Goal: Task Accomplishment & Management: Use online tool/utility

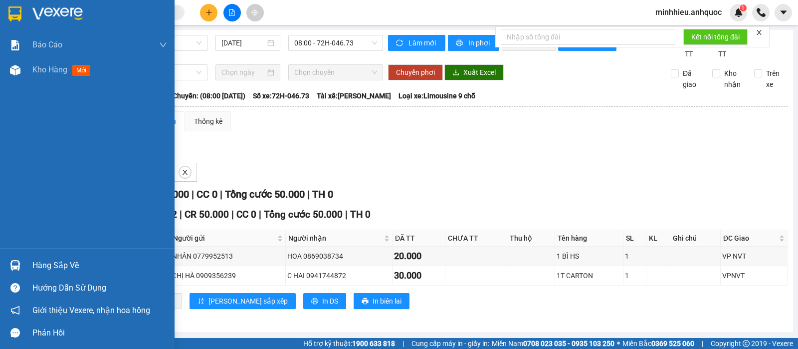
scroll to position [10, 0]
click at [56, 73] on span "Kho hàng" at bounding box center [49, 69] width 35 height 9
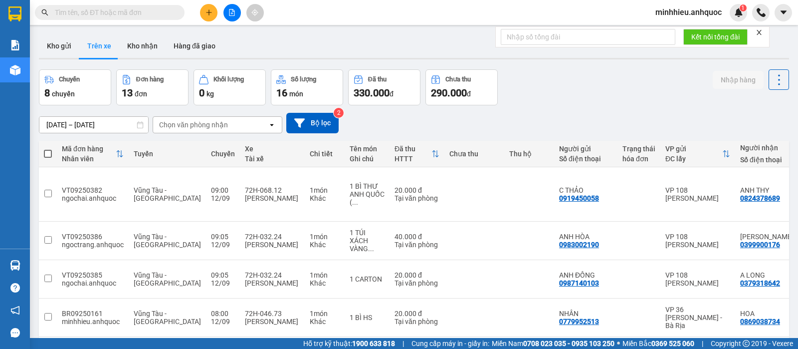
click at [108, 51] on button "Trên xe" at bounding box center [99, 46] width 40 height 24
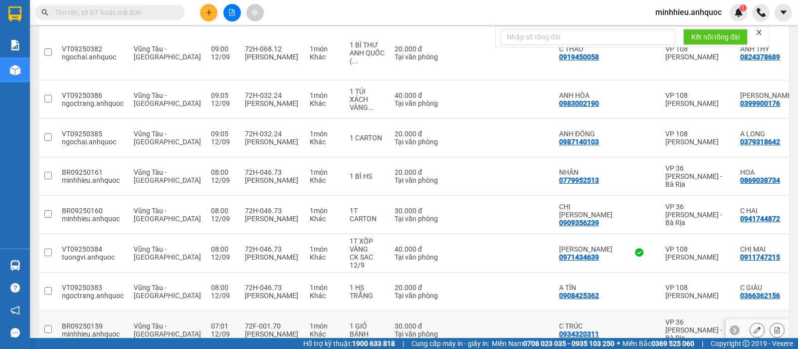
scroll to position [186, 0]
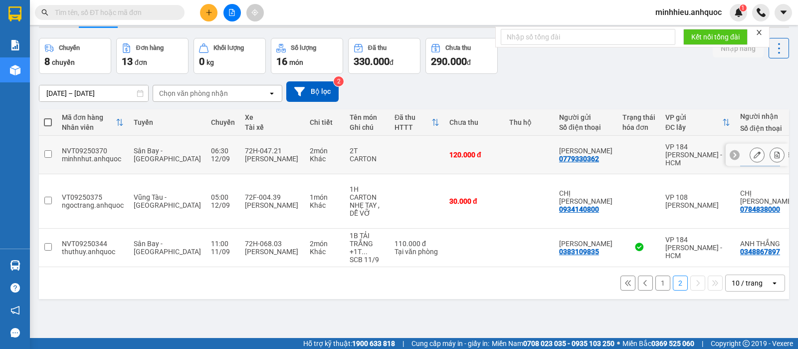
scroll to position [46, 0]
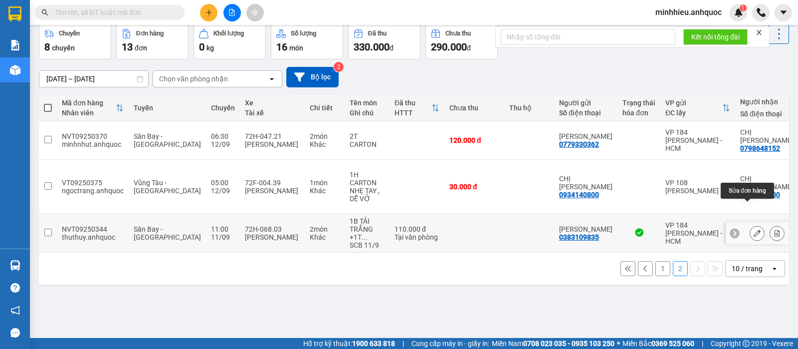
click at [753, 229] on icon at bounding box center [756, 232] width 7 height 7
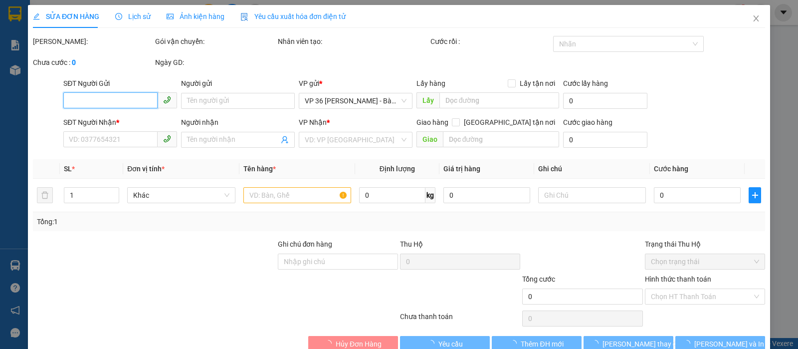
type input "0383109835"
type input "ANH ĐĂNG"
type input "0348867897"
type input "ANH THẮNG"
type input "CF ANH THƯ"
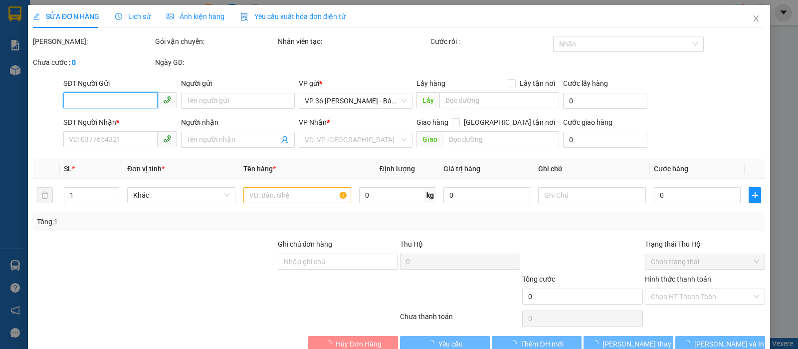
type input "110.000"
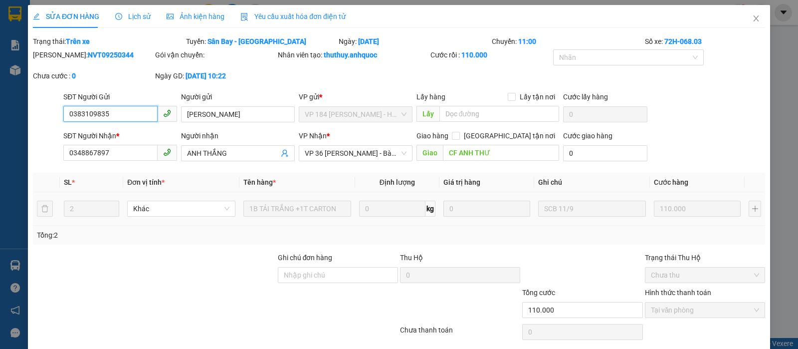
checkbox input "true"
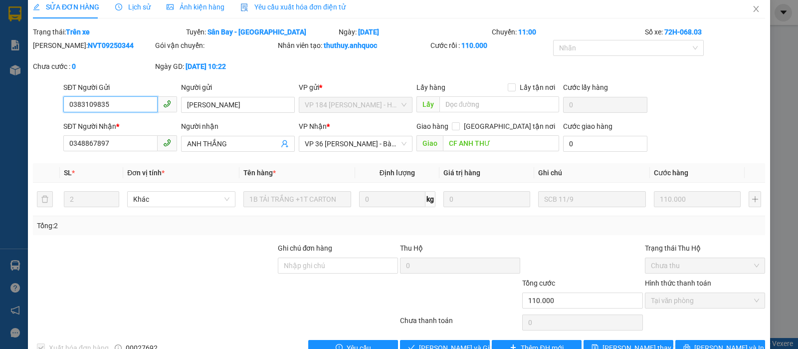
scroll to position [36, 0]
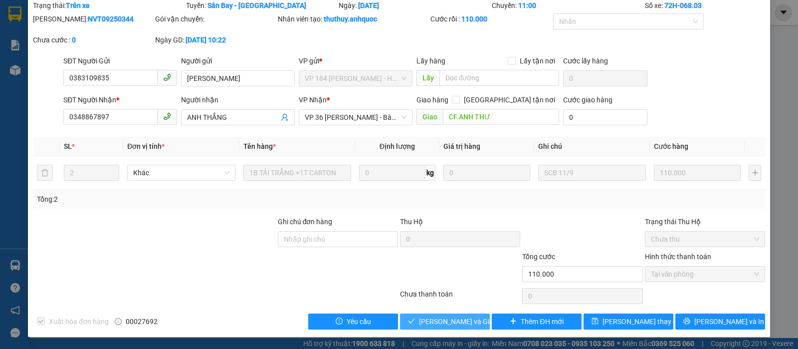
drag, startPoint x: 421, startPoint y: 319, endPoint x: 379, endPoint y: 319, distance: 42.4
click at [421, 319] on span "Lưu và Giao hàng" at bounding box center [467, 321] width 96 height 11
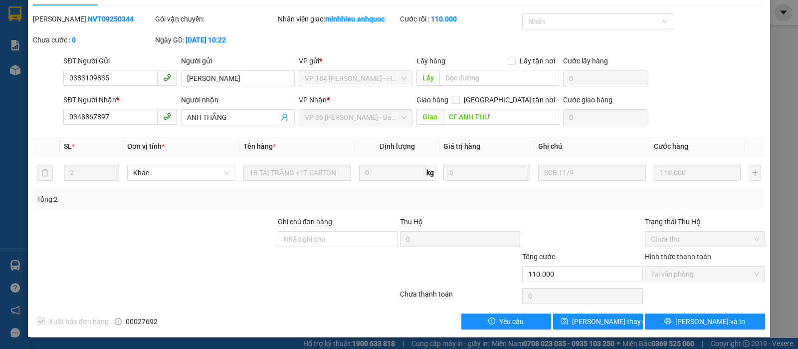
scroll to position [0, 0]
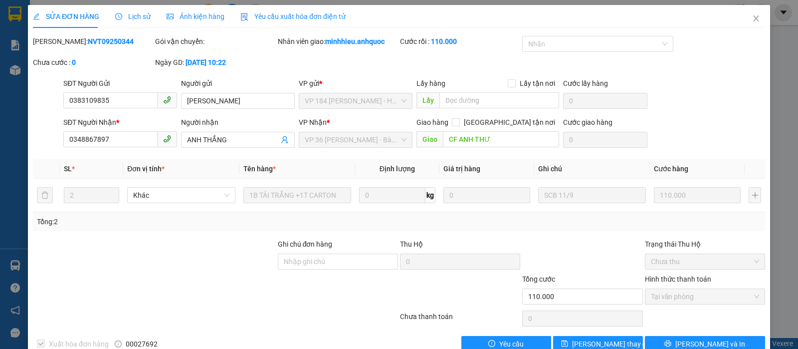
click at [312, 19] on span "Yêu cầu xuất hóa đơn điện tử" at bounding box center [292, 16] width 105 height 8
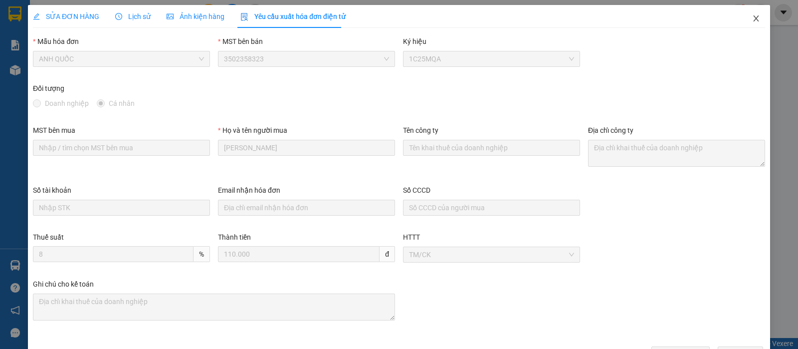
drag, startPoint x: 744, startPoint y: 18, endPoint x: 673, endPoint y: 5, distance: 73.0
click at [752, 20] on icon "close" at bounding box center [756, 18] width 8 height 8
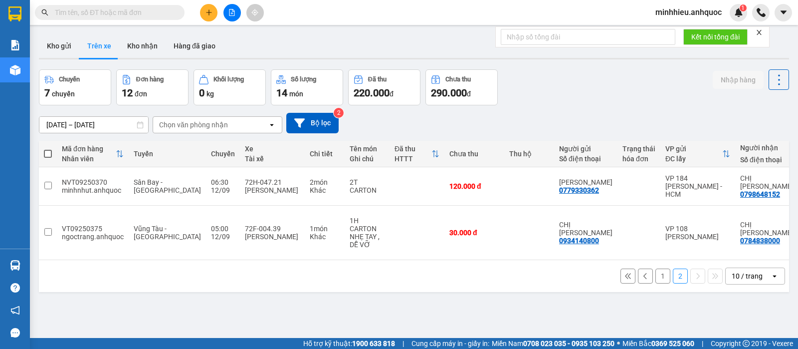
click at [655, 268] on button "1" at bounding box center [662, 275] width 15 height 15
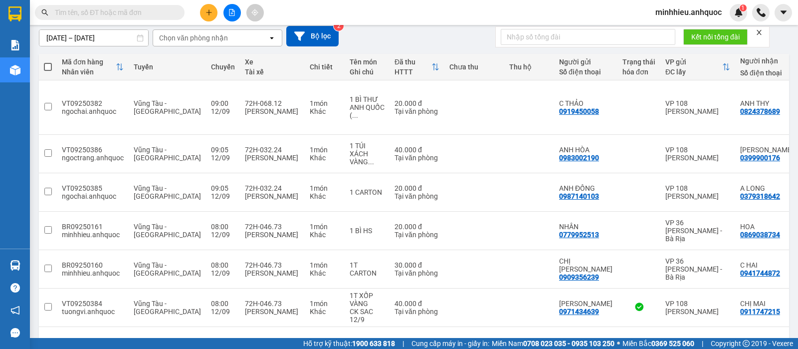
scroll to position [186, 0]
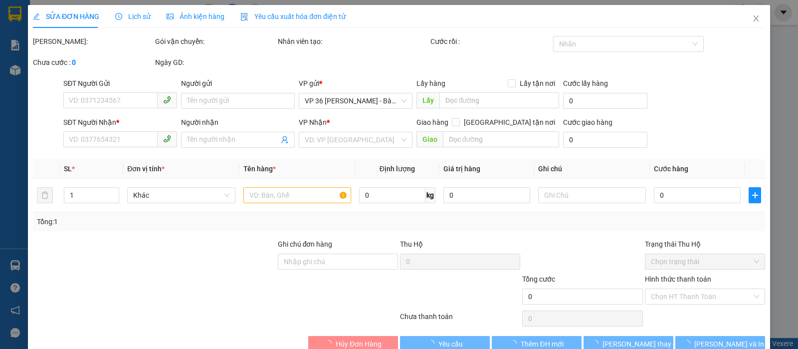
type input "0779330362"
type input "ANH TUẤN"
type input "0798648152"
type input "CHỊ HƯƠNG"
type input "VPBR"
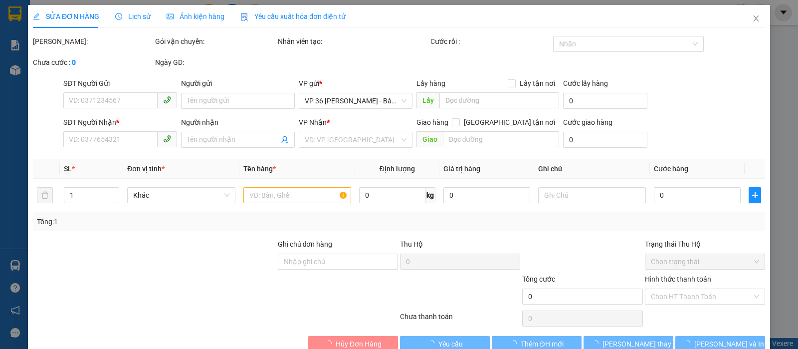
type input "120.000"
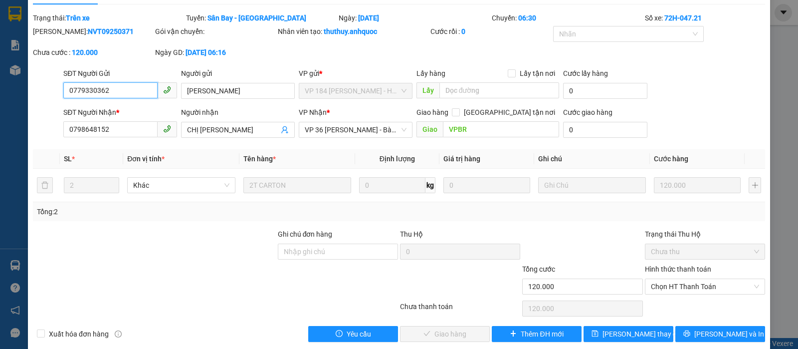
scroll to position [36, 0]
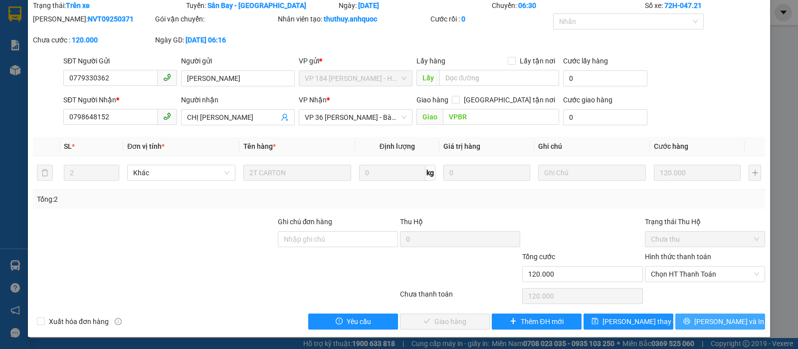
click at [716, 319] on span "[PERSON_NAME] và In" at bounding box center [729, 321] width 70 height 11
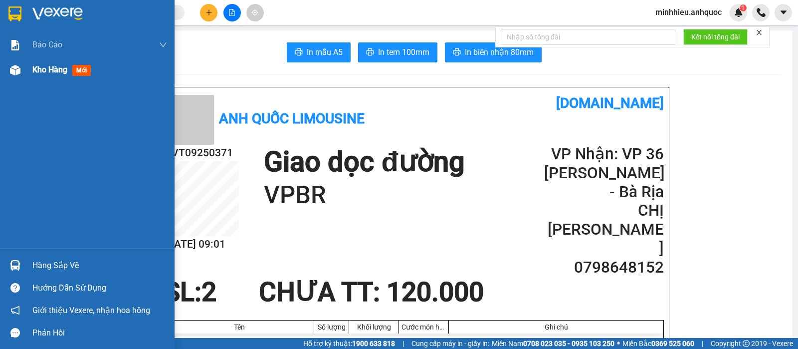
click at [35, 75] on div "Kho hàng mới" at bounding box center [99, 69] width 135 height 25
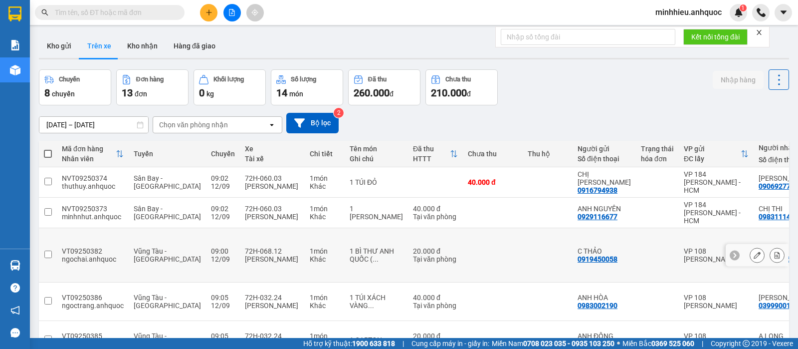
scroll to position [186, 0]
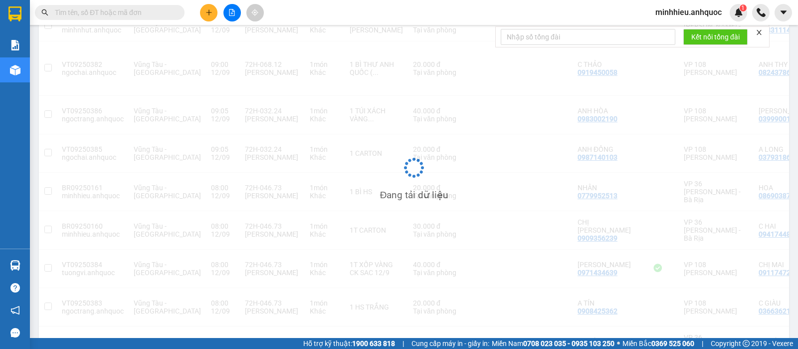
scroll to position [46, 0]
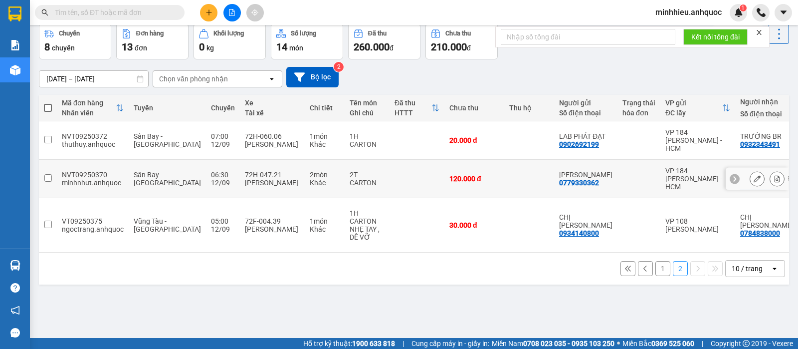
click at [753, 175] on icon at bounding box center [756, 178] width 7 height 7
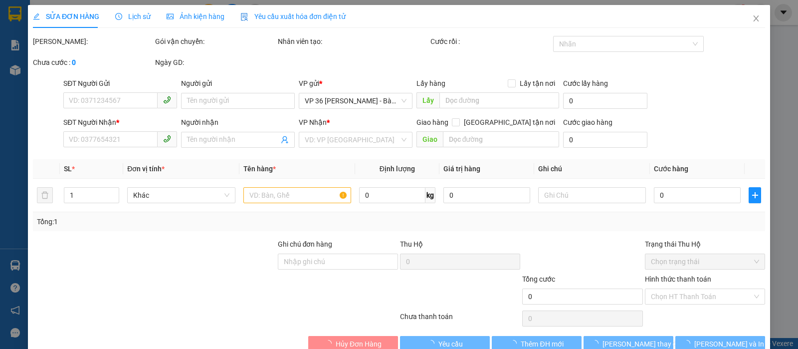
type input "0779330362"
type input "ANH TUẤN"
type input "0798648152"
type input "CHỊ HƯƠNG"
type input "VPBR"
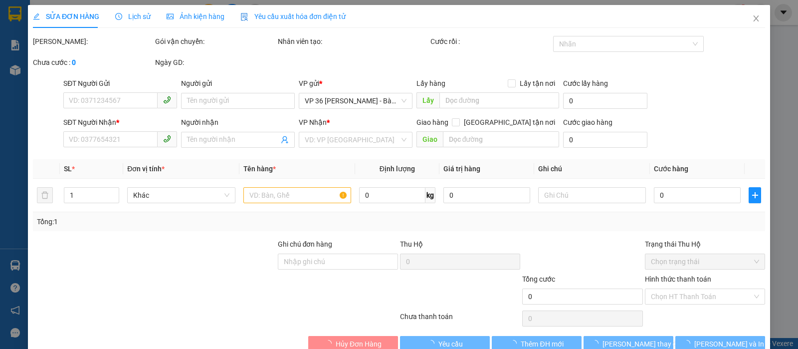
type input "TTTM VP"
type input "120.000"
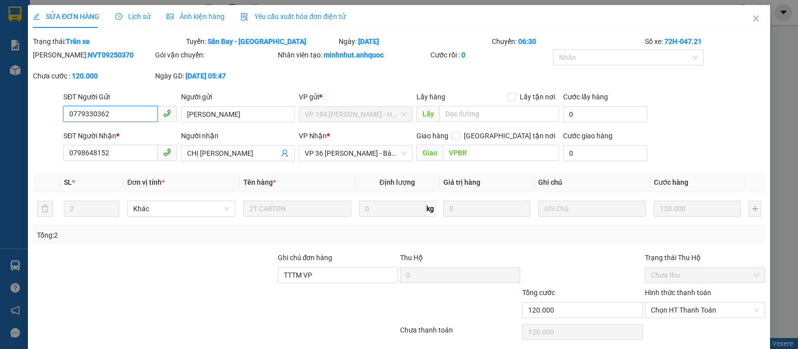
scroll to position [36, 0]
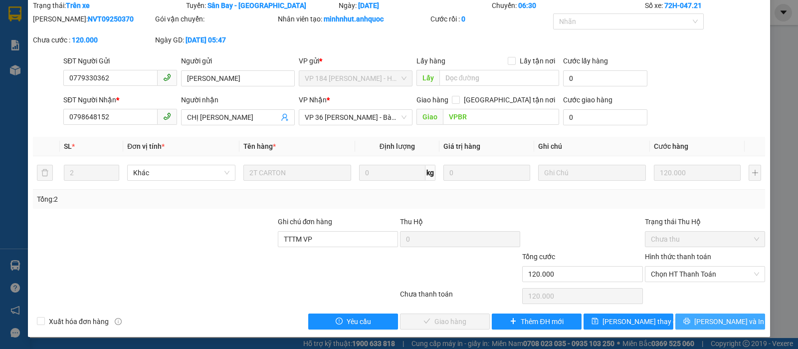
click at [690, 320] on icon "printer" at bounding box center [686, 320] width 7 height 7
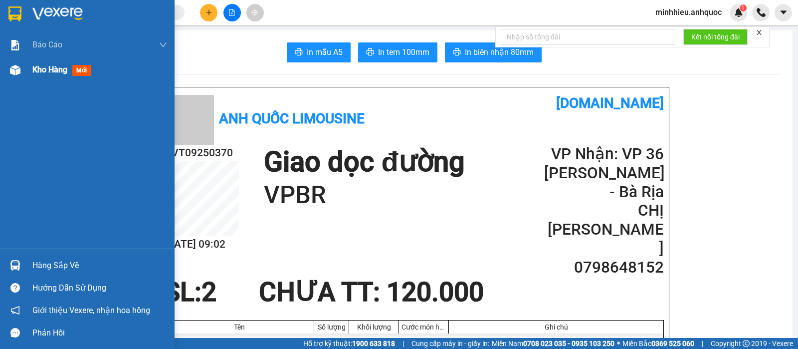
click at [53, 67] on span "Kho hàng" at bounding box center [49, 69] width 35 height 9
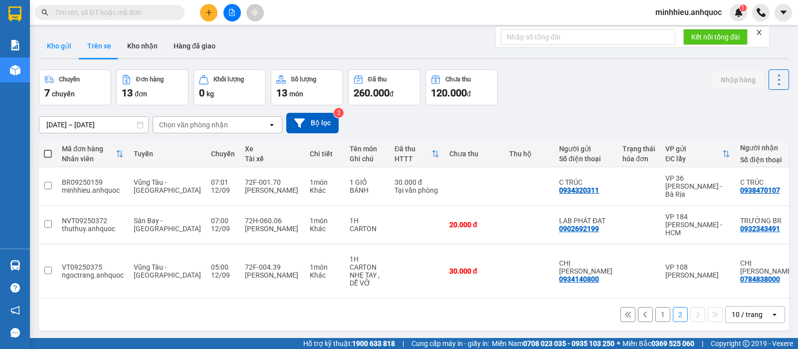
click at [51, 49] on button "Kho gửi" at bounding box center [59, 46] width 40 height 24
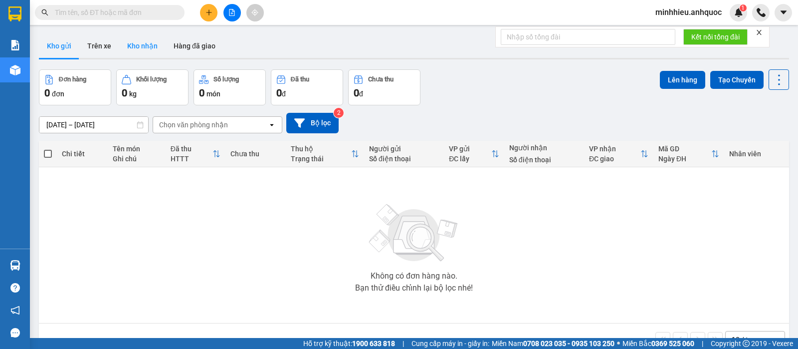
click at [127, 46] on button "Kho nhận" at bounding box center [142, 46] width 46 height 24
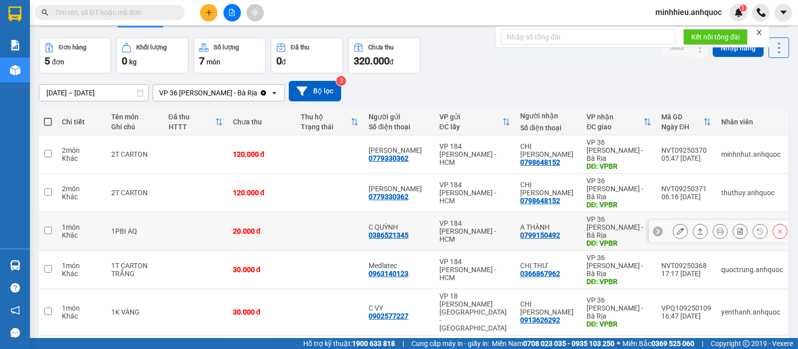
scroll to position [46, 0]
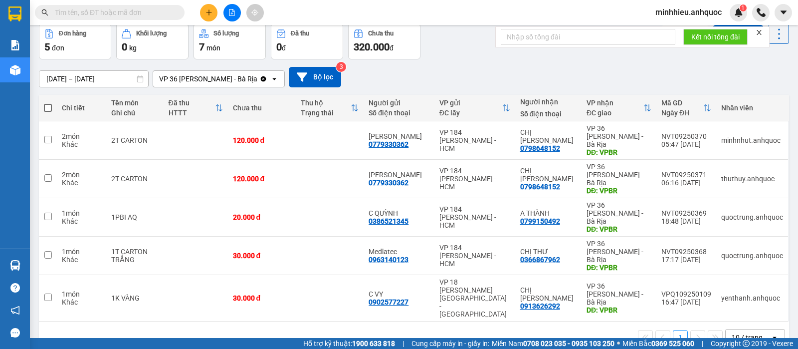
click at [203, 18] on button at bounding box center [208, 12] width 17 height 17
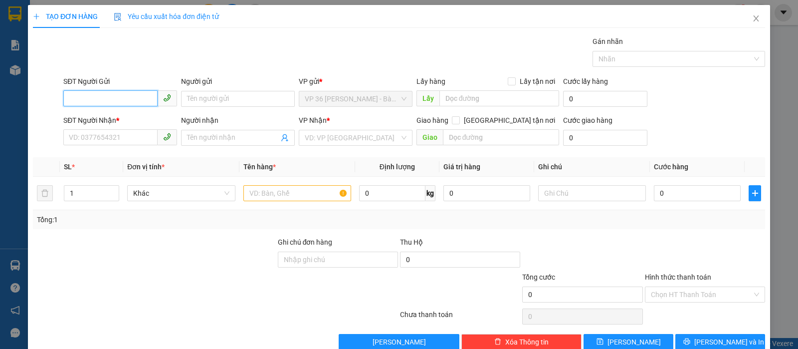
click at [142, 102] on input "SĐT Người Gửi" at bounding box center [110, 98] width 94 height 16
click at [117, 120] on div "0366867962 - C THƯ" at bounding box center [119, 118] width 100 height 11
type input "0366867962"
type input "C THƯ"
type input "0978242813"
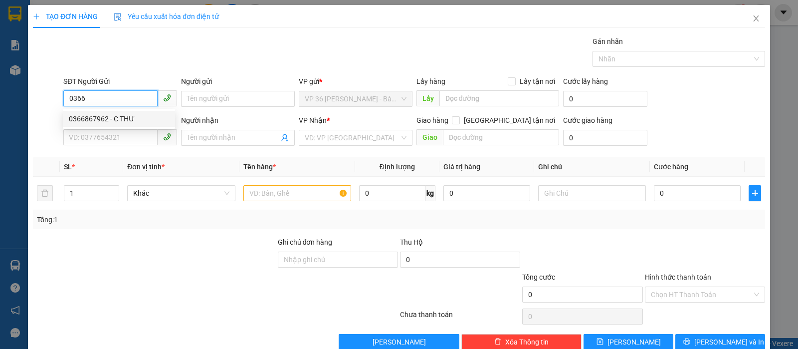
type input "A HOÀN"
type input "VPNVT"
type input "20.000"
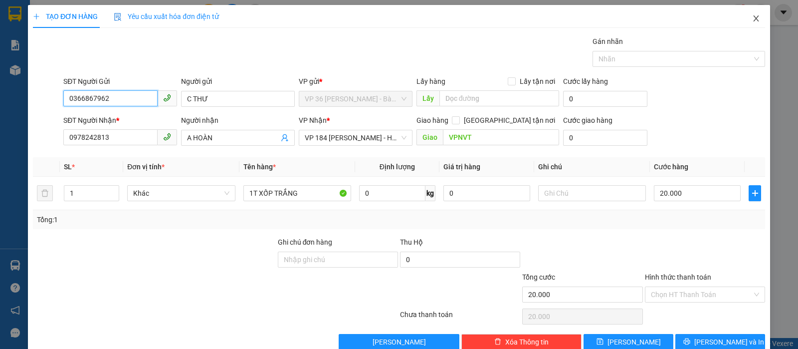
type input "0366867962"
click at [752, 19] on icon "close" at bounding box center [756, 18] width 8 height 8
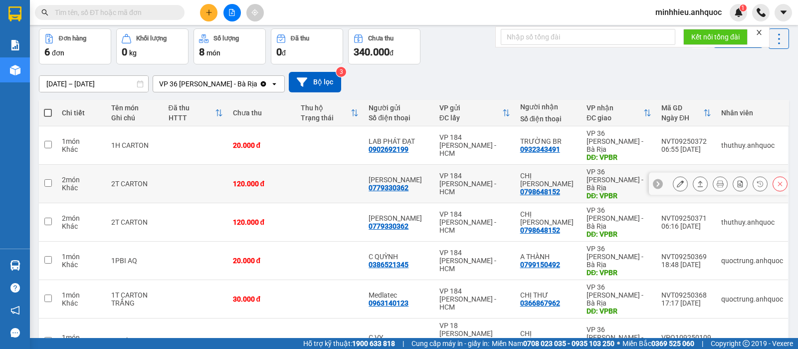
scroll to position [53, 0]
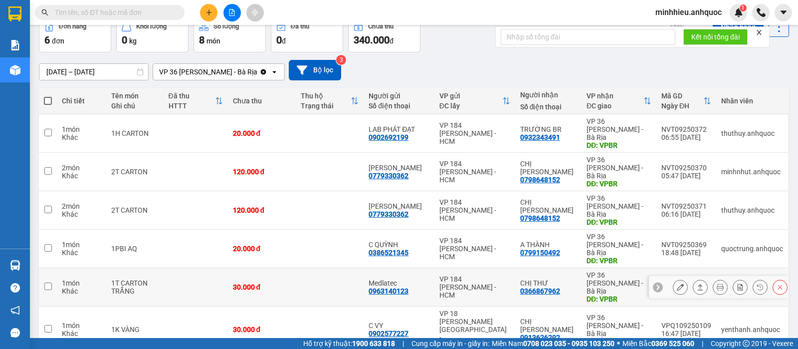
click at [676, 278] on button at bounding box center [680, 286] width 14 height 17
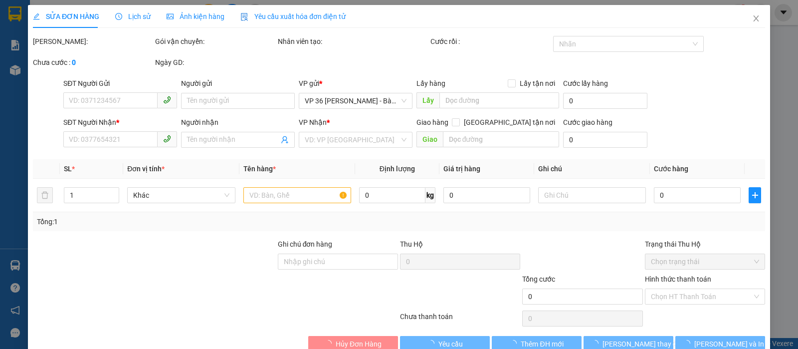
type input "0963140123"
type input "Medlatec"
type input "0366867962"
type input "CHỊ THƯ"
type input "VPBR"
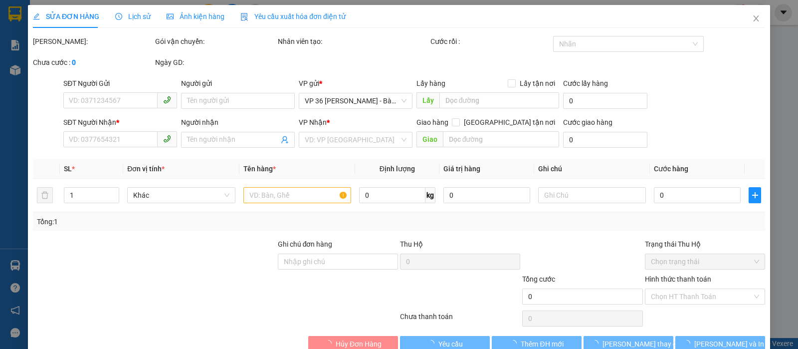
type input "30.000"
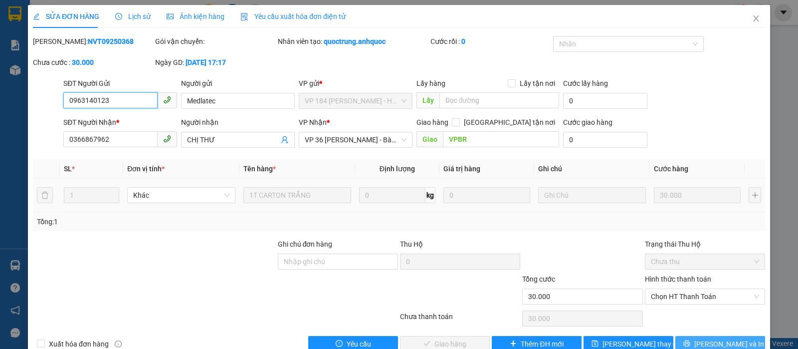
scroll to position [22, 0]
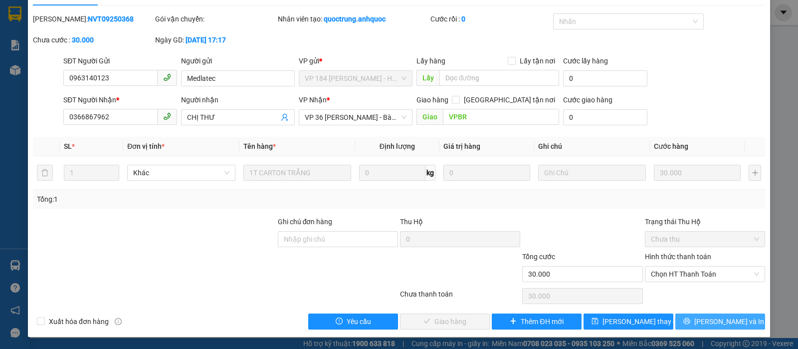
click at [705, 321] on span "[PERSON_NAME] và In" at bounding box center [729, 321] width 70 height 11
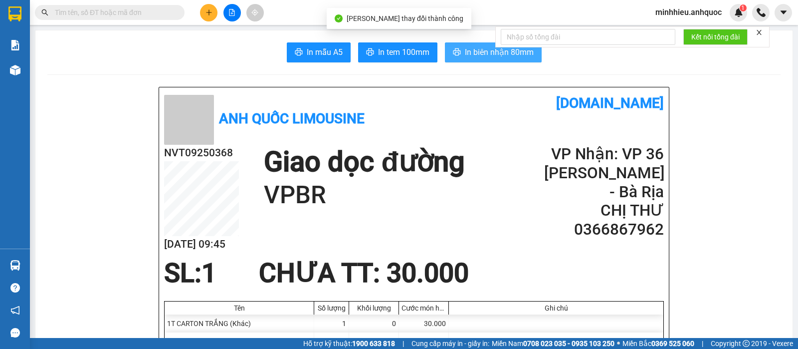
click at [520, 58] on span "In biên nhận 80mm" at bounding box center [499, 52] width 69 height 12
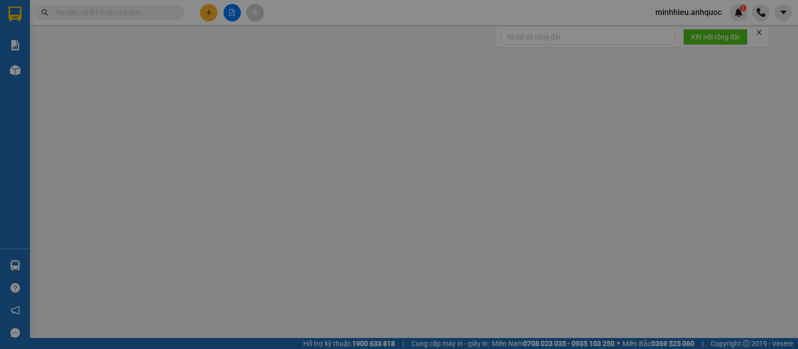
type input "0963140123"
type input "Medlatec"
type input "0366867962"
type input "CHỊ THƯ"
type input "VPBR"
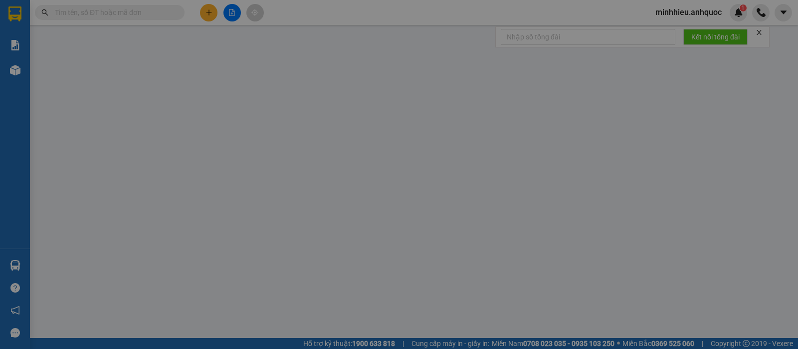
type input "30.000"
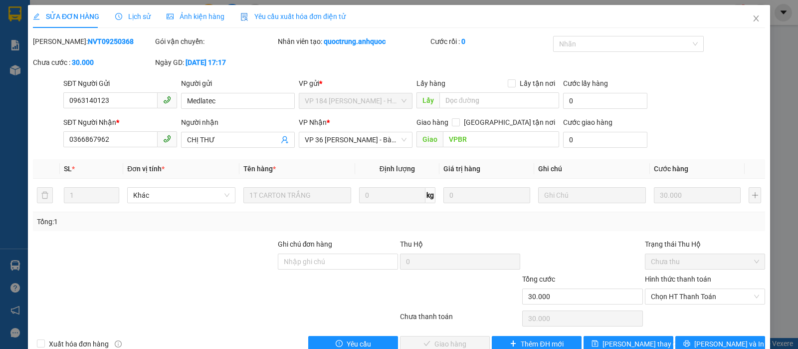
click at [137, 19] on span "Lịch sử" at bounding box center [132, 16] width 35 height 8
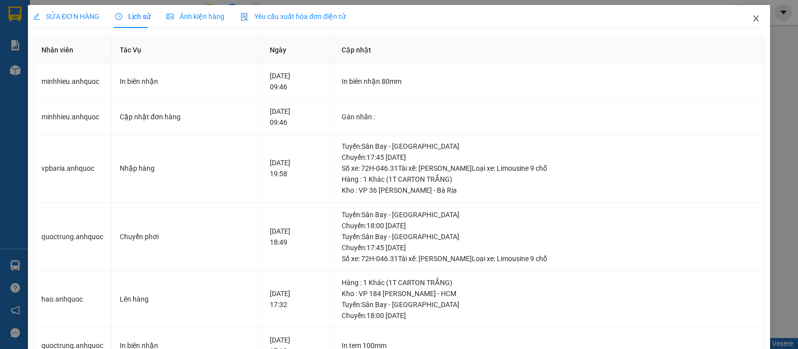
click at [752, 22] on icon "close" at bounding box center [756, 18] width 8 height 8
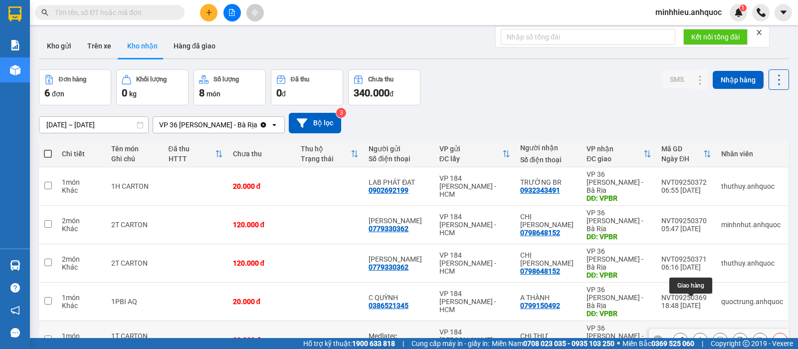
click at [677, 336] on icon at bounding box center [680, 339] width 7 height 7
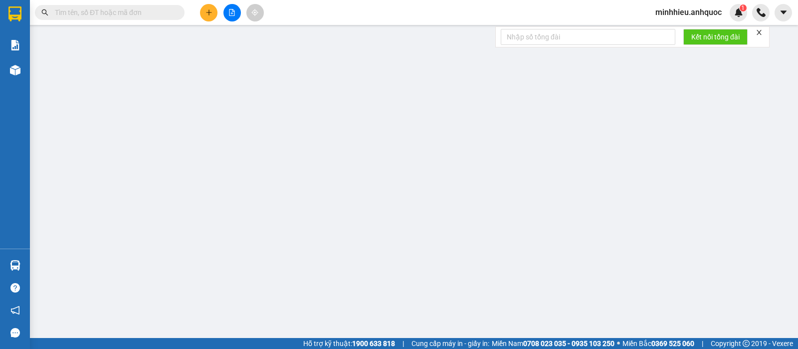
type input "0963140123"
type input "Medlatec"
type input "0366867962"
type input "CHỊ THƯ"
type input "VPBR"
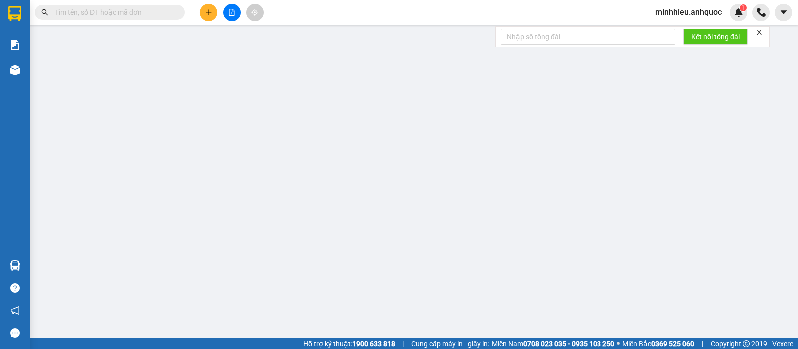
type input "30.000"
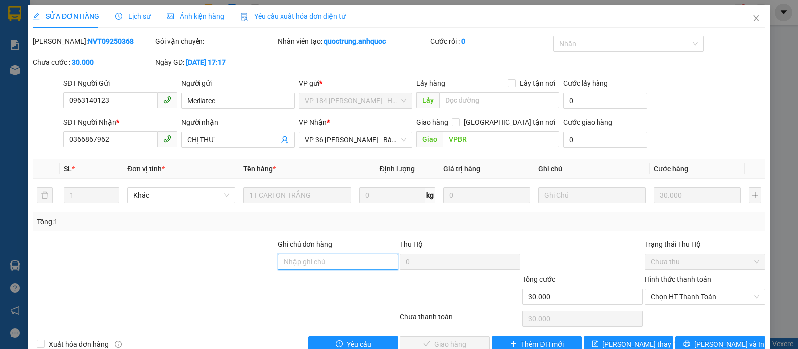
drag, startPoint x: 316, startPoint y: 248, endPoint x: 304, endPoint y: 264, distance: 19.9
click at [317, 253] on input "Ghi chú đơn hàng" at bounding box center [338, 261] width 120 height 16
type input "TTTM VP"
click at [729, 286] on div "Hình thức thanh toán Chọn HT Thanh Toán" at bounding box center [705, 290] width 120 height 35
click at [706, 289] on span "Chọn HT Thanh Toán" at bounding box center [705, 296] width 108 height 15
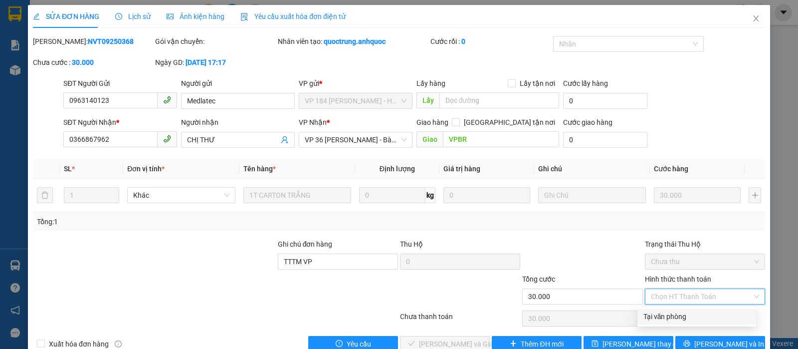
drag, startPoint x: 678, startPoint y: 297, endPoint x: 708, endPoint y: 338, distance: 50.4
click at [678, 311] on div "Tại văn phòng" at bounding box center [696, 316] width 107 height 11
type input "0"
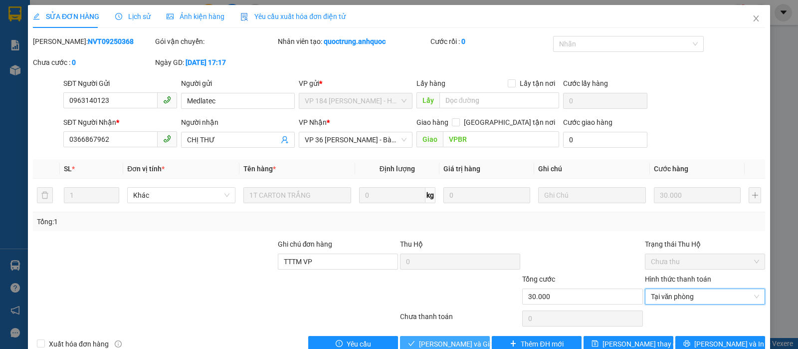
click at [455, 338] on span "[PERSON_NAME] và Giao hàng" at bounding box center [467, 343] width 96 height 11
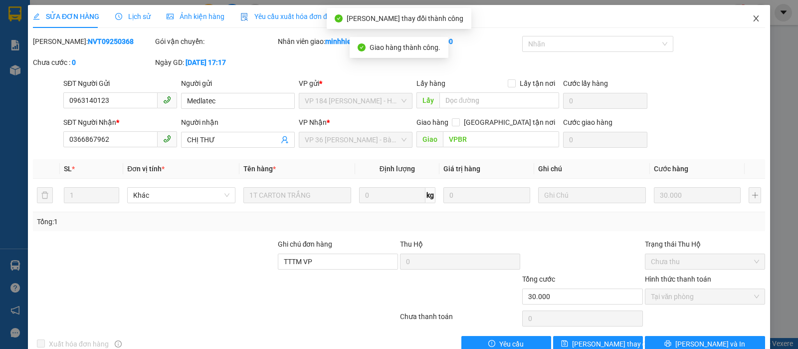
click at [752, 18] on icon "close" at bounding box center [756, 18] width 8 height 8
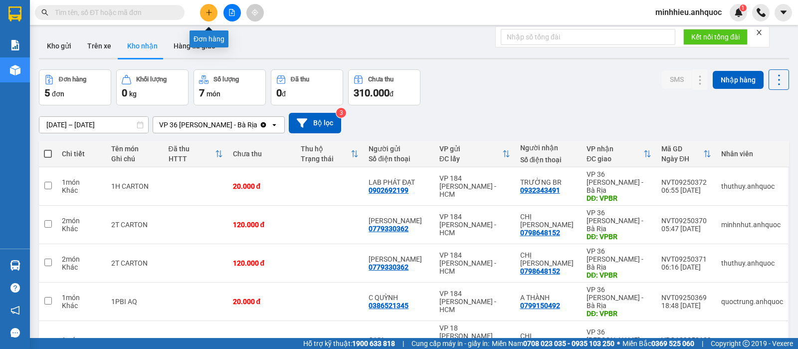
click at [209, 7] on button at bounding box center [208, 12] width 17 height 17
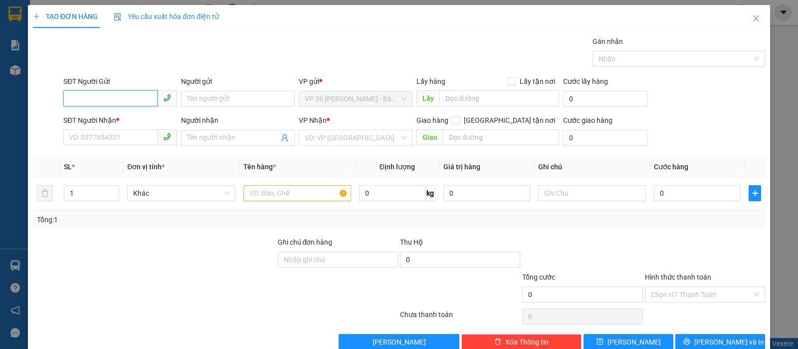
click at [135, 97] on input "SĐT Người Gửi" at bounding box center [110, 98] width 94 height 16
click at [138, 102] on input "039" at bounding box center [110, 98] width 94 height 16
type input "0366"
click at [131, 110] on div "0366867962 0366867962 - C THƯ" at bounding box center [119, 119] width 112 height 20
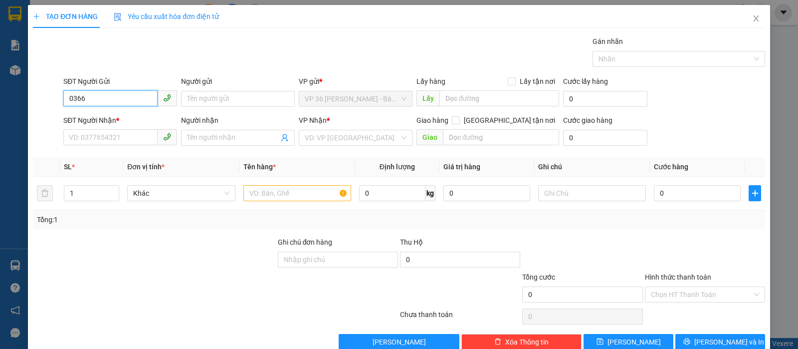
click at [112, 97] on input "0366" at bounding box center [110, 98] width 94 height 16
click at [132, 120] on div "0366867962 - C THƯ" at bounding box center [119, 118] width 100 height 11
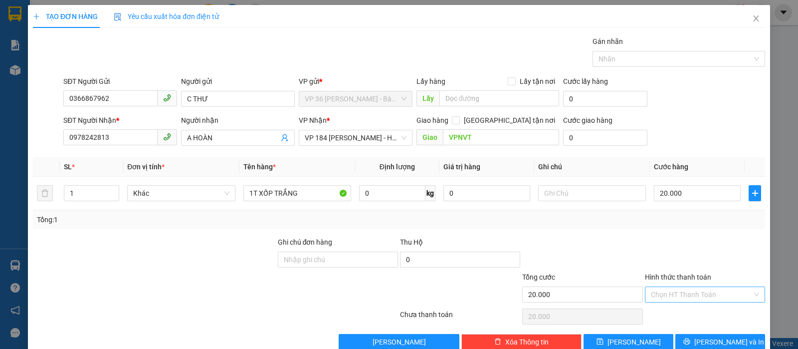
click at [672, 287] on input "Hình thức thanh toán" at bounding box center [701, 294] width 101 height 15
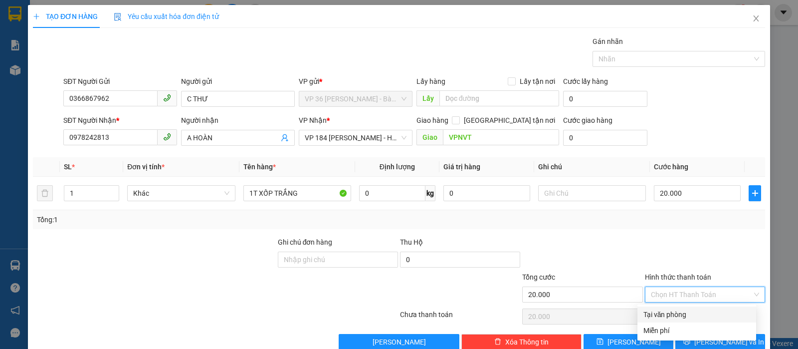
click at [667, 306] on div "Tại văn phòng" at bounding box center [696, 314] width 119 height 16
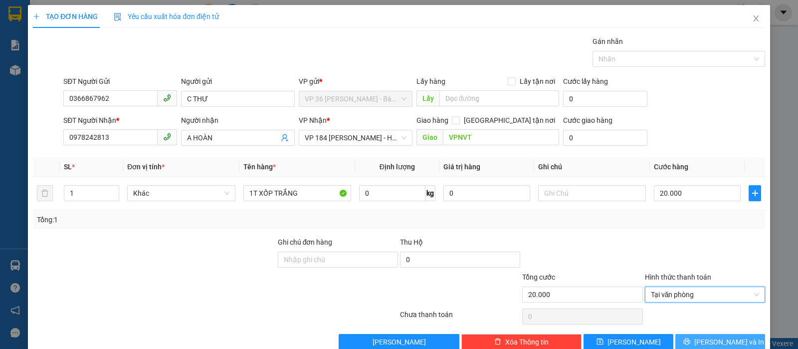
click at [701, 334] on button "[PERSON_NAME] và In" at bounding box center [720, 342] width 90 height 16
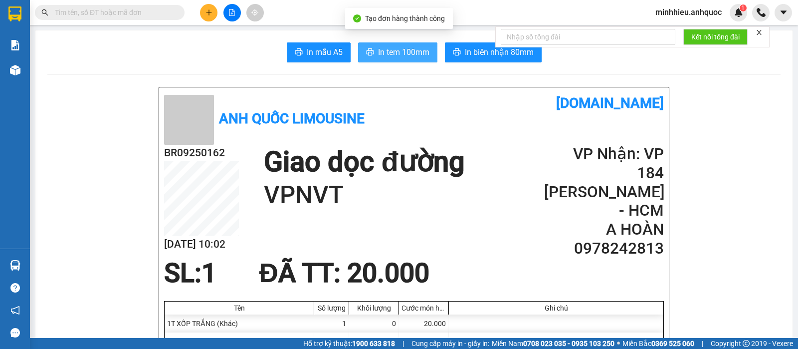
click at [407, 51] on span "In tem 100mm" at bounding box center [403, 52] width 51 height 12
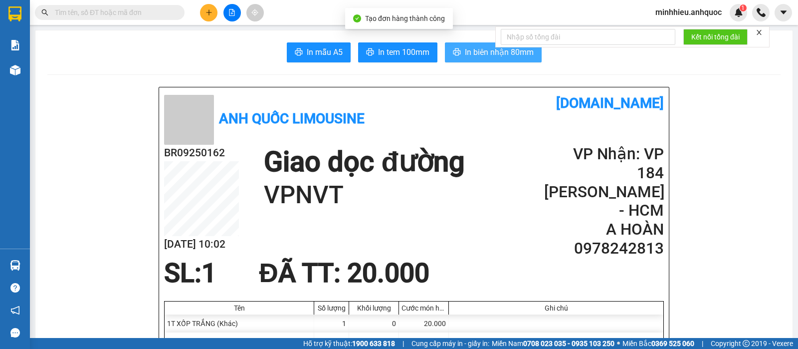
click at [459, 53] on button "In biên nhận 80mm" at bounding box center [493, 52] width 97 height 20
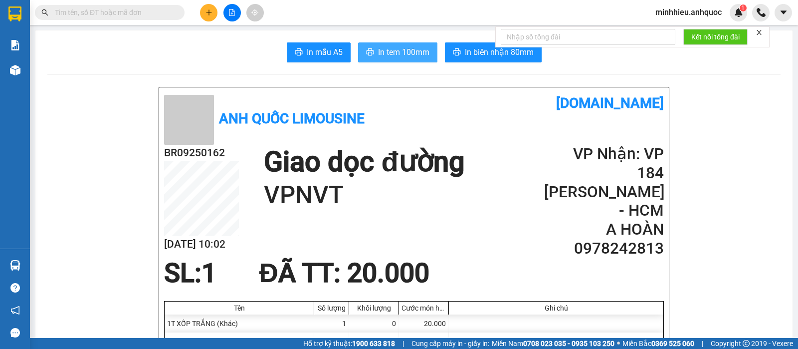
click at [382, 50] on span "In tem 100mm" at bounding box center [403, 52] width 51 height 12
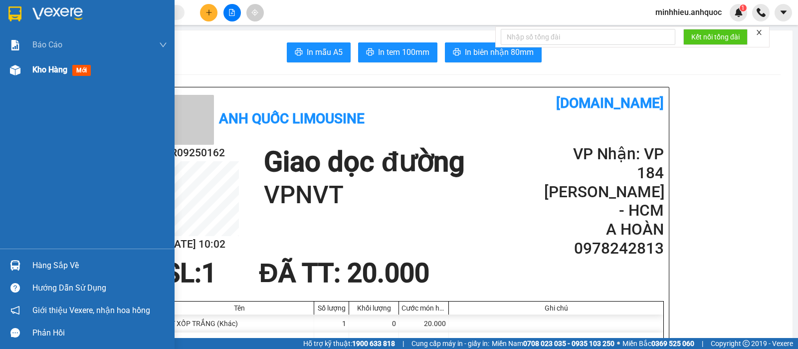
click at [49, 67] on span "Kho hàng" at bounding box center [49, 69] width 35 height 9
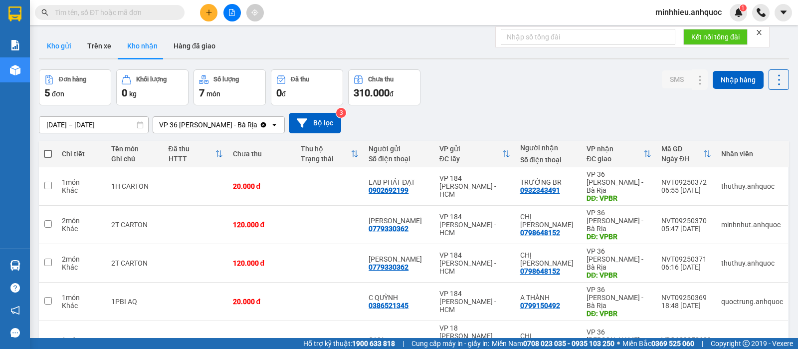
click at [68, 45] on button "Kho gửi" at bounding box center [59, 46] width 40 height 24
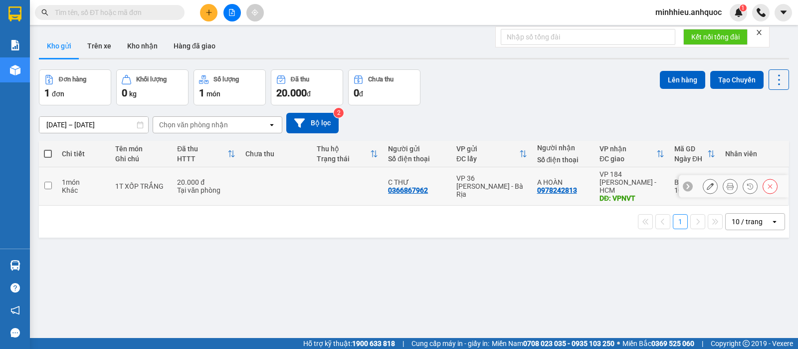
click at [220, 167] on td "20.000 đ Tại văn phòng" at bounding box center [206, 186] width 68 height 38
checkbox input "true"
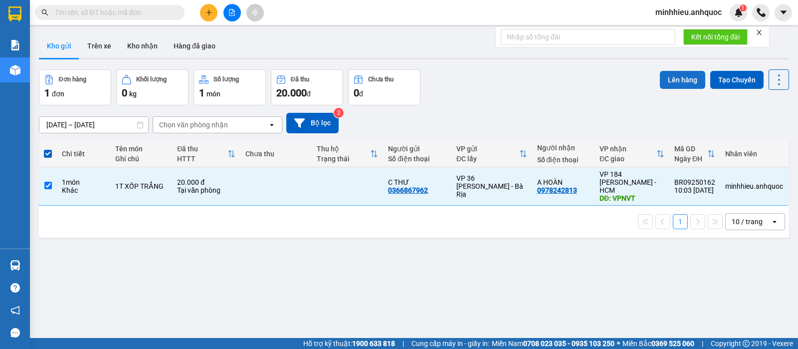
click at [690, 86] on button "Lên hàng" at bounding box center [682, 80] width 45 height 18
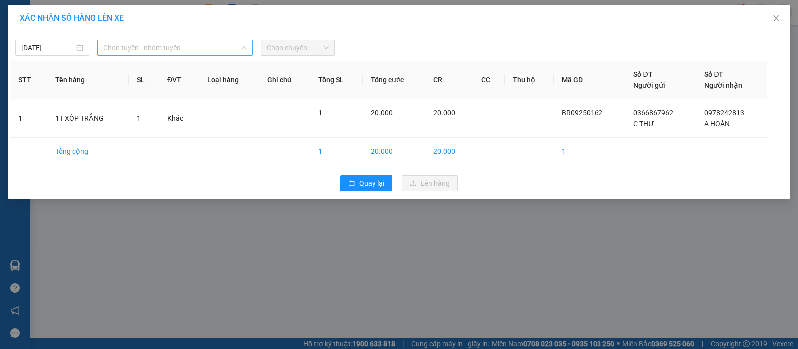
drag, startPoint x: 210, startPoint y: 53, endPoint x: 171, endPoint y: 120, distance: 77.6
click at [208, 51] on span "Chọn tuyến - nhóm tuyến" at bounding box center [175, 47] width 144 height 15
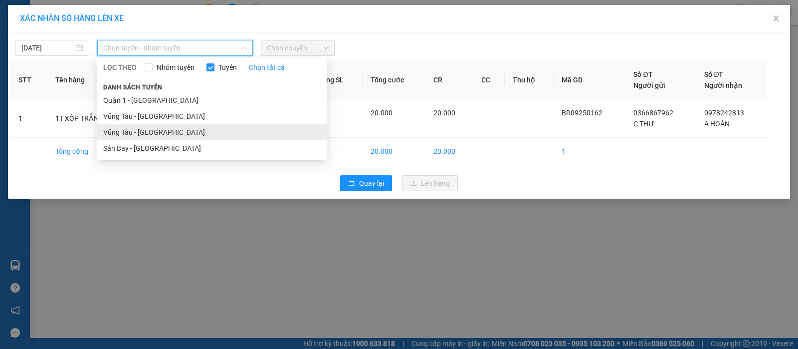
drag, startPoint x: 180, startPoint y: 131, endPoint x: 251, endPoint y: 73, distance: 91.5
click at [179, 131] on li "Vũng Tàu - [GEOGRAPHIC_DATA]" at bounding box center [211, 132] width 229 height 16
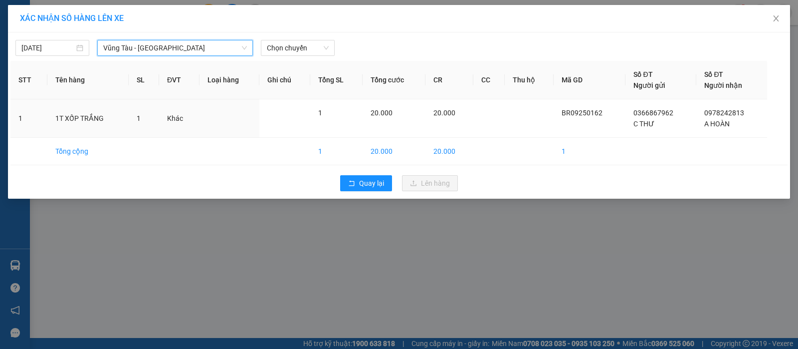
click at [271, 38] on div "12/09/2025 Vũng Tàu - Sân Bay Vũng Tàu - Sân Bay LỌC THEO Nhóm tuyến Tuyến Chọn…" at bounding box center [398, 45] width 777 height 21
click at [317, 48] on span "Chọn chuyến" at bounding box center [298, 47] width 62 height 15
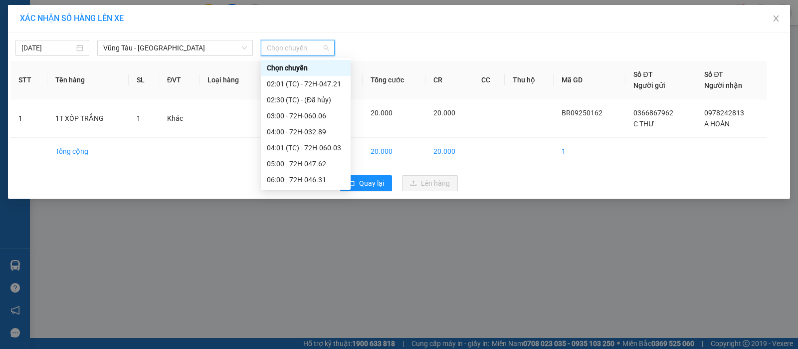
click at [321, 318] on div "10:01 (TC) - 72H-068.03" at bounding box center [306, 323] width 78 height 11
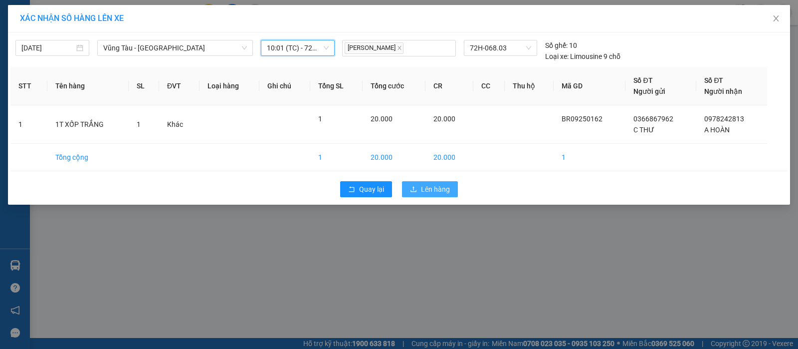
drag, startPoint x: 447, startPoint y: 187, endPoint x: 439, endPoint y: 183, distance: 9.0
click at [445, 187] on span "Lên hàng" at bounding box center [435, 189] width 29 height 11
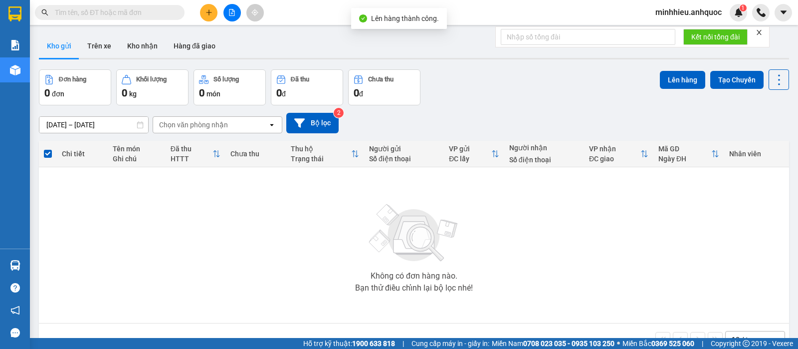
drag, startPoint x: 106, startPoint y: 52, endPoint x: 110, endPoint y: 61, distance: 9.8
click at [106, 52] on button "Trên xe" at bounding box center [99, 46] width 40 height 24
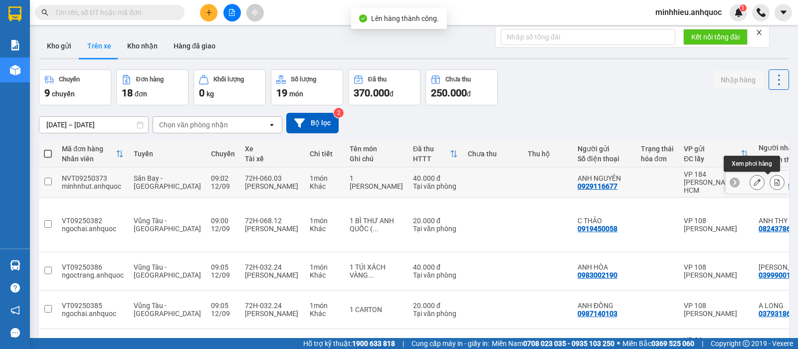
click at [773, 184] on icon at bounding box center [776, 182] width 7 height 7
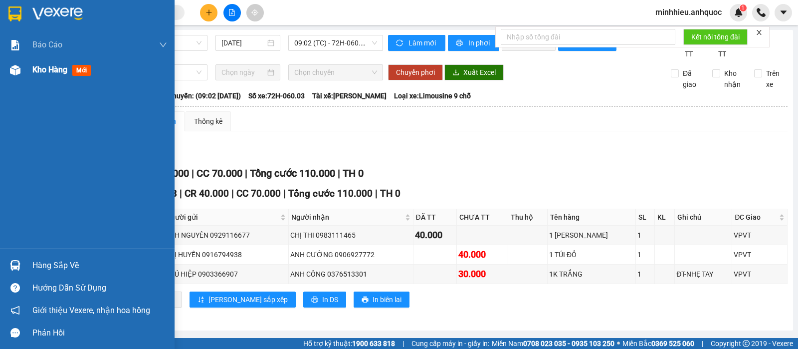
click at [32, 72] on div "Kho hàng mới" at bounding box center [87, 69] width 175 height 25
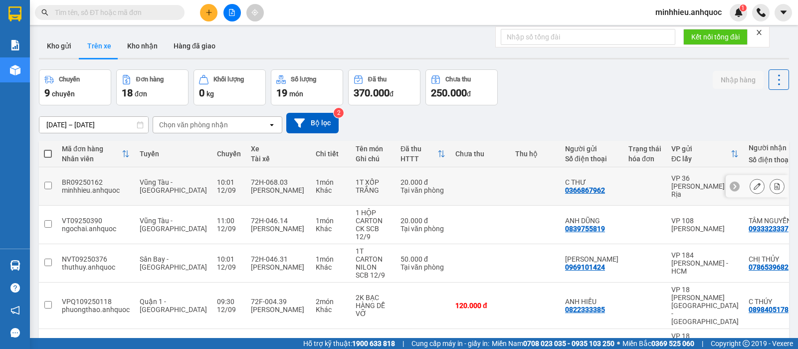
click at [773, 183] on icon at bounding box center [776, 186] width 7 height 7
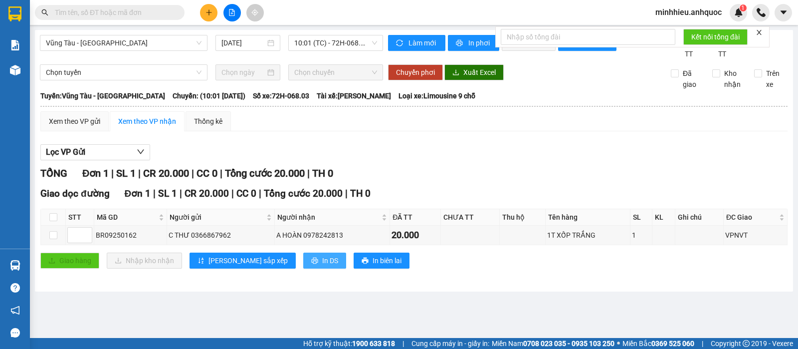
click at [303, 268] on button "In DS" at bounding box center [324, 260] width 43 height 16
click at [212, 9] on icon "plus" at bounding box center [208, 12] width 7 height 7
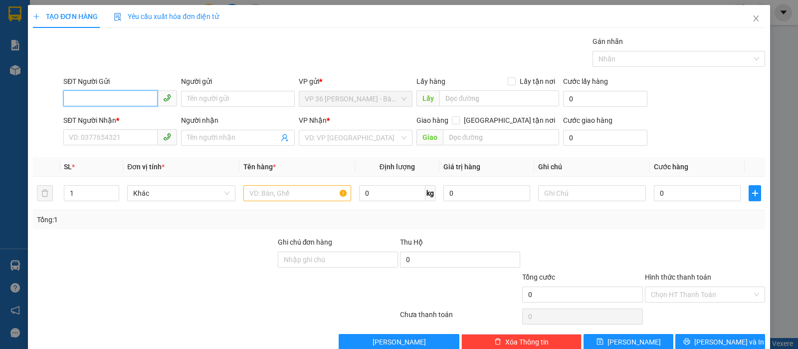
click at [145, 99] on input "SĐT Người Gửi" at bounding box center [110, 98] width 94 height 16
click at [148, 115] on div "0974477374 - ANH TÚ" at bounding box center [119, 118] width 100 height 11
type input "0974477374"
type input "ANH TÚ"
type input "0854453878"
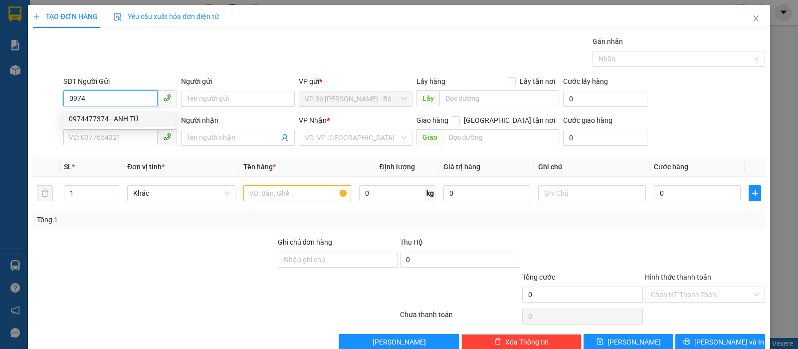
type input "Medilab"
type input "VPQ1"
type input "TM 11/9 THANH"
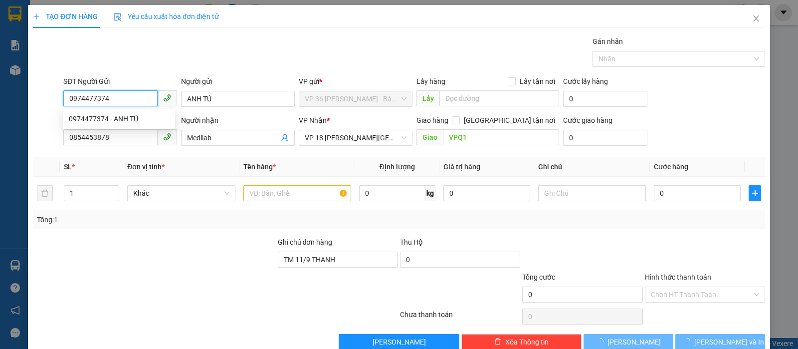
type input "20.000"
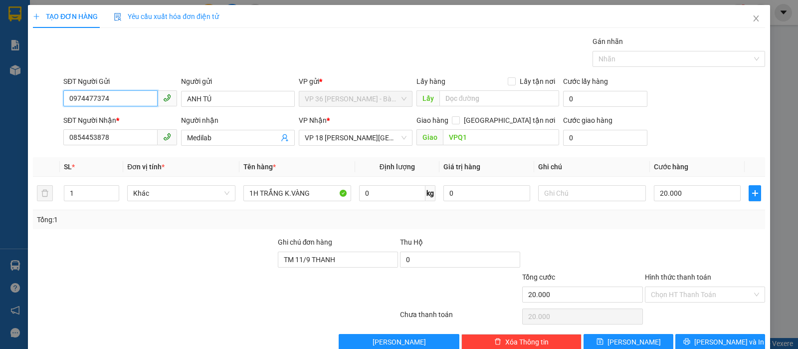
scroll to position [20, 0]
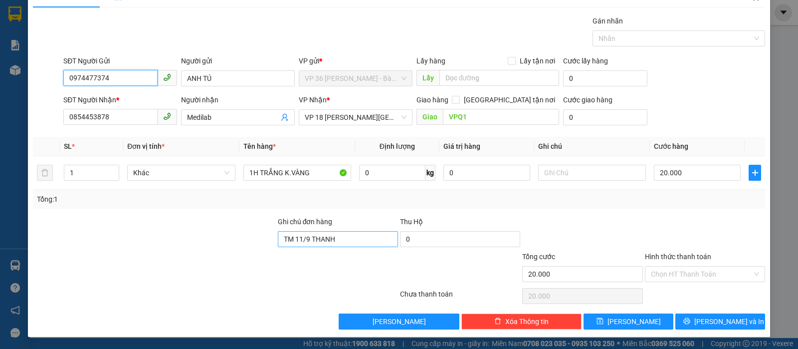
type input "0974477374"
click at [338, 245] on input "TM 11/9 THANH" at bounding box center [338, 239] width 120 height 16
click at [340, 244] on input "TM 11/9 THANH" at bounding box center [338, 239] width 120 height 16
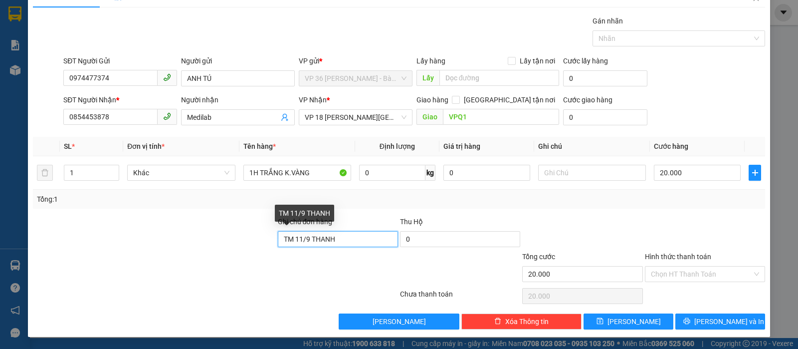
click at [340, 244] on input "TM 11/9 THANH" at bounding box center [338, 239] width 120 height 16
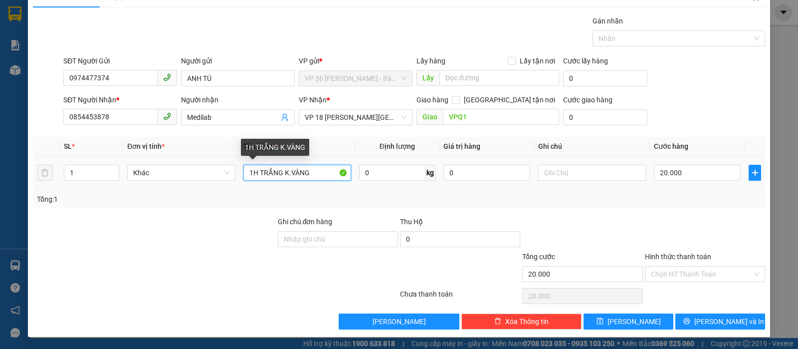
click at [313, 172] on input "1H TRẮNG K.VÀNG" at bounding box center [297, 173] width 108 height 16
drag, startPoint x: 313, startPoint y: 172, endPoint x: 241, endPoint y: 172, distance: 71.8
click at [243, 172] on input "1H TRẮNG K.VÀNG" at bounding box center [297, 173] width 108 height 16
type input "1K ĐEN"
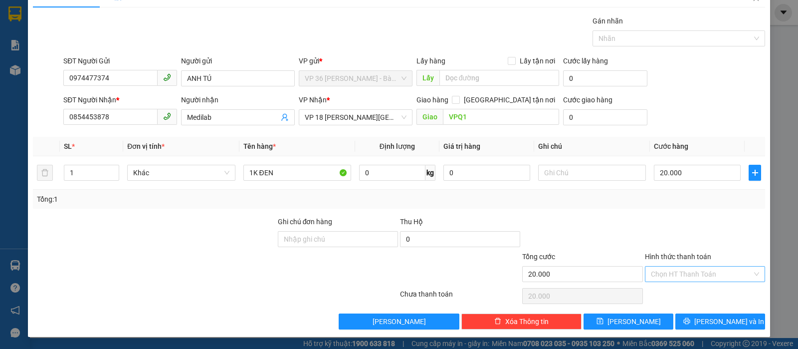
drag, startPoint x: 701, startPoint y: 274, endPoint x: 674, endPoint y: 276, distance: 26.5
click at [700, 273] on input "Hình thức thanh toán" at bounding box center [701, 273] width 101 height 15
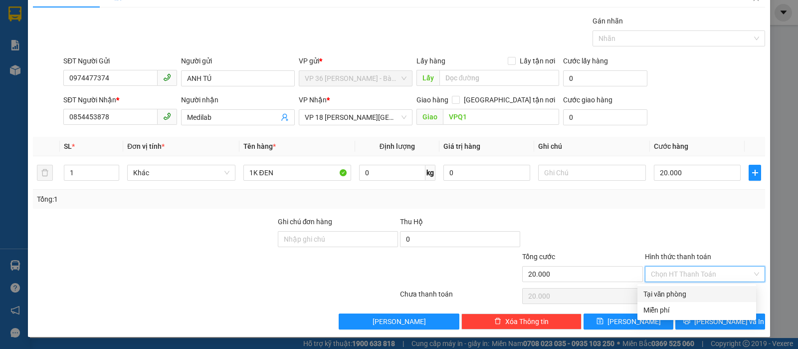
click at [680, 292] on div "Tại văn phòng" at bounding box center [696, 293] width 107 height 11
type input "0"
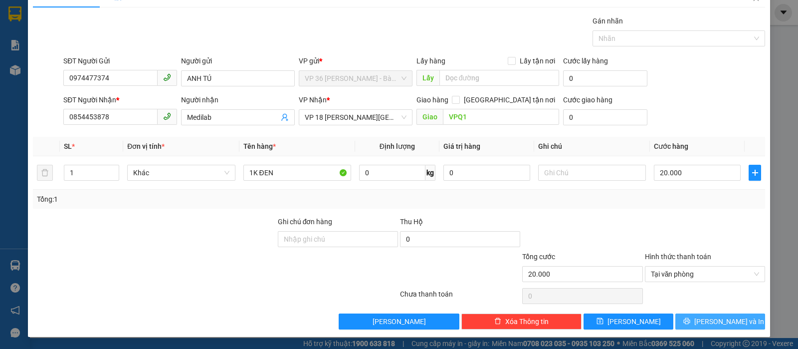
drag, startPoint x: 709, startPoint y: 318, endPoint x: 645, endPoint y: 316, distance: 64.4
click at [709, 319] on span "[PERSON_NAME] và In" at bounding box center [729, 321] width 70 height 11
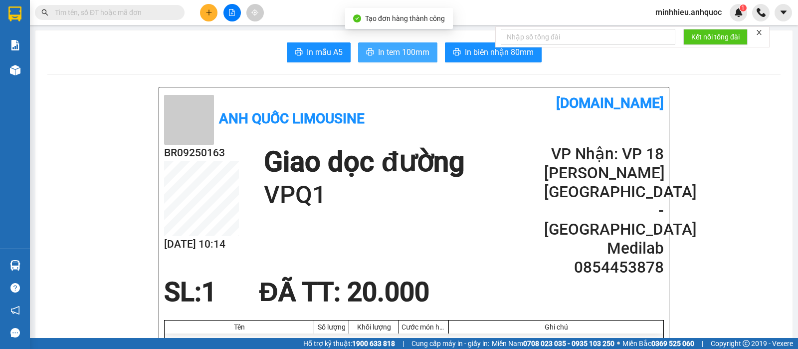
drag, startPoint x: 391, startPoint y: 55, endPoint x: 393, endPoint y: 157, distance: 102.2
click at [392, 56] on span "In tem 100mm" at bounding box center [403, 52] width 51 height 12
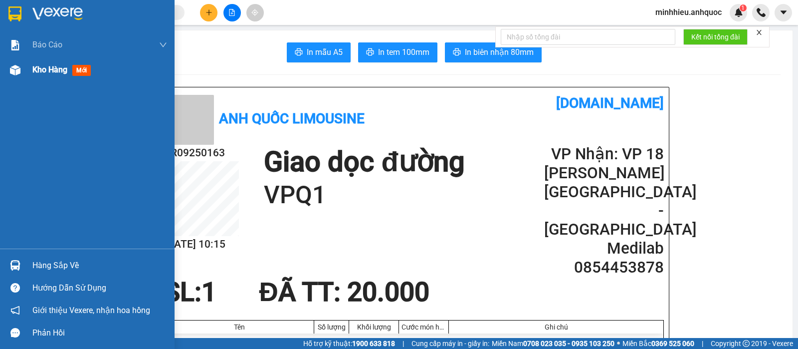
click at [33, 71] on span "Kho hàng" at bounding box center [49, 69] width 35 height 9
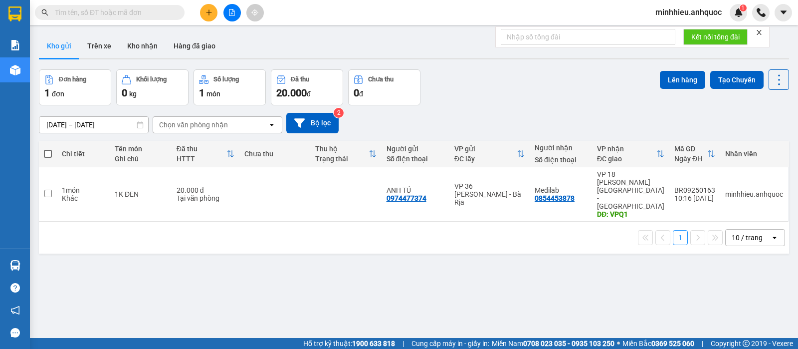
drag, startPoint x: 235, startPoint y: 166, endPoint x: 243, endPoint y: 175, distance: 11.3
click at [235, 171] on table "Chi tiết Tên món Ghi chú Đã thu HTTT Chưa thu Thu hộ Trạng thái Người gửi Số đi…" at bounding box center [414, 181] width 750 height 81
click at [313, 195] on td at bounding box center [345, 194] width 71 height 54
checkbox input "true"
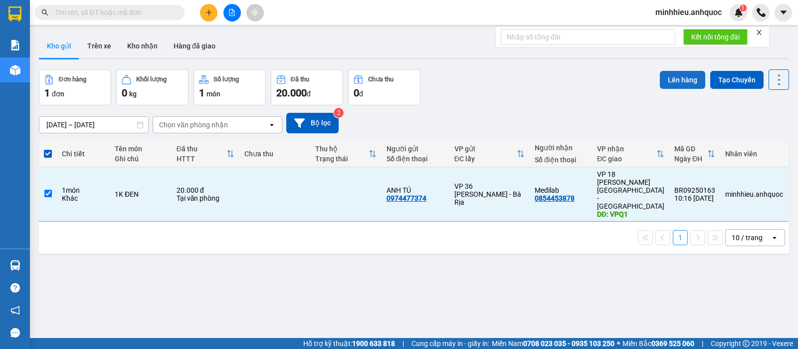
click at [660, 75] on button "Lên hàng" at bounding box center [682, 80] width 45 height 18
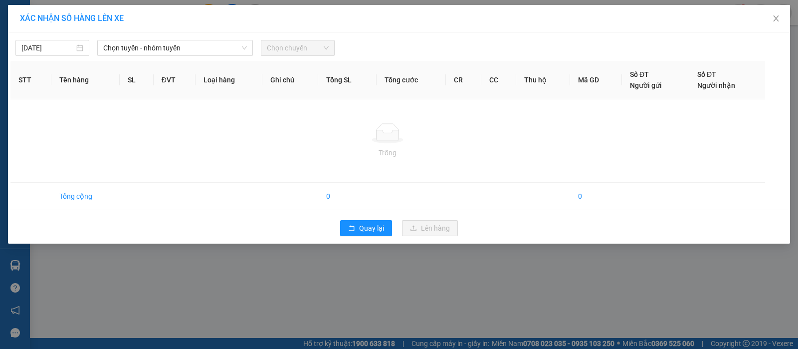
click at [129, 37] on div "12/09/2025 Chọn tuyến - nhóm tuyến Chọn chuyến" at bounding box center [398, 45] width 777 height 21
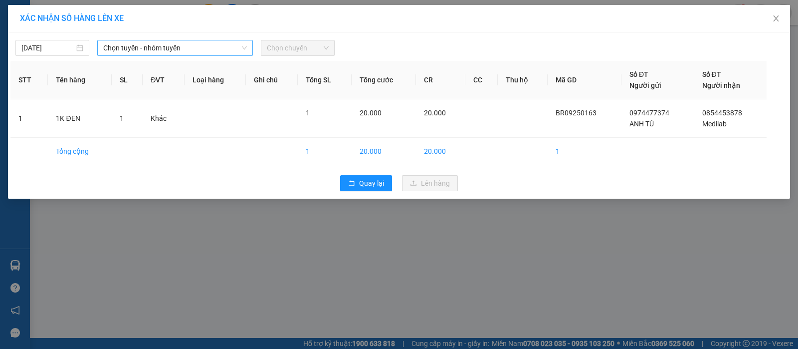
click at [160, 53] on span "Chọn tuyến - nhóm tuyến" at bounding box center [175, 47] width 144 height 15
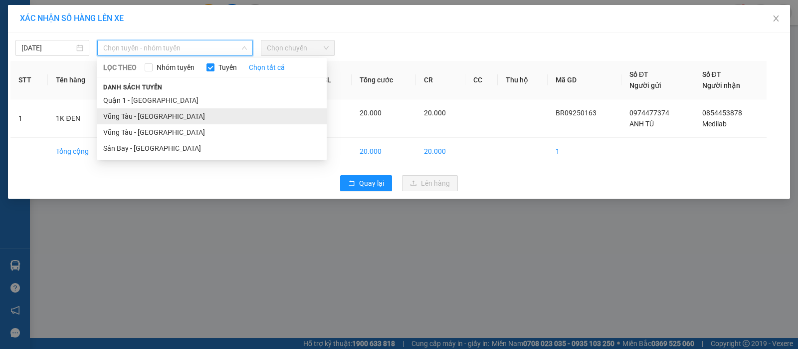
click at [153, 121] on li "Vũng Tàu - [GEOGRAPHIC_DATA]" at bounding box center [211, 116] width 229 height 16
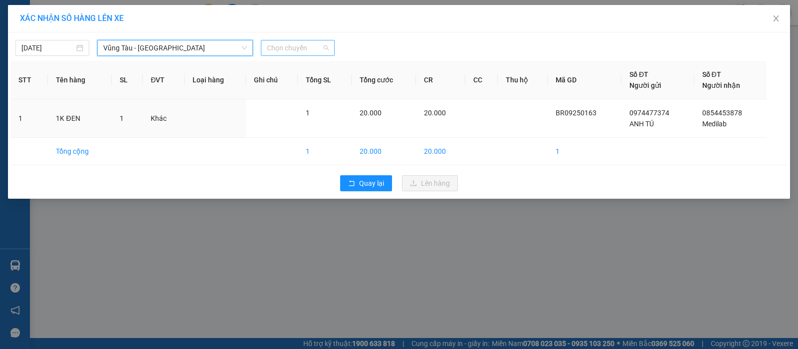
click at [285, 53] on span "Chọn chuyến" at bounding box center [298, 47] width 62 height 15
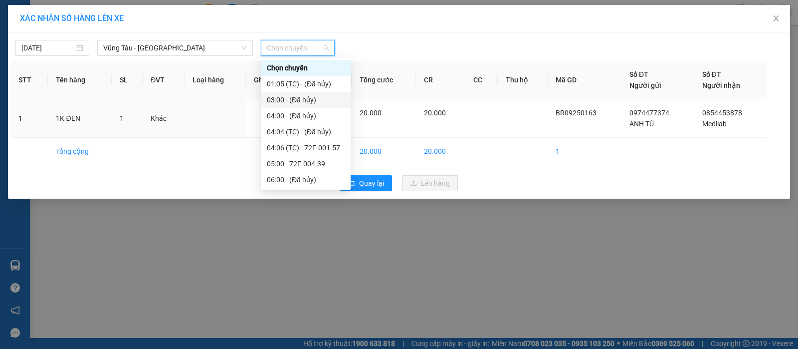
scroll to position [125, 0]
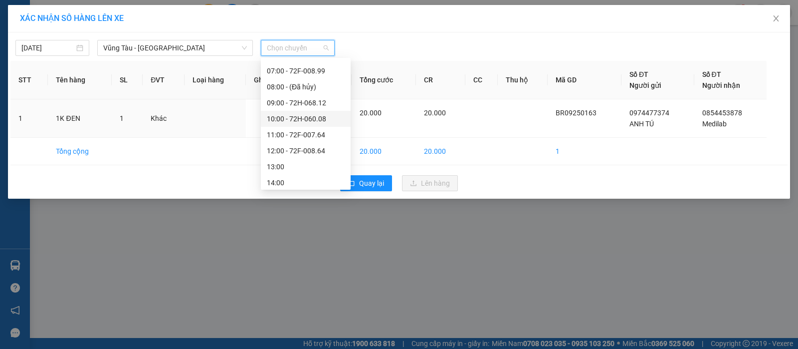
click at [312, 124] on div "10:00 - 72H-060.08" at bounding box center [306, 118] width 78 height 11
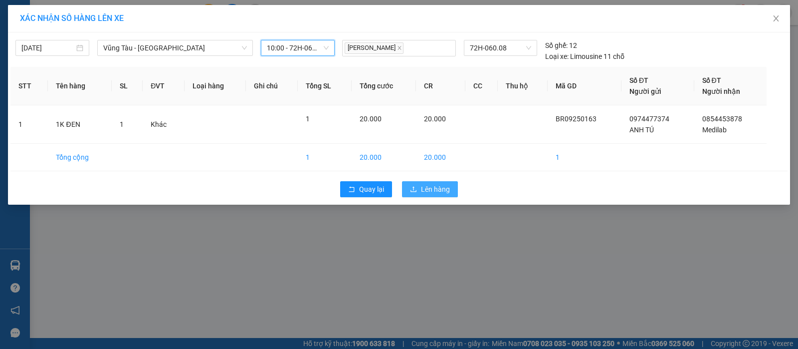
click at [423, 188] on span "Lên hàng" at bounding box center [435, 189] width 29 height 11
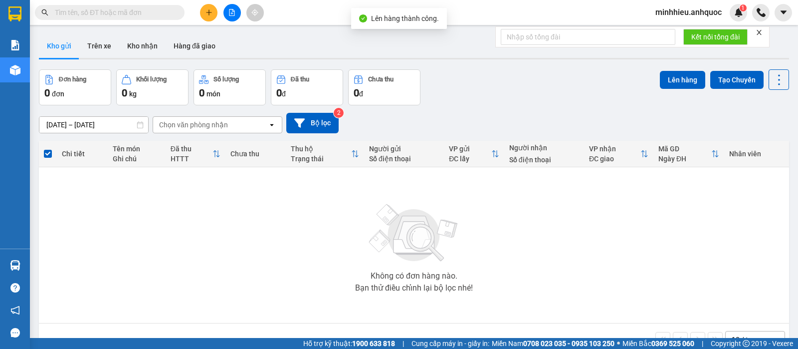
drag, startPoint x: 90, startPoint y: 48, endPoint x: 124, endPoint y: 79, distance: 46.3
click at [90, 48] on button "Trên xe" at bounding box center [99, 46] width 40 height 24
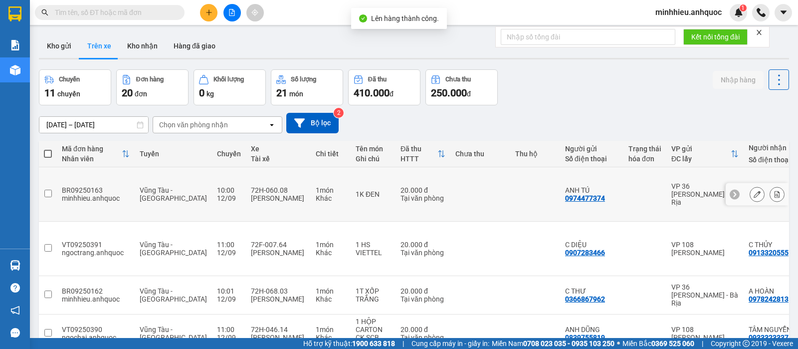
click at [773, 190] on icon at bounding box center [776, 193] width 7 height 7
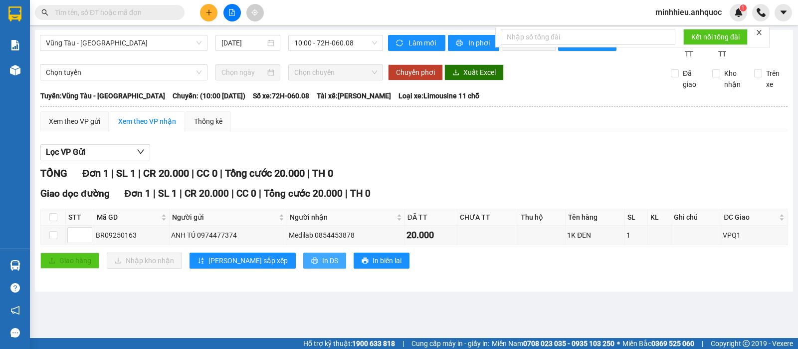
click at [322, 266] on span "In DS" at bounding box center [330, 260] width 16 height 11
click at [129, 320] on main "Vũng Tàu - Quận 1 12/09/2025 10:00 - 72H-060.08 Làm mới In phơi In đơn chọn Thố…" at bounding box center [399, 169] width 798 height 338
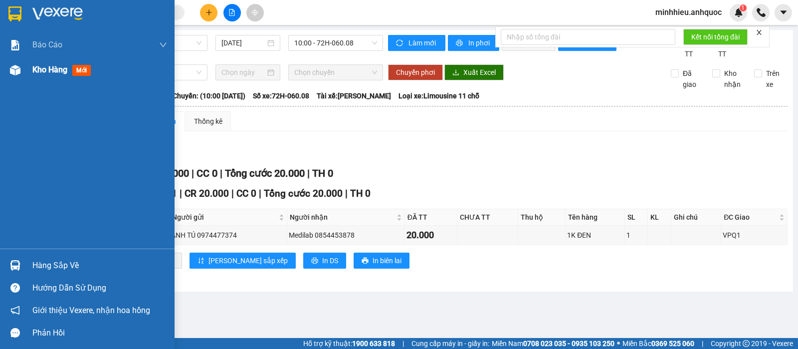
click at [39, 65] on span "Kho hàng" at bounding box center [49, 69] width 35 height 9
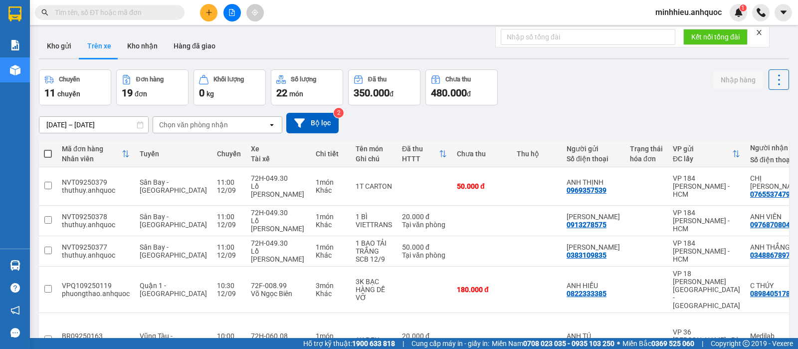
drag, startPoint x: 139, startPoint y: 50, endPoint x: 184, endPoint y: 69, distance: 48.1
click at [141, 50] on button "Kho nhận" at bounding box center [142, 46] width 46 height 24
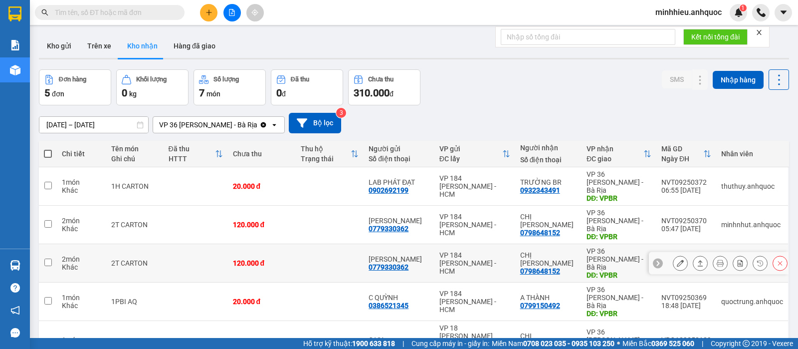
click at [677, 259] on icon at bounding box center [680, 262] width 7 height 7
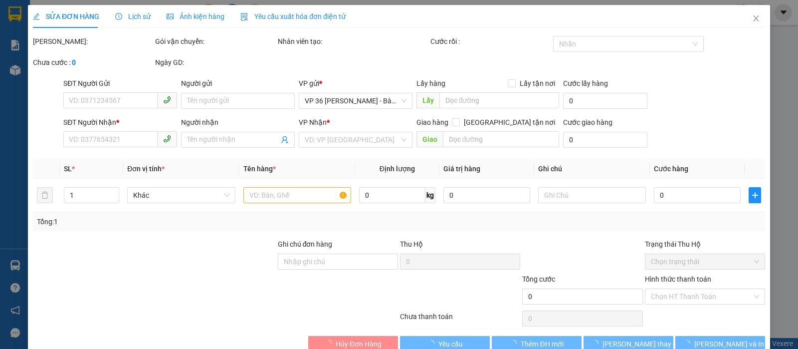
type input "0779330362"
type input "ANH TUẤN"
type input "0798648152"
type input "CHỊ HƯƠNG"
type input "VPBR"
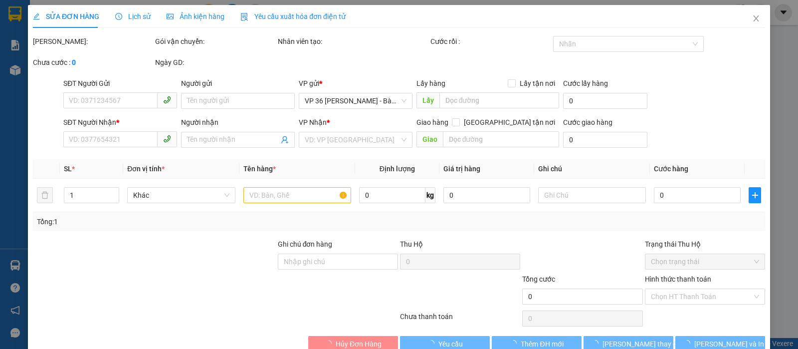
type input "120.000"
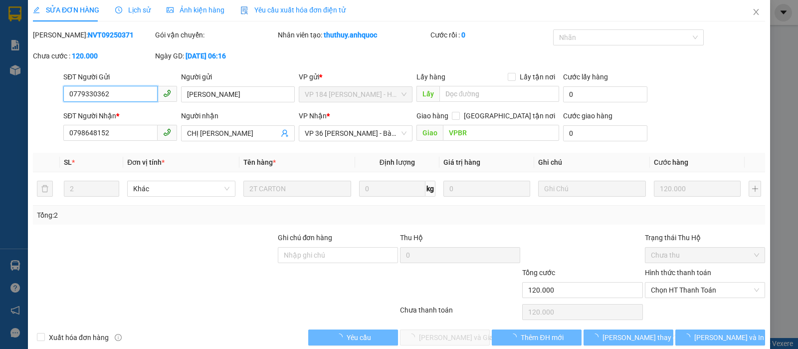
scroll to position [17, 0]
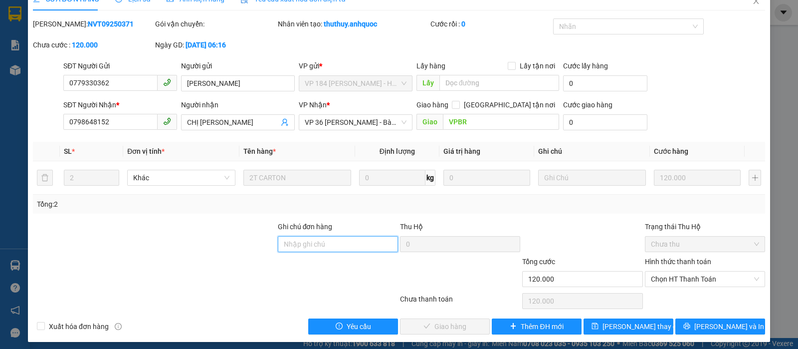
drag, startPoint x: 324, startPoint y: 241, endPoint x: 374, endPoint y: 298, distance: 75.2
click at [324, 241] on input "Ghi chú đơn hàng" at bounding box center [338, 244] width 120 height 16
type input "TTTM VP"
click at [696, 280] on span "Chọn HT Thanh Toán" at bounding box center [705, 278] width 108 height 15
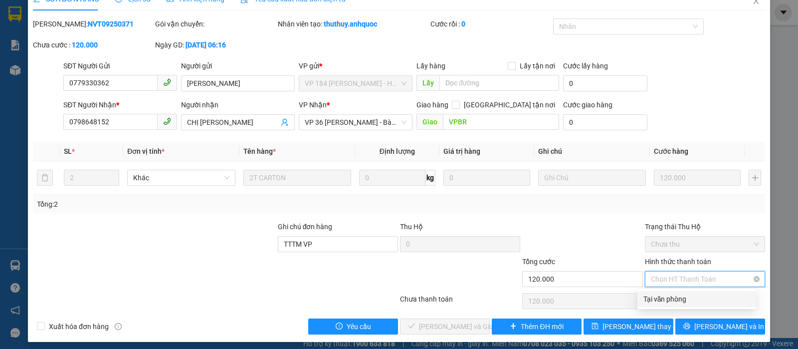
drag, startPoint x: 682, startPoint y: 280, endPoint x: 675, endPoint y: 286, distance: 9.2
click at [682, 279] on span "Chọn HT Thanh Toán" at bounding box center [705, 278] width 108 height 15
click at [686, 281] on span "Chọn HT Thanh Toán" at bounding box center [705, 278] width 108 height 15
click at [674, 303] on div "Tại văn phòng" at bounding box center [696, 298] width 107 height 11
type input "0"
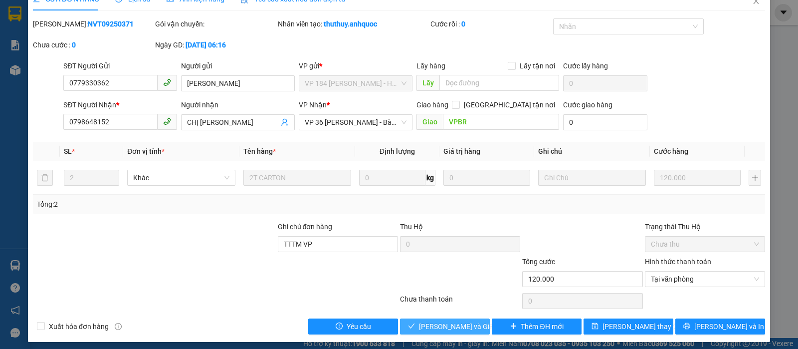
click at [444, 323] on span "[PERSON_NAME] và Giao hàng" at bounding box center [467, 326] width 96 height 11
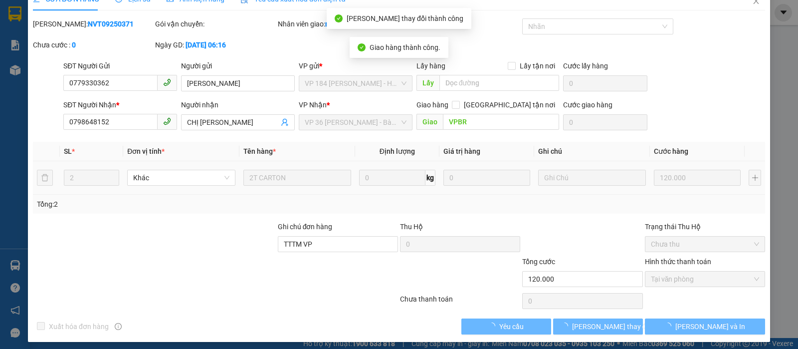
scroll to position [0, 0]
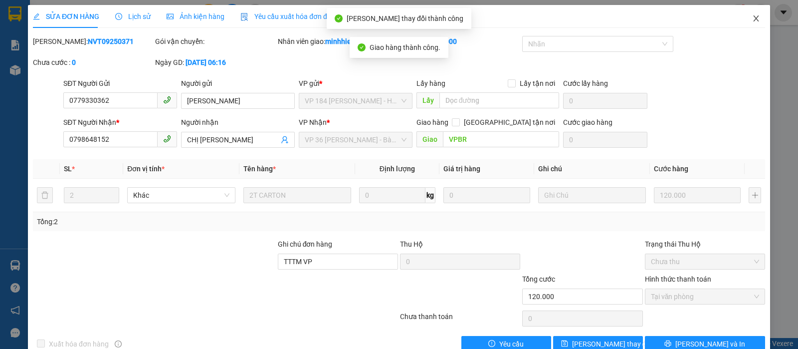
click at [752, 18] on icon "close" at bounding box center [756, 18] width 8 height 8
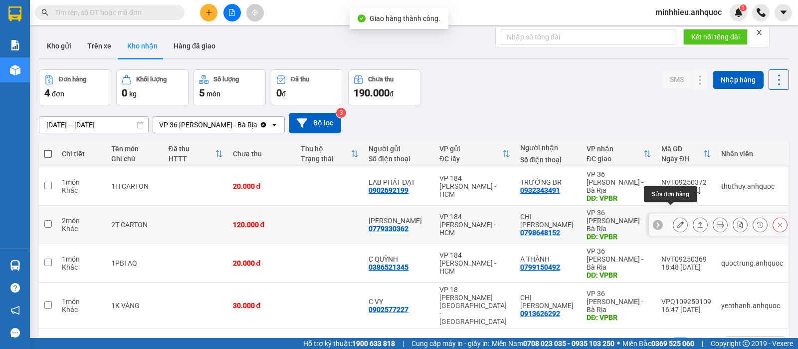
click at [676, 216] on button at bounding box center [680, 224] width 14 height 17
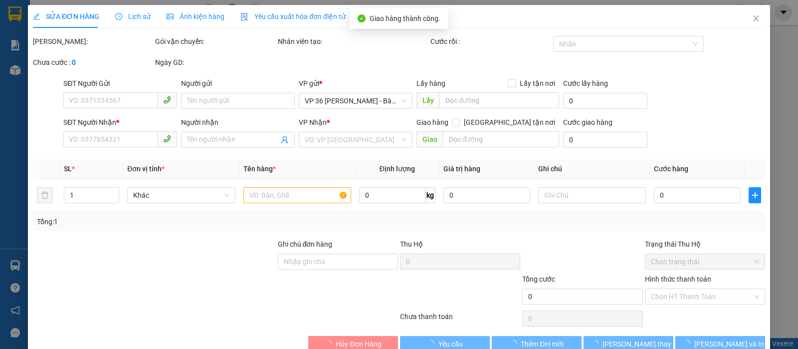
type input "0779330362"
type input "ANH TUẤN"
type input "0798648152"
type input "CHỊ HƯƠNG"
type input "VPBR"
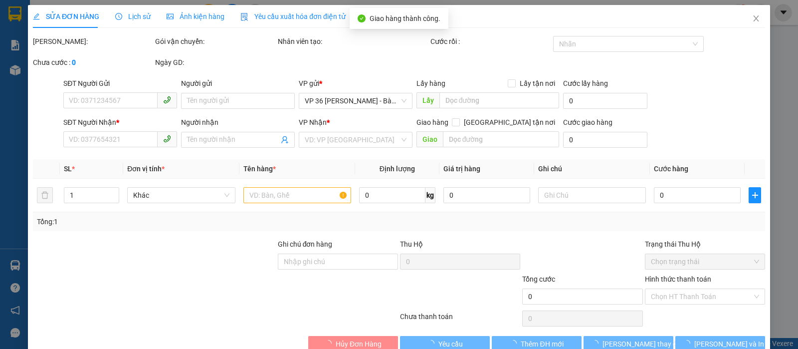
type input "TTTM VP"
type input "120.000"
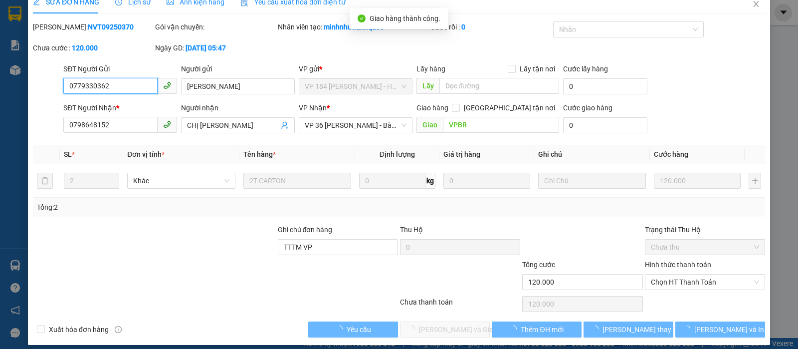
scroll to position [17, 0]
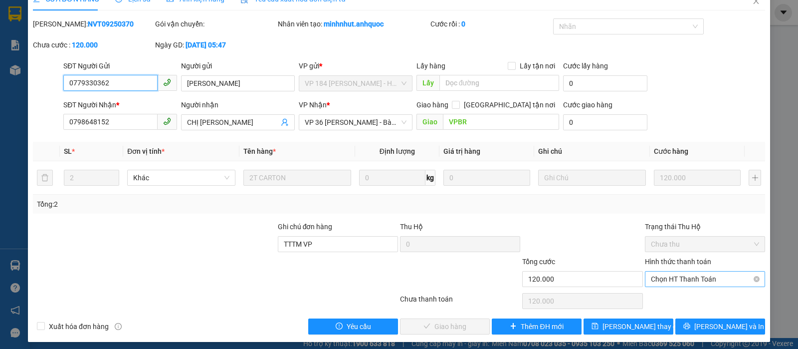
click at [687, 277] on span "Chọn HT Thanh Toán" at bounding box center [705, 278] width 108 height 15
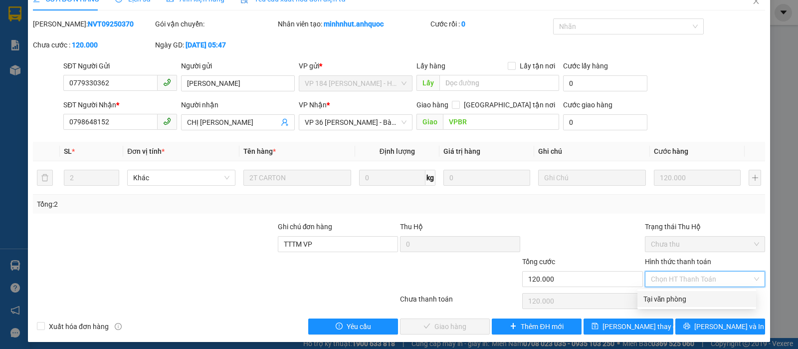
click at [682, 294] on div "Tại văn phòng" at bounding box center [696, 298] width 107 height 11
type input "0"
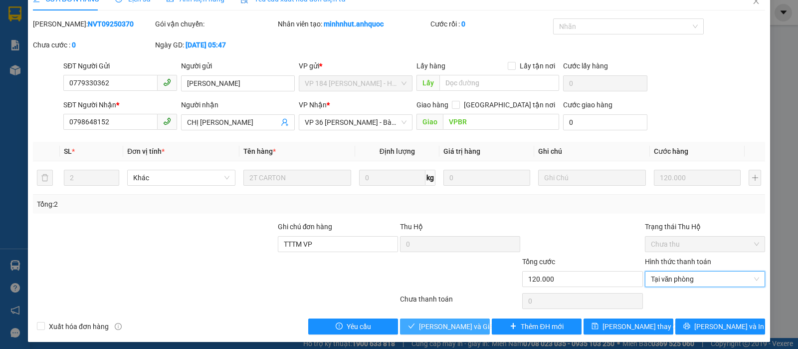
click at [449, 322] on span "[PERSON_NAME] và Giao hàng" at bounding box center [467, 326] width 96 height 11
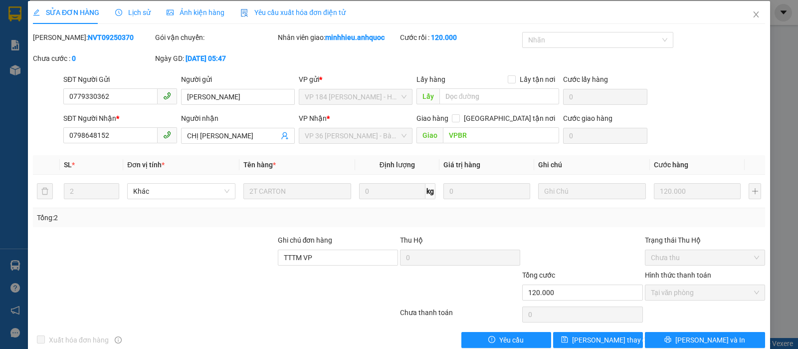
scroll to position [0, 0]
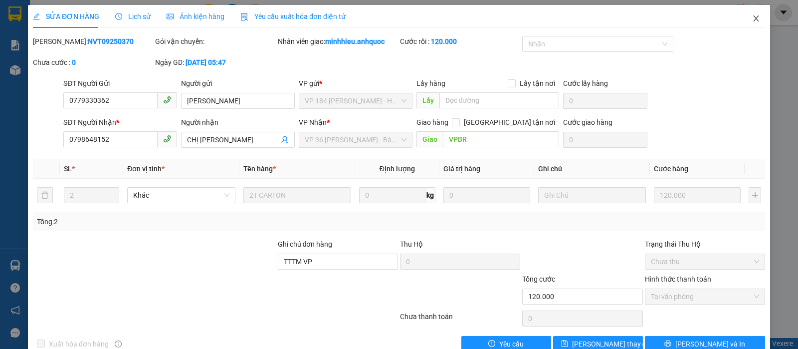
click at [752, 18] on icon "close" at bounding box center [756, 18] width 8 height 8
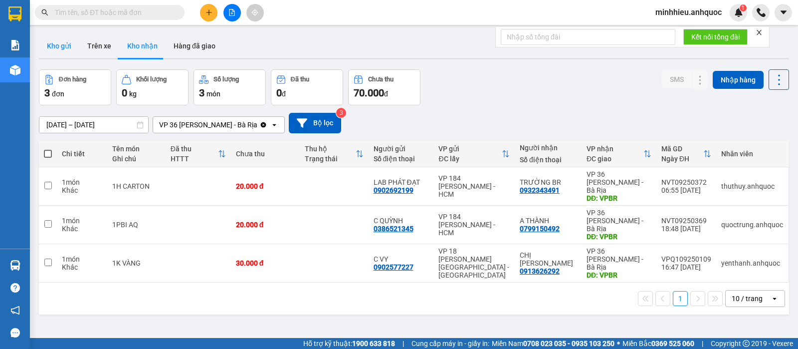
click at [74, 45] on button "Kho gửi" at bounding box center [59, 46] width 40 height 24
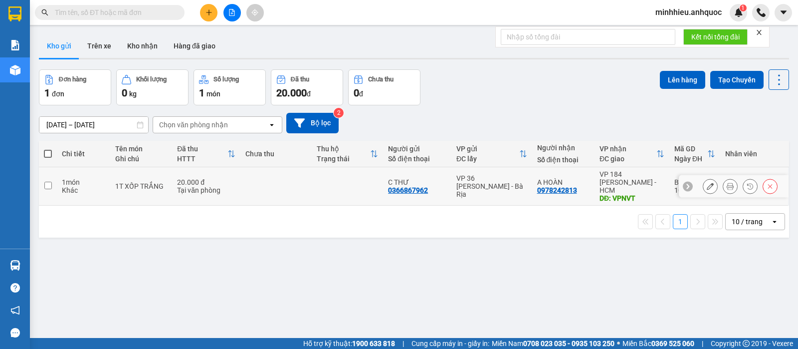
click at [322, 168] on td at bounding box center [347, 186] width 71 height 38
checkbox input "true"
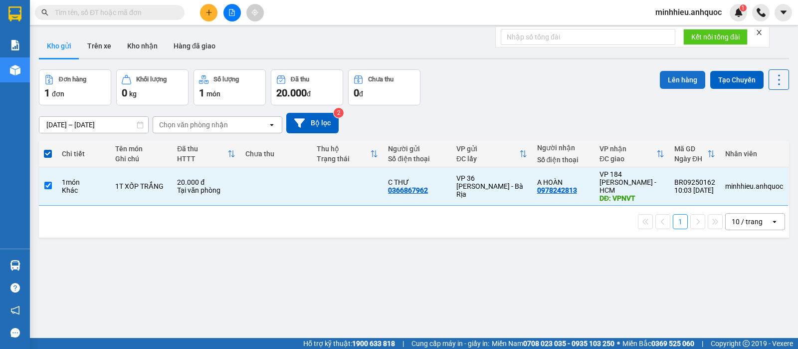
click at [671, 79] on button "Lên hàng" at bounding box center [682, 80] width 45 height 18
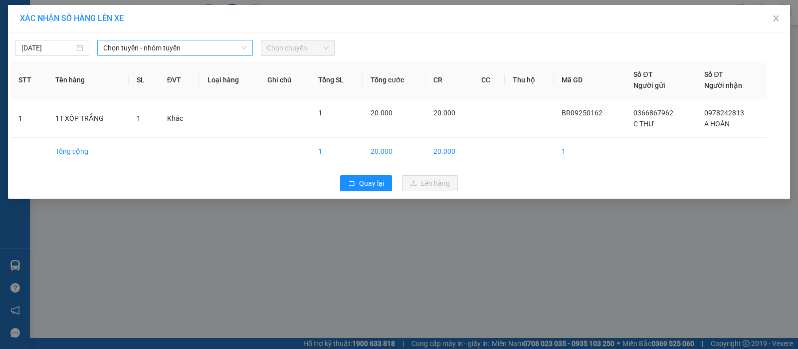
drag, startPoint x: 158, startPoint y: 53, endPoint x: 133, endPoint y: 55, distance: 25.1
click at [159, 53] on span "Chọn tuyến - nhóm tuyến" at bounding box center [175, 47] width 144 height 15
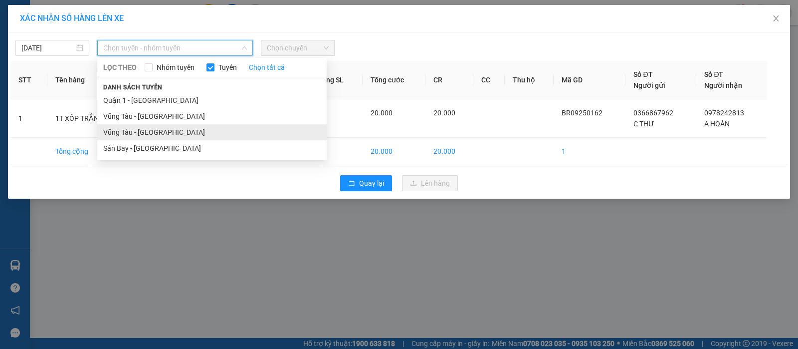
click at [148, 129] on li "Vũng Tàu - [GEOGRAPHIC_DATA]" at bounding box center [211, 132] width 229 height 16
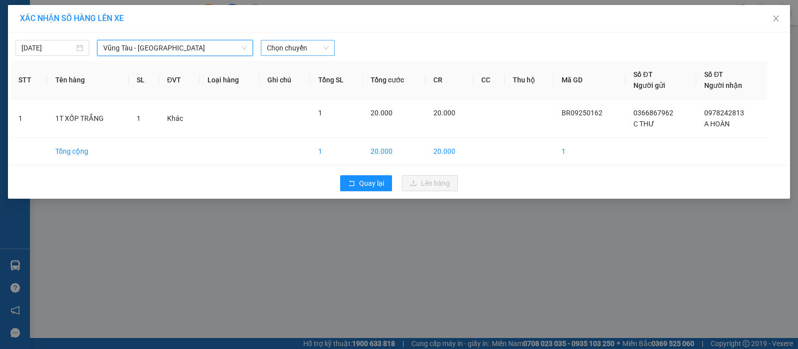
click at [312, 42] on span "Chọn chuyến" at bounding box center [298, 47] width 62 height 15
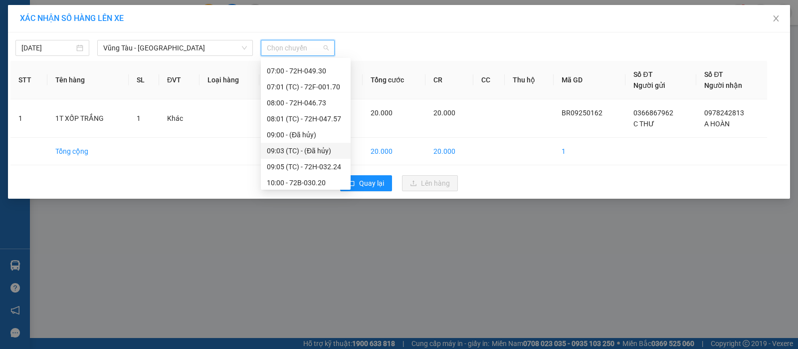
scroll to position [187, 0]
click at [314, 152] on div "11:00 - 72H-046.14" at bounding box center [306, 152] width 78 height 11
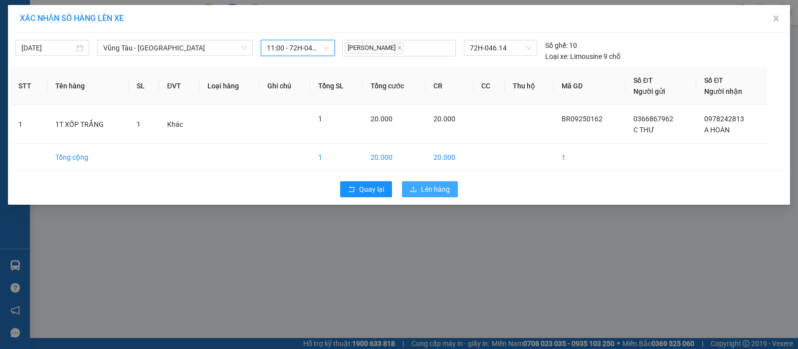
click at [438, 193] on span "Lên hàng" at bounding box center [435, 189] width 29 height 11
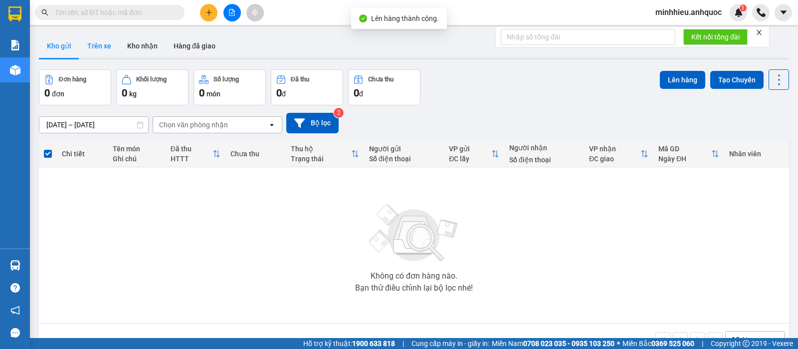
click at [93, 35] on button "Trên xe" at bounding box center [99, 46] width 40 height 24
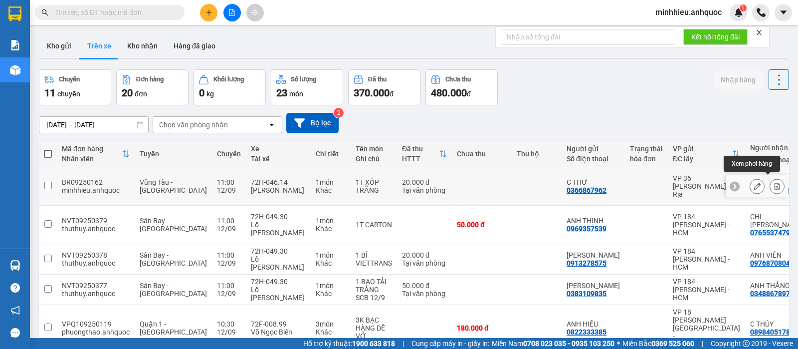
click at [770, 179] on button at bounding box center [777, 186] width 14 height 17
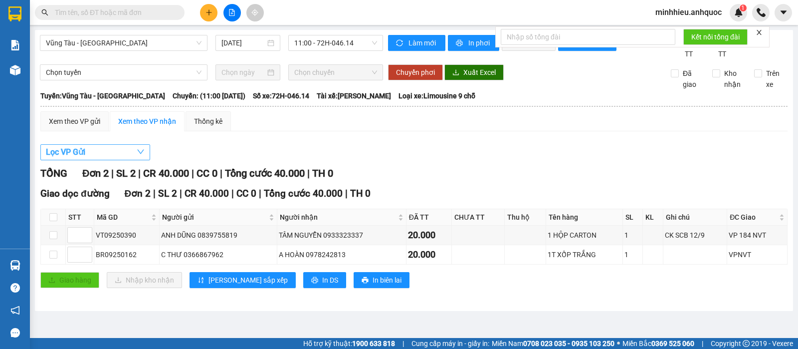
click at [92, 160] on button "Lọc VP Gửi" at bounding box center [95, 152] width 110 height 16
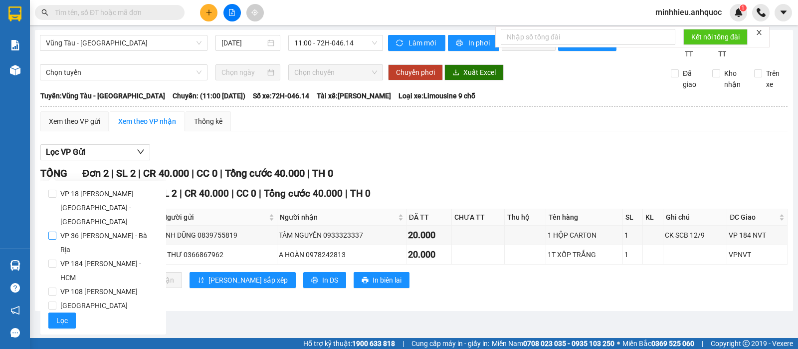
click at [98, 228] on span "VP 36 [PERSON_NAME] - Bà Rịa" at bounding box center [107, 242] width 102 height 28
click at [56, 231] on input "VP 36 [PERSON_NAME] - Bà Rịa" at bounding box center [52, 235] width 8 height 8
checkbox input "true"
click at [68, 312] on button "Lọc" at bounding box center [61, 320] width 27 height 16
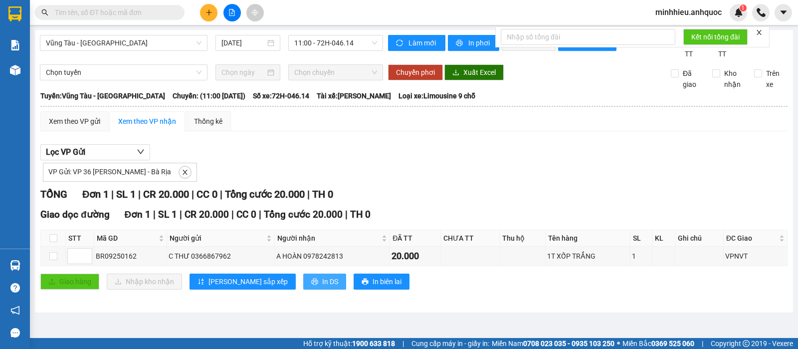
drag, startPoint x: 288, startPoint y: 287, endPoint x: 266, endPoint y: 285, distance: 21.5
click at [322, 287] on span "In DS" at bounding box center [330, 281] width 16 height 11
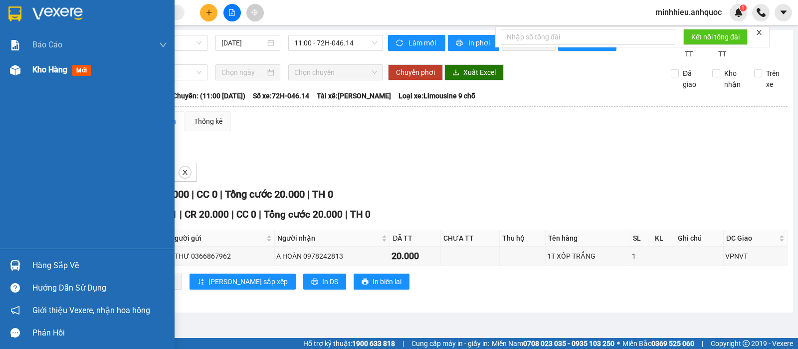
click at [21, 73] on div at bounding box center [14, 69] width 17 height 17
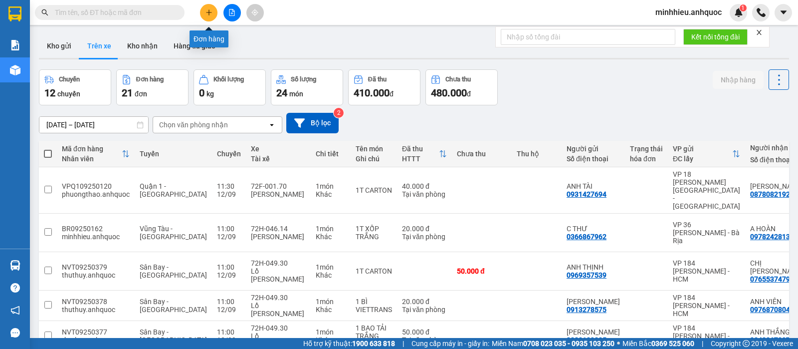
click at [211, 11] on icon "plus" at bounding box center [208, 12] width 7 height 7
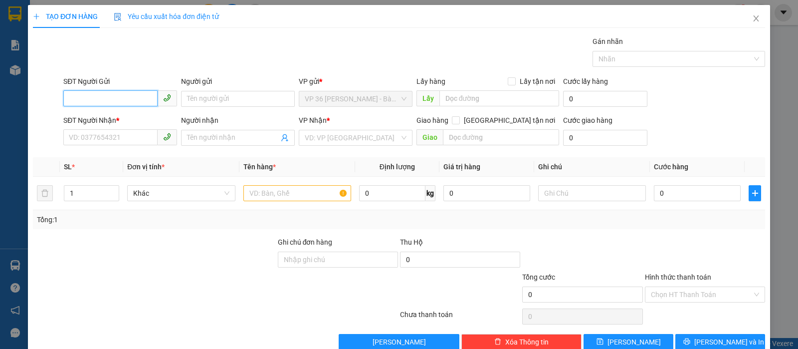
click at [142, 97] on input "SĐT Người Gửi" at bounding box center [110, 98] width 94 height 16
click at [116, 98] on input "098" at bounding box center [110, 98] width 94 height 16
click at [115, 121] on div "0989655644 - HƯNG" at bounding box center [119, 118] width 100 height 11
type input "0989655644"
type input "HƯNG"
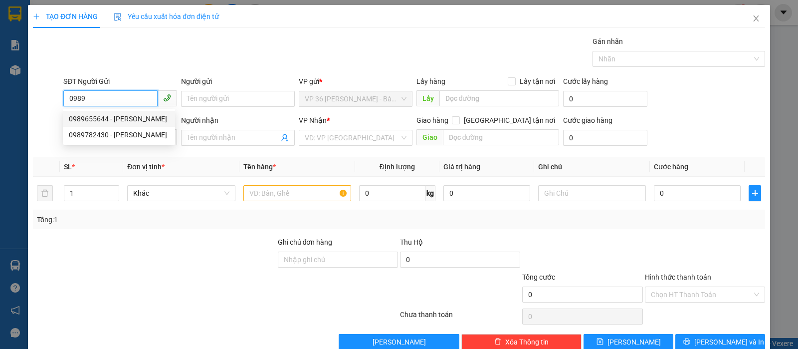
type input "0854453878"
type input "Medilab"
type input "VPQ1"
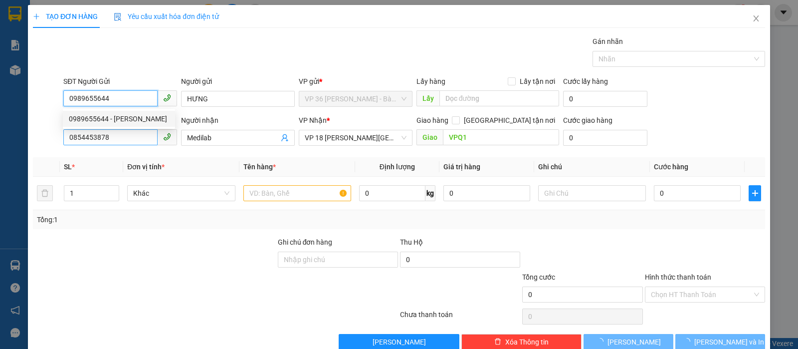
type input "20.000"
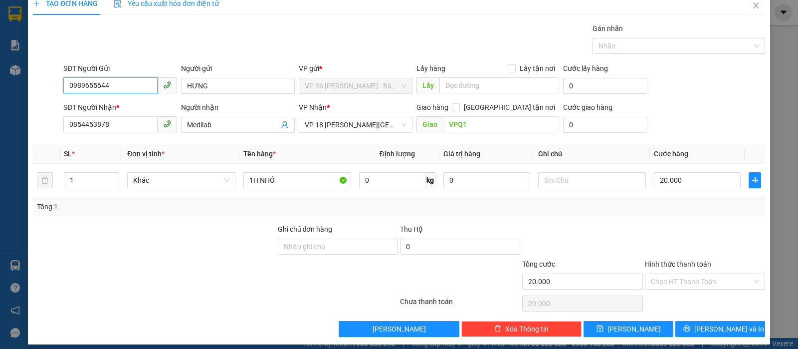
scroll to position [20, 0]
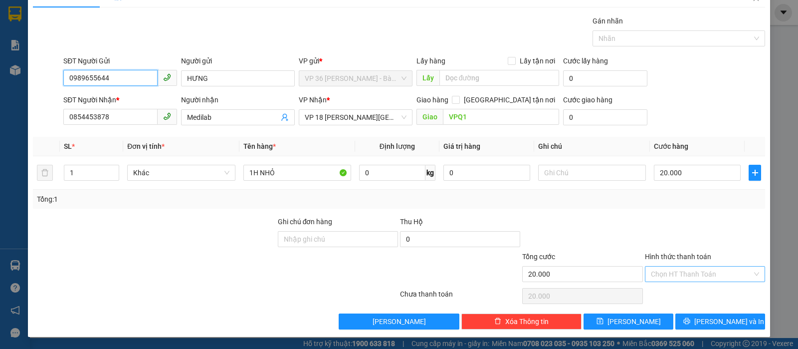
type input "0989655644"
click at [675, 277] on input "Hình thức thanh toán" at bounding box center [701, 273] width 101 height 15
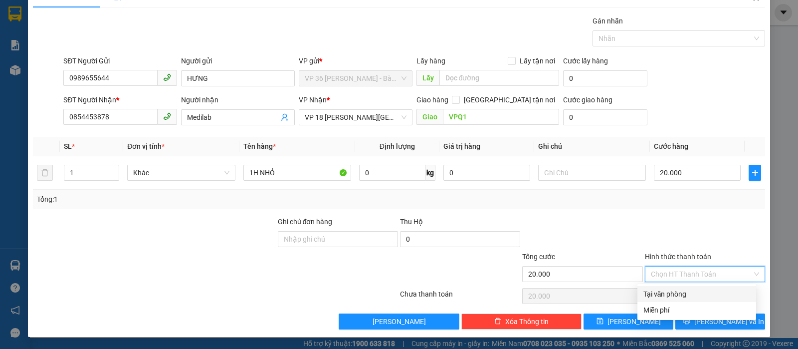
click at [682, 296] on div "Tại văn phòng" at bounding box center [696, 293] width 107 height 11
type input "0"
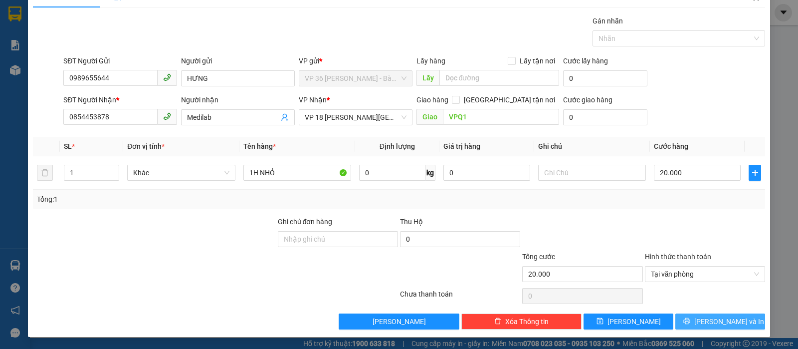
click at [690, 318] on icon "printer" at bounding box center [686, 320] width 7 height 7
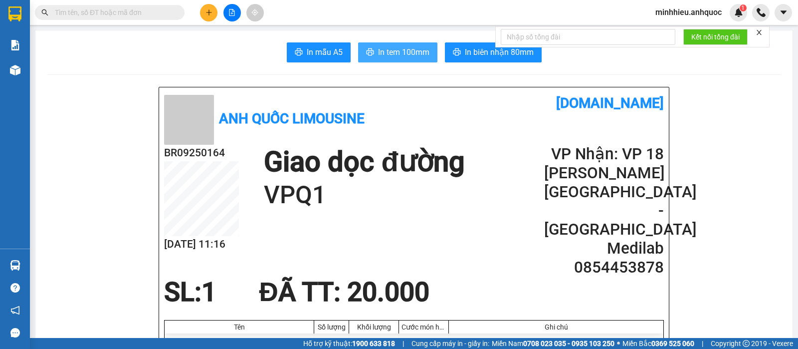
click at [404, 54] on span "In tem 100mm" at bounding box center [403, 52] width 51 height 12
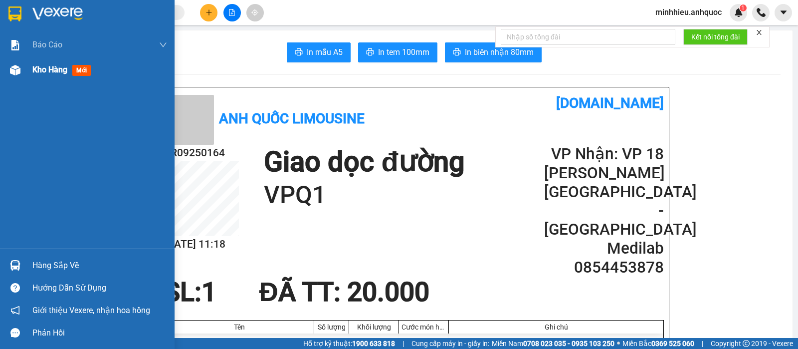
click at [26, 69] on div "Kho hàng mới" at bounding box center [87, 69] width 175 height 25
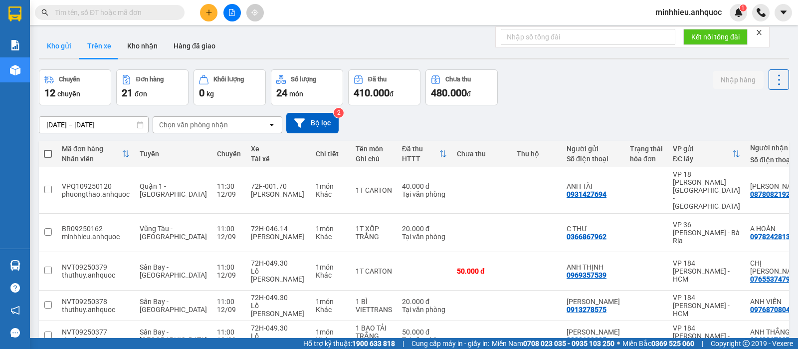
click at [58, 44] on button "Kho gửi" at bounding box center [59, 46] width 40 height 24
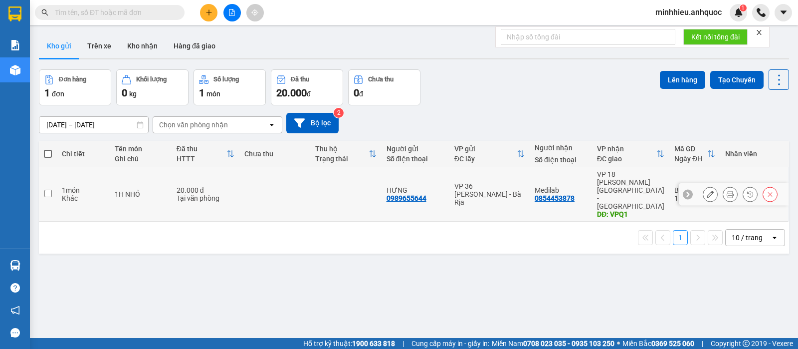
drag, startPoint x: 401, startPoint y: 181, endPoint x: 499, endPoint y: 169, distance: 98.5
click at [403, 194] on div "0989655644" at bounding box center [406, 198] width 40 height 8
drag, startPoint x: 246, startPoint y: 190, endPoint x: 495, endPoint y: 153, distance: 251.6
click at [247, 192] on td at bounding box center [274, 194] width 71 height 54
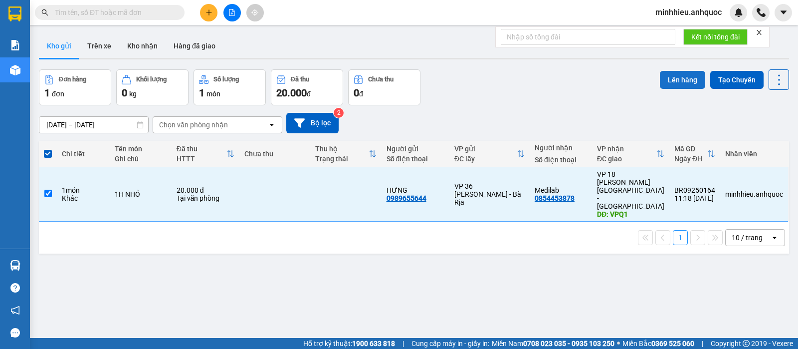
click at [663, 82] on button "Lên hàng" at bounding box center [682, 80] width 45 height 18
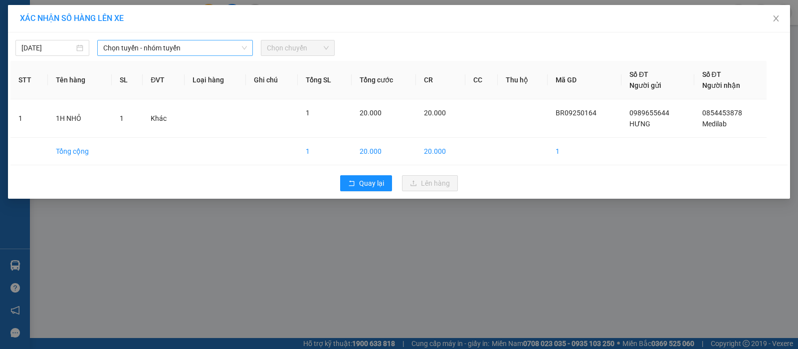
click at [186, 45] on span "Chọn tuyến - nhóm tuyến" at bounding box center [175, 47] width 144 height 15
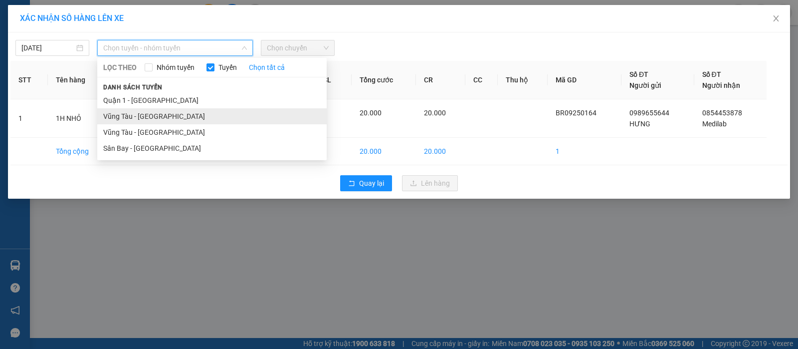
click at [186, 116] on li "Vũng Tàu - [GEOGRAPHIC_DATA]" at bounding box center [211, 116] width 229 height 16
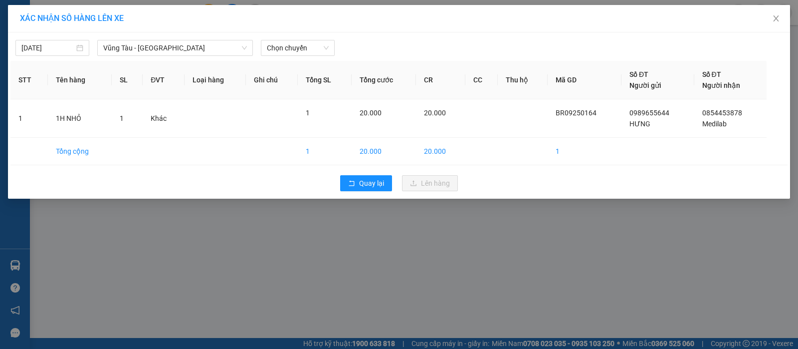
click at [306, 37] on div "12/09/2025 Vũng Tàu - Quận 1 LỌC THEO Nhóm tuyến Tuyến Chọn tất cả Danh sách tu…" at bounding box center [398, 45] width 777 height 21
click at [319, 46] on span "Chọn chuyến" at bounding box center [298, 47] width 62 height 15
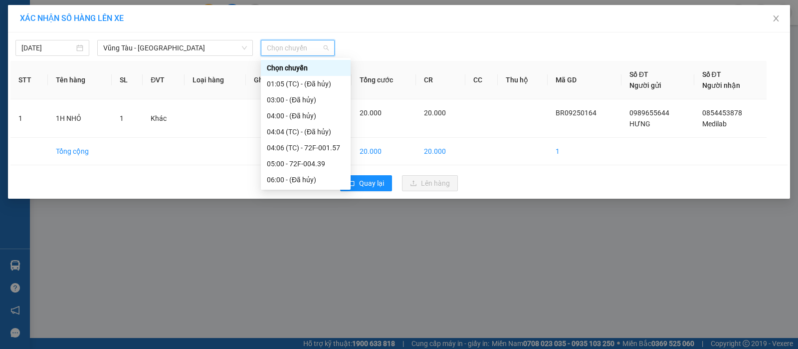
click at [310, 254] on div "11:00 - 72F-007.64" at bounding box center [306, 259] width 78 height 11
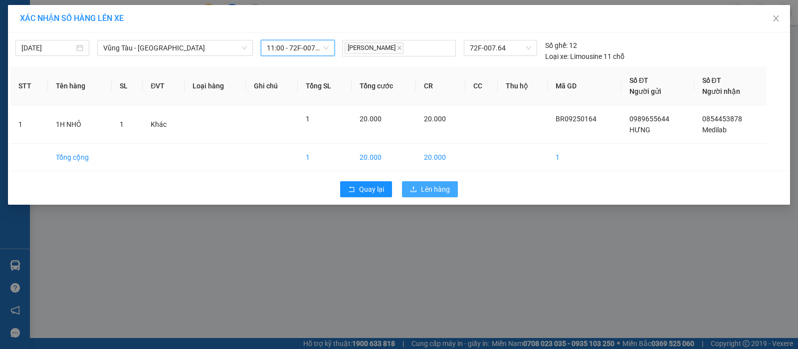
click at [450, 188] on button "Lên hàng" at bounding box center [430, 189] width 56 height 16
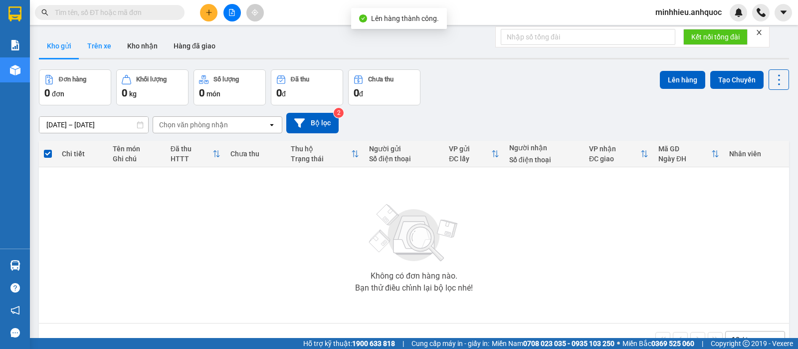
drag, startPoint x: 87, startPoint y: 49, endPoint x: 94, endPoint y: 79, distance: 30.2
click at [86, 49] on button "Trên xe" at bounding box center [99, 46] width 40 height 24
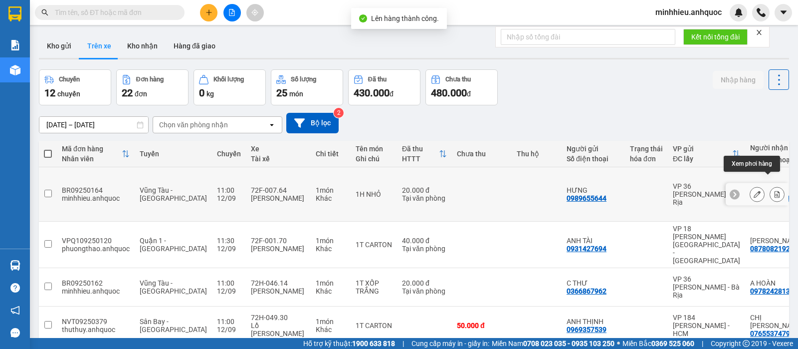
click at [772, 186] on button at bounding box center [777, 194] width 14 height 17
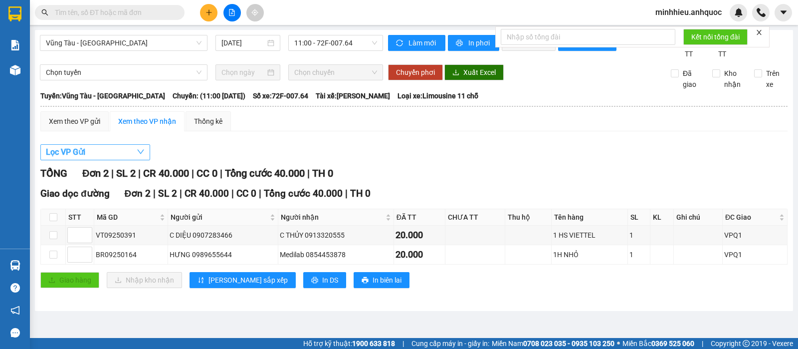
drag, startPoint x: 107, startPoint y: 167, endPoint x: 100, endPoint y: 168, distance: 7.5
click at [108, 160] on button "Lọc VP Gửi" at bounding box center [95, 152] width 110 height 16
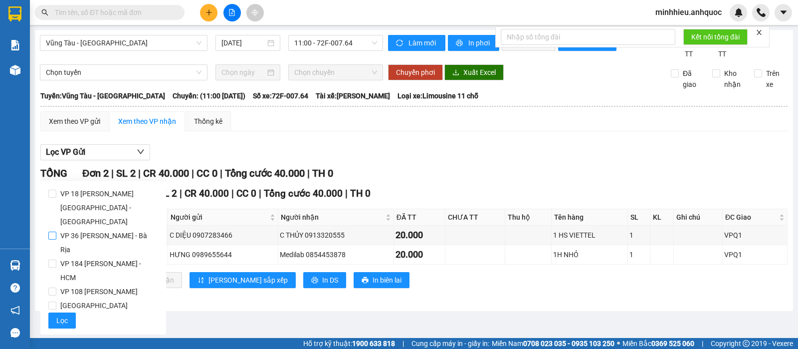
click at [84, 228] on span "VP 36 [PERSON_NAME] - Bà Rịa" at bounding box center [107, 242] width 102 height 28
click at [56, 231] on input "VP 36 [PERSON_NAME] - Bà Rịa" at bounding box center [52, 235] width 8 height 8
drag, startPoint x: 69, startPoint y: 306, endPoint x: 293, endPoint y: 295, distance: 224.1
click at [73, 312] on button "Lọc" at bounding box center [61, 320] width 27 height 16
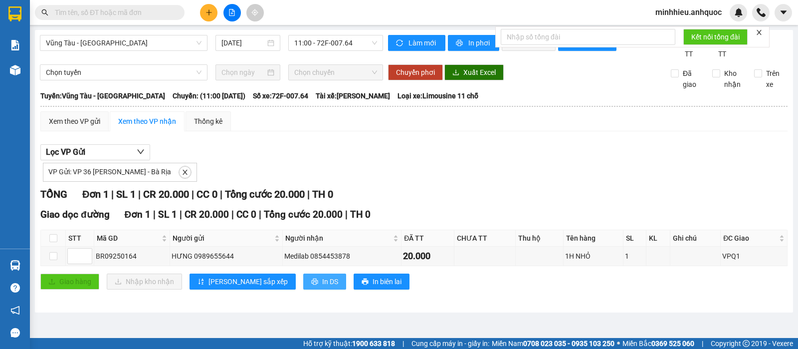
drag, startPoint x: 288, startPoint y: 290, endPoint x: 526, endPoint y: 186, distance: 259.2
click at [322, 287] on span "In DS" at bounding box center [330, 281] width 16 height 11
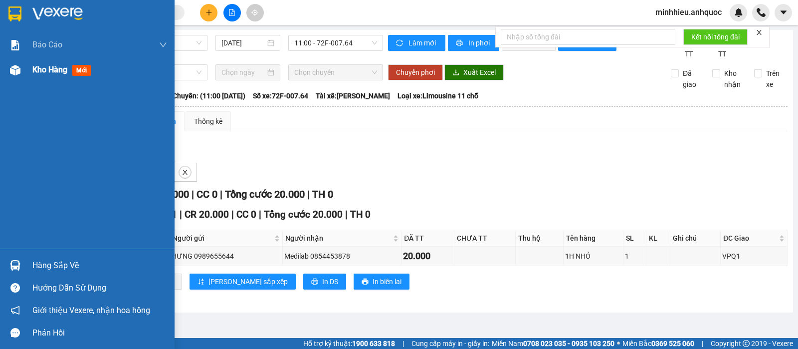
click at [54, 68] on span "Kho hàng" at bounding box center [49, 69] width 35 height 9
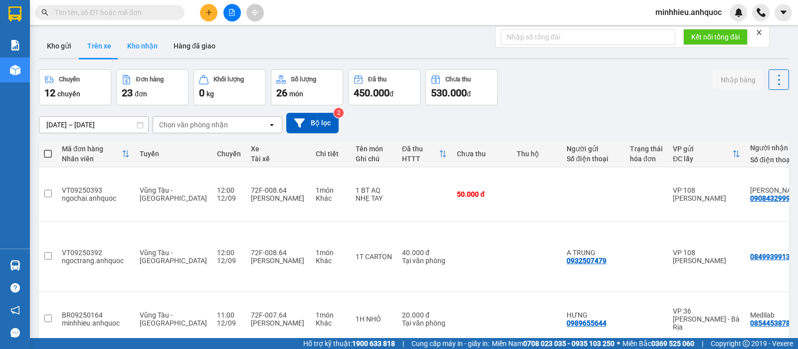
click at [135, 48] on button "Kho nhận" at bounding box center [142, 46] width 46 height 24
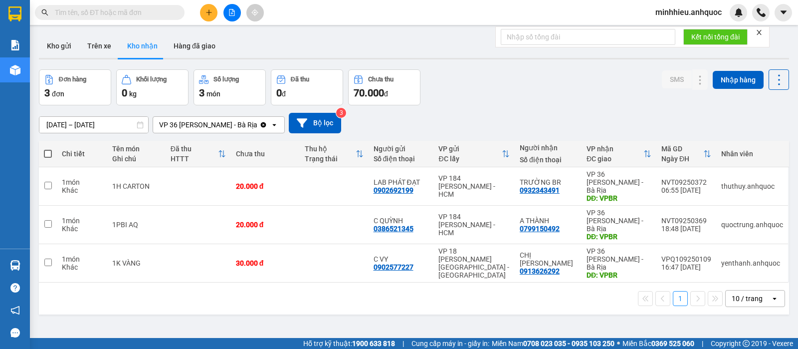
click at [131, 311] on div "ver 1.8.143 Kho gửi Trên xe Kho nhận Hàng đã giao Đơn hàng 3 đơn Khối lượng 0 k…" at bounding box center [414, 204] width 758 height 349
click at [207, 13] on icon "plus" at bounding box center [208, 12] width 7 height 7
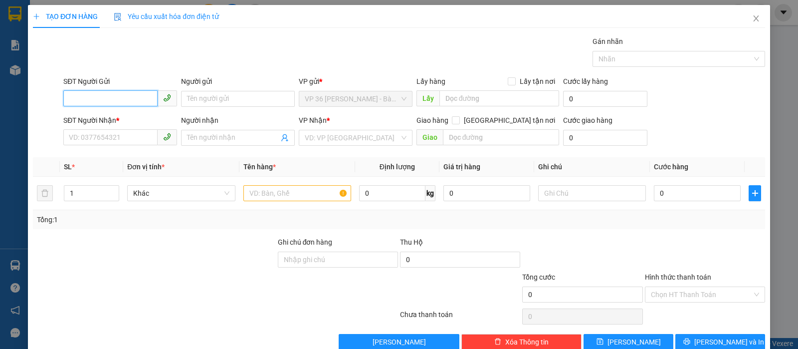
click at [139, 94] on input "SĐT Người Gửi" at bounding box center [110, 98] width 94 height 16
click at [112, 115] on div "0932343491 - TRƯỜNG BR" at bounding box center [119, 118] width 100 height 11
type input "0932343491"
type input "TRƯỜNG BR"
type input "0902804718"
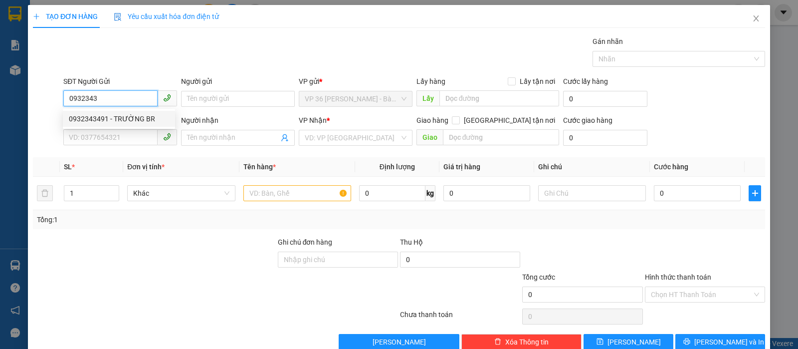
type input "ANH TRÍ( TRƯỜNG)"
type input "VP NVT"
type input "TM 11/9 VP184 HẢO"
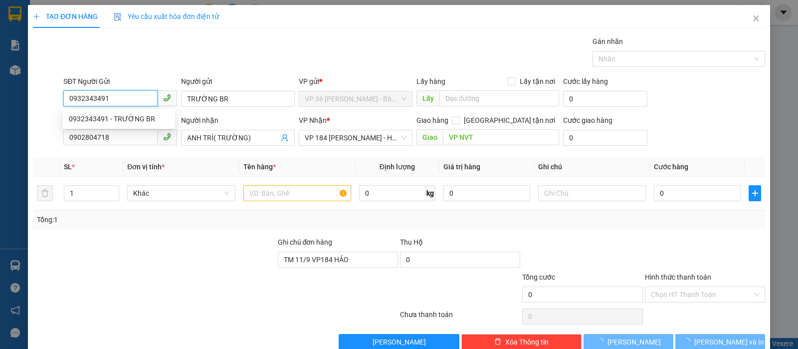
type input "20.000"
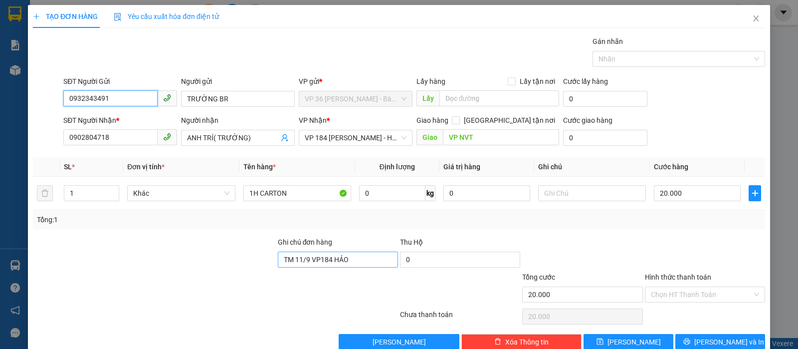
type input "0932343491"
click at [343, 257] on input "TM 11/9 VP184 HẢO" at bounding box center [338, 259] width 120 height 16
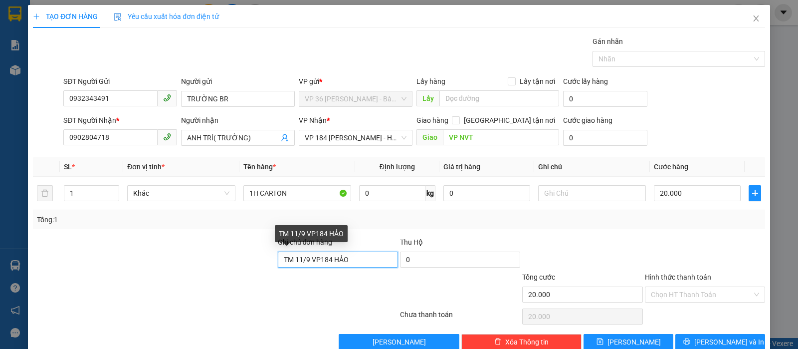
click at [343, 257] on input "TM 11/9 VP184 HẢO" at bounding box center [338, 259] width 120 height 16
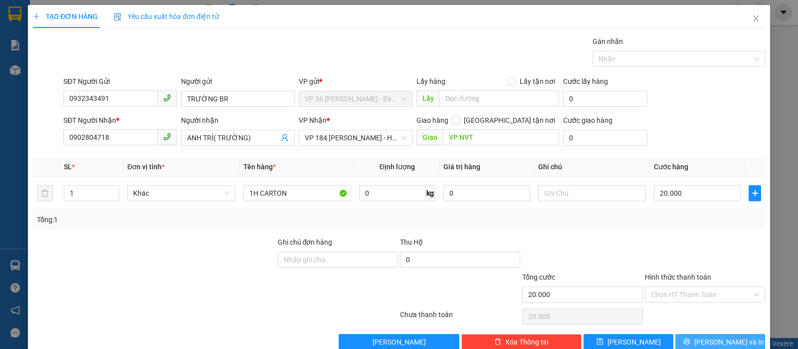
click at [701, 334] on button "[PERSON_NAME] và In" at bounding box center [720, 342] width 90 height 16
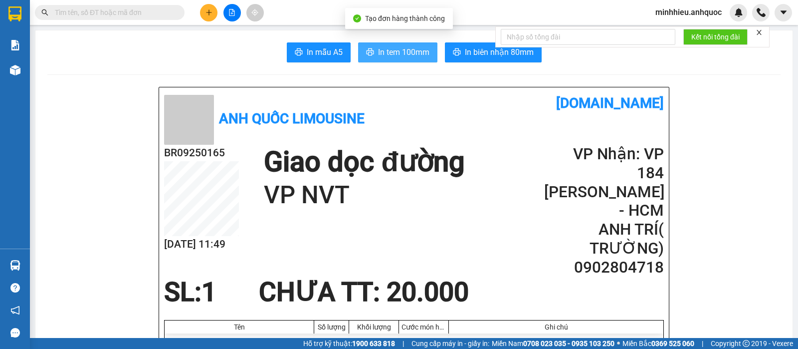
drag, startPoint x: 419, startPoint y: 49, endPoint x: 427, endPoint y: 135, distance: 86.1
click at [418, 49] on span "In tem 100mm" at bounding box center [403, 52] width 51 height 12
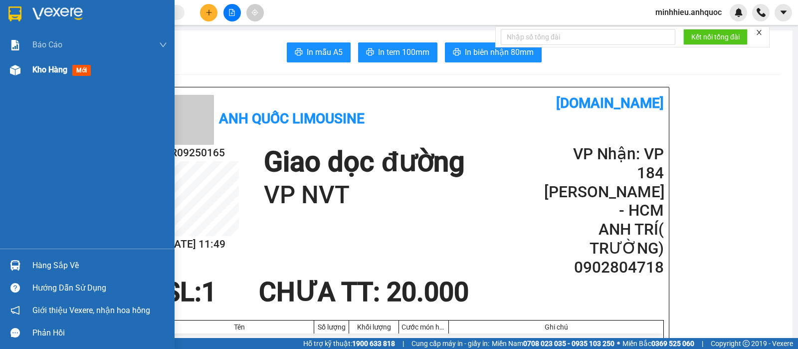
click at [51, 70] on span "Kho hàng" at bounding box center [49, 69] width 35 height 9
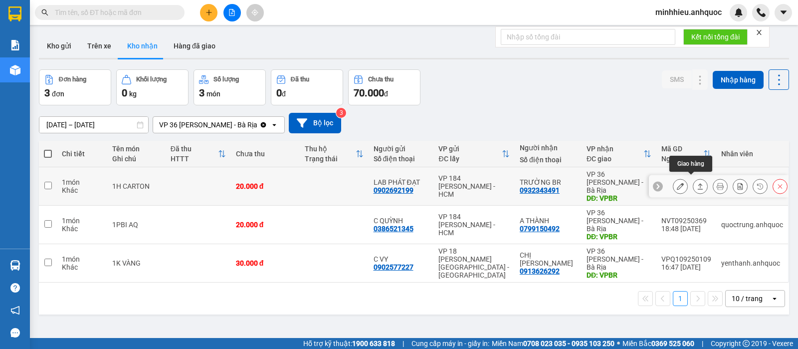
click at [677, 183] on icon at bounding box center [680, 186] width 7 height 7
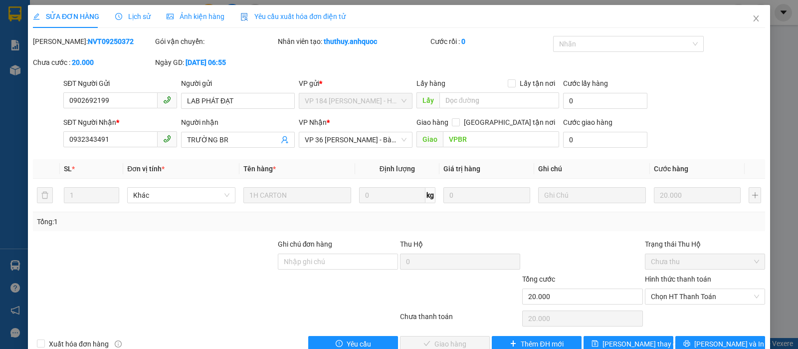
click at [132, 18] on span "Lịch sử" at bounding box center [132, 16] width 35 height 8
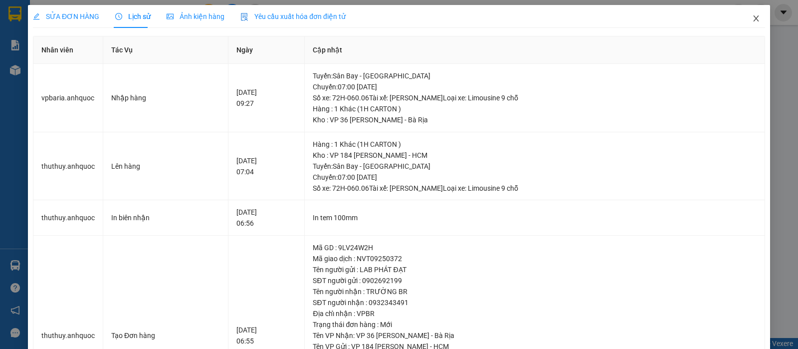
click at [751, 19] on span "Close" at bounding box center [756, 19] width 28 height 28
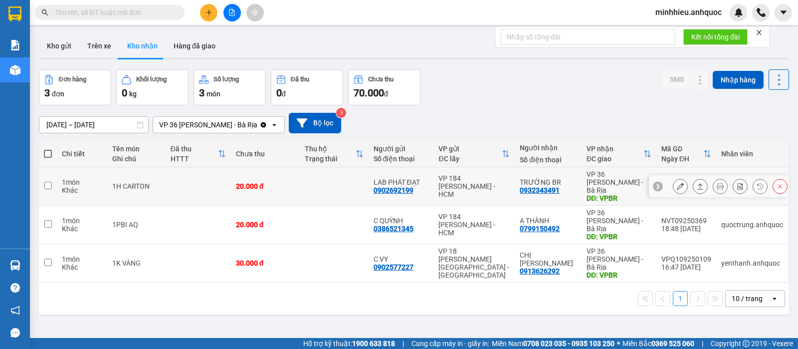
click at [673, 179] on button at bounding box center [680, 186] width 14 height 17
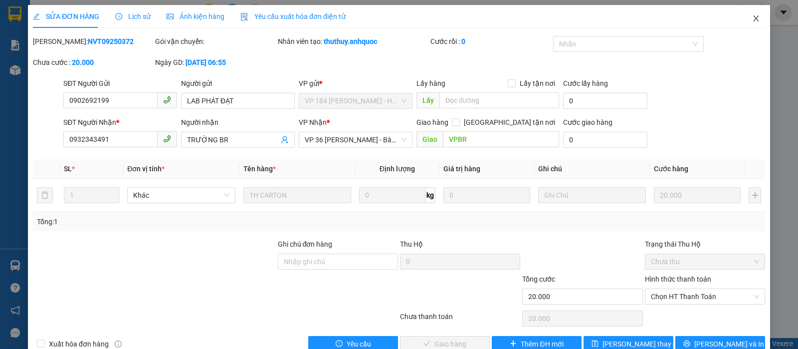
click at [752, 22] on icon "close" at bounding box center [756, 18] width 8 height 8
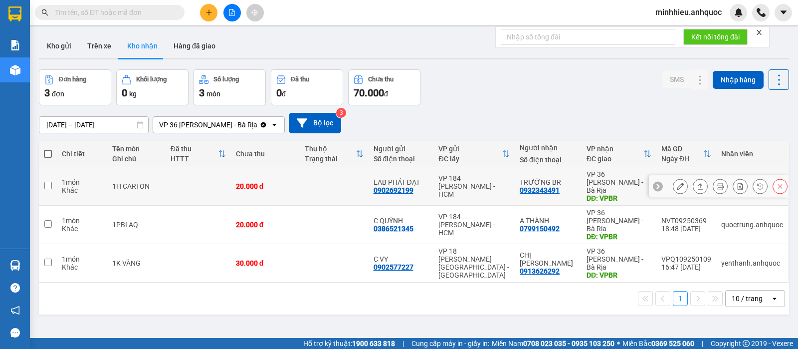
click at [673, 179] on div at bounding box center [680, 186] width 15 height 15
click at [677, 183] on icon at bounding box center [680, 186] width 7 height 7
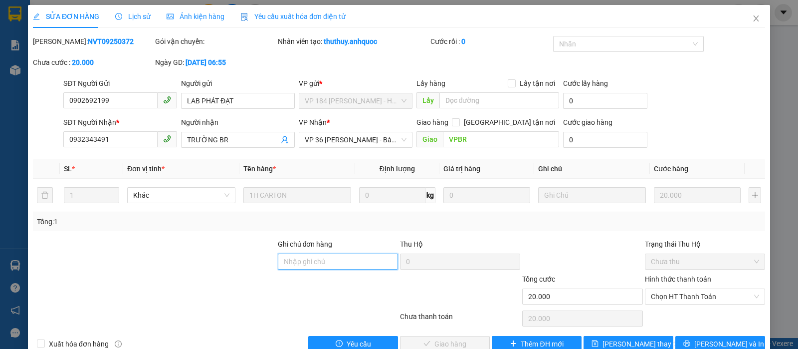
click at [364, 253] on input "Ghi chú đơn hàng" at bounding box center [338, 261] width 120 height 16
type input "TTTM VP"
click at [702, 289] on span "Chọn HT Thanh Toán" at bounding box center [705, 296] width 108 height 15
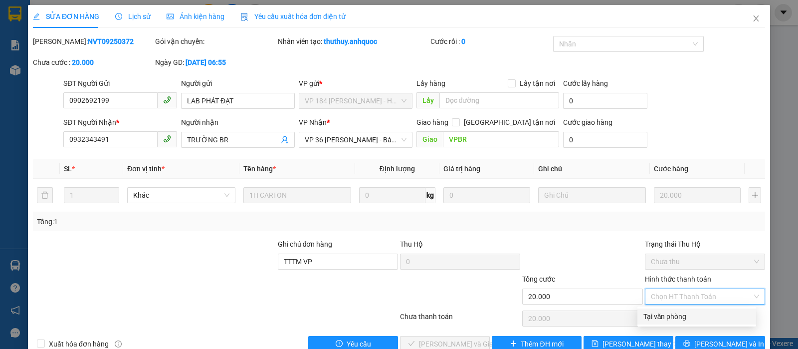
click at [695, 311] on div "Tại văn phòng" at bounding box center [696, 316] width 107 height 11
type input "0"
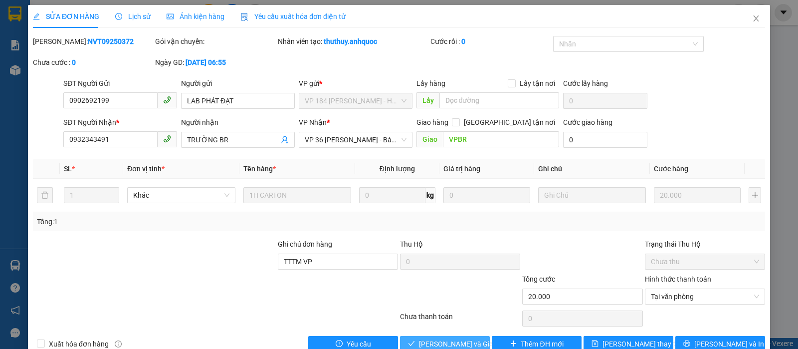
drag, startPoint x: 428, startPoint y: 323, endPoint x: 409, endPoint y: 319, distance: 19.3
click at [427, 338] on span "[PERSON_NAME] và Giao hàng" at bounding box center [467, 343] width 96 height 11
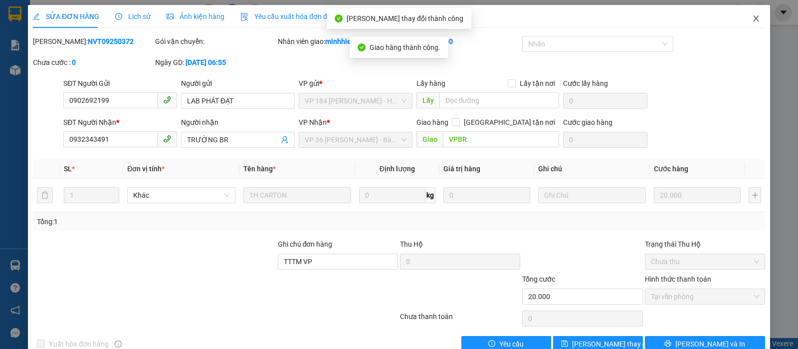
click at [752, 19] on icon "close" at bounding box center [756, 18] width 8 height 8
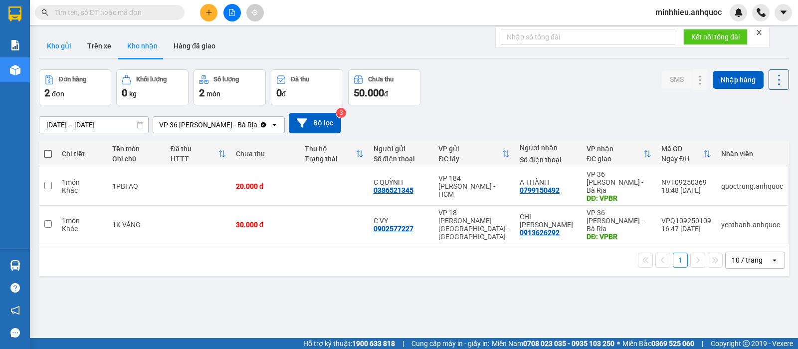
click at [62, 42] on button "Kho gửi" at bounding box center [59, 46] width 40 height 24
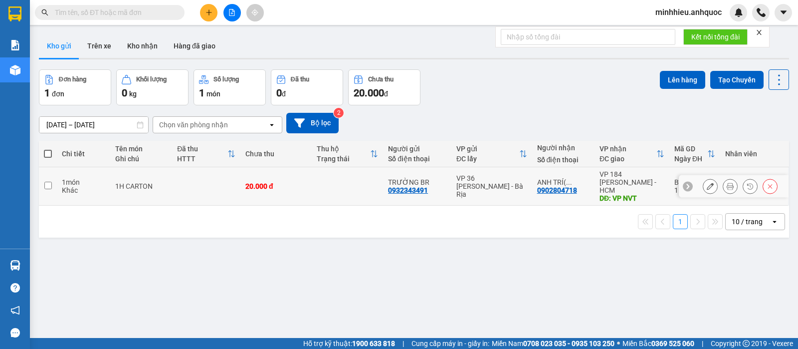
drag, startPoint x: 291, startPoint y: 180, endPoint x: 635, endPoint y: 175, distance: 343.6
click at [291, 182] on div "20.000 đ" at bounding box center [275, 186] width 61 height 8
checkbox input "true"
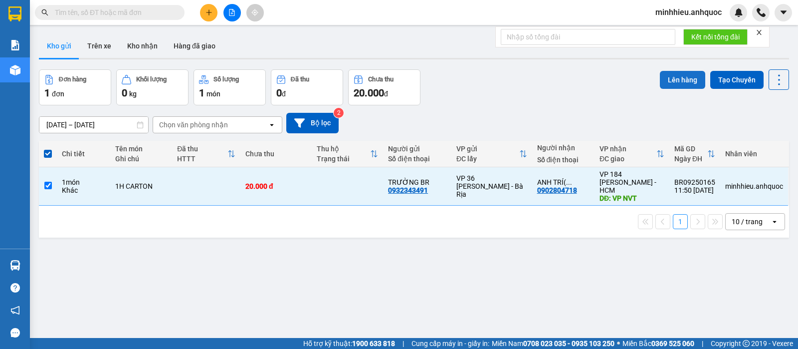
click at [660, 71] on button "Lên hàng" at bounding box center [682, 80] width 45 height 18
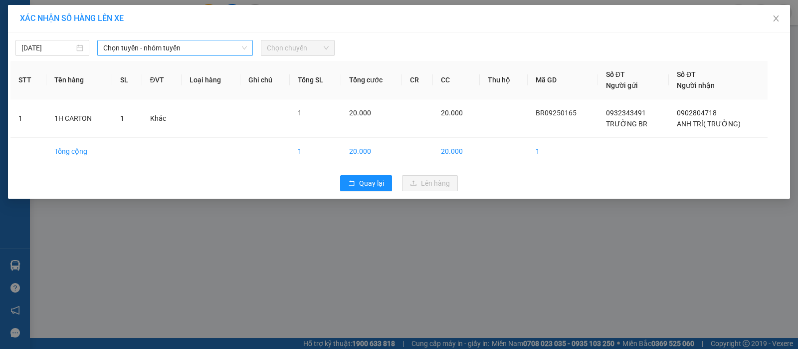
click at [203, 50] on span "Chọn tuyến - nhóm tuyến" at bounding box center [175, 47] width 144 height 15
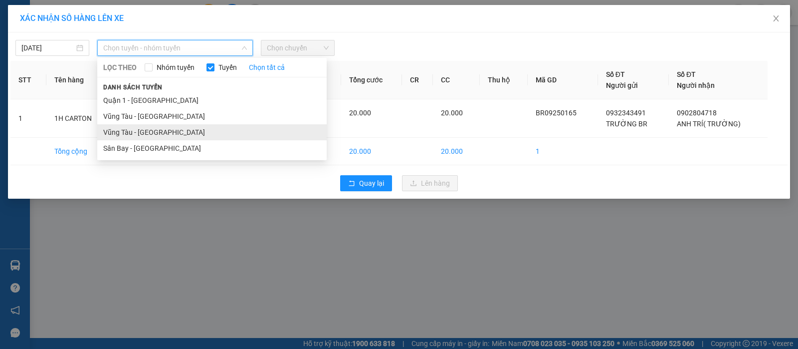
click at [139, 126] on li "Vũng Tàu - [GEOGRAPHIC_DATA]" at bounding box center [211, 132] width 229 height 16
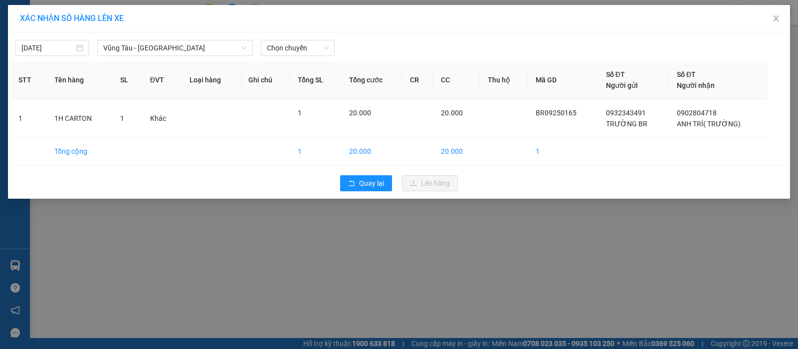
click at [291, 39] on div "12/09/2025 Vũng Tàu - Sân Bay LỌC THEO Nhóm tuyến Tuyến Chọn tất cả Danh sách t…" at bounding box center [398, 45] width 777 height 21
click at [292, 46] on span "Chọn chuyến" at bounding box center [298, 47] width 62 height 15
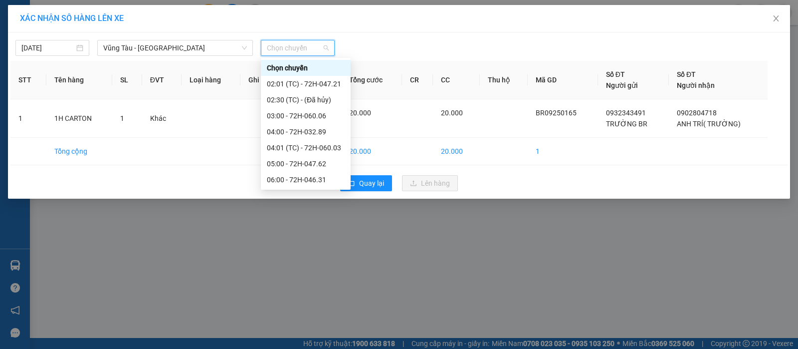
drag, startPoint x: 311, startPoint y: 169, endPoint x: 461, endPoint y: 177, distance: 150.3
click at [311, 348] on div "12:00 - 72H-047.21" at bounding box center [306, 355] width 78 height 11
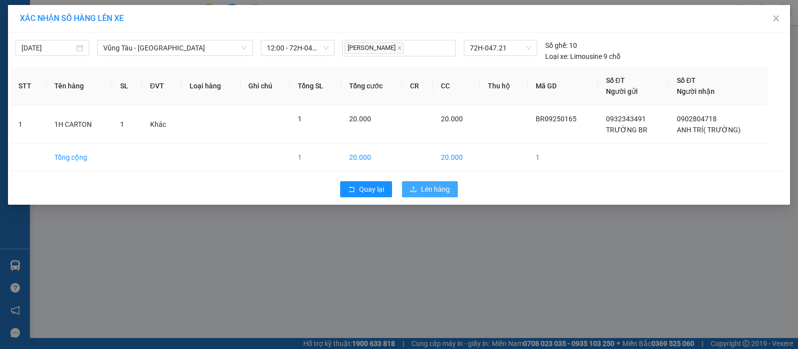
click at [436, 184] on span "Lên hàng" at bounding box center [435, 189] width 29 height 11
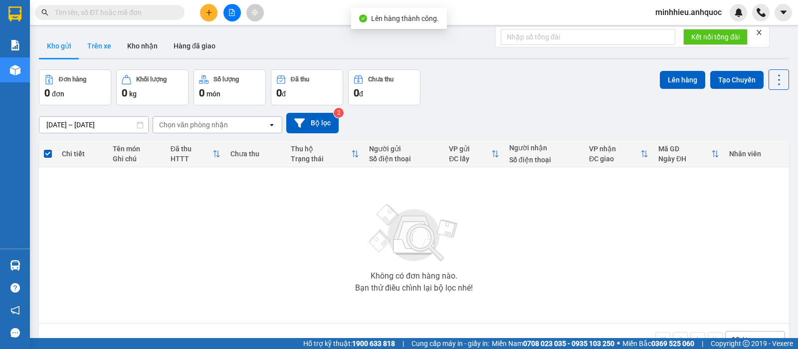
click at [108, 52] on button "Trên xe" at bounding box center [99, 46] width 40 height 24
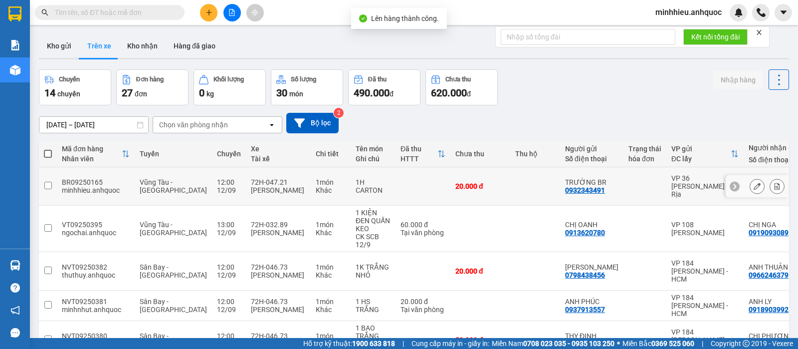
click at [773, 184] on icon at bounding box center [776, 186] width 7 height 7
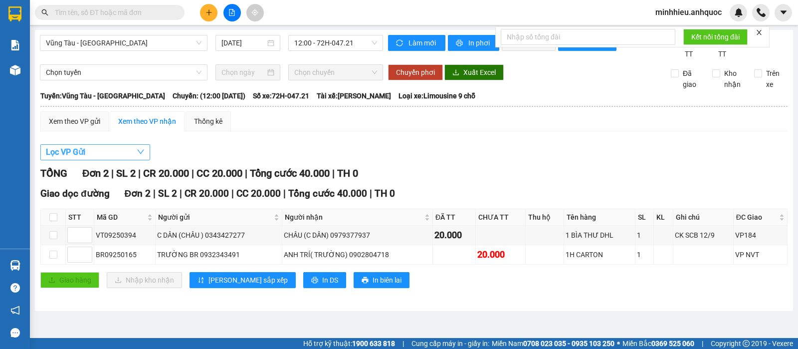
click at [116, 159] on button "Lọc VP Gửi" at bounding box center [95, 152] width 110 height 16
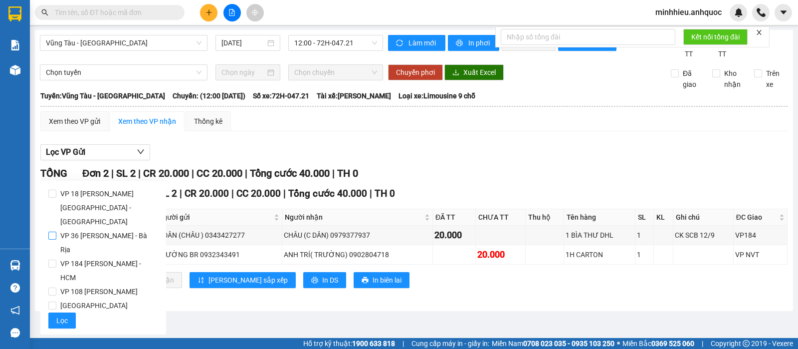
drag, startPoint x: 110, startPoint y: 221, endPoint x: 71, endPoint y: 252, distance: 49.7
click at [109, 228] on span "VP 36 [PERSON_NAME] - Bà Rịa" at bounding box center [107, 242] width 102 height 28
click at [56, 231] on input "VP 36 [PERSON_NAME] - Bà Rịa" at bounding box center [52, 235] width 8 height 8
click at [57, 315] on span "Lọc" at bounding box center [61, 320] width 11 height 11
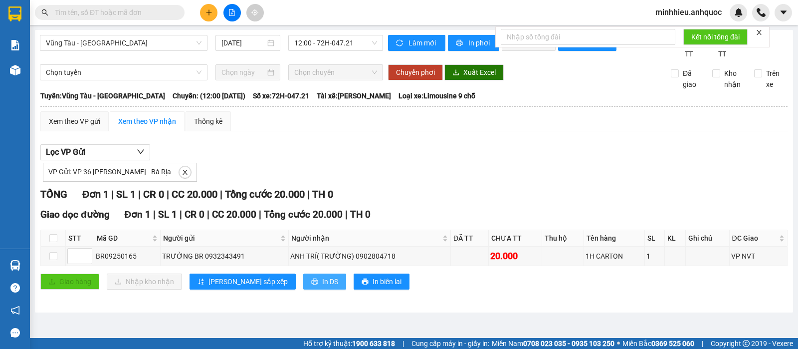
drag, startPoint x: 281, startPoint y: 291, endPoint x: 205, endPoint y: 304, distance: 77.4
click at [322, 287] on span "In DS" at bounding box center [330, 281] width 16 height 11
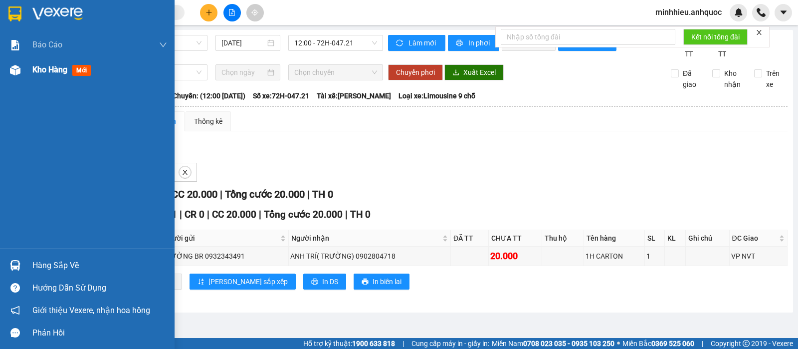
click at [54, 71] on span "Kho hàng" at bounding box center [49, 69] width 35 height 9
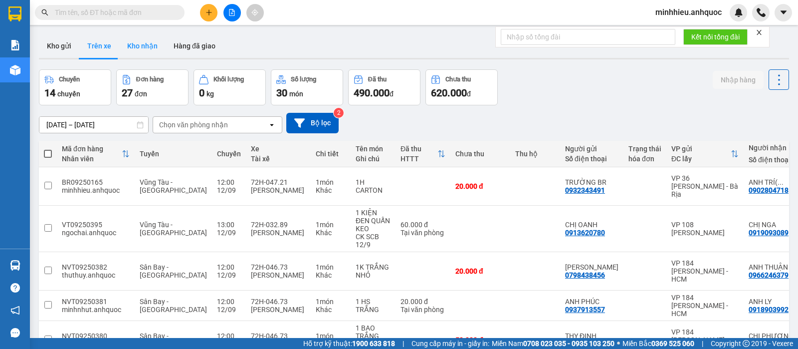
click at [150, 52] on button "Kho nhận" at bounding box center [142, 46] width 46 height 24
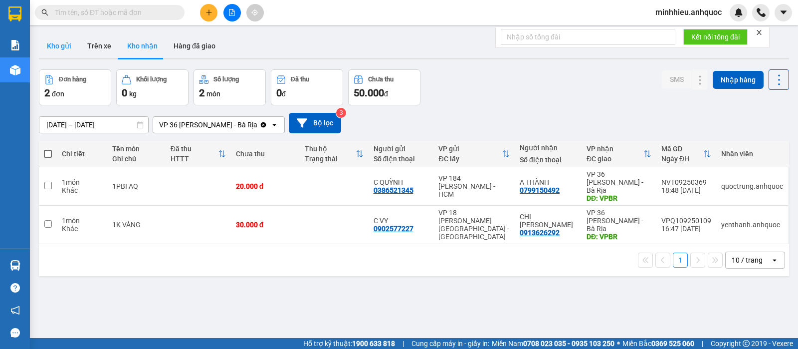
click at [70, 47] on button "Kho gửi" at bounding box center [59, 46] width 40 height 24
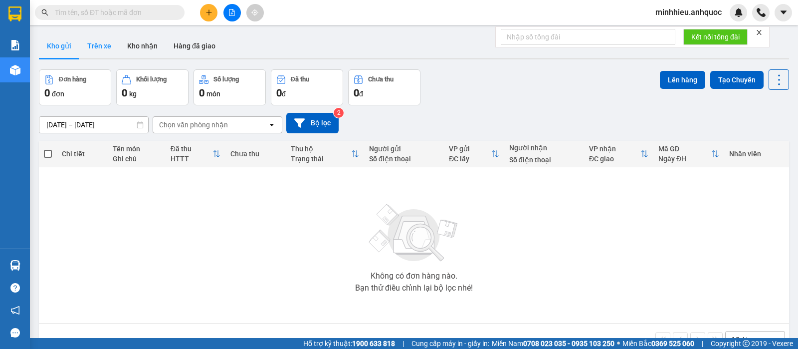
click at [112, 42] on button "Trên xe" at bounding box center [99, 46] width 40 height 24
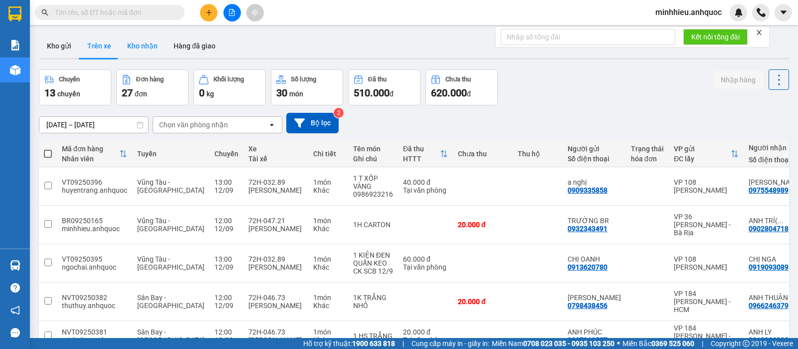
click at [147, 51] on button "Kho nhận" at bounding box center [142, 46] width 46 height 24
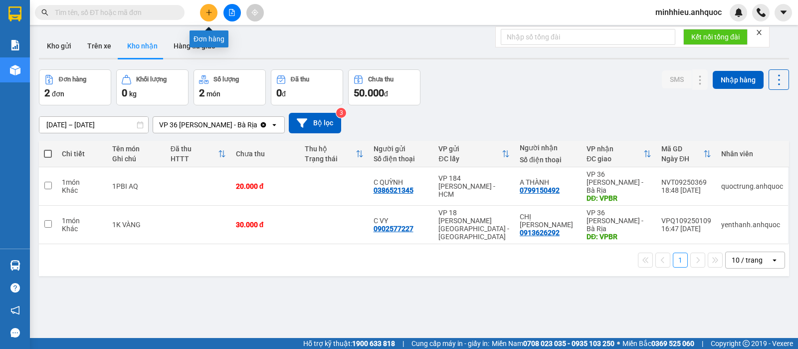
click at [205, 15] on icon "plus" at bounding box center [208, 12] width 7 height 7
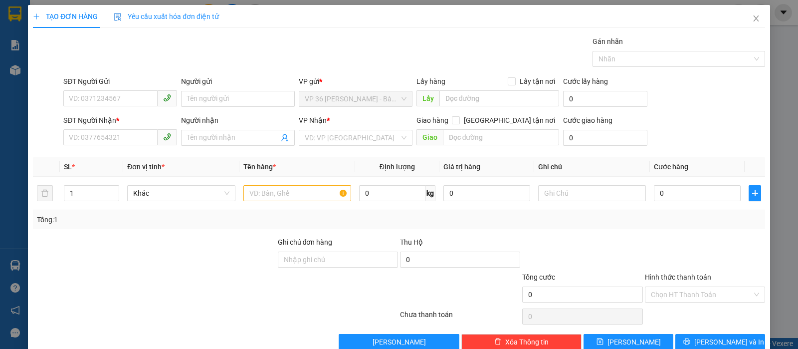
click at [126, 121] on div "SĐT Người Nhận *" at bounding box center [120, 120] width 114 height 11
click at [126, 129] on input "SĐT Người Nhận *" at bounding box center [110, 137] width 94 height 16
click at [132, 136] on input "SĐT Người Nhận *" at bounding box center [110, 137] width 94 height 16
type input "0902665544"
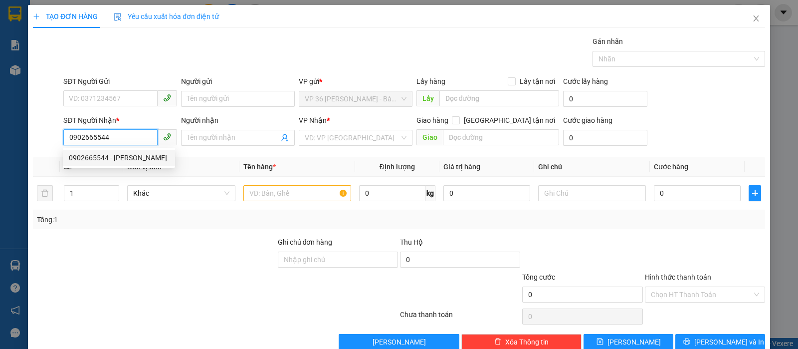
click at [141, 154] on div "0902665544 - C HOÀNG" at bounding box center [119, 157] width 100 height 11
type input "C HOÀNG"
type input "VPVT"
type input "40.000"
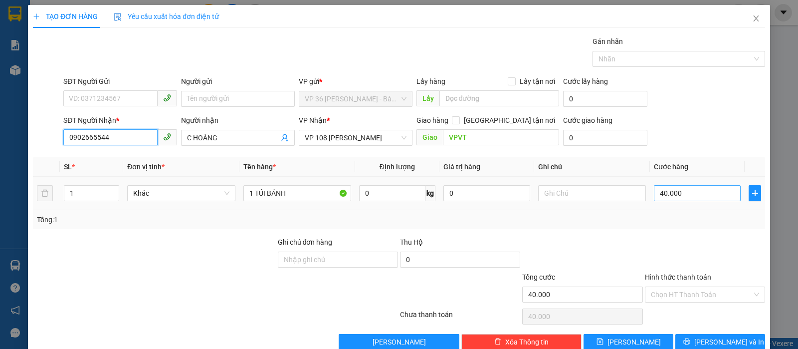
type input "0902665544"
click at [683, 196] on input "40.000" at bounding box center [697, 193] width 87 height 16
type input "5"
type input "50"
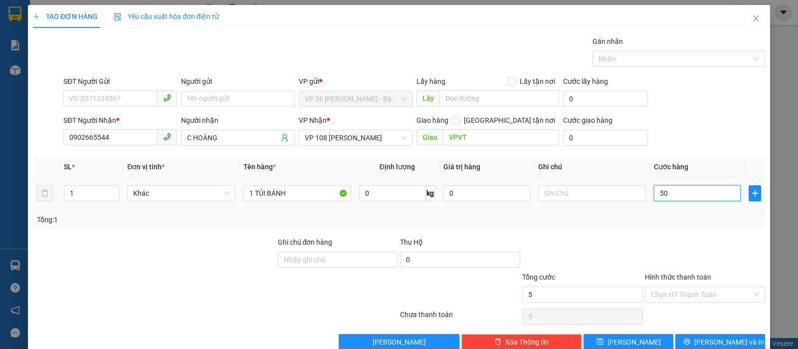
type input "50"
type input "500"
type input "5.000"
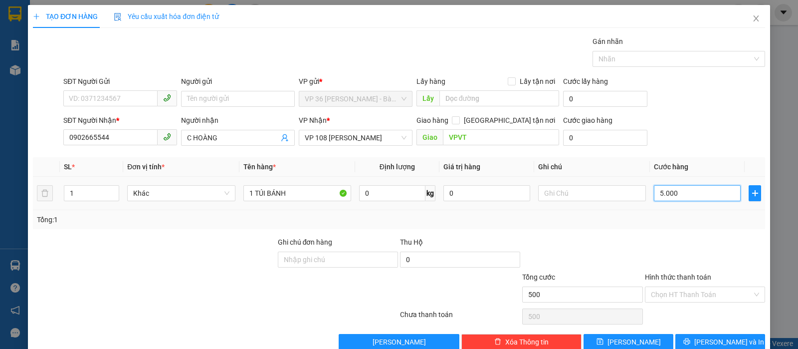
type input "5.000"
type input "50.000"
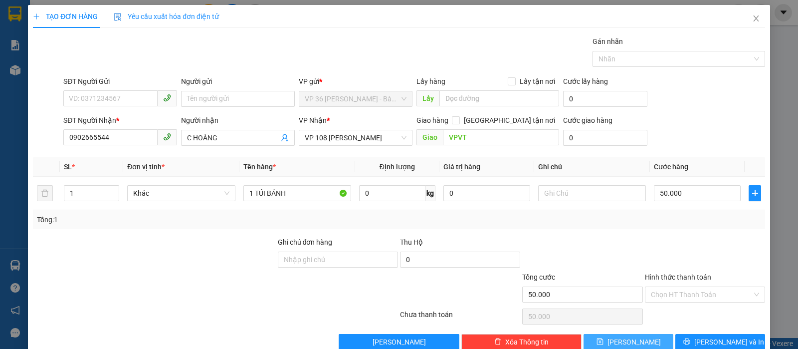
click at [610, 334] on button "[PERSON_NAME]" at bounding box center [628, 342] width 90 height 16
type input "0"
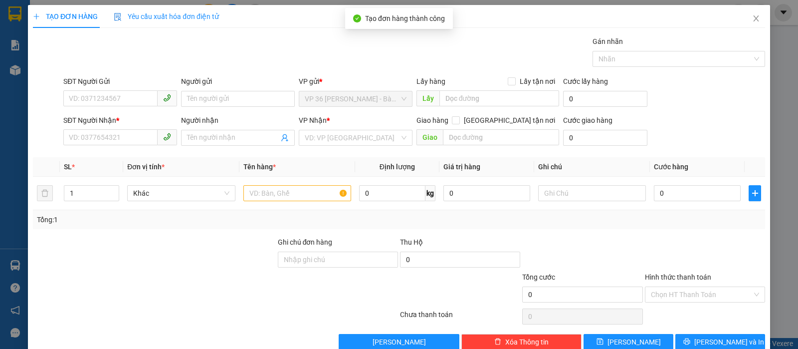
click at [22, 73] on div "TẠO ĐƠN HÀNG Yêu cầu xuất hóa đơn điện tử Transit Pickup Surcharge Ids Transit …" at bounding box center [399, 174] width 798 height 349
click at [13, 69] on div "TẠO ĐƠN HÀNG Yêu cầu xuất hóa đơn điện tử Transit Pickup Surcharge Ids Transit …" at bounding box center [399, 174] width 798 height 349
click at [753, 17] on icon "close" at bounding box center [755, 18] width 5 height 6
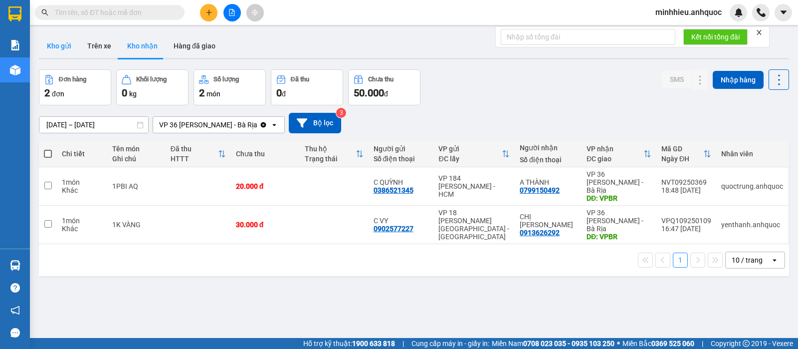
click at [62, 42] on button "Kho gửi" at bounding box center [59, 46] width 40 height 24
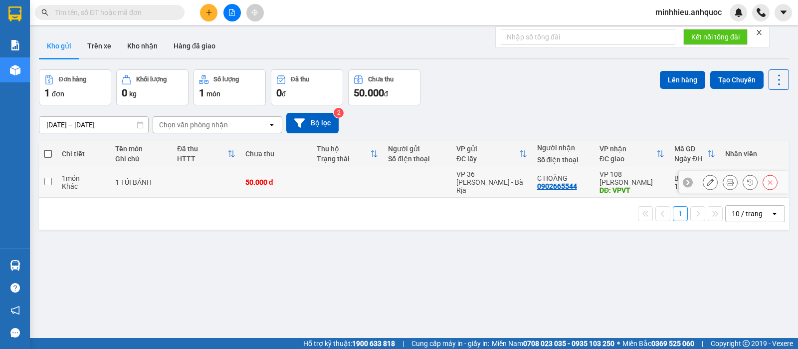
click at [703, 185] on button at bounding box center [710, 182] width 14 height 17
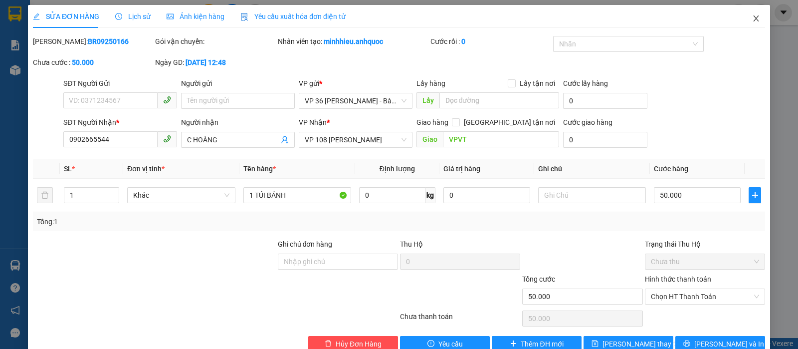
click at [753, 16] on icon "close" at bounding box center [755, 18] width 5 height 6
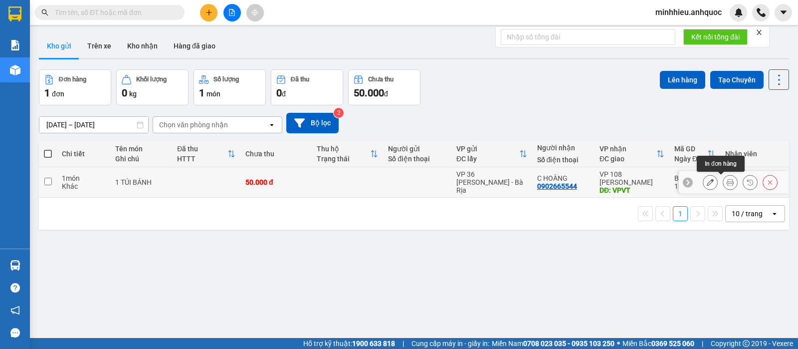
click at [727, 180] on icon at bounding box center [730, 182] width 7 height 7
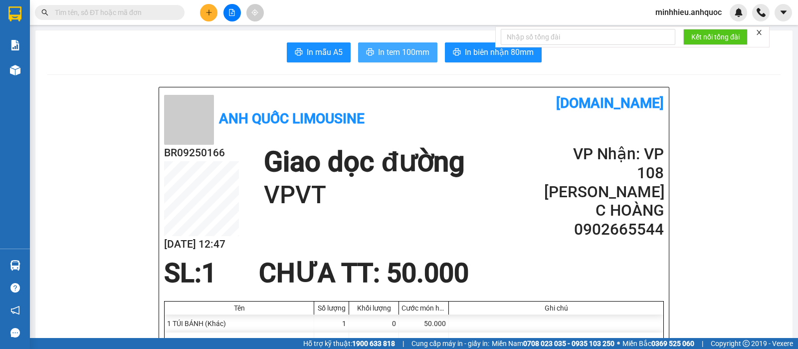
click at [374, 60] on button "In tem 100mm" at bounding box center [397, 52] width 79 height 20
click at [375, 58] on button "In tem 100mm" at bounding box center [397, 52] width 79 height 20
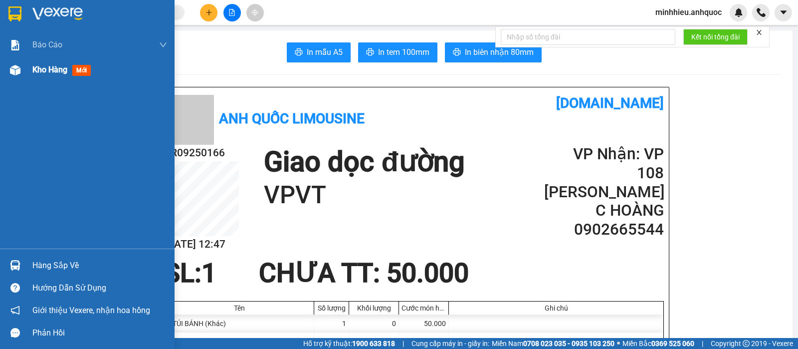
click at [29, 75] on div "Kho hàng mới" at bounding box center [87, 69] width 175 height 25
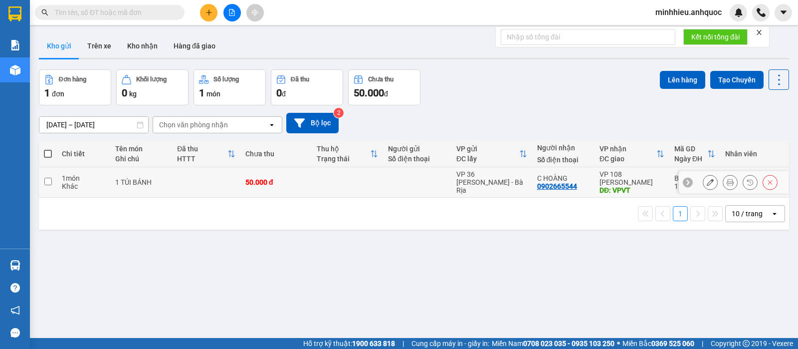
click at [374, 187] on td at bounding box center [347, 182] width 71 height 30
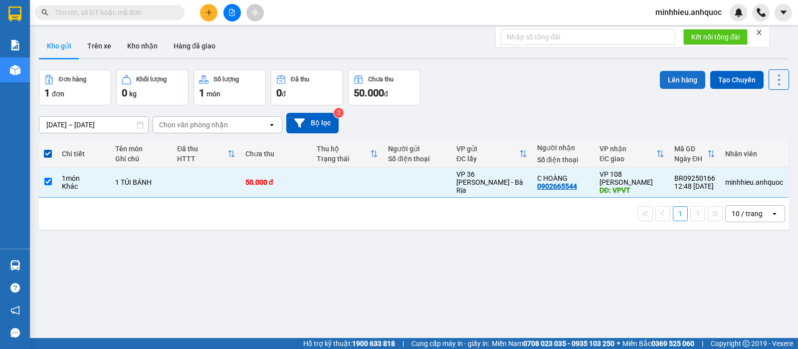
click at [671, 79] on button "Lên hàng" at bounding box center [682, 80] width 45 height 18
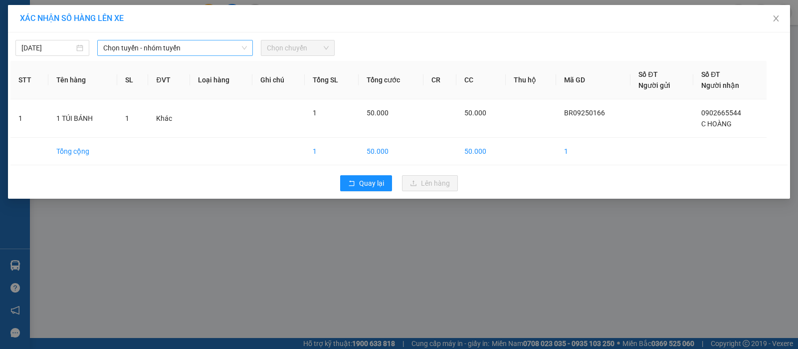
click at [215, 44] on span "Chọn tuyến - nhóm tuyến" at bounding box center [175, 47] width 144 height 15
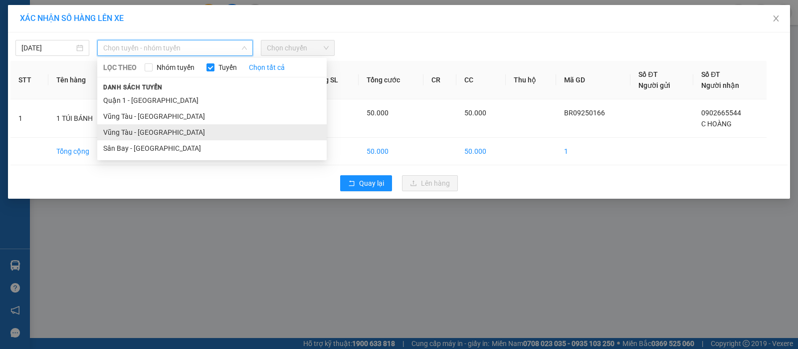
click at [145, 132] on li "Vũng Tàu - [GEOGRAPHIC_DATA]" at bounding box center [211, 132] width 229 height 16
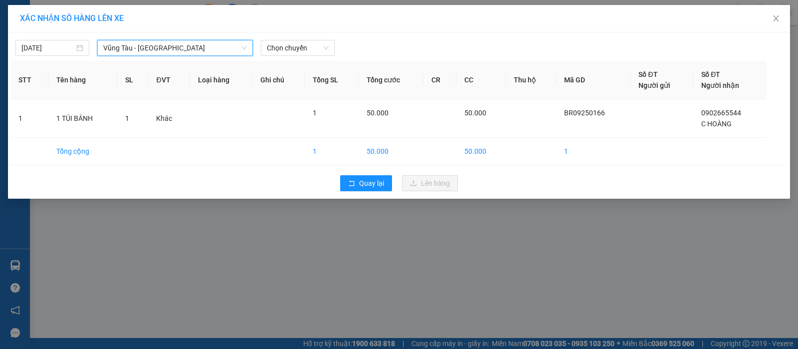
click at [193, 44] on span "Vũng Tàu - [GEOGRAPHIC_DATA]" at bounding box center [175, 47] width 144 height 15
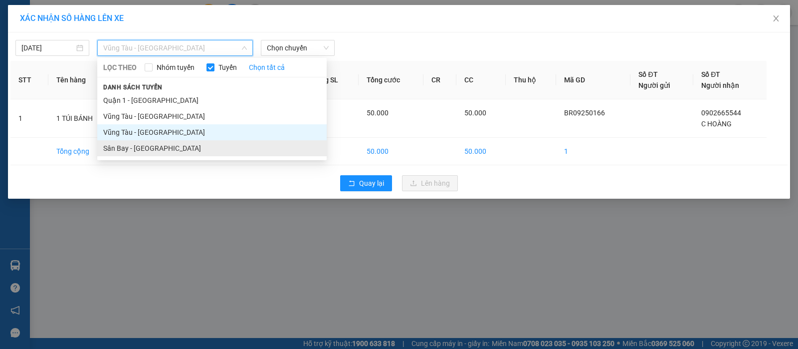
click at [145, 149] on li "Sân Bay - [GEOGRAPHIC_DATA]" at bounding box center [211, 148] width 229 height 16
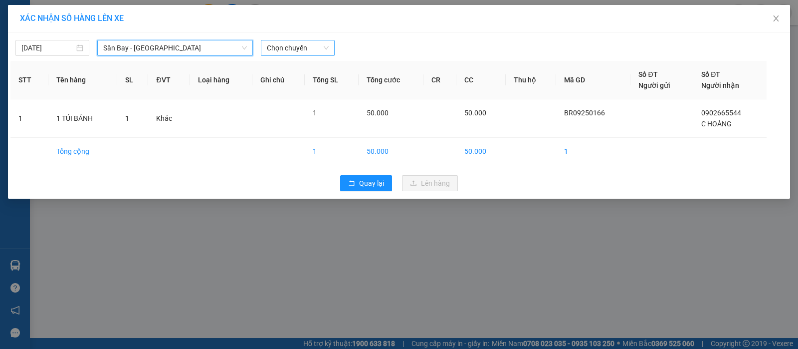
click at [297, 48] on span "Chọn chuyến" at bounding box center [298, 47] width 62 height 15
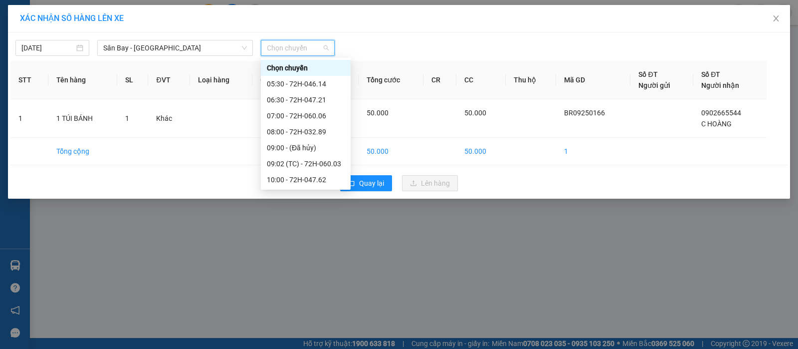
click at [319, 206] on div "11:00 - 72H-049.30" at bounding box center [306, 211] width 78 height 11
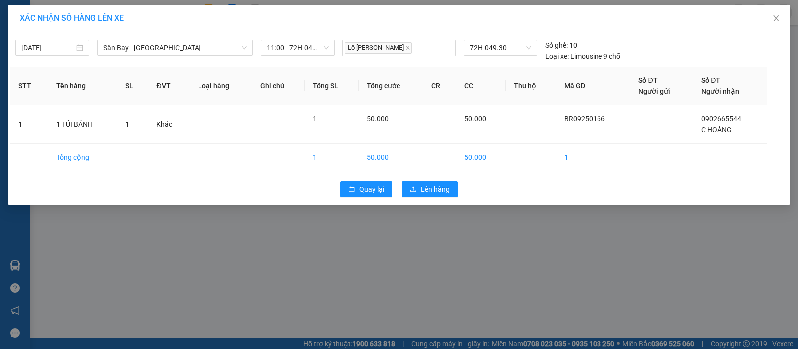
click at [415, 177] on div "Quay lại Lên hàng" at bounding box center [398, 189] width 777 height 26
click at [414, 184] on button "Lên hàng" at bounding box center [430, 189] width 56 height 16
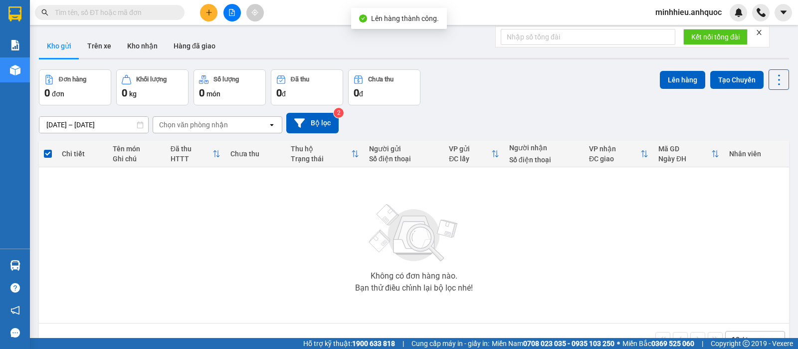
drag, startPoint x: 92, startPoint y: 51, endPoint x: 132, endPoint y: 103, distance: 65.5
click at [93, 52] on button "Trên xe" at bounding box center [99, 46] width 40 height 24
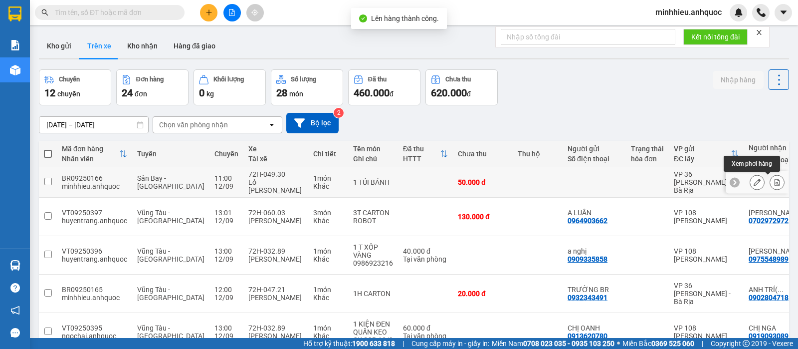
click at [772, 178] on button at bounding box center [777, 182] width 14 height 17
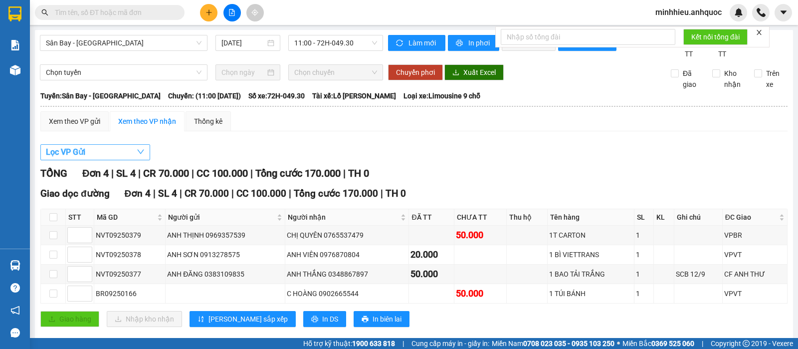
click at [128, 159] on button "Lọc VP Gửi" at bounding box center [95, 152] width 110 height 16
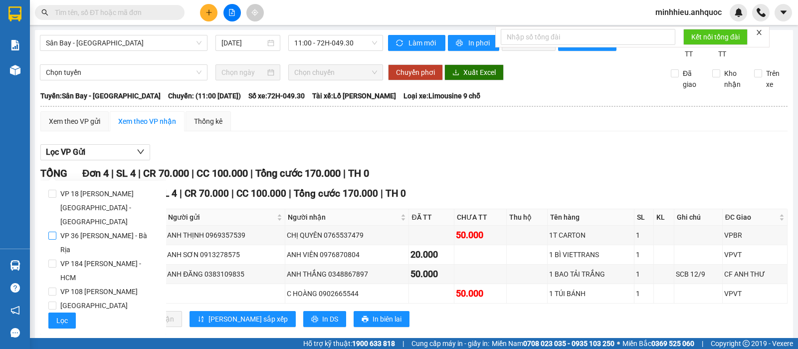
click at [107, 228] on span "VP 36 [PERSON_NAME] - Bà Rịa" at bounding box center [107, 242] width 102 height 28
click at [56, 231] on input "VP 36 [PERSON_NAME] - Bà Rịa" at bounding box center [52, 235] width 8 height 8
click at [73, 312] on button "Lọc" at bounding box center [61, 320] width 27 height 16
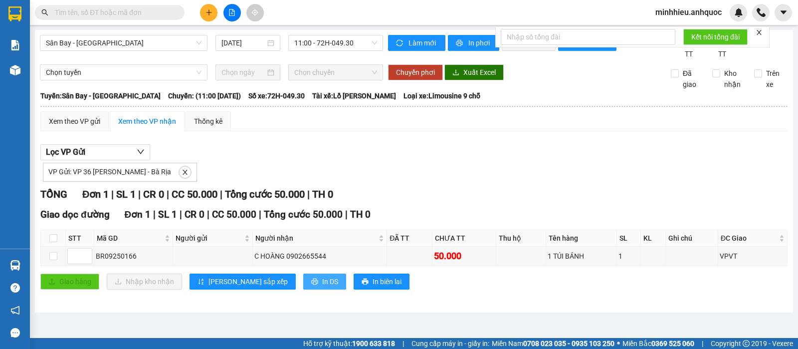
click at [322, 287] on span "In DS" at bounding box center [330, 281] width 16 height 11
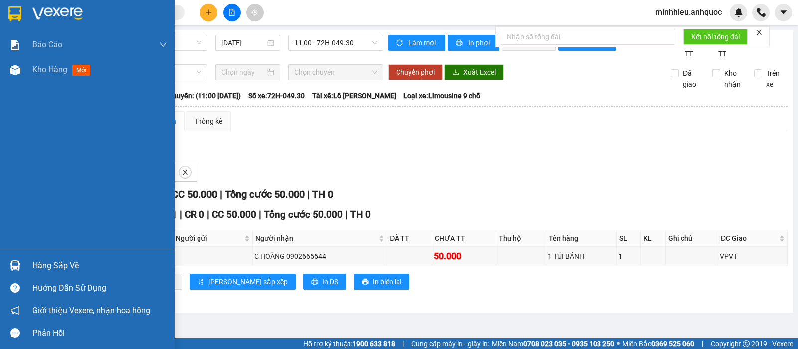
drag, startPoint x: 13, startPoint y: 12, endPoint x: 50, endPoint y: 28, distance: 40.5
click at [13, 12] on img at bounding box center [14, 13] width 13 height 15
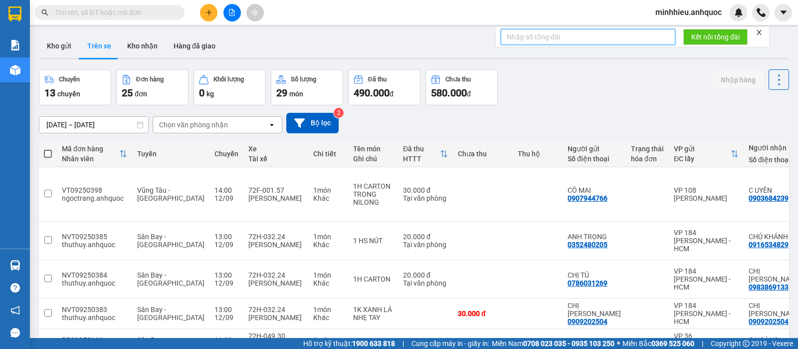
click at [598, 31] on input "text" at bounding box center [588, 37] width 175 height 16
click button "Kết nối tổng đài" at bounding box center [715, 37] width 64 height 16
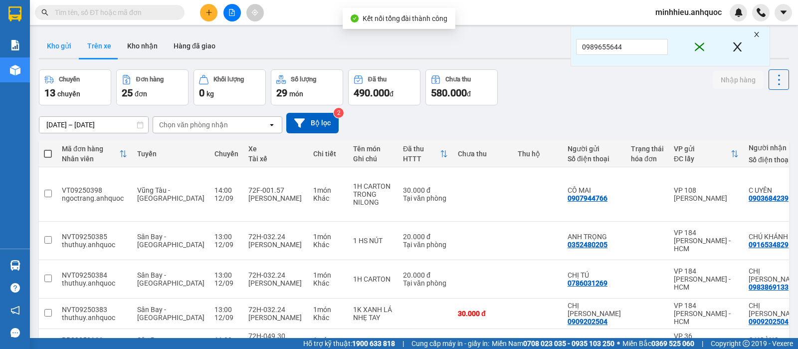
click at [57, 47] on button "Kho gửi" at bounding box center [59, 46] width 40 height 24
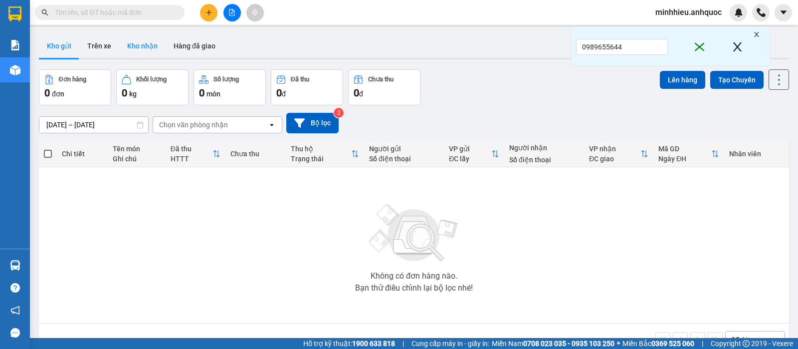
click at [135, 50] on button "Kho nhận" at bounding box center [142, 46] width 46 height 24
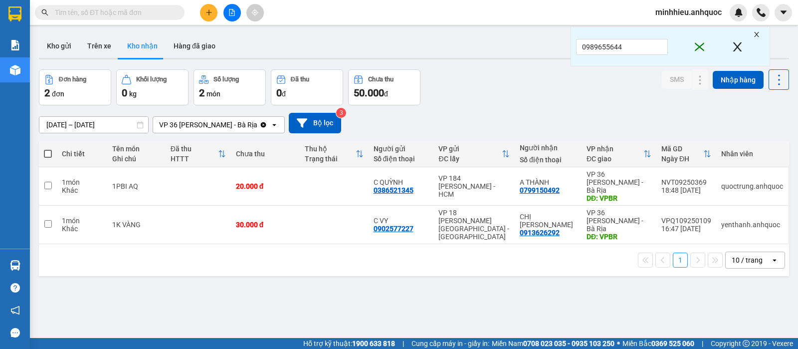
drag, startPoint x: 701, startPoint y: 17, endPoint x: 695, endPoint y: 18, distance: 6.6
click at [701, 16] on span "minhhieu.anhquoc" at bounding box center [688, 12] width 82 height 12
drag, startPoint x: 685, startPoint y: 34, endPoint x: 679, endPoint y: 33, distance: 6.7
click at [685, 34] on span "Đăng xuất" at bounding box center [692, 30] width 61 height 11
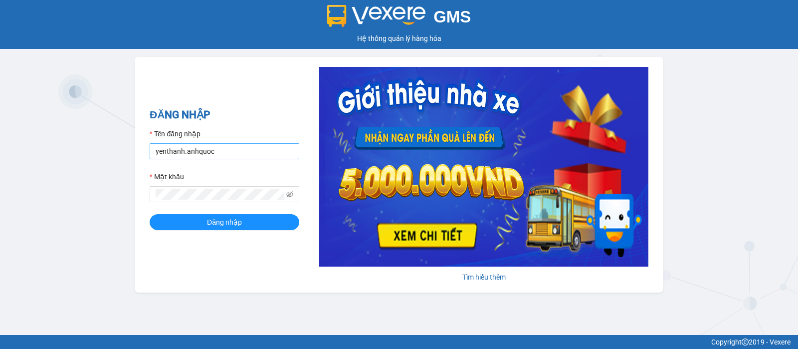
click at [229, 158] on input "yenthanh.anhquoc" at bounding box center [225, 151] width 150 height 16
click at [230, 152] on input "yenthanh.anhquoc" at bounding box center [225, 151] width 150 height 16
type input "hongtrang.anhquoc"
drag, startPoint x: 261, startPoint y: 217, endPoint x: 241, endPoint y: 226, distance: 21.9
click at [260, 217] on button "Đăng nhập" at bounding box center [225, 222] width 150 height 16
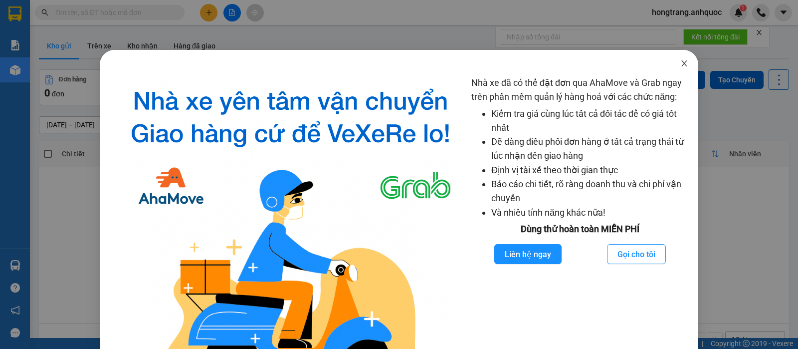
click at [680, 64] on icon "close" at bounding box center [684, 63] width 8 height 8
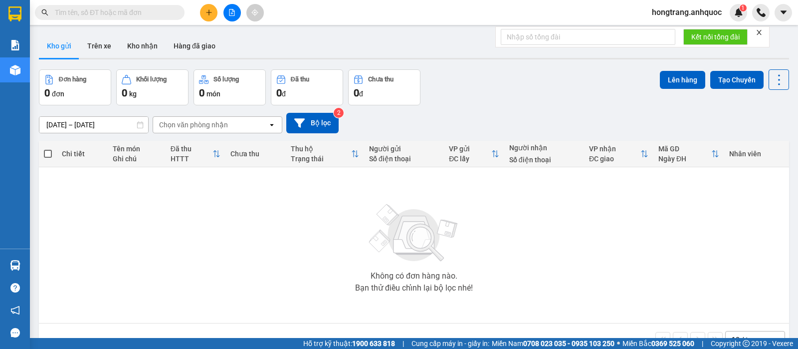
drag, startPoint x: 141, startPoint y: 57, endPoint x: 126, endPoint y: 61, distance: 16.0
click at [142, 60] on div "ver 1.8.143 Kho gửi Trên xe Kho nhận Hàng đã giao Đơn hàng 0 đơn Khối lượng 0 k…" at bounding box center [414, 204] width 758 height 349
click at [131, 43] on button "Kho nhận" at bounding box center [142, 46] width 46 height 24
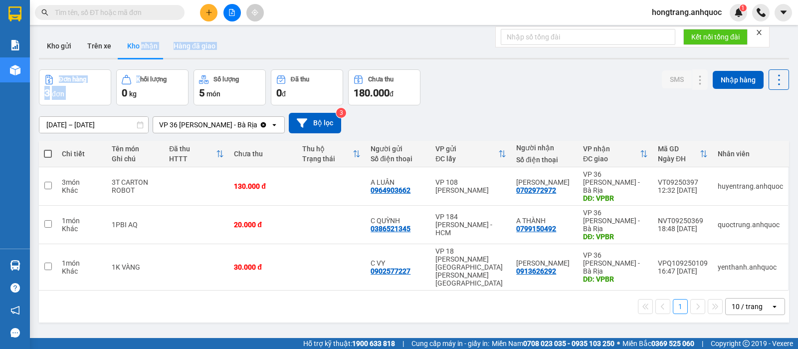
click at [140, 43] on button "Kho nhận" at bounding box center [142, 46] width 46 height 24
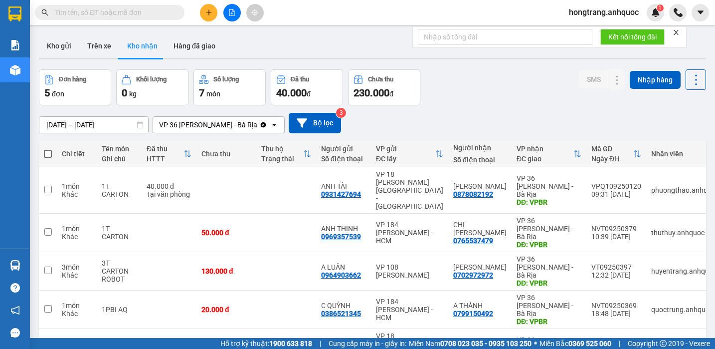
click at [81, 121] on input "[DATE] – [DATE]" at bounding box center [93, 125] width 109 height 16
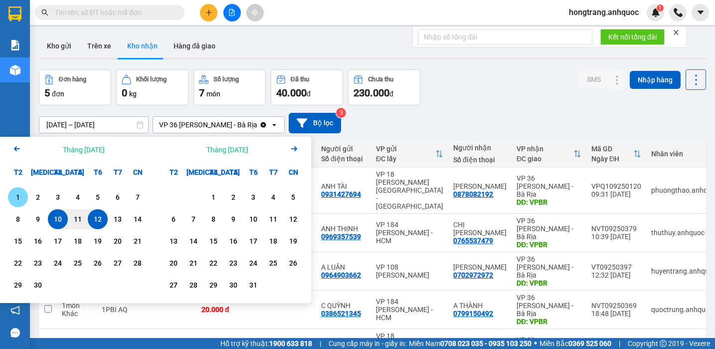
click at [13, 198] on div "1" at bounding box center [18, 197] width 14 height 12
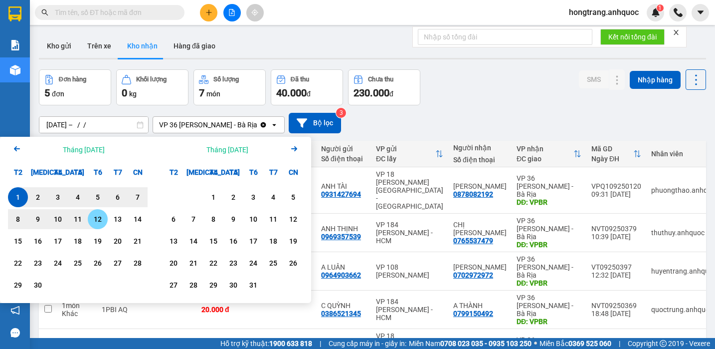
click at [96, 220] on div "12" at bounding box center [98, 219] width 14 height 12
type input "01/09/2025 – 12/09/2025"
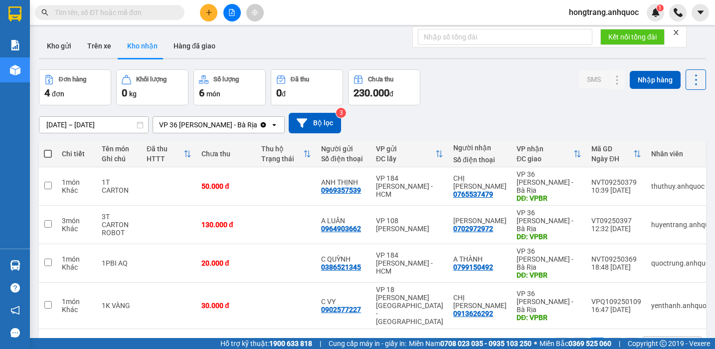
drag, startPoint x: 388, startPoint y: 292, endPoint x: 442, endPoint y: 290, distance: 53.9
click at [442, 290] on div "Chi tiết Tên món Ghi chú Đã thu HTTT Chưa thu Thu hộ Trạng thái Người gửi Số đi…" at bounding box center [372, 251] width 667 height 220
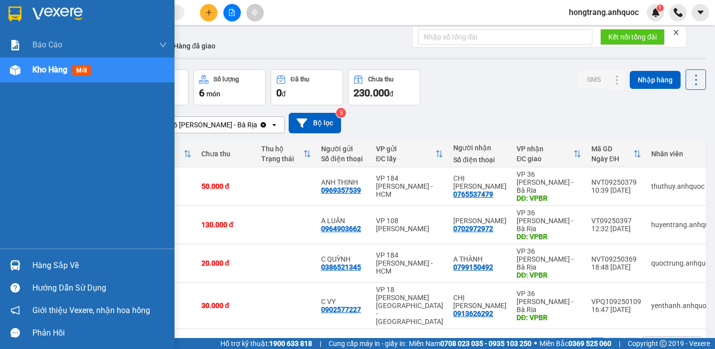
drag, startPoint x: 2, startPoint y: 174, endPoint x: 64, endPoint y: 208, distance: 70.8
click at [2, 174] on div "Báo cáo Báo cáo dòng tiền (nhân viên) Doanh số tạo đơn theo VP gửi (nhà xe) Doa…" at bounding box center [87, 140] width 175 height 216
drag, startPoint x: 2, startPoint y: 178, endPoint x: 54, endPoint y: 178, distance: 52.4
click at [2, 178] on div "Báo cáo Báo cáo dòng tiền (nhân viên) Doanh số tạo đơn theo VP gửi (nhà xe) Doa…" at bounding box center [87, 140] width 175 height 216
click at [2, 162] on div "Báo cáo Báo cáo dòng tiền (nhân viên) Doanh số tạo đơn theo VP gửi (nhà xe) Doa…" at bounding box center [87, 140] width 175 height 216
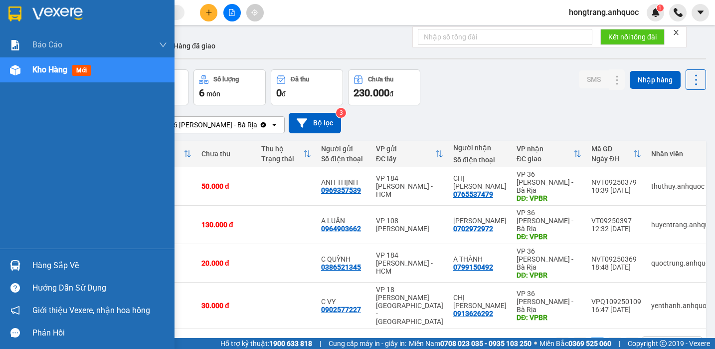
click at [2, 174] on div "Báo cáo Báo cáo dòng tiền (nhân viên) Doanh số tạo đơn theo VP gửi (nhà xe) Doa…" at bounding box center [87, 140] width 175 height 216
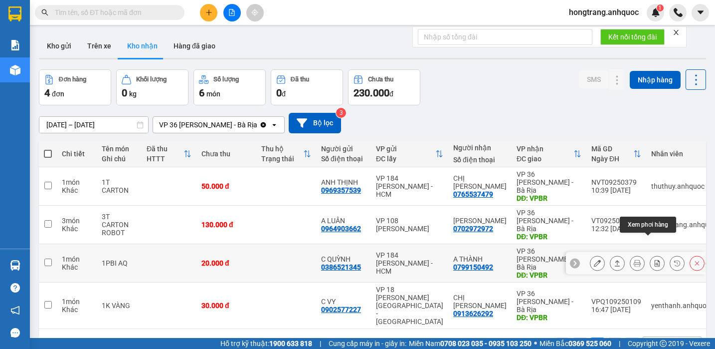
click at [654, 259] on icon at bounding box center [657, 262] width 7 height 7
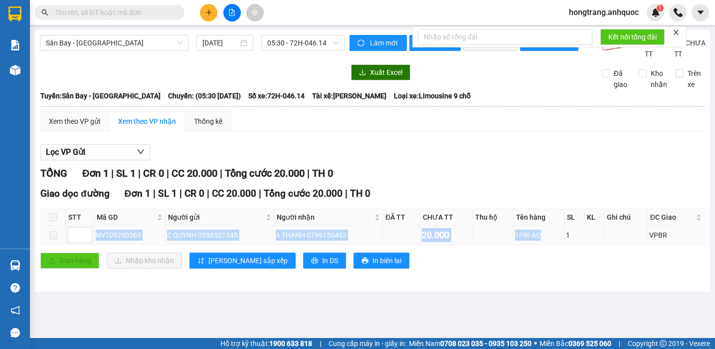
copy tr "NVT09250369 C QUỲNH 0386521345 A THÀNH 0799150492 20.000 1PBI AQ"
drag, startPoint x: 97, startPoint y: 247, endPoint x: 545, endPoint y: 249, distance: 447.8
click at [545, 245] on tr "NVT09250369 C QUỲNH 0386521345 A THÀNH 0799150492 20.000 1PBI AQ 1 VPBR" at bounding box center [373, 234] width 664 height 19
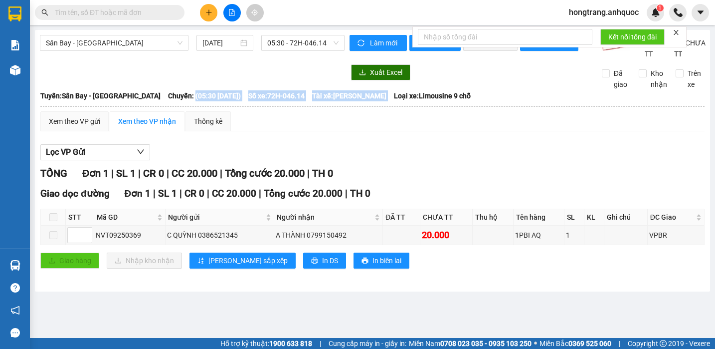
copy div "(05:30 - 12/09/2025) Số xe: 72H-046.14 Tài xế: Phạm Hùng"
drag, startPoint x: 167, startPoint y: 106, endPoint x: 375, endPoint y: 104, distance: 208.4
click at [375, 101] on div "Tuyến: Sân Bay - Vũng Tàu Chuyến: (05:30 - 12/09/2025) Số xe: 72H-046.14 Tài xế…" at bounding box center [372, 95] width 664 height 11
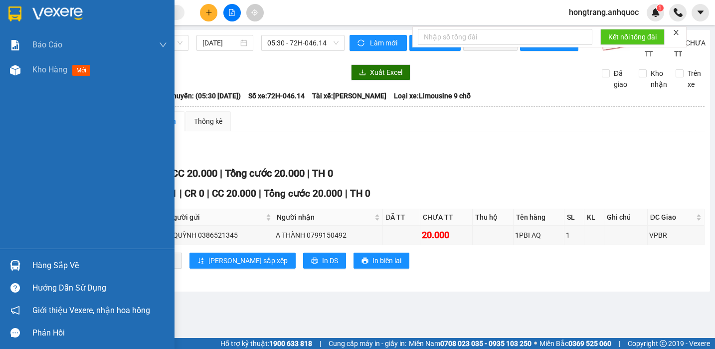
drag, startPoint x: 2, startPoint y: 133, endPoint x: 19, endPoint y: 83, distance: 53.1
click at [2, 133] on div "Báo cáo Báo cáo dòng tiền (nhân viên) Doanh số tạo đơn theo VP gửi (nhà xe) Doa…" at bounding box center [87, 140] width 175 height 216
click at [28, 69] on div "Kho hàng mới" at bounding box center [87, 69] width 175 height 25
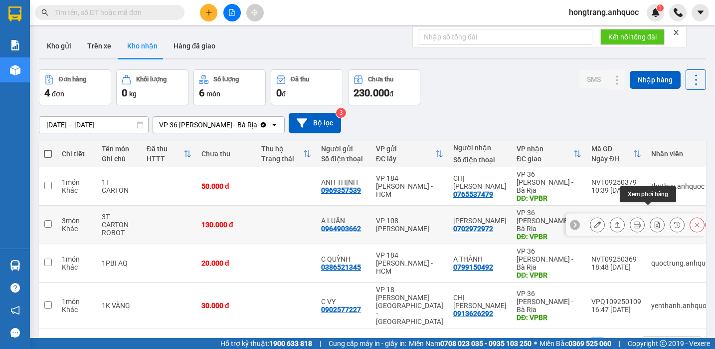
click at [655, 221] on icon at bounding box center [657, 224] width 5 height 7
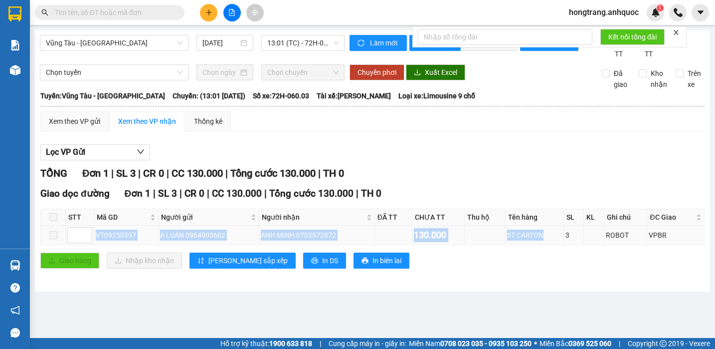
drag, startPoint x: 97, startPoint y: 245, endPoint x: 550, endPoint y: 245, distance: 452.8
click at [550, 245] on tr "VT09250397 A LUÂN 0964903662 ANH MINH 0702972972 130.000 3T CARTON 3 ROBOT VPBR" at bounding box center [373, 234] width 664 height 19
copy tr "VT09250397 A LUÂN 0964903662 ANH MINH 0702972972 130.000 3T CARTON"
copy div "13:01 - 12/09/2025) Số xe: 72H-060.03 Tài xế: Nguyễn Văn Báo"
drag, startPoint x: 170, startPoint y: 106, endPoint x: 391, endPoint y: 107, distance: 220.9
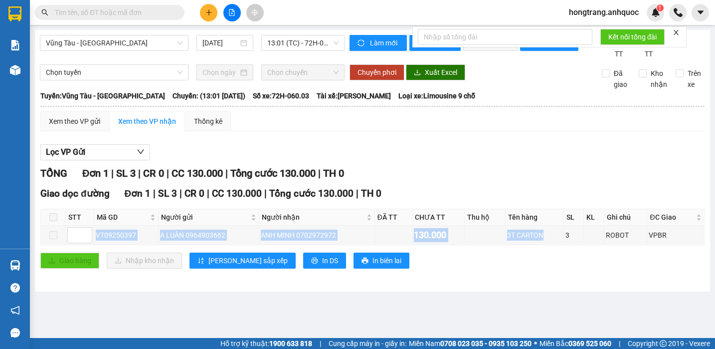
click at [391, 101] on div "Tuyến: Vũng Tàu - Sân Bay Chuyến: (13:01 - 12/09/2025) Số xe: 72H-060.03 Tài xế…" at bounding box center [372, 95] width 664 height 11
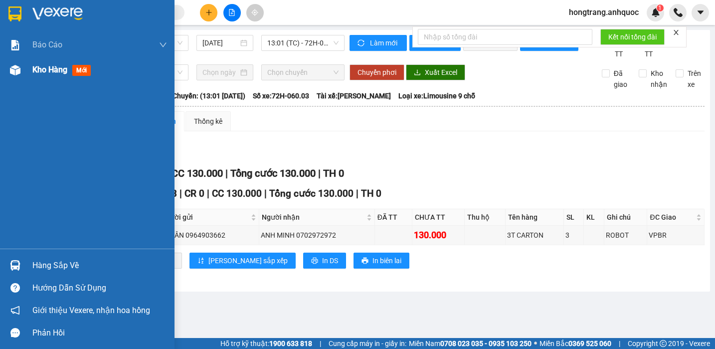
click at [7, 73] on div at bounding box center [14, 69] width 17 height 17
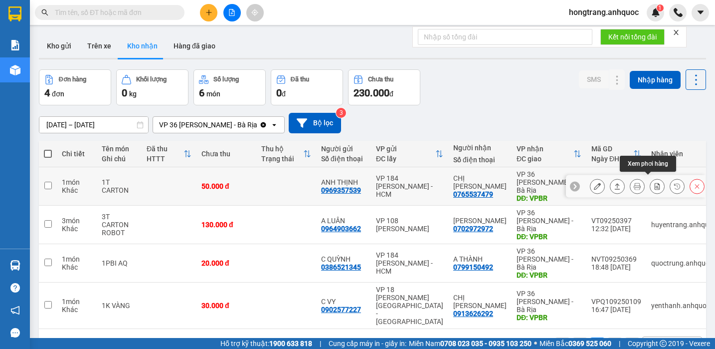
click at [654, 183] on icon at bounding box center [657, 186] width 7 height 7
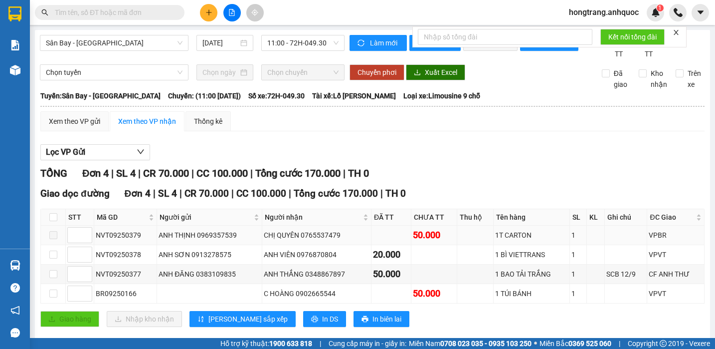
scroll to position [28, 0]
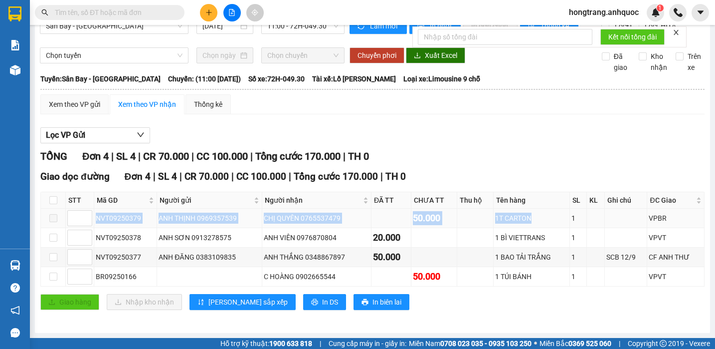
copy tr "NVT09250379 ANH THỊNH 0969357539 CHỊ QUYÊN 0765537479 50.000 1T CARTON"
drag, startPoint x: 96, startPoint y: 217, endPoint x: 529, endPoint y: 214, distance: 432.8
click at [529, 214] on tr "NVT09250379 ANH THỊNH 0969357539 CHỊ QUYÊN 0765537479 50.000 1T CARTON 1 VPBR" at bounding box center [373, 217] width 664 height 19
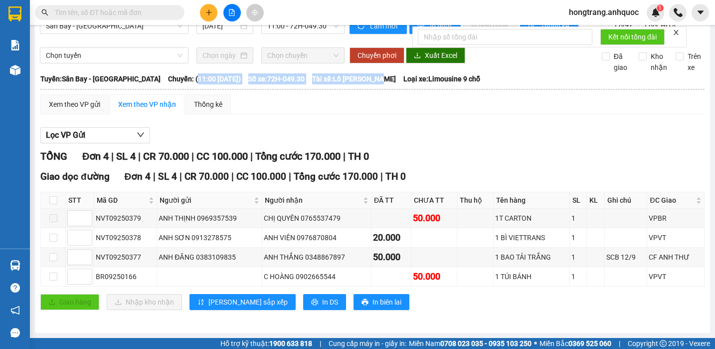
copy div "11:00 - 12/09/2025) Số xe: 72H-049.30 Tài xế: Lồ Kim Phương"
drag, startPoint x: 170, startPoint y: 79, endPoint x: 387, endPoint y: 76, distance: 216.9
click at [387, 76] on div "Tuyến: Sân Bay - Vũng Tàu Chuyến: (11:00 - 12/09/2025) Số xe: 72H-049.30 Tài xế…" at bounding box center [372, 78] width 664 height 11
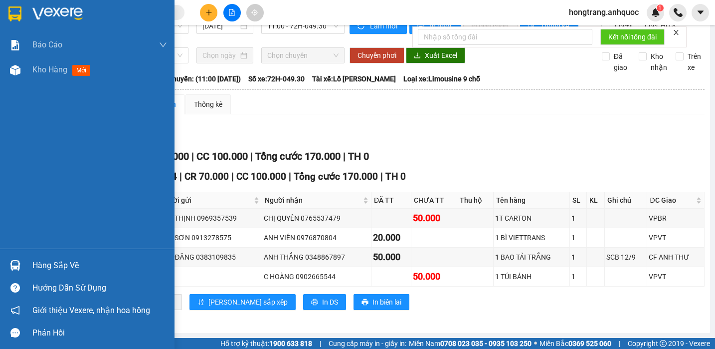
click at [2, 123] on div "Báo cáo Báo cáo dòng tiền (nhân viên) Doanh số tạo đơn theo VP gửi (nhà xe) Doa…" at bounding box center [87, 140] width 175 height 216
click at [40, 69] on span "Kho hàng" at bounding box center [49, 69] width 35 height 9
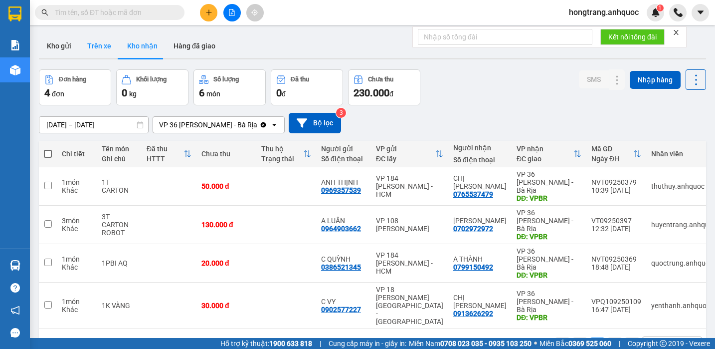
drag, startPoint x: 100, startPoint y: 50, endPoint x: 130, endPoint y: 67, distance: 34.6
click at [99, 50] on button "Trên xe" at bounding box center [99, 46] width 40 height 24
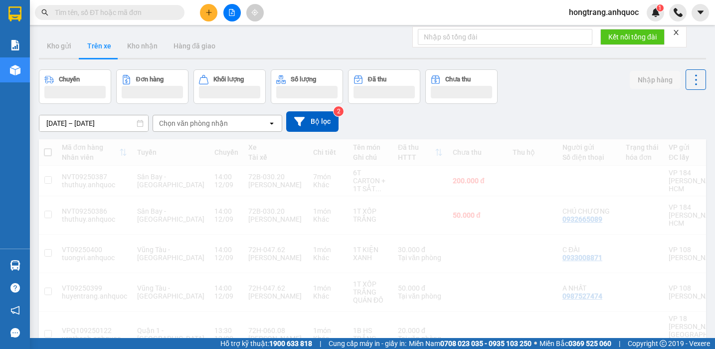
click at [95, 122] on input "[DATE] – [DATE]" at bounding box center [93, 123] width 109 height 16
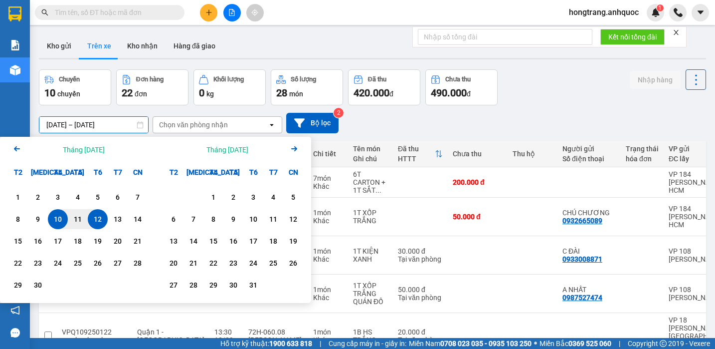
click at [95, 214] on div "12" at bounding box center [98, 219] width 14 height 12
type input "[DATE] – [DATE]"
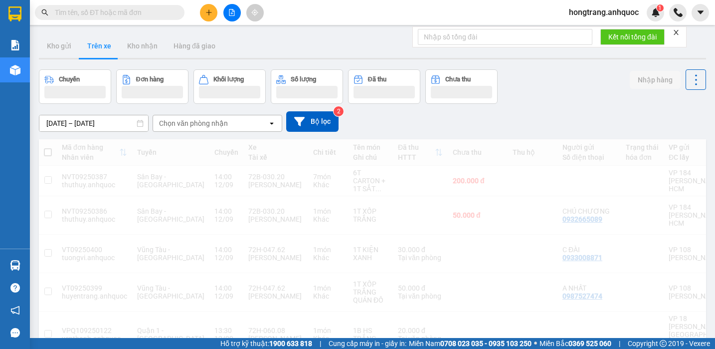
click at [196, 124] on div "Chọn văn phòng nhận" at bounding box center [193, 123] width 69 height 10
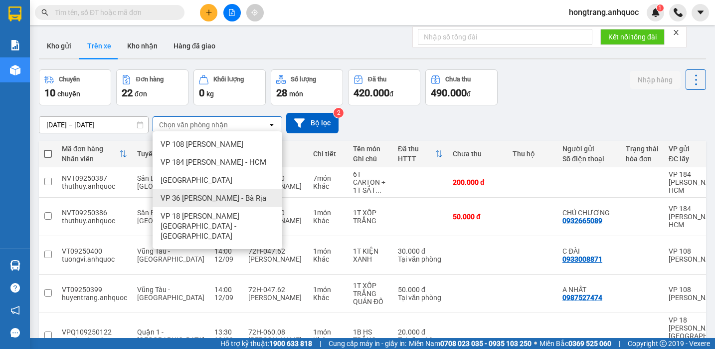
click at [184, 195] on span "VP 36 [PERSON_NAME] - Bà Rịa" at bounding box center [214, 198] width 106 height 10
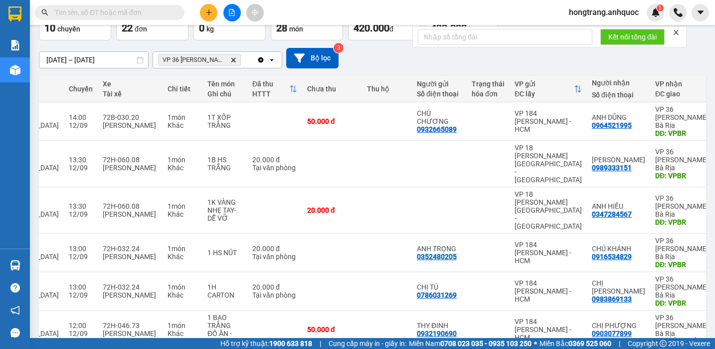
scroll to position [0, 141]
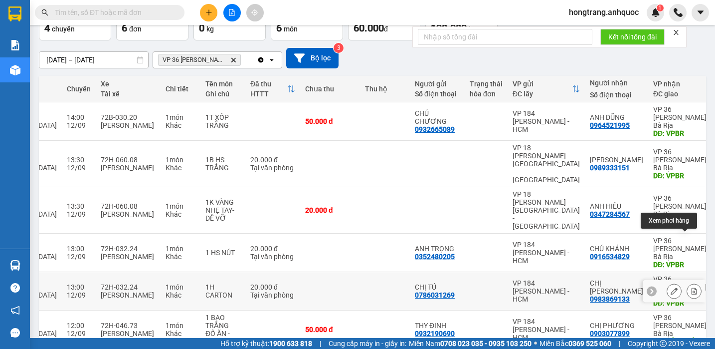
click at [692, 287] on icon at bounding box center [694, 290] width 5 height 7
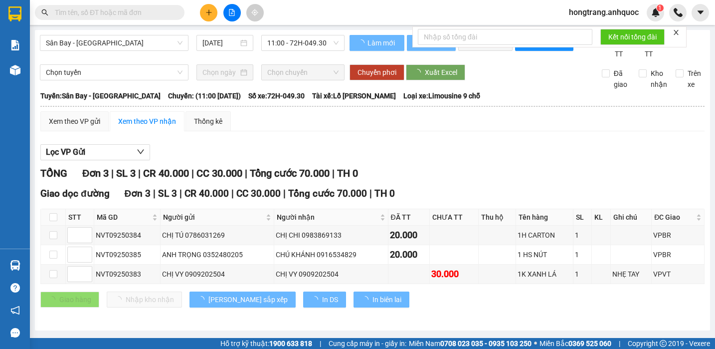
scroll to position [8, 0]
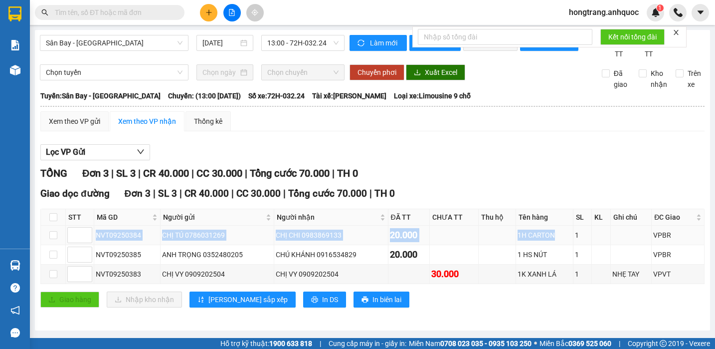
drag, startPoint x: 96, startPoint y: 237, endPoint x: 551, endPoint y: 236, distance: 454.8
click at [551, 236] on tr "NVT09250384 CHỊ TÚ 0786031269 CHỊ CHI 0983869133 20.000 1H CARTON 1 VPBR" at bounding box center [373, 234] width 664 height 19
copy tr "NVT09250384 CHỊ TÚ 0786031269 CHỊ CHI 0983869133 20.000 1H CARTON"
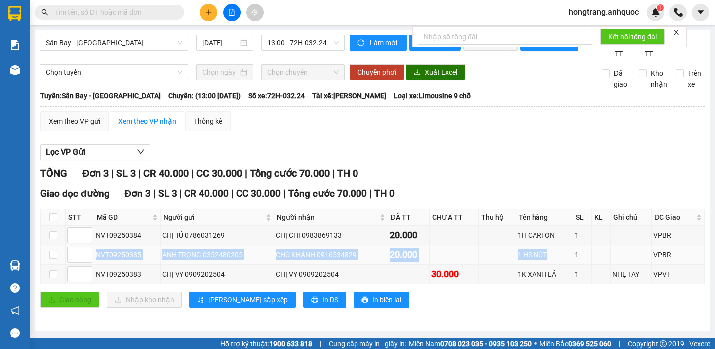
drag, startPoint x: 97, startPoint y: 254, endPoint x: 545, endPoint y: 254, distance: 448.3
click at [545, 254] on tr "NVT09250385 ANH TRỌNG 0352480205 CHÚ KHÁNH 0916534829 20.000 1 HS NÚT 1 VPBR" at bounding box center [373, 254] width 664 height 19
copy tr "NVT09250385 ANH TRỌNG 0352480205 CHÚ KHÁNH 0916534829 20.000 1 HS NÚT"
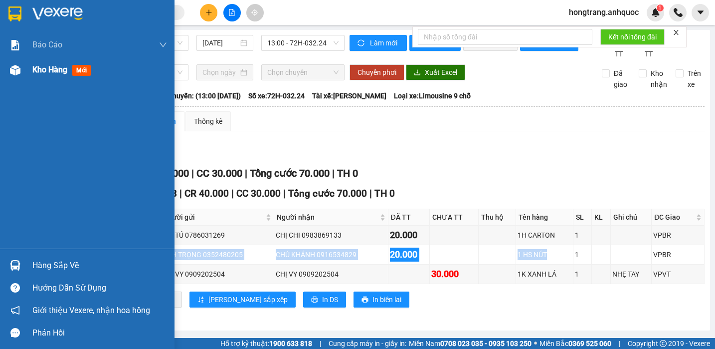
click at [13, 70] on img at bounding box center [15, 70] width 10 height 10
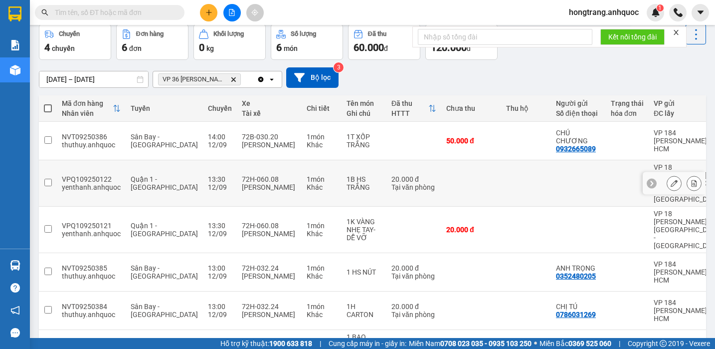
scroll to position [65, 0]
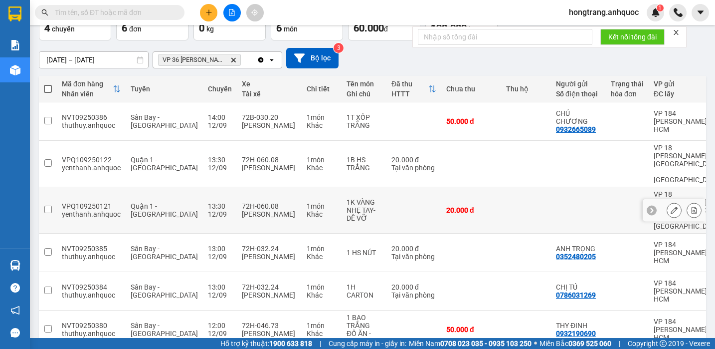
click at [687, 201] on button at bounding box center [694, 209] width 14 height 17
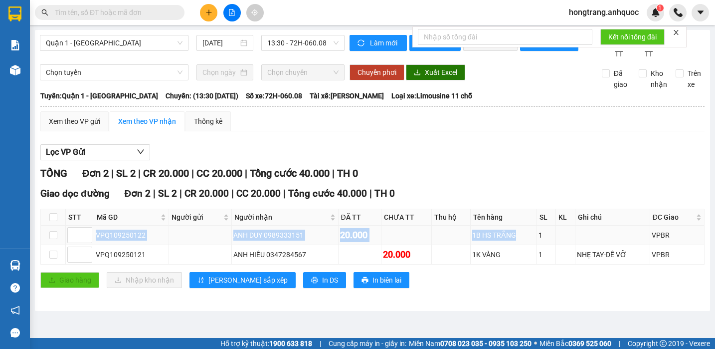
copy tr "VPQ109250122 ANH DUY 0989333151 20.000 1B HS TRẮNG"
drag, startPoint x: 97, startPoint y: 246, endPoint x: 533, endPoint y: 247, distance: 435.8
click at [533, 245] on tr "VPQ109250122 ANH DUY 0989333151 20.000 1B HS TRẮNG 1 VPBR" at bounding box center [373, 234] width 664 height 19
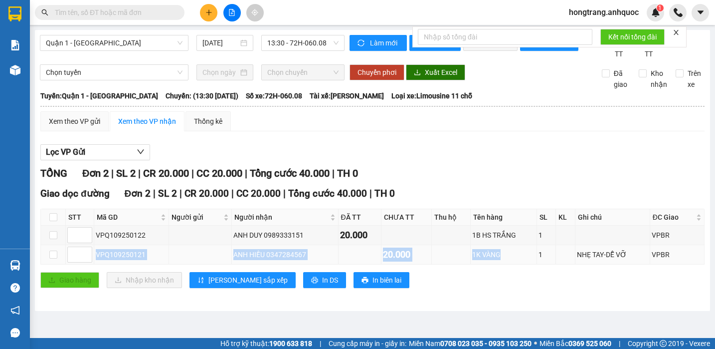
copy tr "VPQ109250121 ANH HIẾU 0347284567 20.000 1K VÀNG"
drag, startPoint x: 96, startPoint y: 264, endPoint x: 512, endPoint y: 267, distance: 415.9
click at [512, 264] on tr "VPQ109250121 ANH HIẾU 0347284567 20.000 1K VÀNG 1 NHẸ TAY-DỄ VỠ VPBR" at bounding box center [373, 254] width 664 height 19
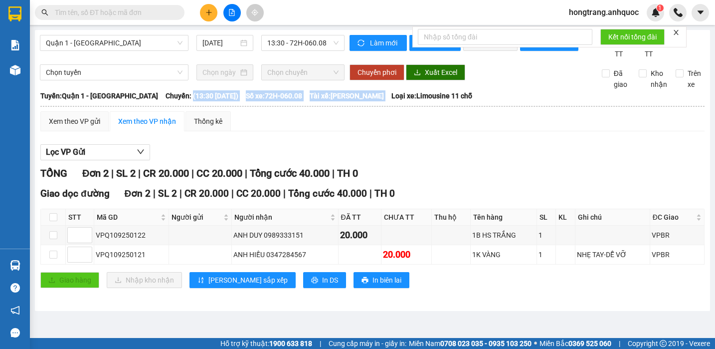
drag, startPoint x: 171, startPoint y: 103, endPoint x: 401, endPoint y: 107, distance: 230.4
click at [401, 101] on div "Tuyến: Quận 1 - Vũng Tàu Chuyến: (13:30 - 12/09/2025) Số xe: 72H-060.08 Tài xế:…" at bounding box center [372, 95] width 664 height 11
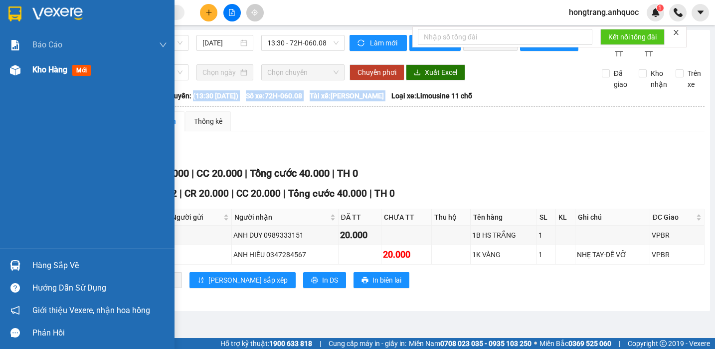
click at [16, 68] on img at bounding box center [15, 70] width 10 height 10
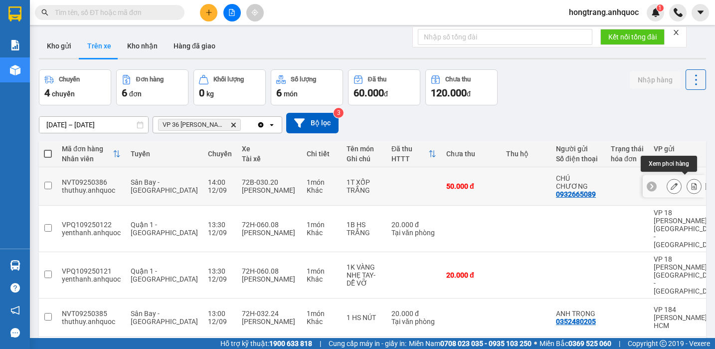
click at [692, 183] on icon at bounding box center [694, 186] width 5 height 7
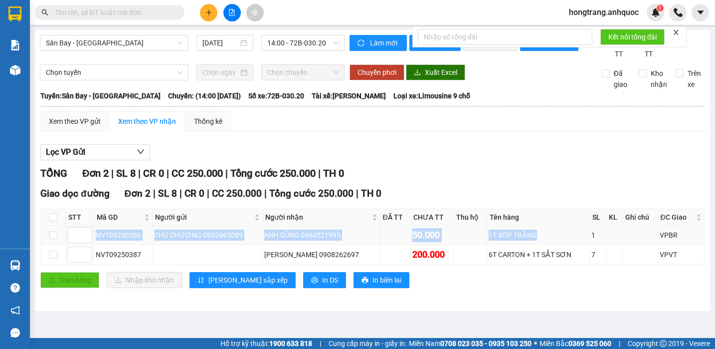
drag, startPoint x: 96, startPoint y: 244, endPoint x: 540, endPoint y: 250, distance: 444.3
click at [540, 245] on tr "NVT09250386 CHÚ CHƯƠNG 0932665089 ANH DŨNG 0964521995 50.000 1T XỐP TRẮNG 1 VPBR" at bounding box center [373, 234] width 664 height 19
drag, startPoint x: 168, startPoint y: 105, endPoint x: 400, endPoint y: 105, distance: 232.4
click at [400, 101] on div "Tuyến: Sân Bay - Vũng Tàu Chuyến: (14:00 - 12/09/2025) Số xe: 72B-030.20 Tài xế…" at bounding box center [372, 95] width 664 height 11
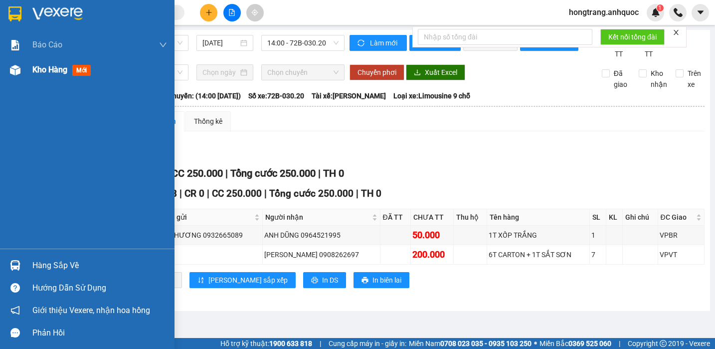
click at [22, 68] on div at bounding box center [14, 69] width 17 height 17
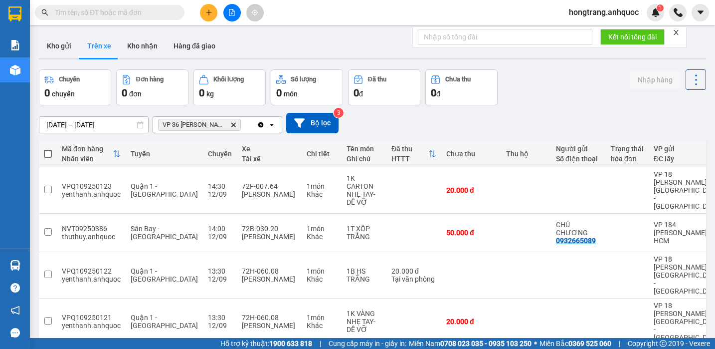
click at [106, 9] on input "text" at bounding box center [114, 12] width 118 height 11
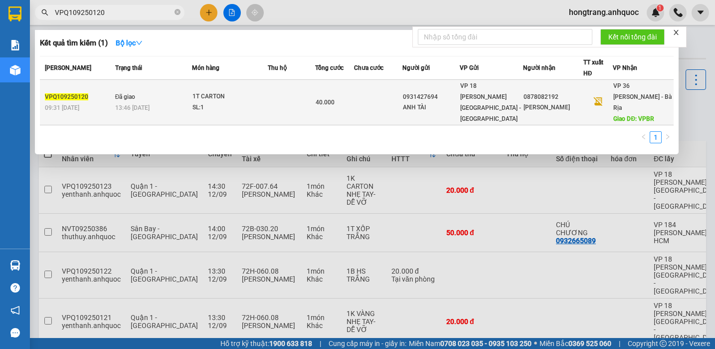
type input "VPQ109250120"
click at [134, 102] on div "13:46 [DATE]" at bounding box center [153, 107] width 77 height 11
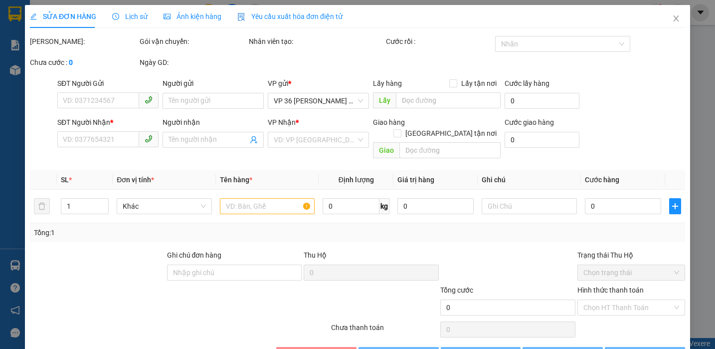
type input "0931427694"
type input "ANH TÀI"
type input "0878082192"
type input "[PERSON_NAME]"
type input "VPBR"
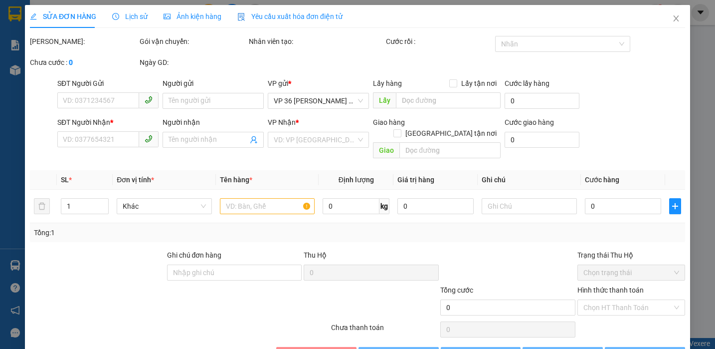
type input "TM VPQ1 12/9 THẢO"
type input "40.000"
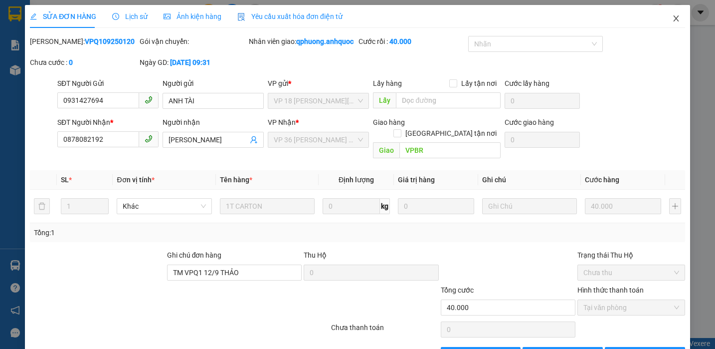
click at [671, 21] on span "Close" at bounding box center [676, 19] width 28 height 28
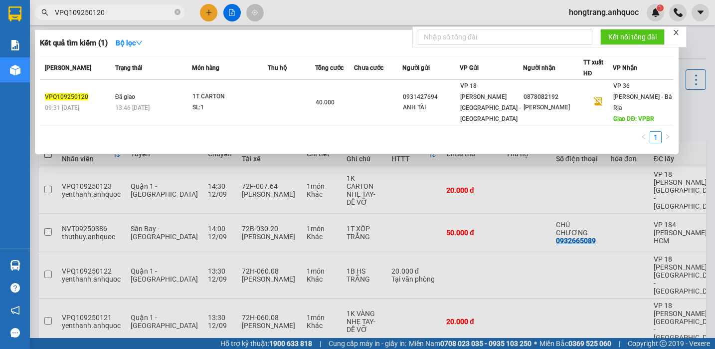
click at [112, 10] on input "VPQ109250120" at bounding box center [114, 12] width 118 height 11
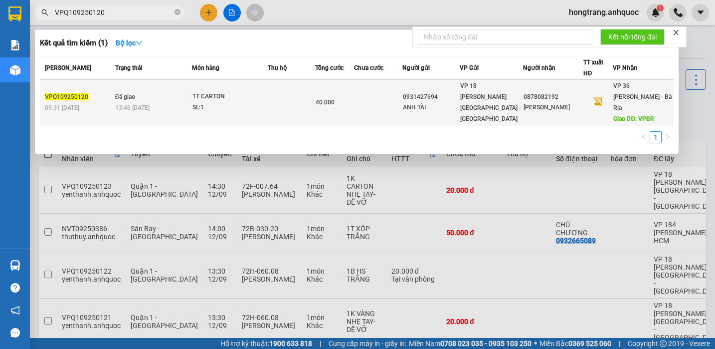
click at [156, 92] on td "Đã giao 13:46 [DATE]" at bounding box center [153, 102] width 80 height 45
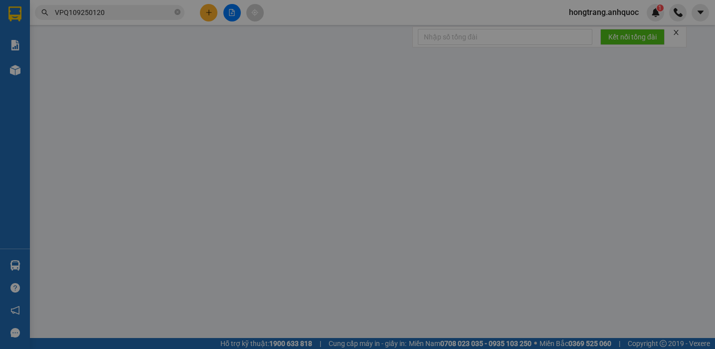
type input "0931427694"
type input "ANH TÀI"
type input "0878082192"
type input "[PERSON_NAME]"
type input "VPBR"
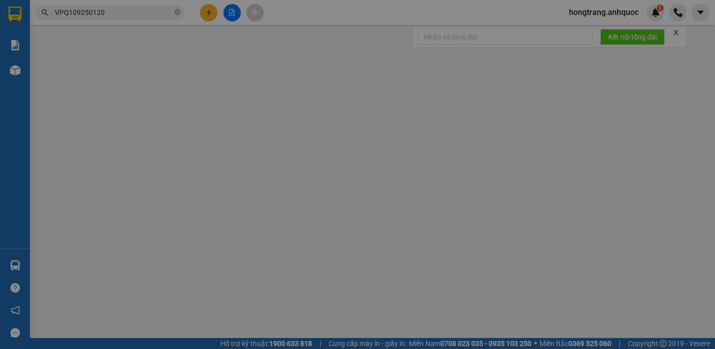
type input "TM VPQ1 12/9 THẢO"
type input "40.000"
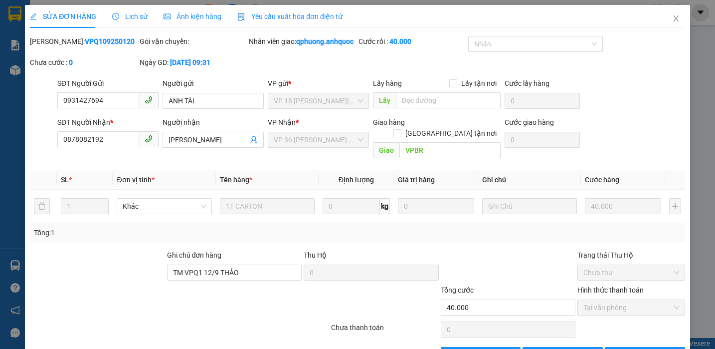
click at [128, 16] on span "Lịch sử" at bounding box center [129, 16] width 35 height 8
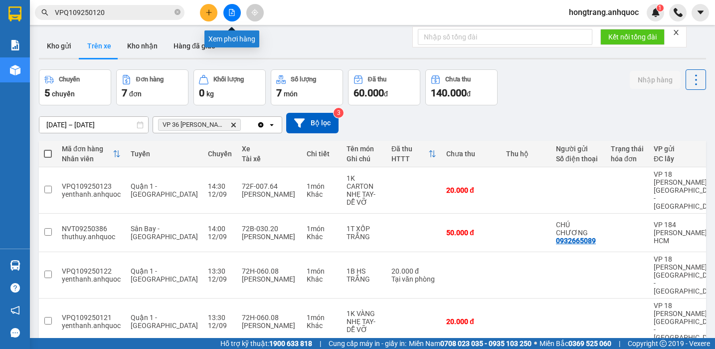
click at [234, 8] on button at bounding box center [231, 12] width 17 height 17
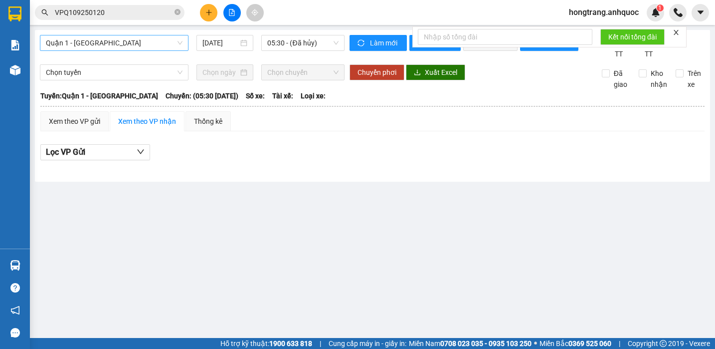
click at [142, 42] on span "Quận 1 - [GEOGRAPHIC_DATA]" at bounding box center [114, 42] width 137 height 15
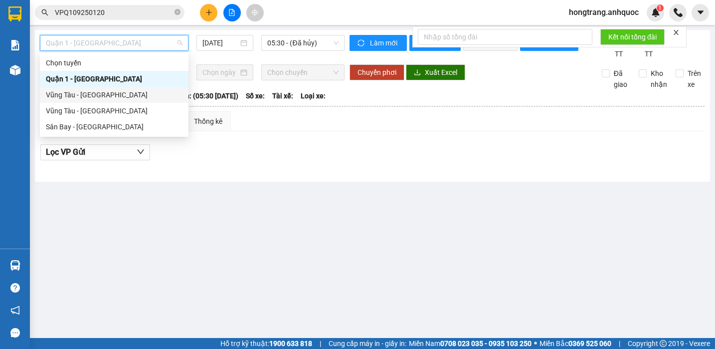
click at [73, 96] on div "Vũng Tàu - [GEOGRAPHIC_DATA]" at bounding box center [114, 94] width 137 height 11
type input "[DATE]"
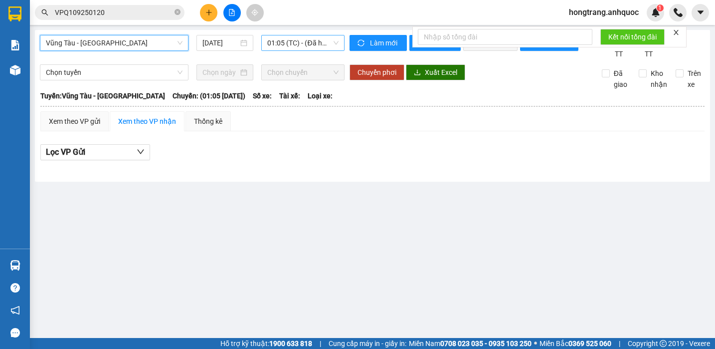
click at [273, 40] on span "01:05 (TC) - (Đã hủy)" at bounding box center [302, 42] width 71 height 15
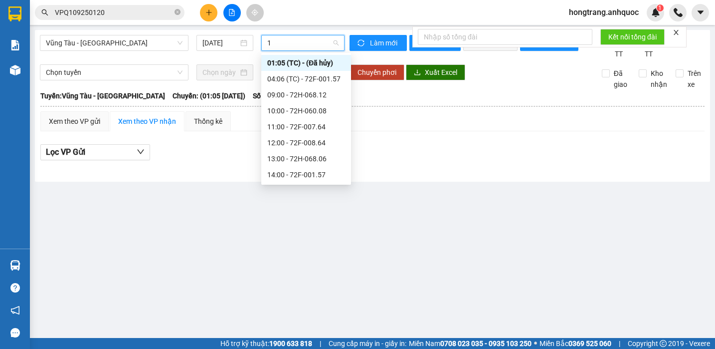
type input "17"
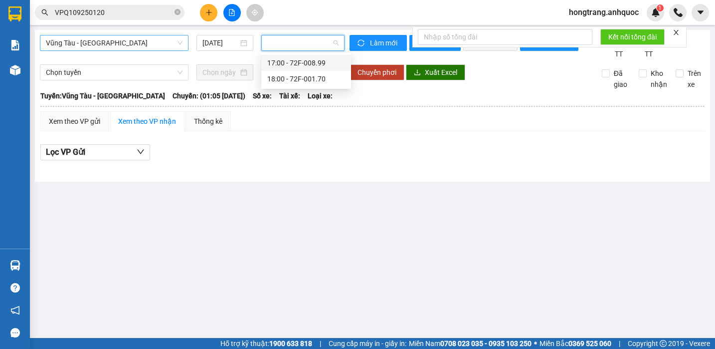
click at [135, 40] on span "Vũng Tàu - [GEOGRAPHIC_DATA]" at bounding box center [114, 42] width 137 height 15
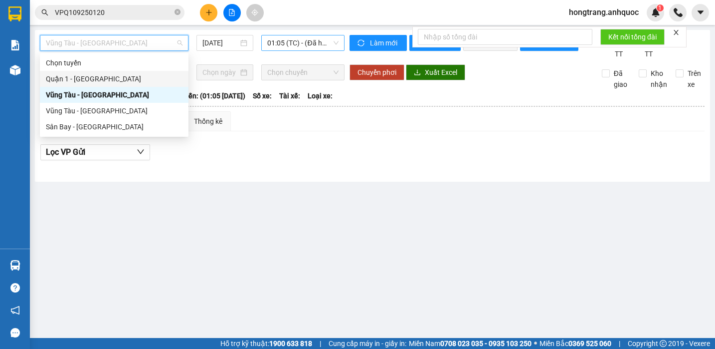
click at [82, 79] on div "Quận 1 - [GEOGRAPHIC_DATA]" at bounding box center [114, 78] width 137 height 11
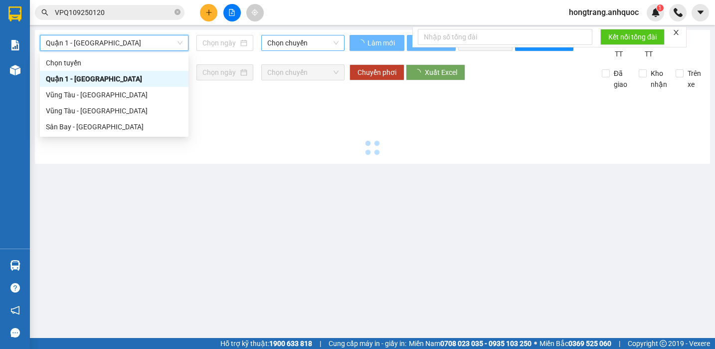
type input "[DATE]"
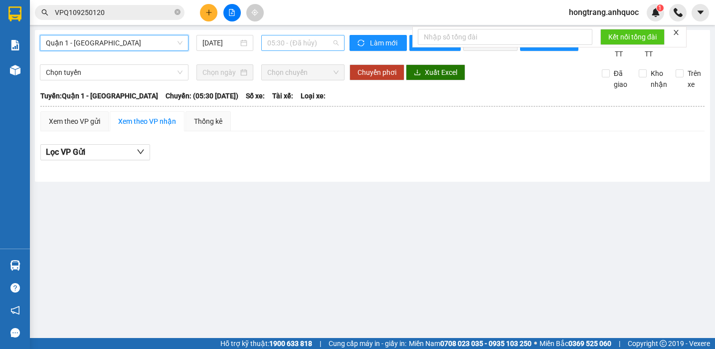
click at [271, 42] on span "05:30 - (Đã hủy)" at bounding box center [302, 42] width 71 height 15
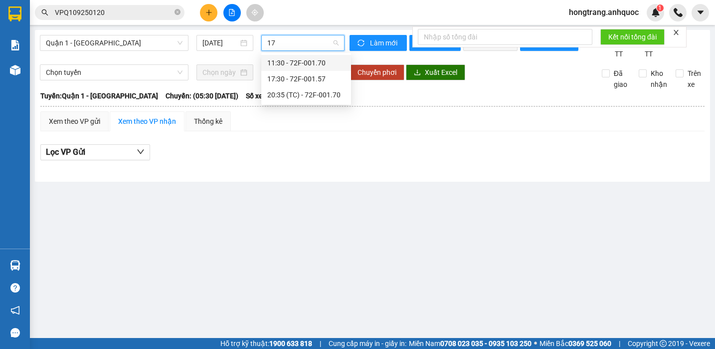
type input "170"
click at [276, 63] on div "11:30 - 72F-001.70" at bounding box center [306, 62] width 78 height 11
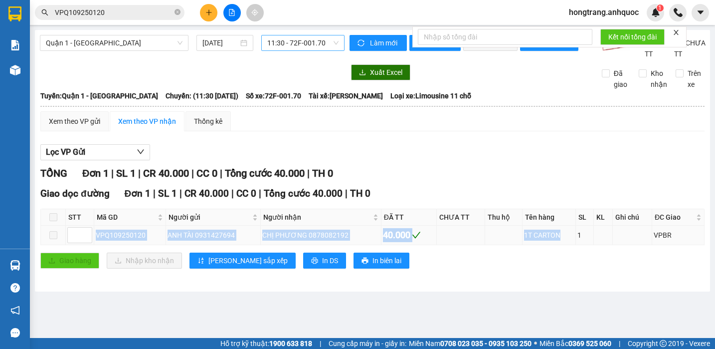
drag, startPoint x: 96, startPoint y: 245, endPoint x: 558, endPoint y: 245, distance: 462.3
click at [558, 245] on tr "VPQ109250120 ANH TÀI 0931427694 CHỊ PHƯƠNG 0878082192 40.000 1T CARTON 1 VPBR" at bounding box center [373, 234] width 664 height 19
copy tr "VPQ109250120 ANH TÀI 0931427694 CHỊ PHƯƠNG 0878082192 40.000 1T CARTON"
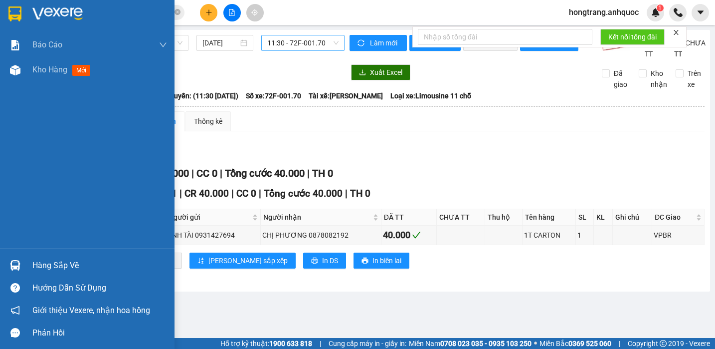
click at [2, 149] on div "Báo cáo Báo cáo dòng tiền (nhân viên) Doanh số tạo đơn theo VP gửi (nhà xe) Doa…" at bounding box center [87, 140] width 175 height 216
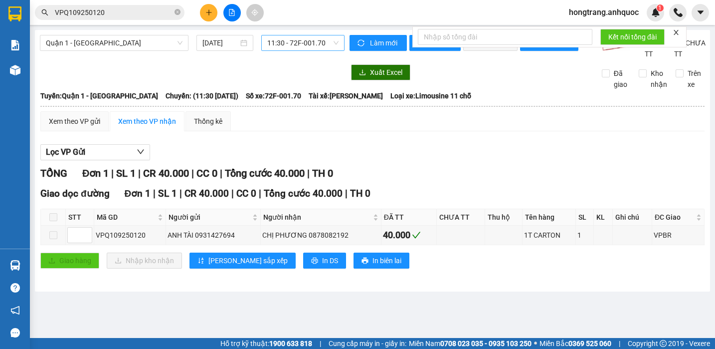
click at [214, 11] on button at bounding box center [208, 12] width 17 height 17
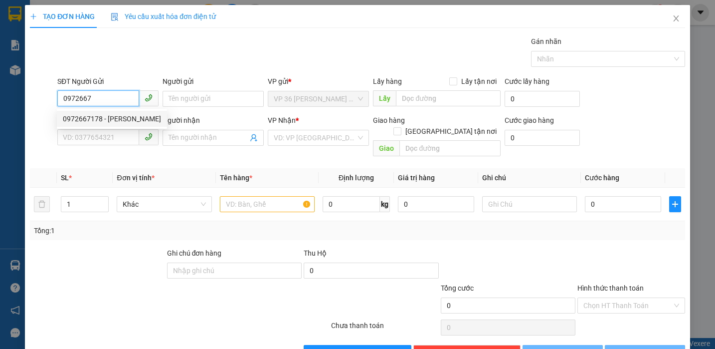
click at [110, 120] on div "0972667178 - [PERSON_NAME]" at bounding box center [112, 118] width 98 height 11
type input "0972667178"
type input "C NHUNG"
type input "0888882211"
type input "C. LINH"
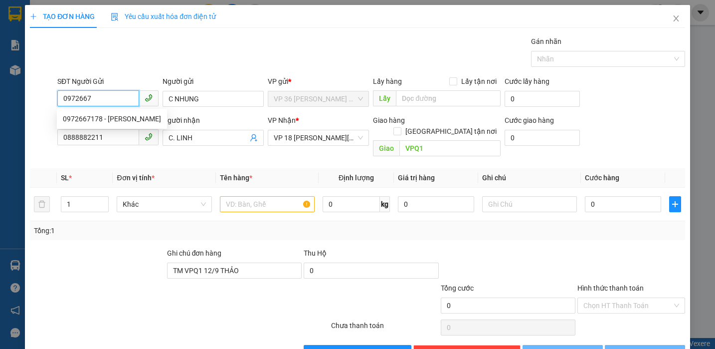
type input "VPQ1"
type input "TM VPQ1 12/9 THẢO"
type input "20.000"
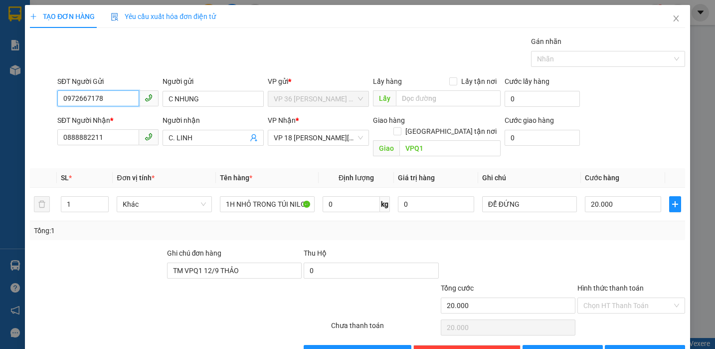
type input "0972667178"
click at [193, 250] on div "Ghi chú đơn hàng" at bounding box center [234, 254] width 135 height 15
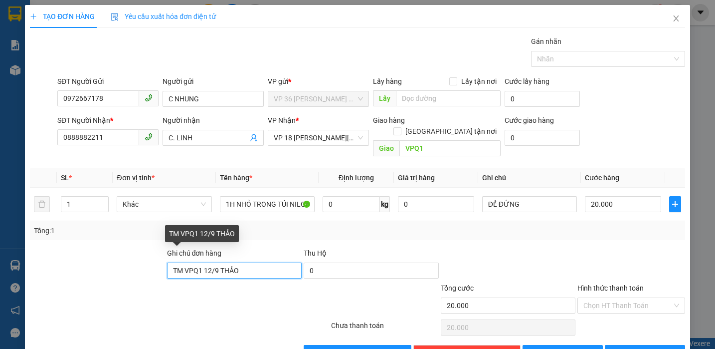
click at [189, 262] on input "TM VPQ1 12/9 THẢO" at bounding box center [234, 270] width 135 height 16
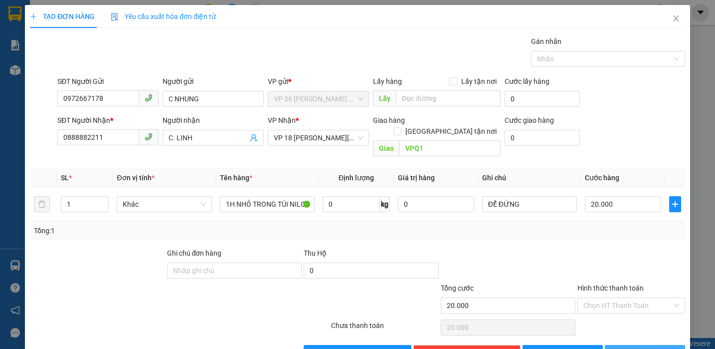
click at [620, 348] on icon "printer" at bounding box center [616, 352] width 7 height 7
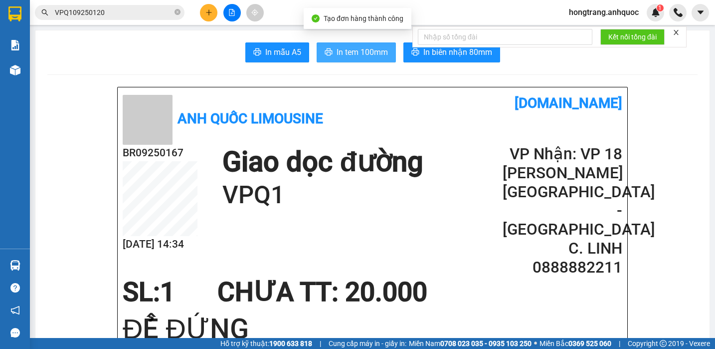
click at [355, 53] on span "In tem 100mm" at bounding box center [362, 52] width 51 height 12
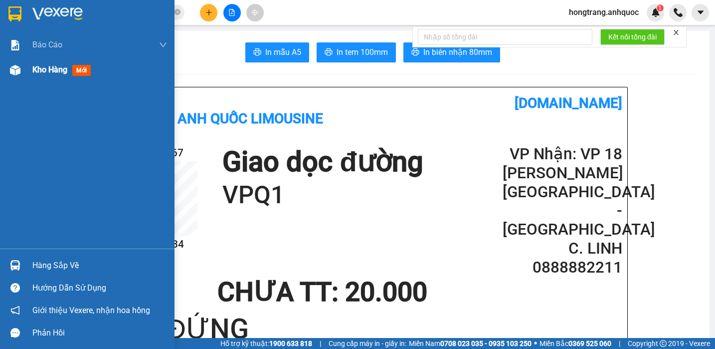
click at [14, 73] on img at bounding box center [15, 70] width 10 height 10
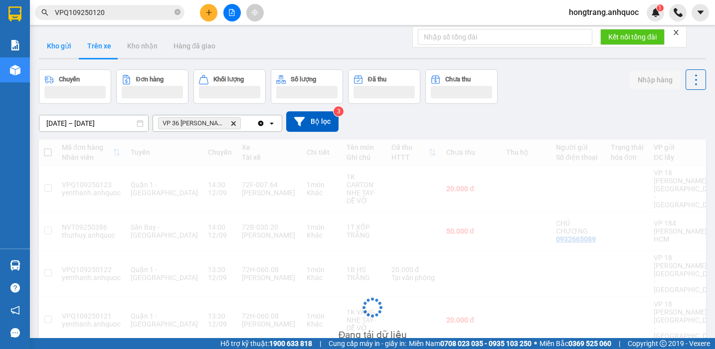
click at [50, 45] on button "Kho gửi" at bounding box center [59, 46] width 40 height 24
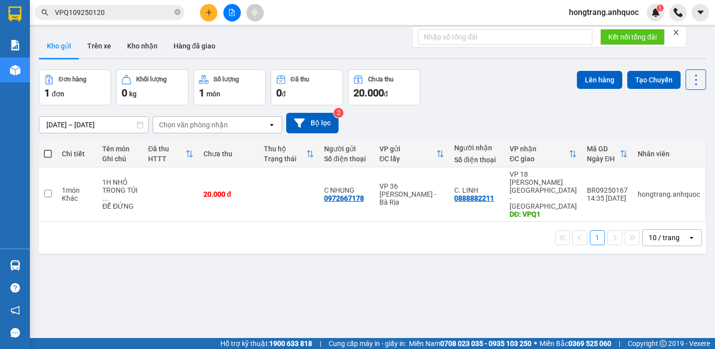
click at [50, 45] on button "Kho gửi" at bounding box center [59, 46] width 40 height 24
click at [47, 189] on input "checkbox" at bounding box center [47, 192] width 7 height 7
checkbox input "true"
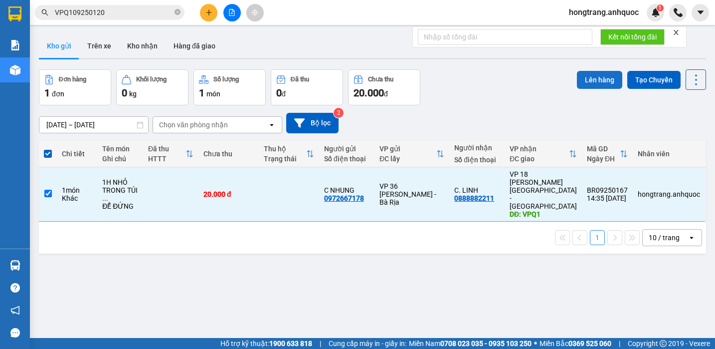
click at [593, 78] on button "Lên hàng" at bounding box center [599, 80] width 45 height 18
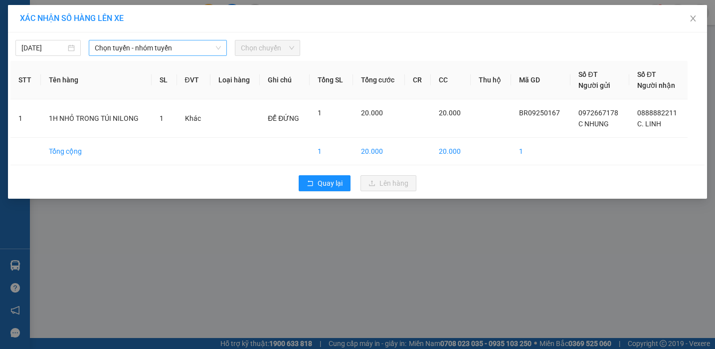
click at [104, 46] on span "Chọn tuyến - nhóm tuyến" at bounding box center [158, 47] width 126 height 15
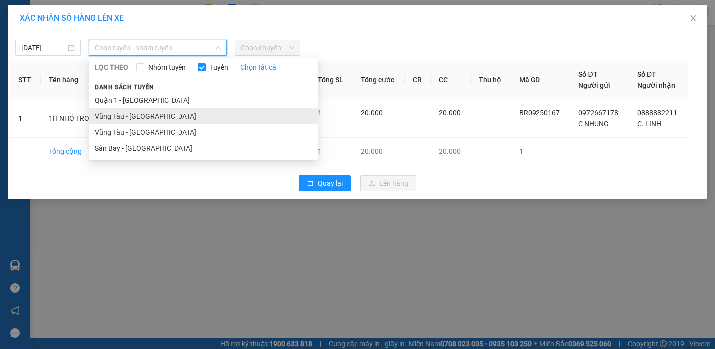
click at [125, 113] on li "Vũng Tàu - [GEOGRAPHIC_DATA]" at bounding box center [203, 116] width 229 height 16
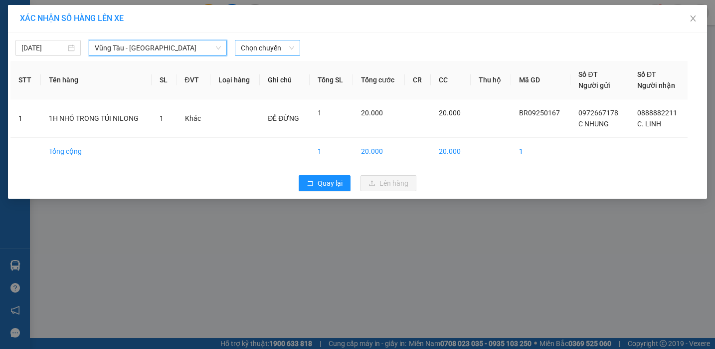
click at [244, 44] on span "Chọn chuyến" at bounding box center [267, 47] width 53 height 15
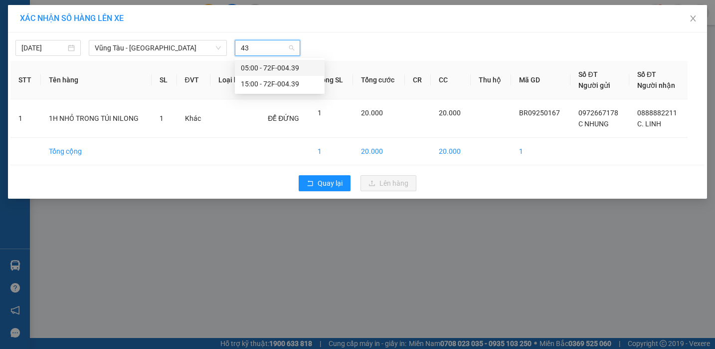
type input "439"
click at [249, 81] on div "15:00 - 72F-004.39" at bounding box center [280, 83] width 78 height 11
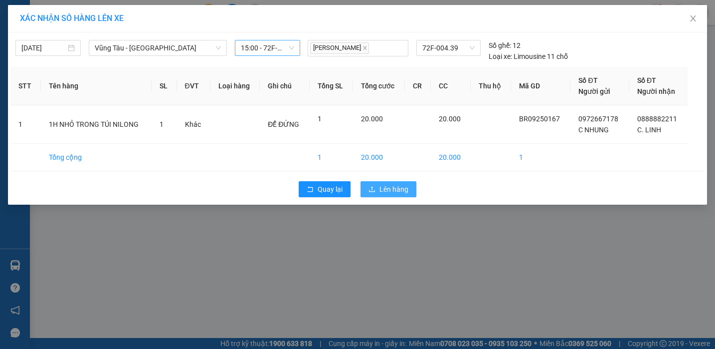
click at [382, 188] on span "Lên hàng" at bounding box center [393, 189] width 29 height 11
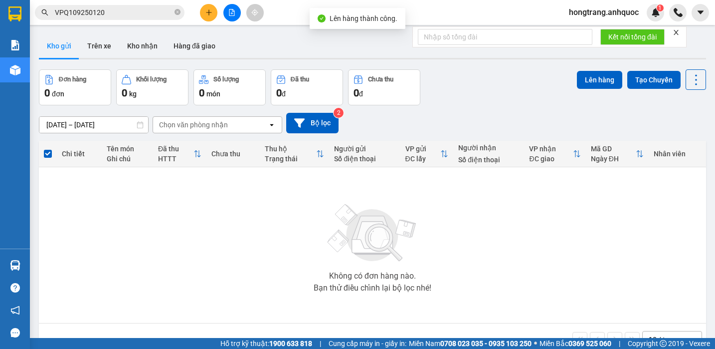
click at [234, 13] on icon "file-add" at bounding box center [231, 12] width 5 height 7
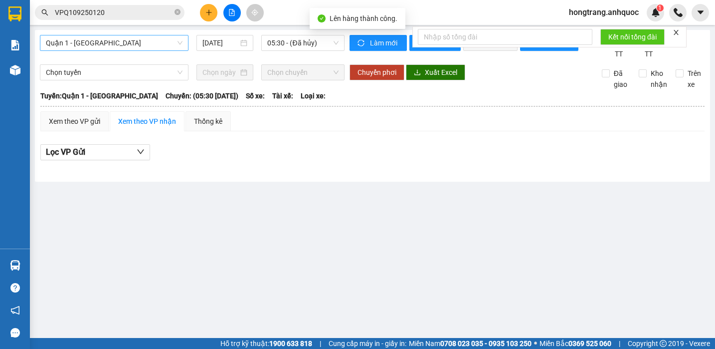
click at [115, 41] on span "Quận 1 - [GEOGRAPHIC_DATA]" at bounding box center [114, 42] width 137 height 15
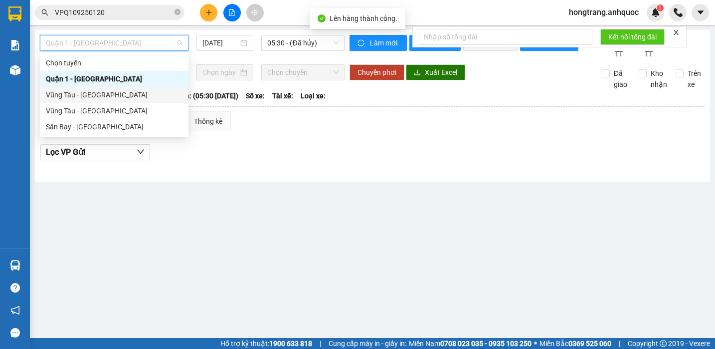
click at [93, 93] on div "Vũng Tàu - [GEOGRAPHIC_DATA]" at bounding box center [114, 94] width 137 height 11
type input "[DATE]"
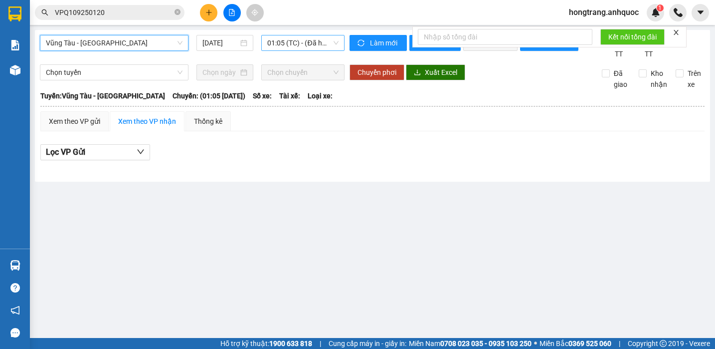
click at [294, 42] on span "01:05 (TC) - (Đã hủy)" at bounding box center [302, 42] width 71 height 15
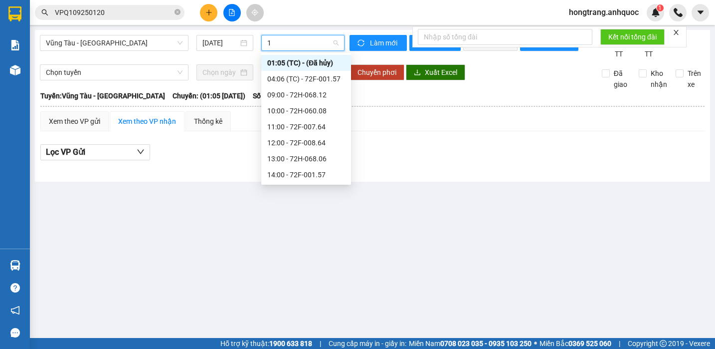
type input "15"
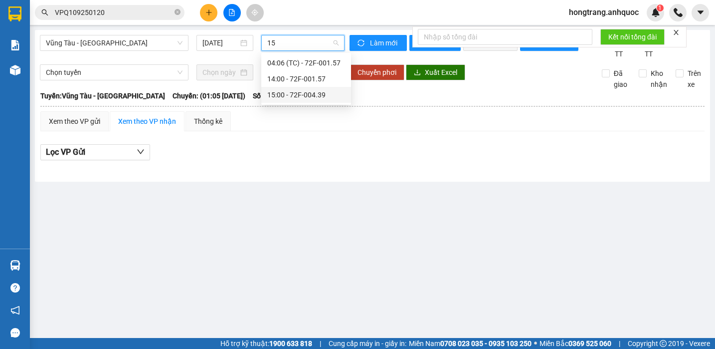
click at [283, 90] on div "15:00 - 72F-004.39" at bounding box center [306, 94] width 78 height 11
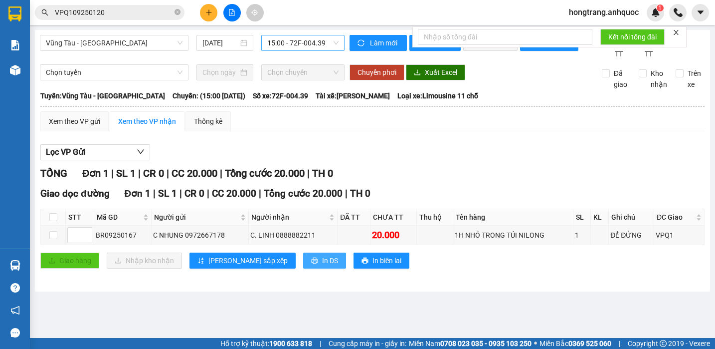
click at [311, 264] on icon "printer" at bounding box center [314, 260] width 7 height 7
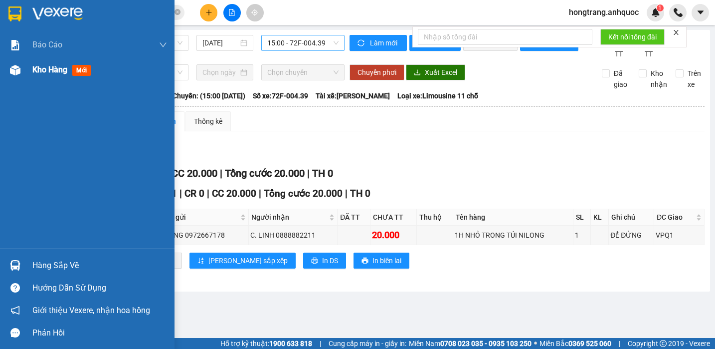
click at [19, 70] on img at bounding box center [15, 70] width 10 height 10
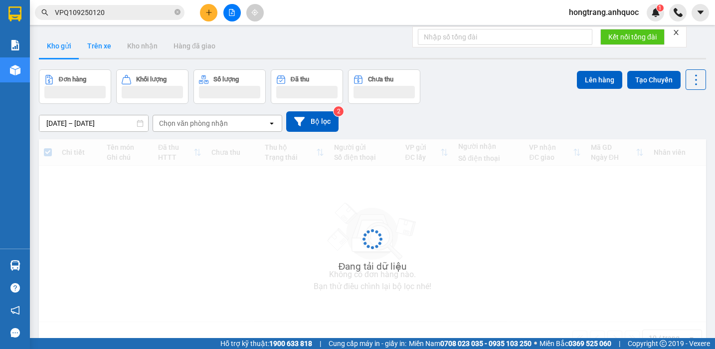
click at [99, 48] on button "Trên xe" at bounding box center [99, 46] width 40 height 24
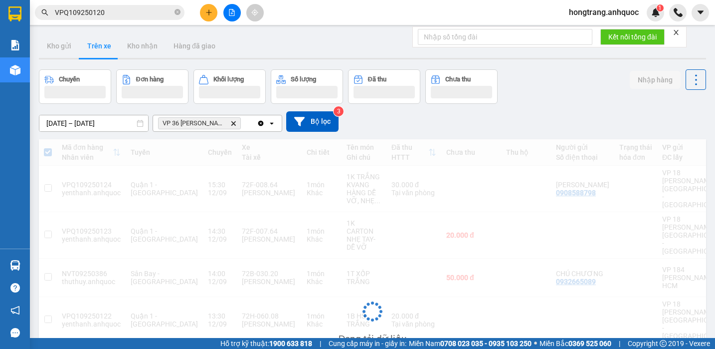
click at [99, 48] on button "Trên xe" at bounding box center [99, 46] width 40 height 24
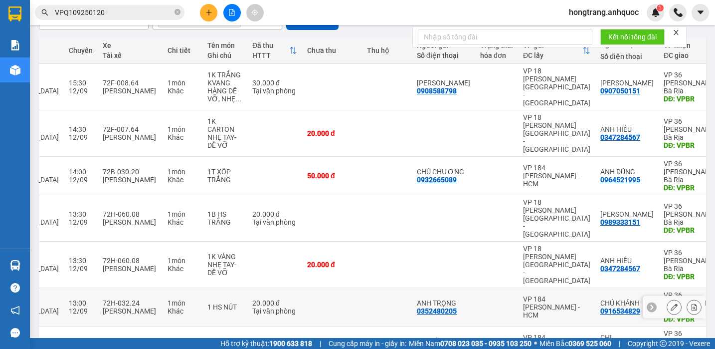
scroll to position [41, 0]
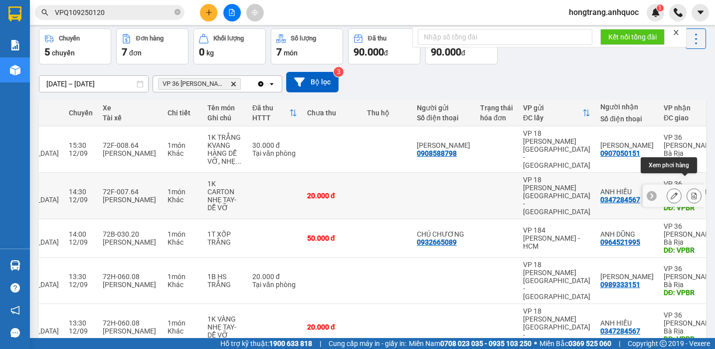
click at [692, 192] on icon at bounding box center [694, 195] width 5 height 7
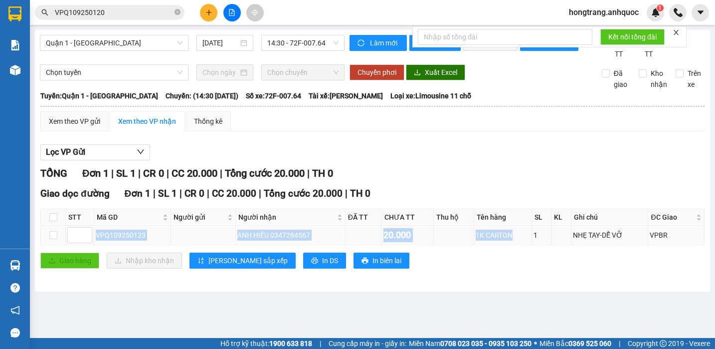
drag, startPoint x: 94, startPoint y: 247, endPoint x: 514, endPoint y: 244, distance: 419.9
click at [514, 244] on tr "VPQ109250123 ANH HIẾU 0347284567 20.000 1K CARTON 1 NHẸ TAY-DỄ VỠ VPBR" at bounding box center [373, 234] width 664 height 19
copy tr "VPQ109250123 ANH HIẾU 0347284567 20.000 1K CARTON"
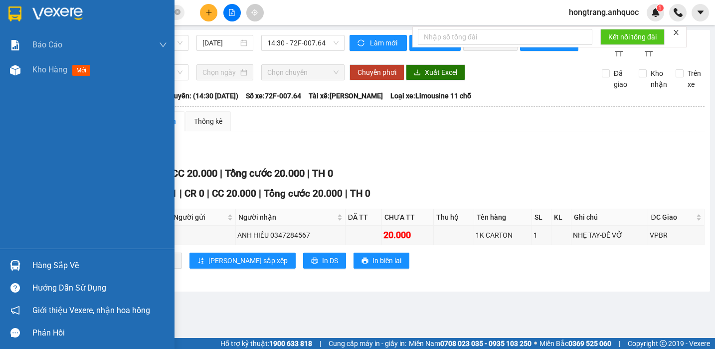
drag, startPoint x: 2, startPoint y: 155, endPoint x: 176, endPoint y: 128, distance: 175.6
click at [7, 155] on div "Báo cáo Báo cáo dòng tiền (nhân viên) Doanh số tạo đơn theo VP gửi (nhà xe) Doa…" at bounding box center [87, 140] width 175 height 216
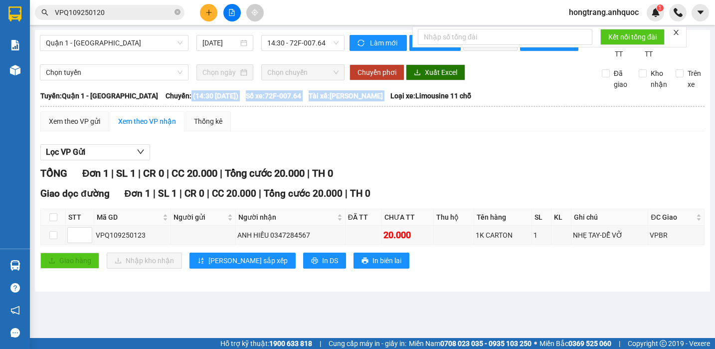
copy div "(14:30 [DATE]) Số xe: 72F-007.64 Tài xế: [PERSON_NAME]"
drag, startPoint x: 162, startPoint y: 107, endPoint x: 383, endPoint y: 106, distance: 221.4
click at [383, 101] on div "[GEOGRAPHIC_DATA]: Quận 1 - Vũng [PERSON_NAME]: (14:30 [DATE]) Số xe: 72F-007.6…" at bounding box center [372, 95] width 664 height 11
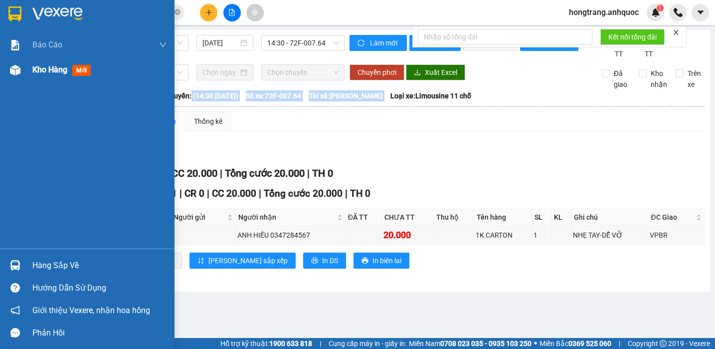
click at [14, 69] on img at bounding box center [15, 70] width 10 height 10
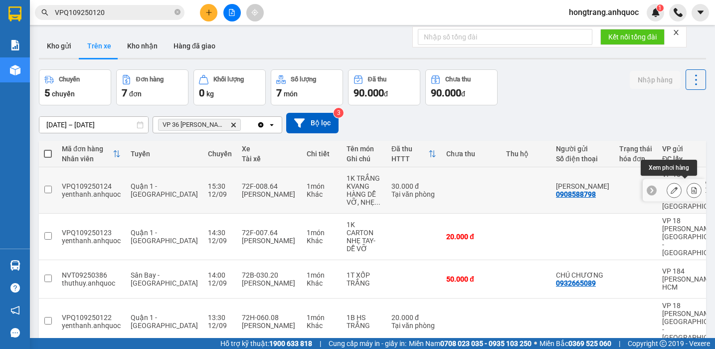
click at [691, 186] on icon at bounding box center [694, 189] width 7 height 7
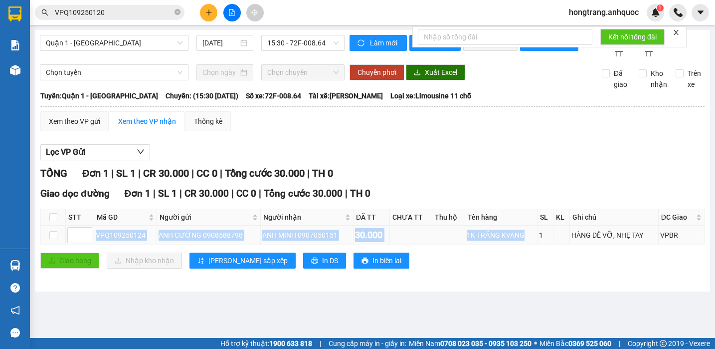
drag, startPoint x: 95, startPoint y: 246, endPoint x: 531, endPoint y: 244, distance: 435.8
click at [531, 244] on tr "VPQ109250124 ANH CƯỜNG 0908588798 ANH MINH 0907050151 30.000 1K TRẮNG KVANG 1 H…" at bounding box center [373, 234] width 664 height 19
copy tr "VPQ109250124 ANH CƯỜNG 0908588798 ANH MINH 0907050151 30.000 1K TRẮNG KVANG"
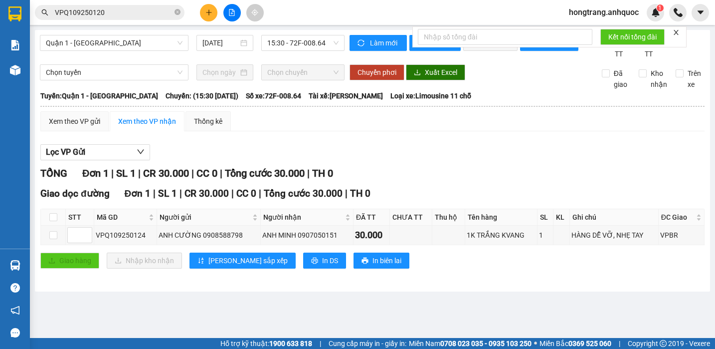
click at [518, 179] on div "TỔNG Đơn 1 | SL 1 | CR 30.000 | CC 0 | Tổng cước 30.000 | TH 0" at bounding box center [372, 173] width 664 height 15
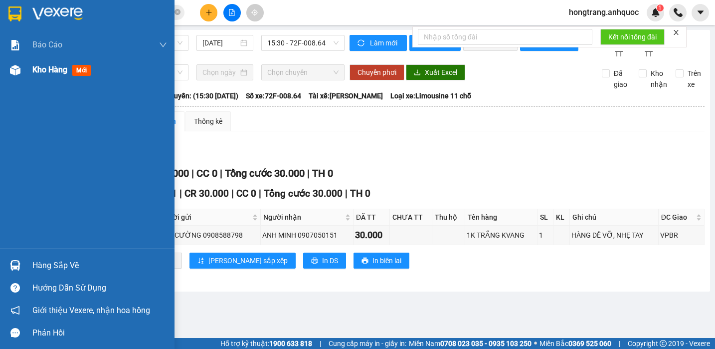
click at [17, 70] on img at bounding box center [15, 70] width 10 height 10
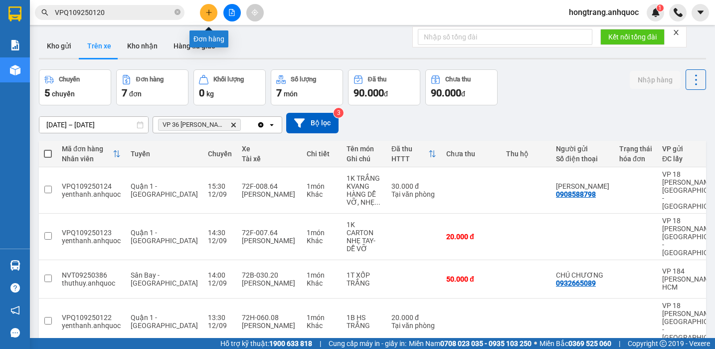
click at [206, 14] on icon "plus" at bounding box center [208, 12] width 7 height 7
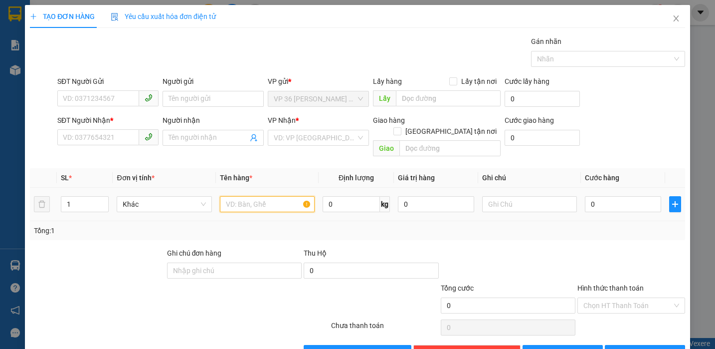
click at [263, 196] on input "text" at bounding box center [267, 204] width 95 height 16
type input "2 TÚI NILONG XANH"
click at [587, 197] on input "0" at bounding box center [623, 204] width 76 height 16
type input "5"
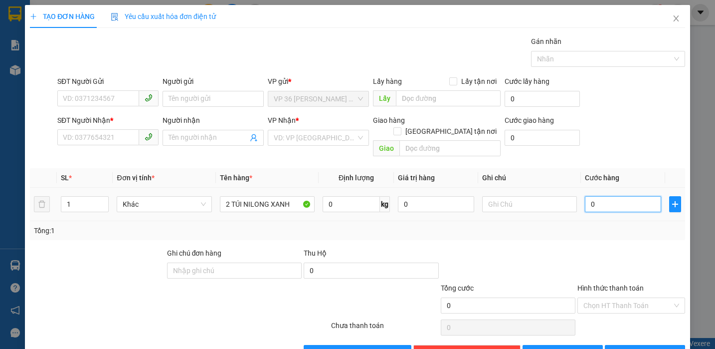
type input "5"
type input "50"
type input "500"
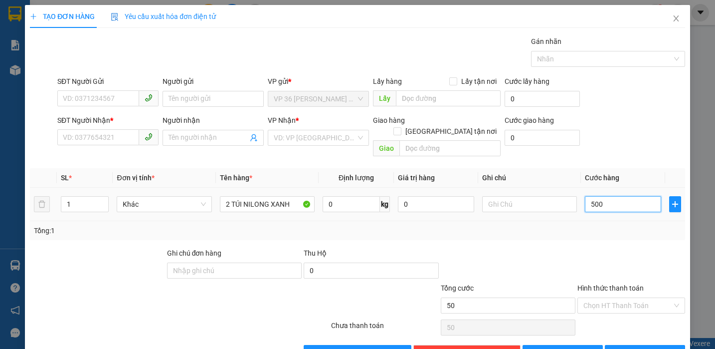
type input "500"
type input "5.000"
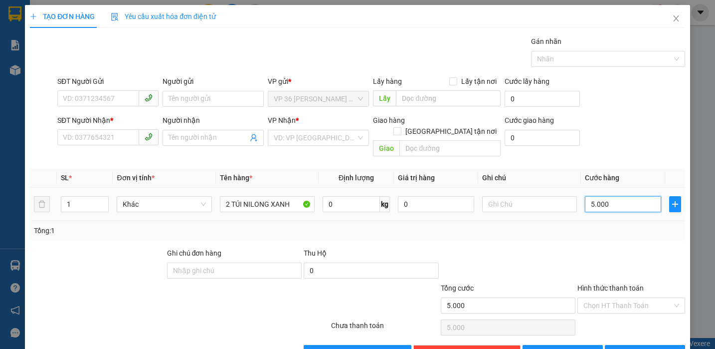
type input "50.000"
click at [103, 200] on icon "up" at bounding box center [103, 201] width 3 height 3
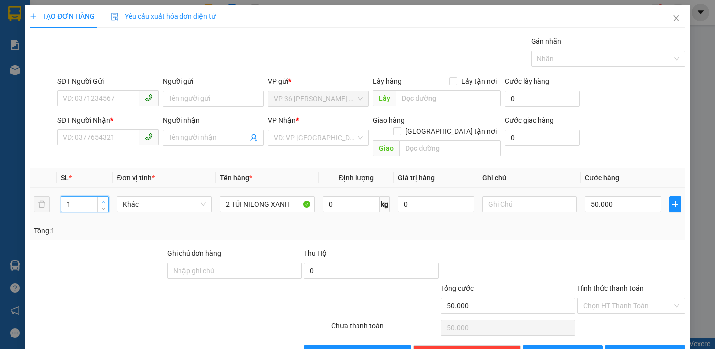
type input "2"
click at [103, 200] on icon "up" at bounding box center [103, 201] width 3 height 2
click at [98, 208] on td "2" at bounding box center [85, 203] width 56 height 33
click at [108, 95] on input "SĐT Người Gửi" at bounding box center [98, 98] width 82 height 16
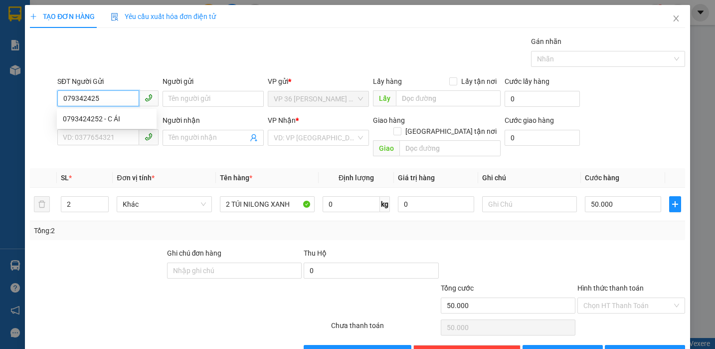
type input "0793424252"
click at [102, 115] on div "0793424252 - C ÁI" at bounding box center [107, 118] width 88 height 11
type input "C ÁI"
type input "0909572063"
type input "A BẢO"
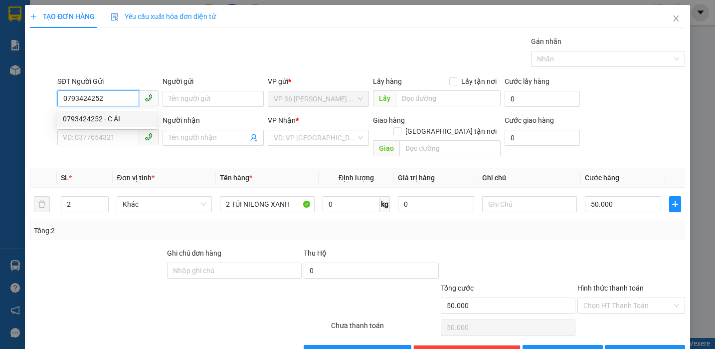
type input "VPQ1"
type input "40.000"
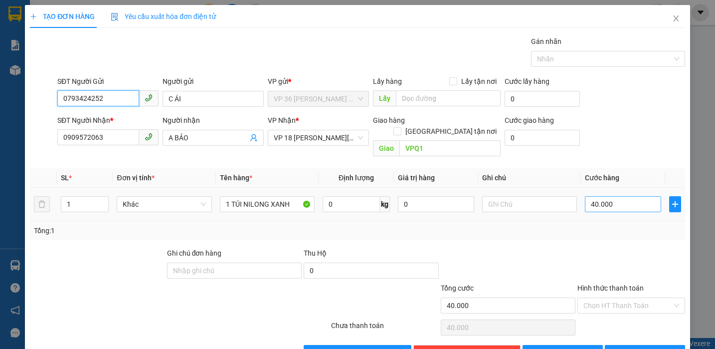
type input "0793424252"
click at [586, 196] on input "40.000" at bounding box center [623, 204] width 76 height 16
type input "5"
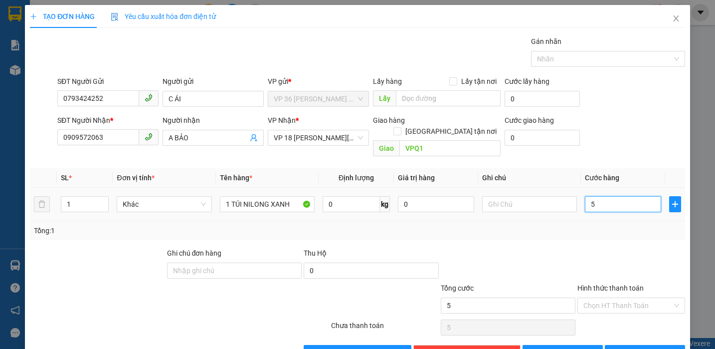
type input "50"
type input "500"
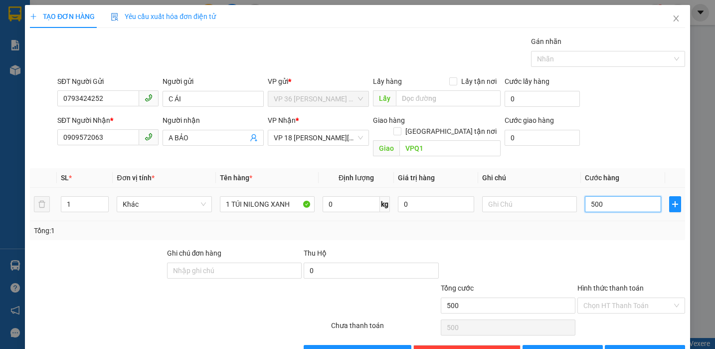
type input "5.000"
type input "50.000"
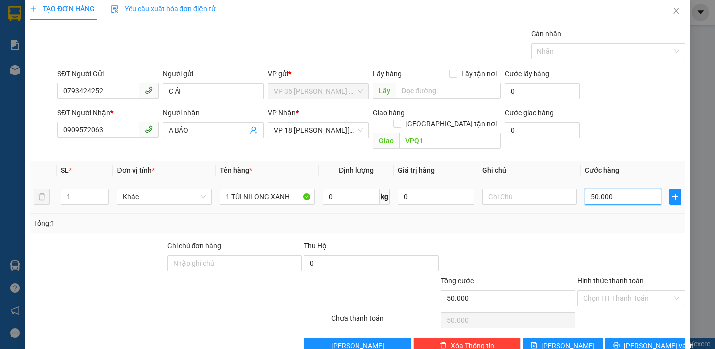
scroll to position [20, 0]
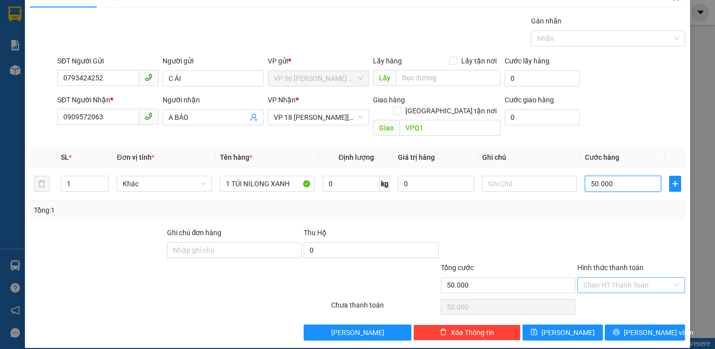
type input "50.000"
click at [603, 277] on input "Hình thức thanh toán" at bounding box center [627, 284] width 89 height 15
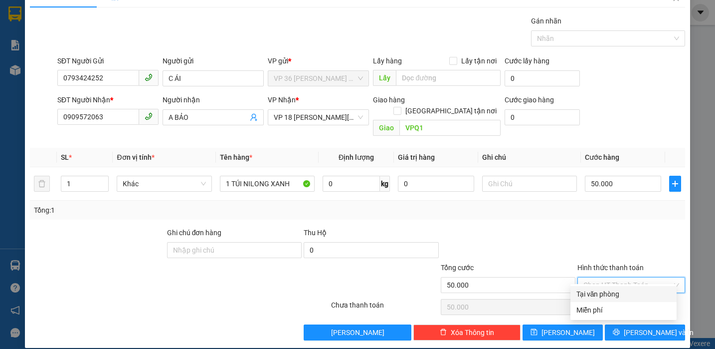
click at [597, 294] on div "Tại văn phòng" at bounding box center [623, 293] width 94 height 11
type input "0"
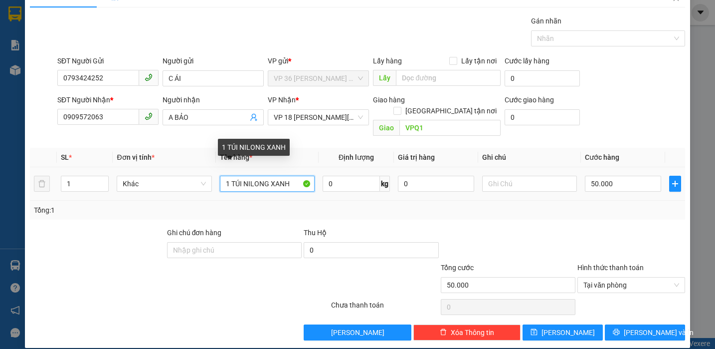
click at [221, 176] on input "1 TÚI NILONG XANH" at bounding box center [267, 184] width 95 height 16
type input "2 TÚI NILONG XANH"
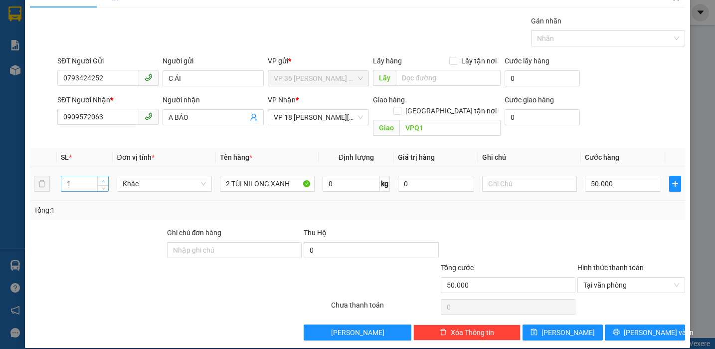
type input "2"
click at [102, 180] on icon "up" at bounding box center [103, 181] width 3 height 3
click at [620, 329] on icon "printer" at bounding box center [616, 332] width 6 height 6
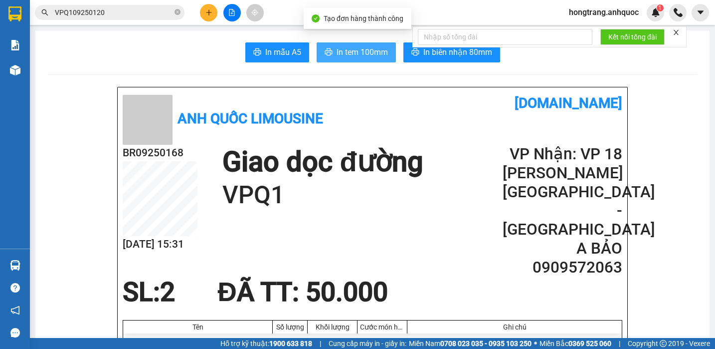
click at [364, 55] on span "In tem 100mm" at bounding box center [362, 52] width 51 height 12
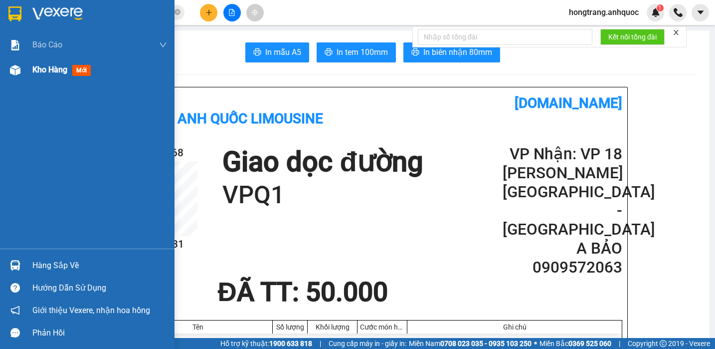
click at [15, 68] on img at bounding box center [15, 70] width 10 height 10
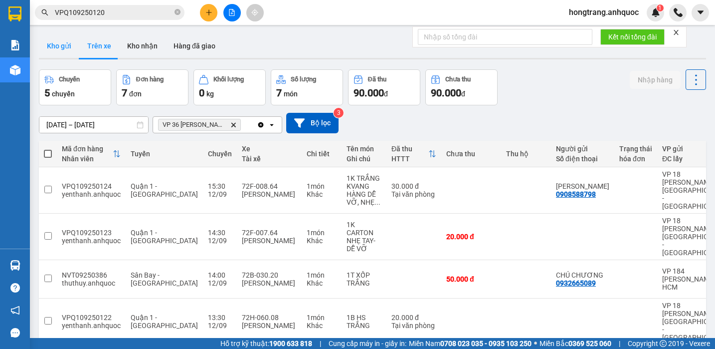
click at [67, 47] on button "Kho gửi" at bounding box center [59, 46] width 40 height 24
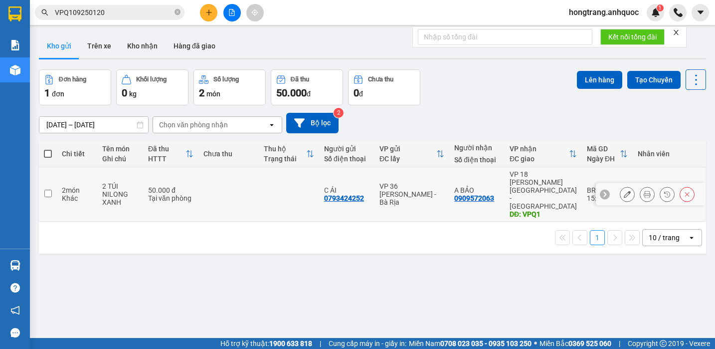
click at [70, 194] on div "Khác" at bounding box center [77, 198] width 30 height 8
checkbox input "true"
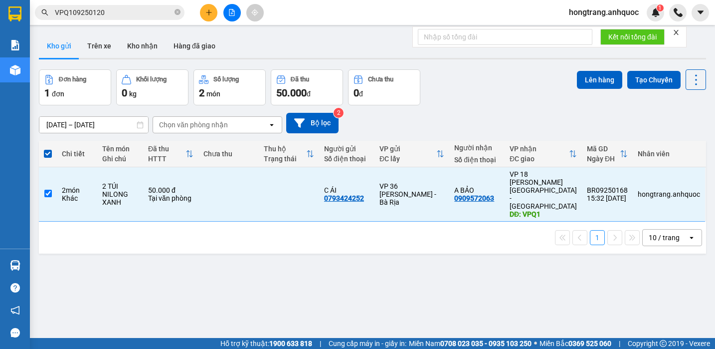
click at [117, 236] on div "ver 1.8.143 Kho gửi Trên xe Kho nhận Hàng đã giao Đơn hàng 1 đơn Khối lượng 0 k…" at bounding box center [372, 204] width 675 height 349
click at [127, 240] on div "ver 1.8.143 Kho gửi Trên xe Kho nhận Hàng đã giao Đơn hàng 1 đơn Khối lượng 0 k…" at bounding box center [372, 204] width 675 height 349
click at [196, 243] on div "ver 1.8.143 Kho gửi Trên xe Kho nhận Hàng đã giao Đơn hàng 1 đơn Khối lượng 0 k…" at bounding box center [372, 204] width 675 height 349
click at [203, 233] on div "ver 1.8.143 Kho gửi Trên xe Kho nhận Hàng đã giao Đơn hàng 1 đơn Khối lượng 0 k…" at bounding box center [372, 204] width 675 height 349
click at [88, 237] on div "ver 1.8.143 Kho gửi Trên xe Kho nhận Hàng đã giao Đơn hàng 1 đơn Khối lượng 0 k…" at bounding box center [372, 204] width 675 height 349
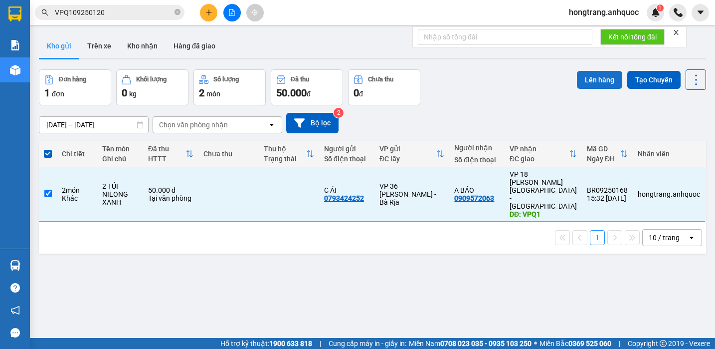
click at [593, 81] on button "Lên hàng" at bounding box center [599, 80] width 45 height 18
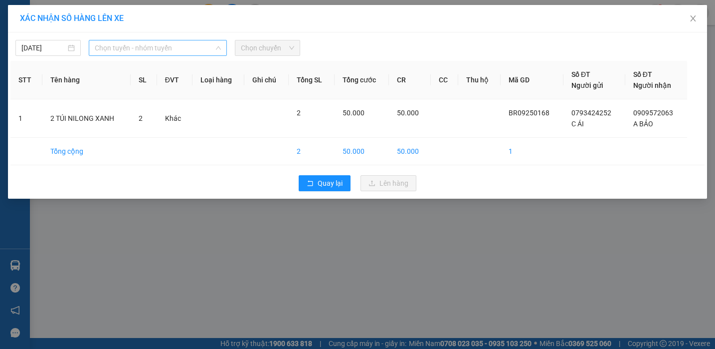
click at [128, 45] on span "Chọn tuyến - nhóm tuyến" at bounding box center [158, 47] width 126 height 15
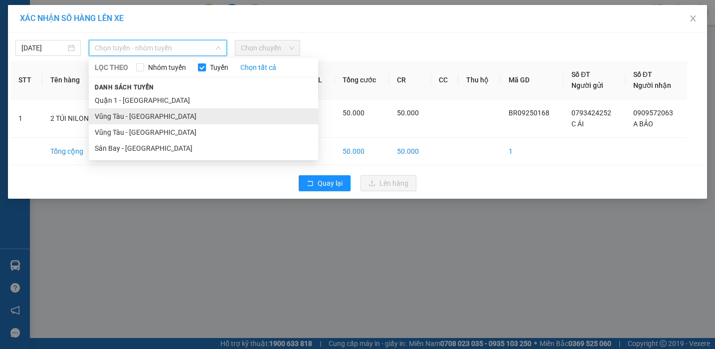
click at [125, 116] on li "Vũng Tàu - [GEOGRAPHIC_DATA]" at bounding box center [203, 116] width 229 height 16
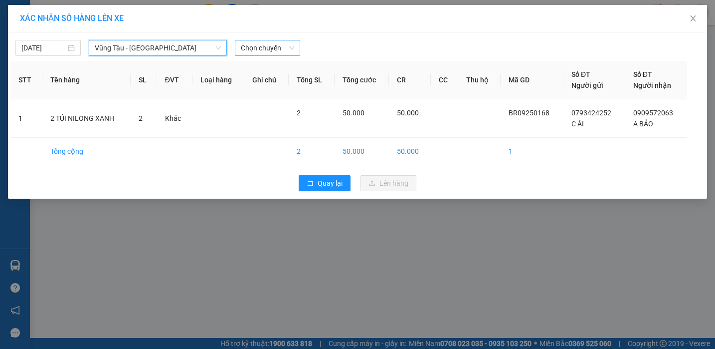
click at [259, 48] on span "Chọn chuyến" at bounding box center [267, 47] width 53 height 15
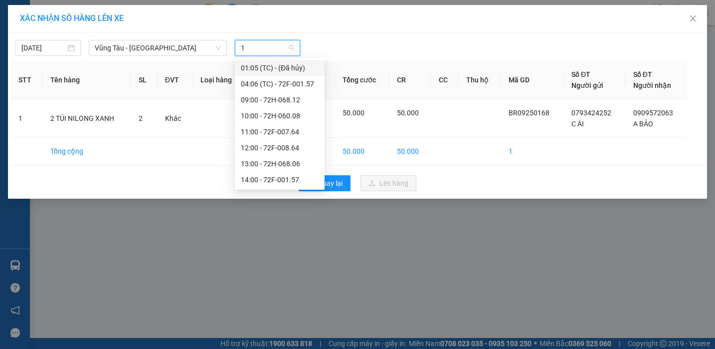
type input "17"
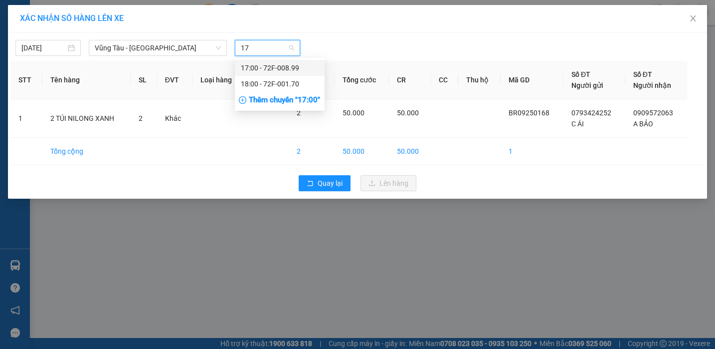
click at [258, 67] on div "17:00 - 72F-008.99" at bounding box center [280, 67] width 78 height 11
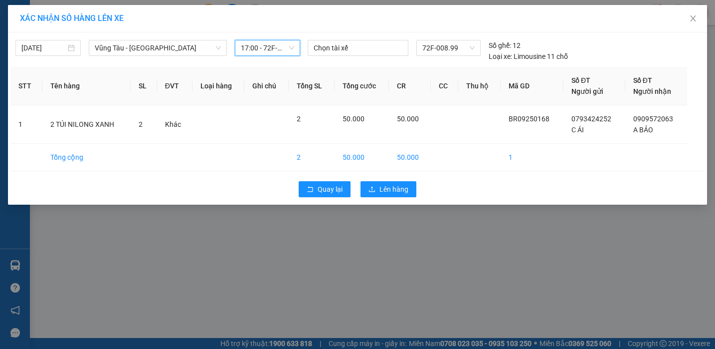
click at [324, 28] on div "XÁC NHẬN SỐ HÀNG LÊN XE" at bounding box center [357, 18] width 699 height 27
click at [691, 13] on span "Close" at bounding box center [693, 19] width 28 height 28
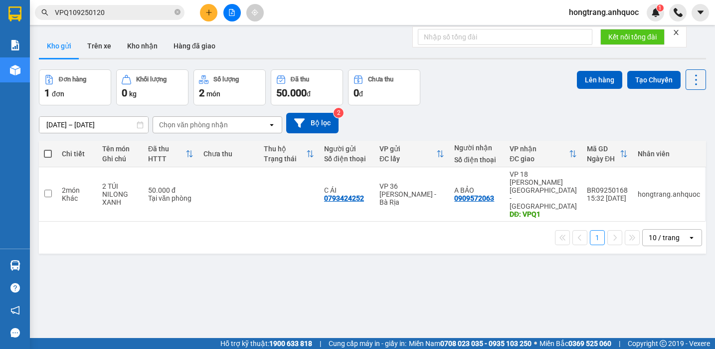
click at [140, 229] on div "1 10 / trang open" at bounding box center [372, 237] width 659 height 17
click at [100, 41] on button "Trên xe" at bounding box center [99, 46] width 40 height 24
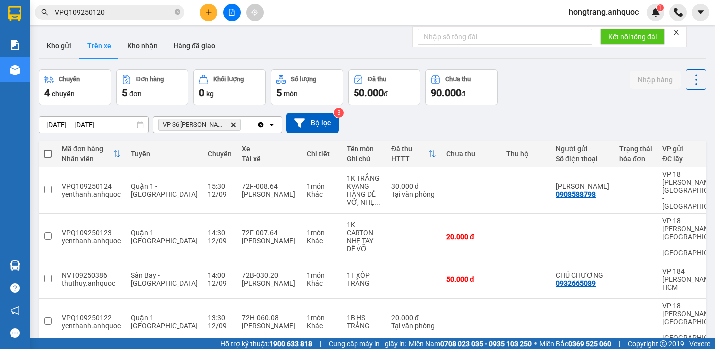
click at [203, 12] on button at bounding box center [208, 12] width 17 height 17
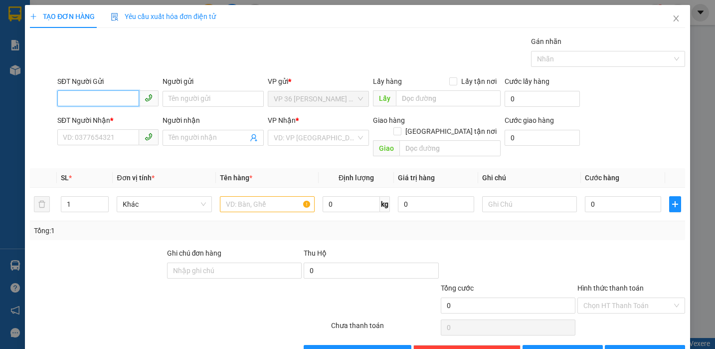
click at [113, 101] on input "SĐT Người Gửi" at bounding box center [98, 98] width 82 height 16
type input "0382793071"
click at [115, 115] on div "0382793071 - CHỊ HIỀN" at bounding box center [107, 118] width 88 height 11
type input "CHỊ HIỀN"
type input "0946918194"
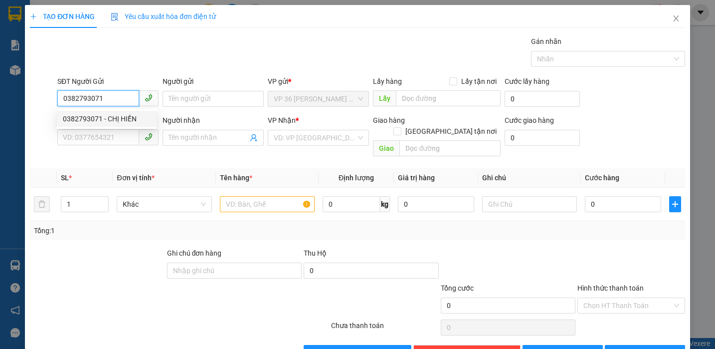
type input "ANH ĐẠT"
type input "VPNVT"
type input "20.000"
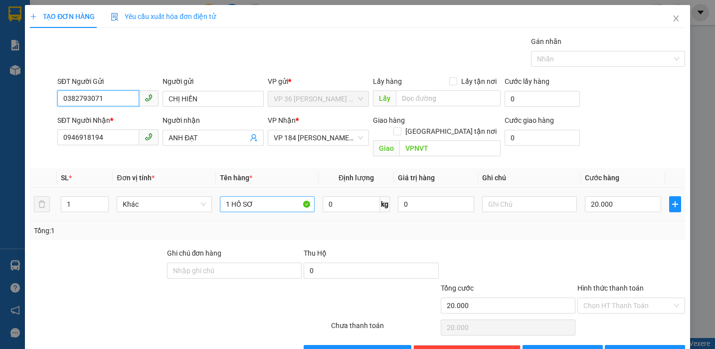
type input "0382793071"
click at [270, 196] on input "1 HỒ SƠ" at bounding box center [267, 204] width 95 height 16
type input "1"
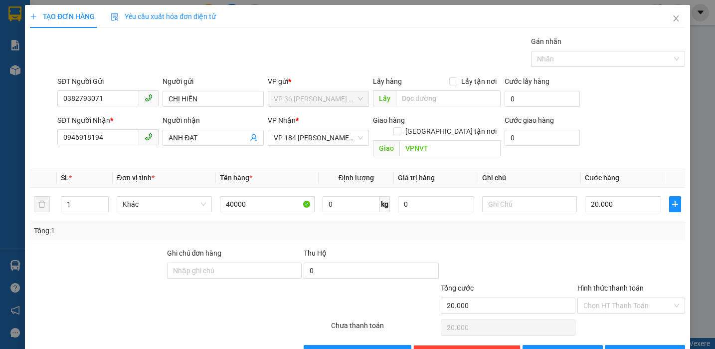
click at [289, 227] on div "Tổng: 1" at bounding box center [357, 230] width 655 height 19
click at [265, 196] on input "40000" at bounding box center [267, 204] width 95 height 16
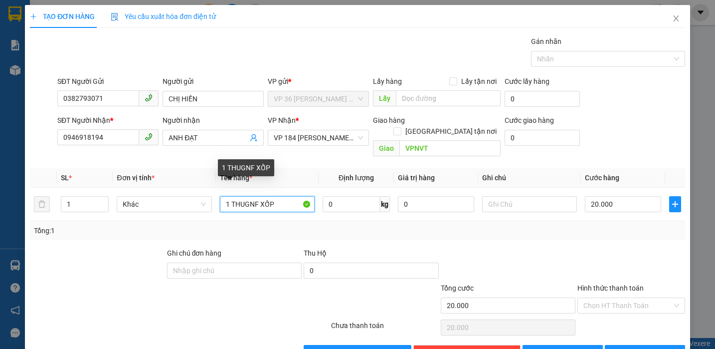
drag, startPoint x: 281, startPoint y: 191, endPoint x: 111, endPoint y: 173, distance: 170.6
click at [111, 173] on table "SL * Đơn vị tính * Tên hàng * Định lượng Giá trị hàng Ghi chú Cước hàng 1 Khác …" at bounding box center [357, 194] width 655 height 53
type input "1 THÙNG XỐP"
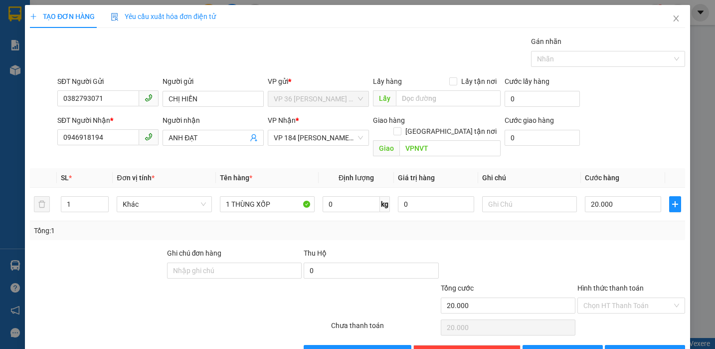
click at [618, 106] on div "SĐT Người Gửi 0382793071 Người gửi CHỊ HIỀN VP gửi * VP 36 [PERSON_NAME] - Bà R…" at bounding box center [371, 93] width 632 height 35
click at [594, 196] on input "20.000" at bounding box center [623, 204] width 76 height 16
type input "4"
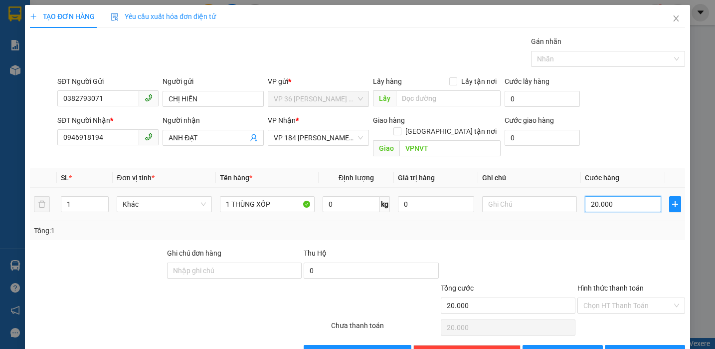
type input "4"
type input "40"
type input "400"
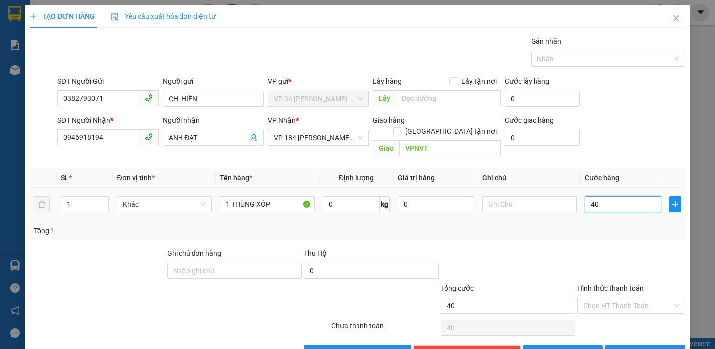
type input "400"
type input "4.000"
type input "40.000"
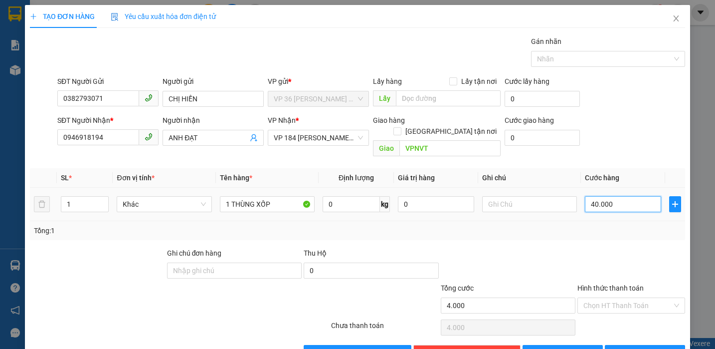
type input "40.000"
click at [594, 247] on div at bounding box center [631, 264] width 110 height 35
click at [599, 300] on input "Hình thức thanh toán" at bounding box center [627, 305] width 89 height 15
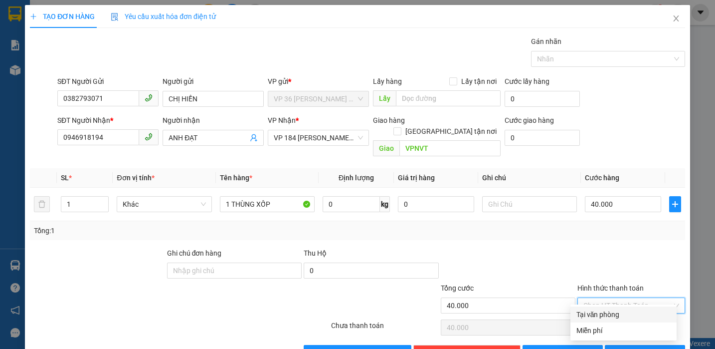
click at [590, 313] on div "Tại văn phòng" at bounding box center [623, 314] width 94 height 11
type input "0"
click at [520, 234] on div "Transit Pickup Surcharge Ids Transit Deliver Surcharge Ids Transit Deliver Surc…" at bounding box center [357, 198] width 655 height 325
click at [126, 247] on div at bounding box center [97, 264] width 137 height 35
click at [77, 235] on div "Transit Pickup Surcharge Ids Transit Deliver Surcharge Ids Transit Deliver Surc…" at bounding box center [357, 198] width 655 height 325
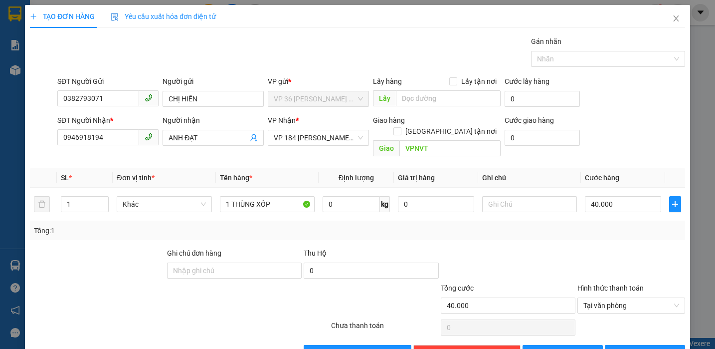
click at [296, 48] on div "Gán nhãn Nhãn" at bounding box center [371, 53] width 632 height 35
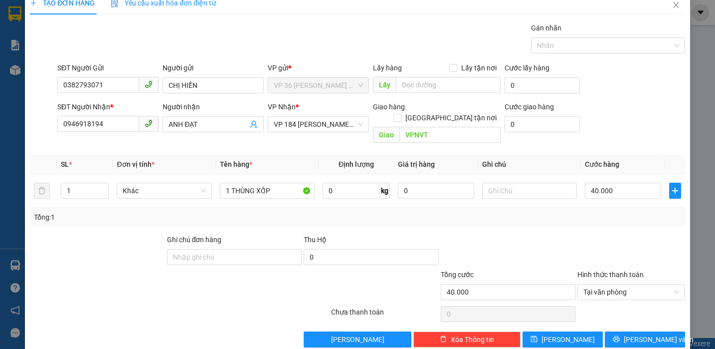
scroll to position [20, 0]
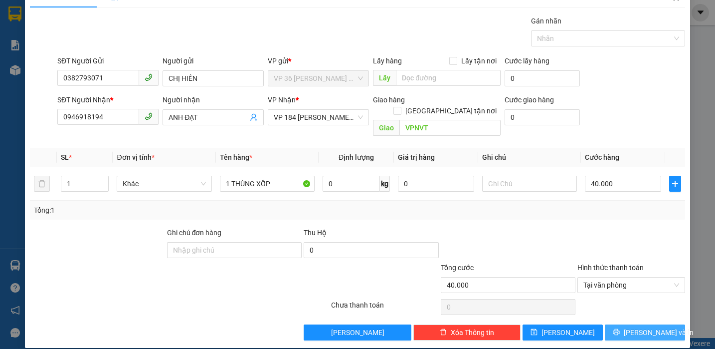
click at [620, 328] on icon "printer" at bounding box center [616, 331] width 7 height 7
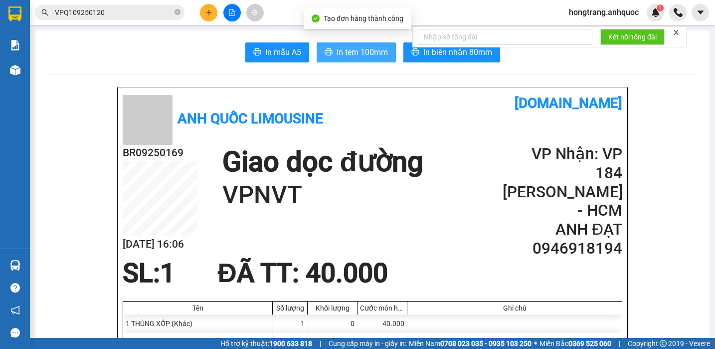
click at [340, 50] on span "In tem 100mm" at bounding box center [362, 52] width 51 height 12
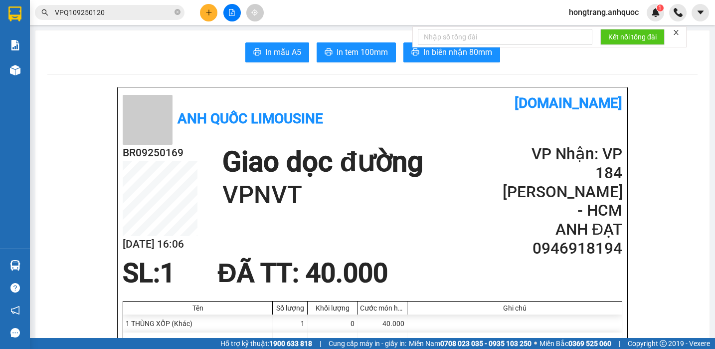
click at [270, 110] on b "Anh Quốc Limousine" at bounding box center [251, 118] width 146 height 16
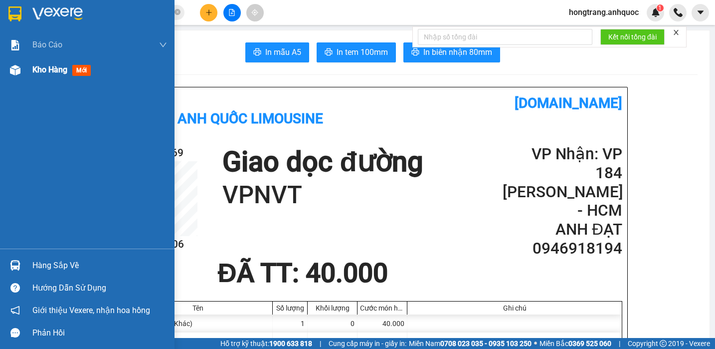
click at [12, 65] on img at bounding box center [15, 70] width 10 height 10
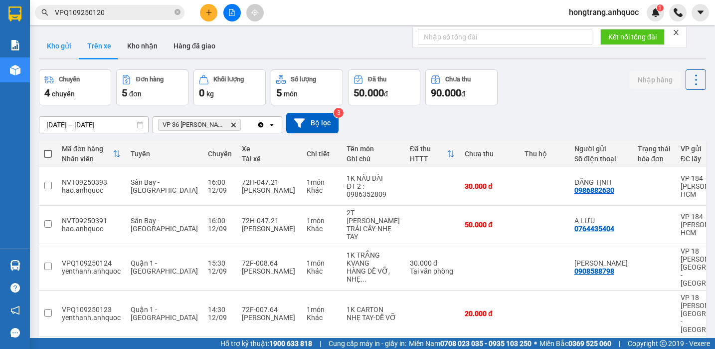
click at [67, 41] on button "Kho gửi" at bounding box center [59, 46] width 40 height 24
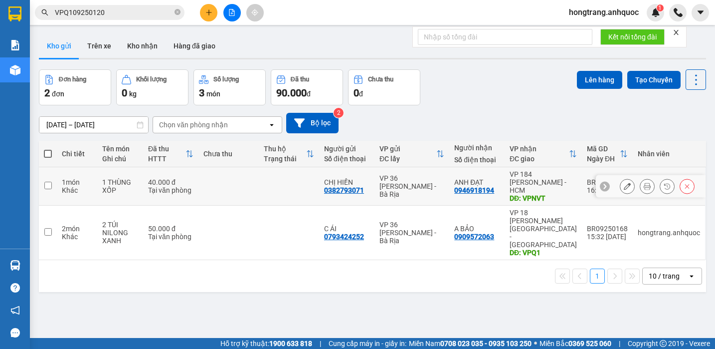
click at [79, 186] on div "Khác" at bounding box center [77, 190] width 30 height 8
checkbox input "true"
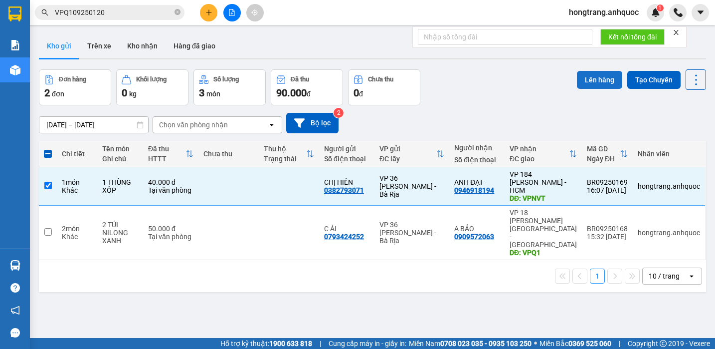
click at [582, 82] on button "Lên hàng" at bounding box center [599, 80] width 45 height 18
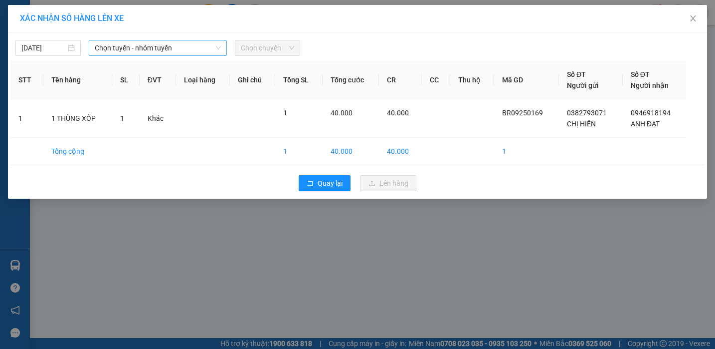
click at [127, 49] on span "Chọn tuyến - nhóm tuyến" at bounding box center [158, 47] width 126 height 15
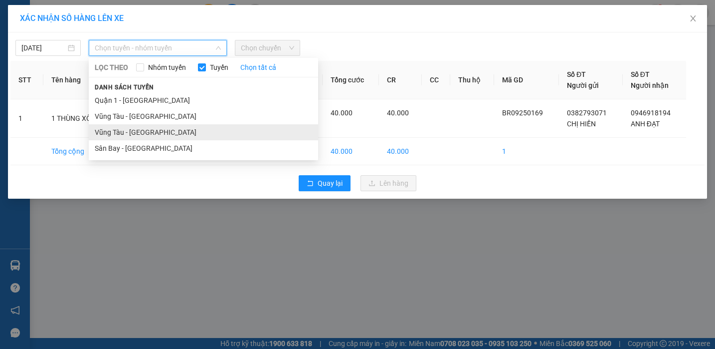
click at [115, 133] on li "Vũng Tàu - [GEOGRAPHIC_DATA]" at bounding box center [203, 132] width 229 height 16
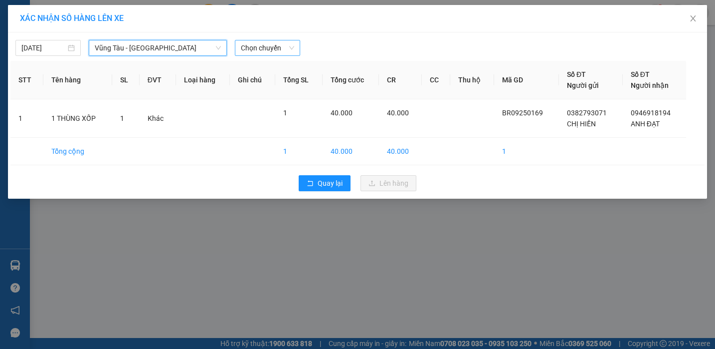
click at [254, 51] on span "Chọn chuyến" at bounding box center [267, 47] width 53 height 15
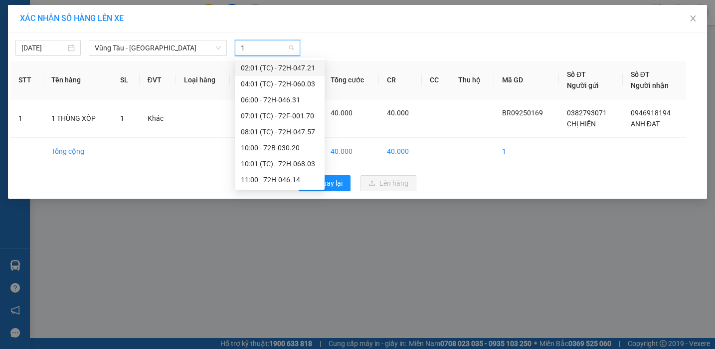
type input "16"
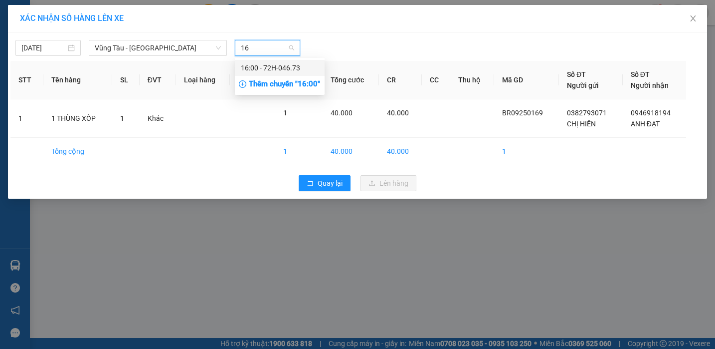
click at [255, 65] on div "16:00 - 72H-046.73" at bounding box center [280, 67] width 78 height 11
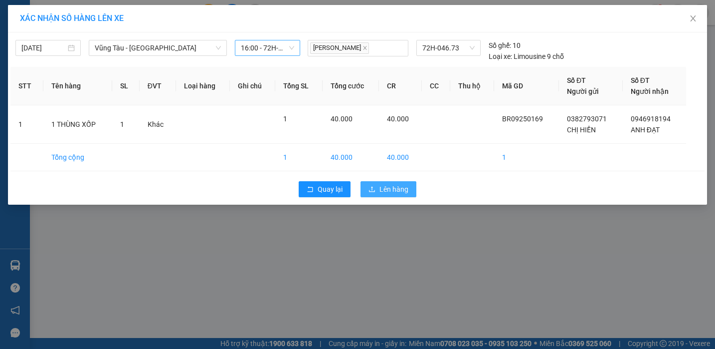
click at [378, 190] on button "Lên hàng" at bounding box center [389, 189] width 56 height 16
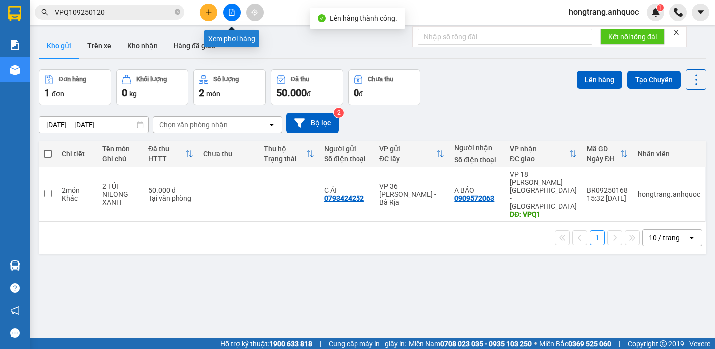
click at [230, 9] on icon "file-add" at bounding box center [231, 12] width 7 height 7
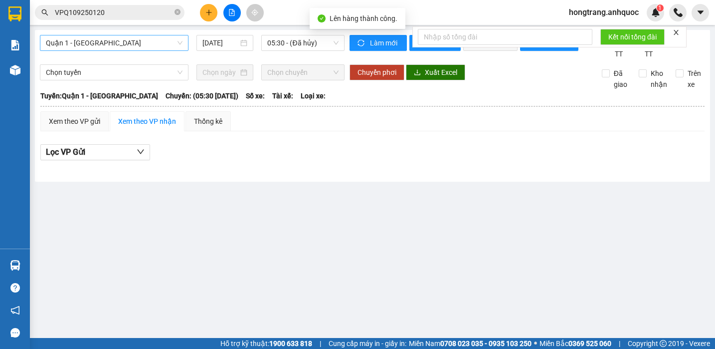
click at [113, 39] on span "Quận 1 - [GEOGRAPHIC_DATA]" at bounding box center [114, 42] width 137 height 15
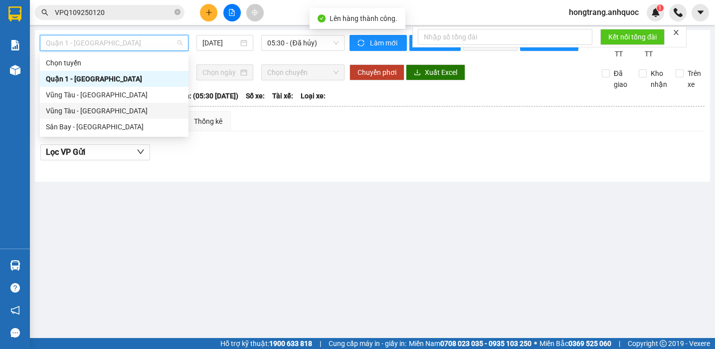
click at [78, 111] on div "Vũng Tàu - [GEOGRAPHIC_DATA]" at bounding box center [114, 110] width 137 height 11
type input "[DATE]"
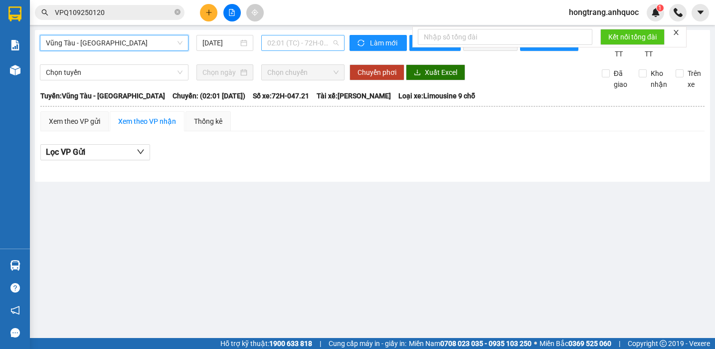
click at [278, 39] on span "02:01 (TC) - 72H-047.21" at bounding box center [302, 42] width 71 height 15
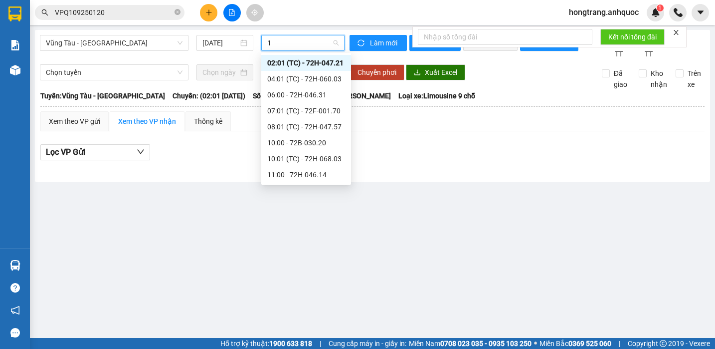
type input "16"
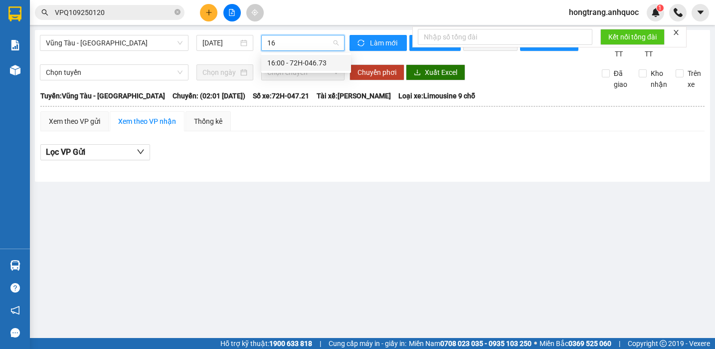
click at [298, 62] on div "16:00 - 72H-046.73" at bounding box center [306, 62] width 78 height 11
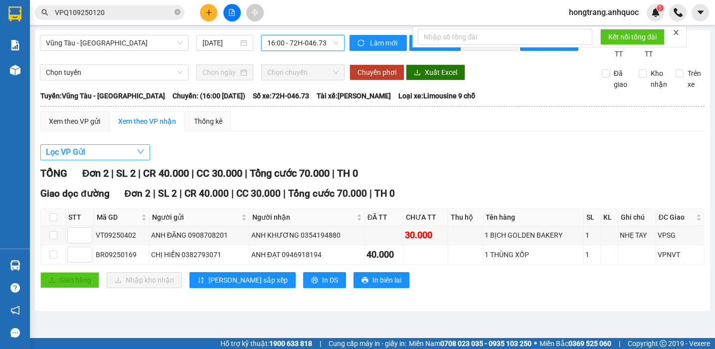
click at [102, 160] on button "Lọc VP Gửi" at bounding box center [95, 152] width 110 height 16
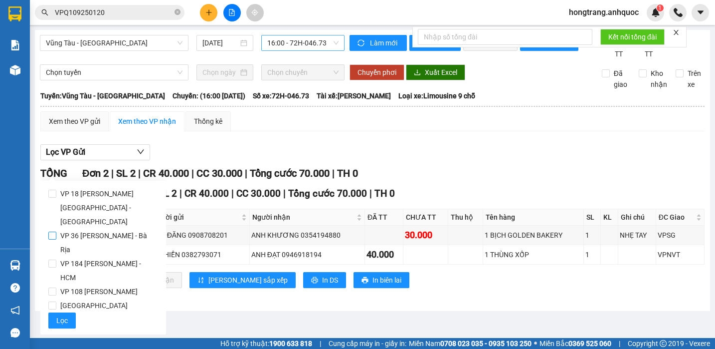
click at [76, 228] on span "VP 36 [PERSON_NAME] - Bà Rịa" at bounding box center [107, 242] width 102 height 28
click at [56, 231] on input "VP 36 [PERSON_NAME] - Bà Rịa" at bounding box center [52, 235] width 8 height 8
checkbox input "true"
click at [63, 315] on span "Lọc" at bounding box center [61, 320] width 11 height 11
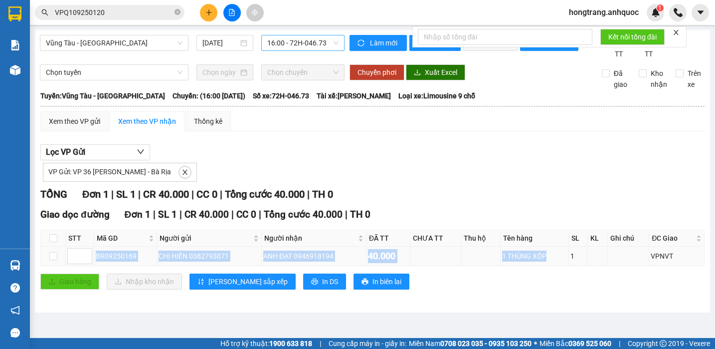
drag, startPoint x: 96, startPoint y: 265, endPoint x: 553, endPoint y: 264, distance: 456.3
click at [553, 264] on tr "BR09250169 CHỊ HIỀN 0382793071 ANH ĐẠT 0946918194 40.000 1 THÙNG XỐP 1 VPNVT" at bounding box center [373, 255] width 664 height 19
copy tr "BR09250169 CHỊ HIỀN 0382793071 ANH ĐẠT 0946918194 40.000 1 THÙNG XỐP"
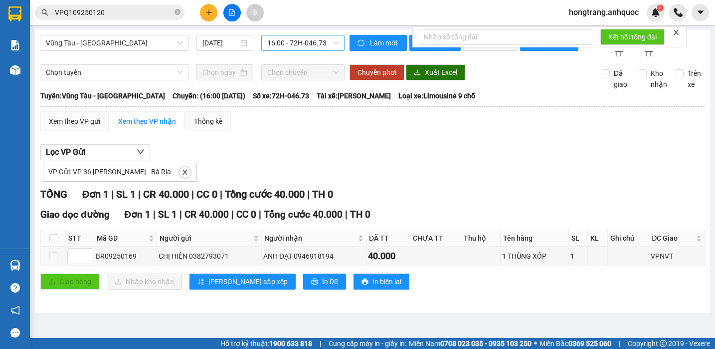
click at [2, 165] on div "Báo cáo Báo cáo dòng tiền (nhân viên) Doanh số tạo đơn theo VP gửi (nhà xe) Doa…" at bounding box center [15, 140] width 30 height 216
drag, startPoint x: 171, startPoint y: 106, endPoint x: 405, endPoint y: 105, distance: 234.4
click at [405, 101] on div "Tuyến: Vũng Tàu - [GEOGRAPHIC_DATA]: (16:00 [DATE]) Số xe: 72H-046.73 Tài xế: […" at bounding box center [372, 95] width 664 height 11
copy div "16:00 [DATE]) Số xe: 72H-046.73 Tài xế: [PERSON_NAME]"
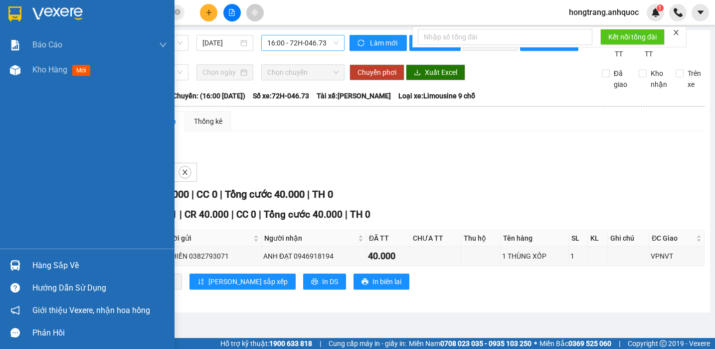
drag, startPoint x: 2, startPoint y: 166, endPoint x: 293, endPoint y: 221, distance: 296.4
click at [2, 166] on div "Báo cáo Báo cáo dòng tiền (nhân viên) Doanh số tạo đơn theo VP gửi (nhà xe) Doa…" at bounding box center [87, 140] width 175 height 216
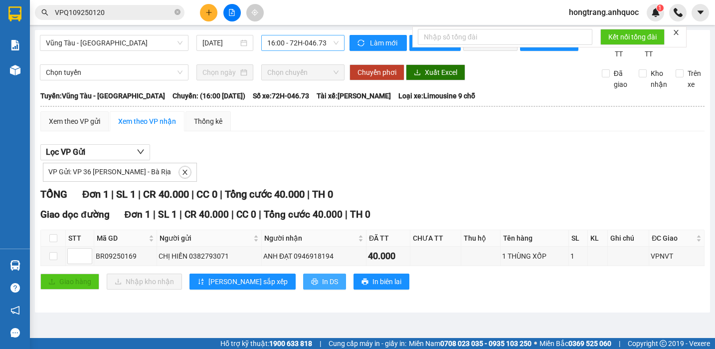
click at [303, 289] on button "In DS" at bounding box center [324, 281] width 43 height 16
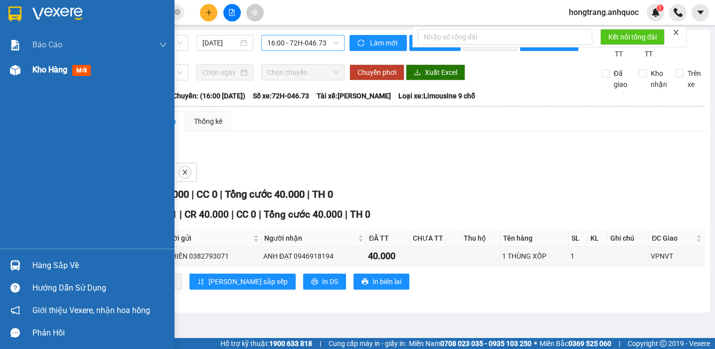
click at [18, 71] on img at bounding box center [15, 70] width 10 height 10
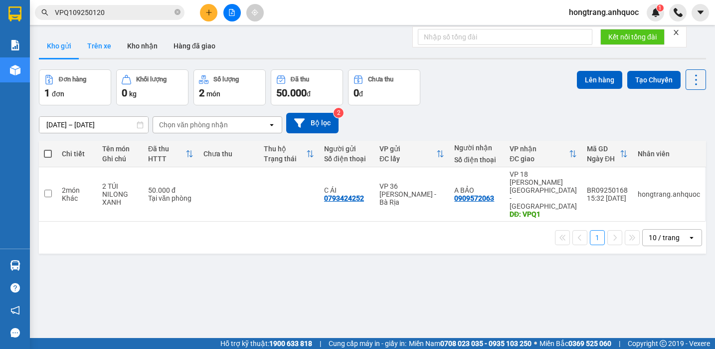
click at [96, 44] on button "Trên xe" at bounding box center [99, 46] width 40 height 24
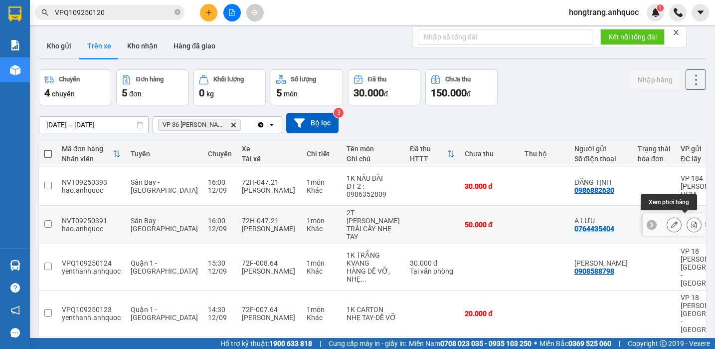
click at [691, 221] on icon at bounding box center [694, 224] width 7 height 7
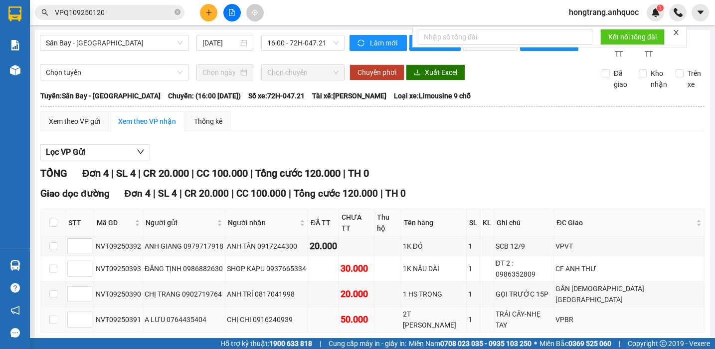
drag, startPoint x: 98, startPoint y: 278, endPoint x: 509, endPoint y: 276, distance: 411.4
click at [509, 307] on tr "NVT09250391 A LƯU 0764435404 CHỊ CHI 0916240939 50.000 2T CARTON QUẤN CHUNG 1 T…" at bounding box center [373, 319] width 664 height 25
drag, startPoint x: 171, startPoint y: 78, endPoint x: 411, endPoint y: 81, distance: 240.9
click at [411, 90] on div "Tuyến: [GEOGRAPHIC_DATA] - [GEOGRAPHIC_DATA] Chuyến: (16:00 [DATE]) Số xe: 72H-…" at bounding box center [372, 95] width 664 height 11
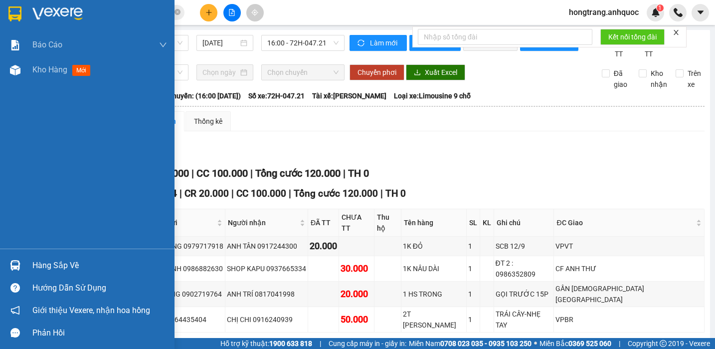
click at [2, 140] on div "Báo cáo Báo cáo dòng tiền (nhân viên) Doanh số tạo đơn theo VP gửi (nhà xe) Doa…" at bounding box center [87, 140] width 175 height 216
click at [17, 70] on img at bounding box center [15, 70] width 10 height 10
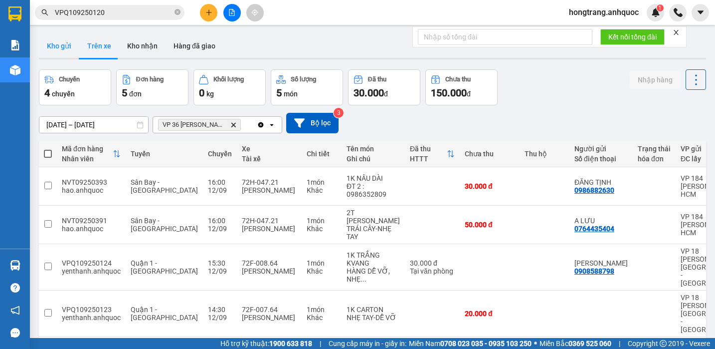
click at [57, 48] on button "Kho gửi" at bounding box center [59, 46] width 40 height 24
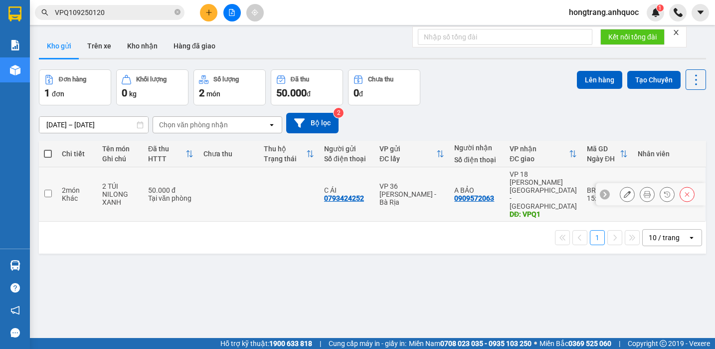
click at [76, 194] on div "Khác" at bounding box center [77, 198] width 30 height 8
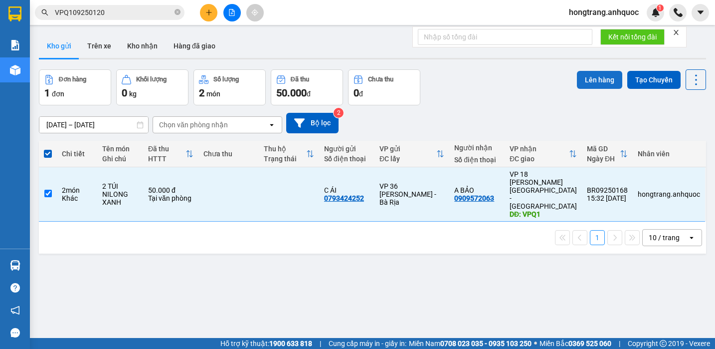
click at [577, 81] on button "Lên hàng" at bounding box center [599, 80] width 45 height 18
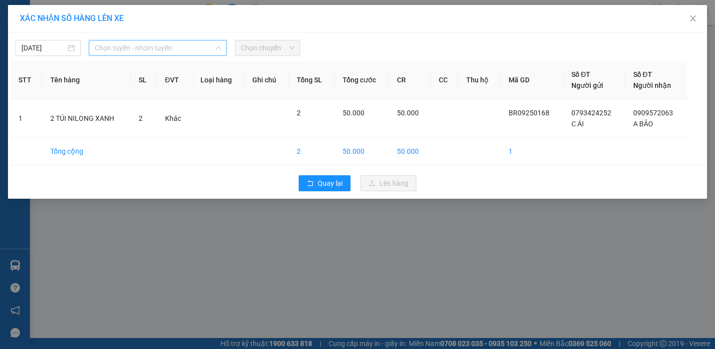
click at [111, 46] on span "Chọn tuyến - nhóm tuyến" at bounding box center [158, 47] width 126 height 15
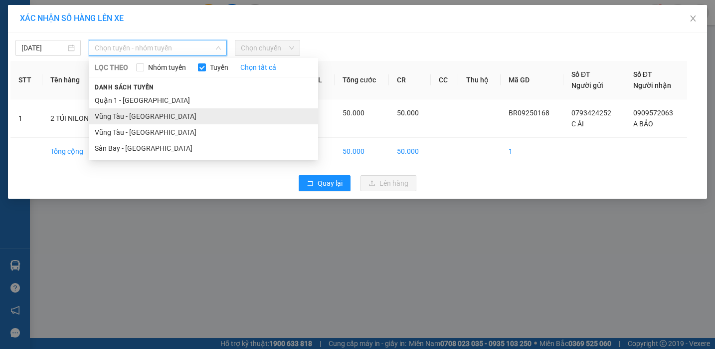
click at [109, 115] on li "Vũng Tàu - [GEOGRAPHIC_DATA]" at bounding box center [203, 116] width 229 height 16
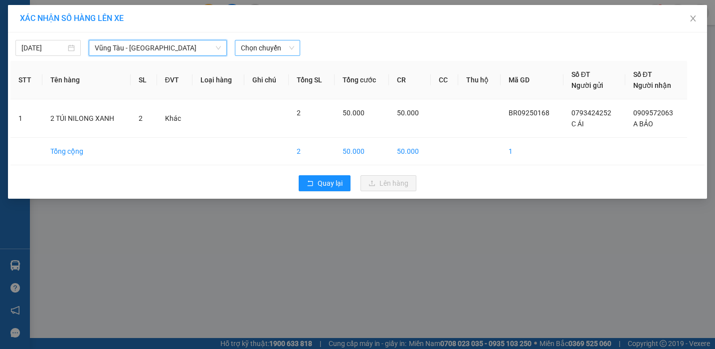
click at [273, 49] on span "Chọn chuyến" at bounding box center [267, 47] width 53 height 15
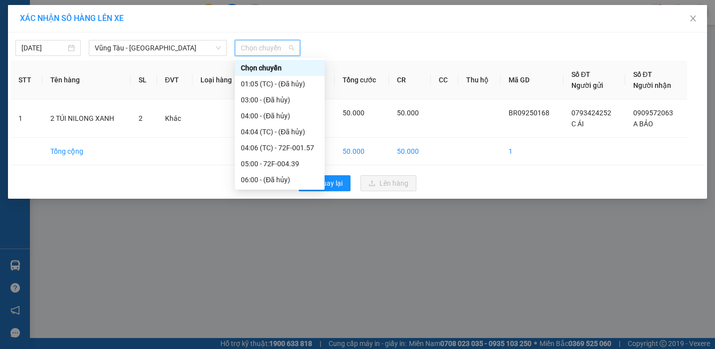
type input "1"
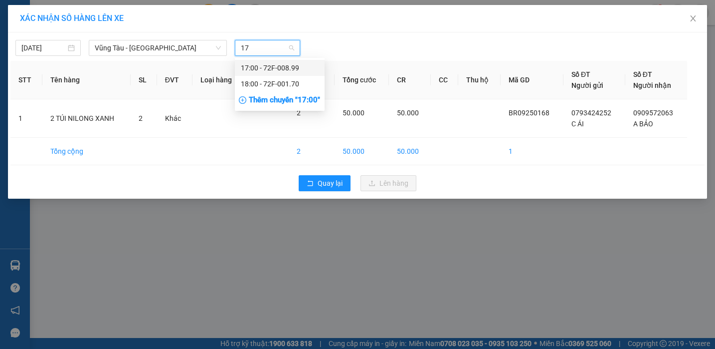
click at [265, 68] on div "17:00 - 72F-008.99" at bounding box center [280, 67] width 78 height 11
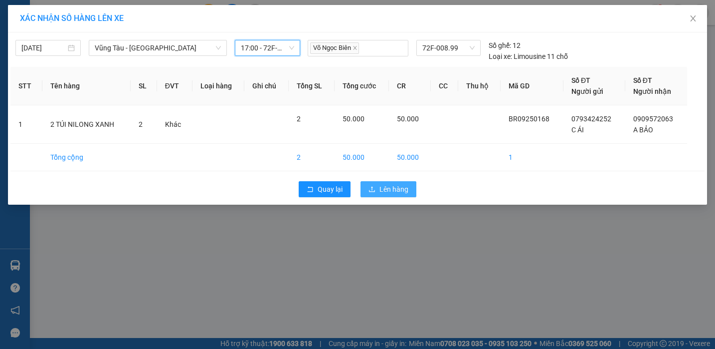
click at [382, 190] on span "Lên hàng" at bounding box center [393, 189] width 29 height 11
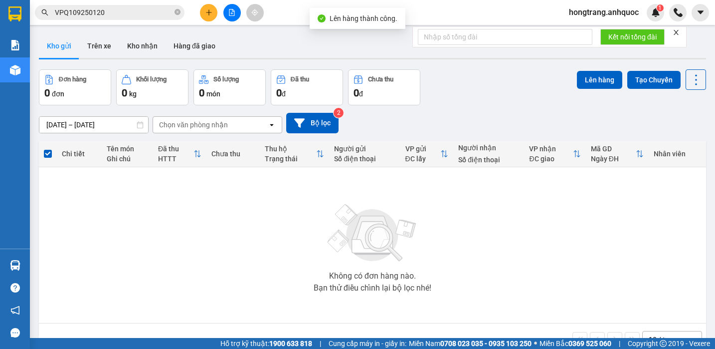
click at [236, 13] on button at bounding box center [231, 12] width 17 height 17
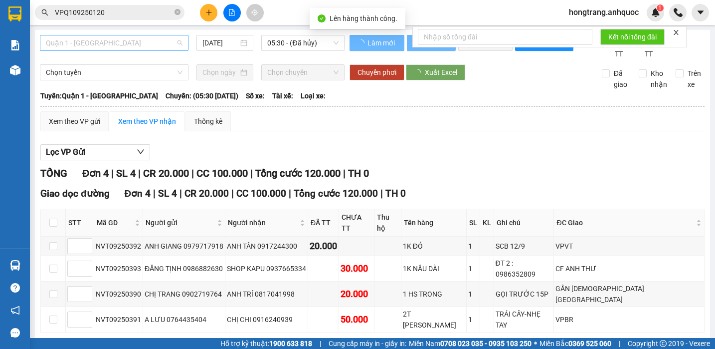
click at [121, 44] on span "Quận 1 - [GEOGRAPHIC_DATA]" at bounding box center [114, 42] width 137 height 15
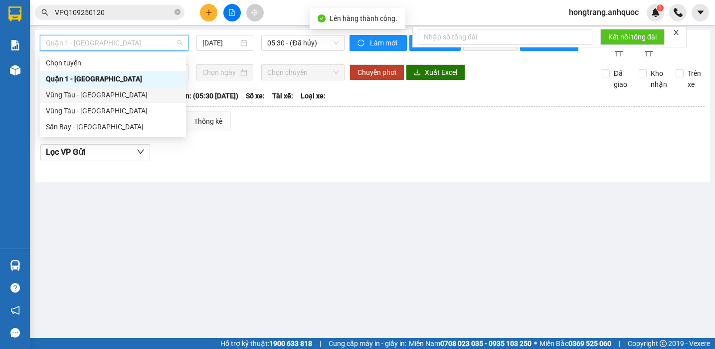
click at [97, 95] on div "Vũng Tàu - [GEOGRAPHIC_DATA]" at bounding box center [113, 94] width 134 height 11
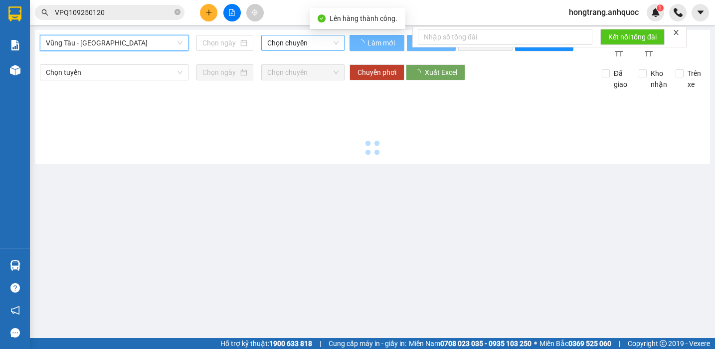
click at [274, 36] on span "Chọn chuyến" at bounding box center [302, 42] width 71 height 15
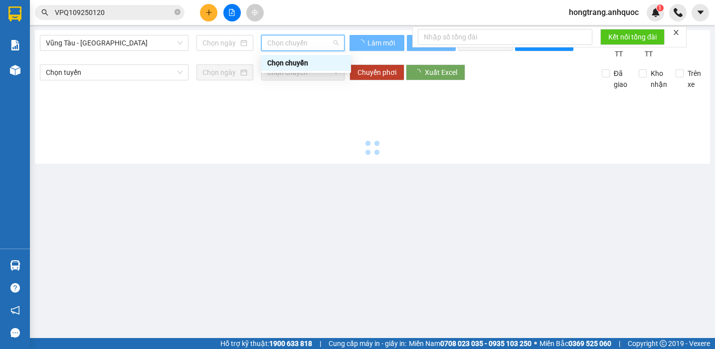
type input "[DATE]"
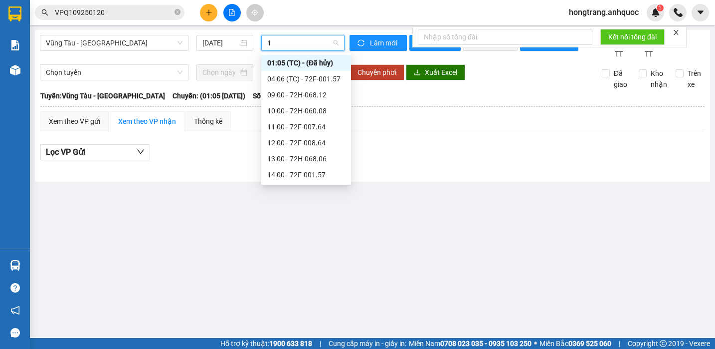
type input "17"
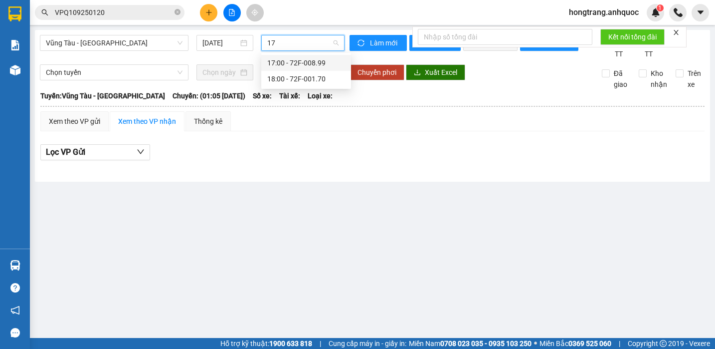
click at [272, 63] on div "17:00 - 72F-008.99" at bounding box center [306, 62] width 78 height 11
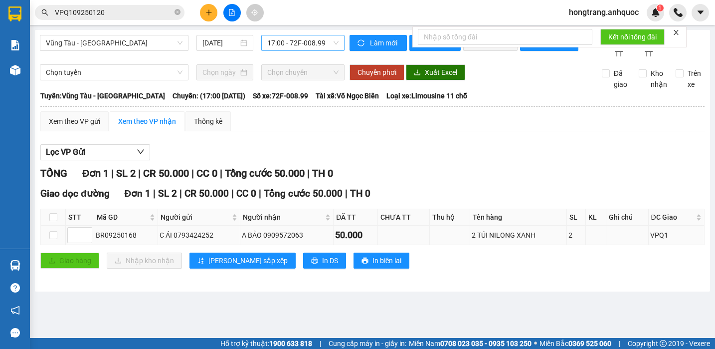
drag, startPoint x: 96, startPoint y: 246, endPoint x: 548, endPoint y: 238, distance: 451.8
click at [548, 238] on tr "BR09250168 C ÁI 0793424252 A BẢO 0909572063 50.000 2 TÚI NILONG XANH 2 VPQ1" at bounding box center [373, 234] width 664 height 19
drag, startPoint x: 168, startPoint y: 106, endPoint x: 376, endPoint y: 111, distance: 209.0
click at [376, 101] on div "Tuyến: Vũng Tàu - Quận 1 [GEOGRAPHIC_DATA]: (17:00 [DATE]) Số xe: 72F-008.99 Tà…" at bounding box center [372, 95] width 664 height 11
click at [306, 157] on div "Lọc VP Gửi" at bounding box center [372, 152] width 664 height 16
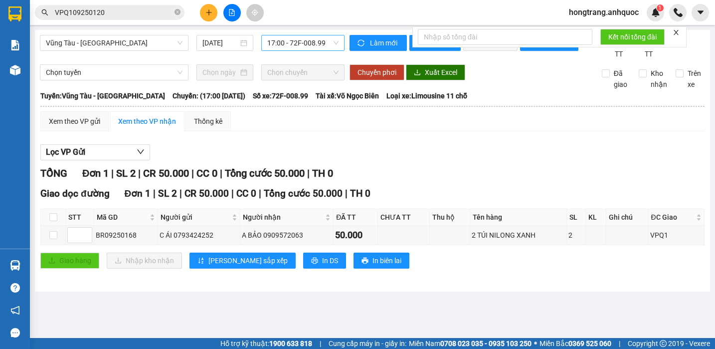
click at [109, 11] on input "VPQ109250120" at bounding box center [114, 12] width 118 height 11
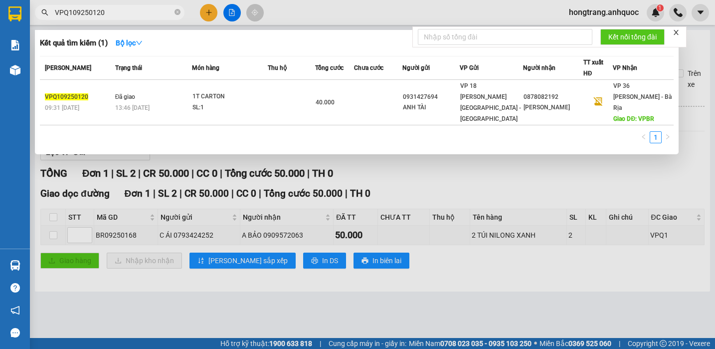
paste input "2"
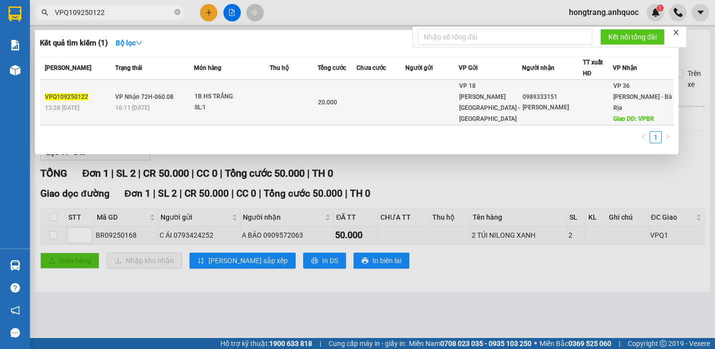
type input "VPQ109250122"
click at [147, 102] on div "16:11 [DATE]" at bounding box center [154, 107] width 78 height 11
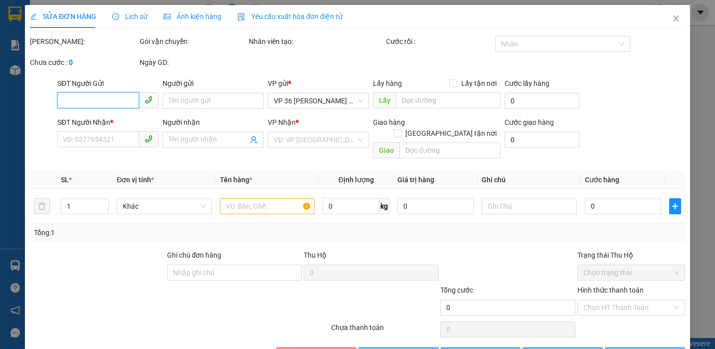
type input "0989333151"
type input "[PERSON_NAME]"
type input "VPBR"
type input "TM 12/9 THANH"
type input "20.000"
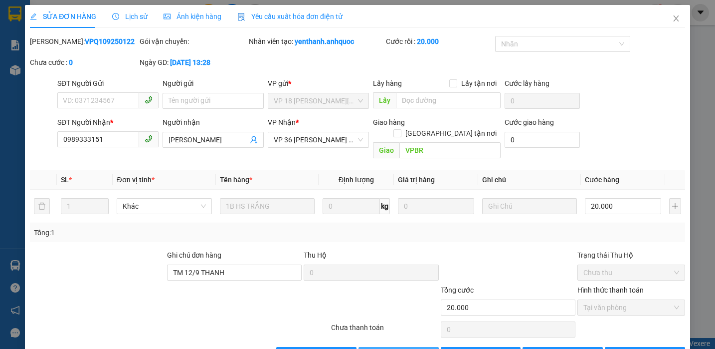
click at [388, 348] on span "Giao hàng" at bounding box center [404, 354] width 32 height 11
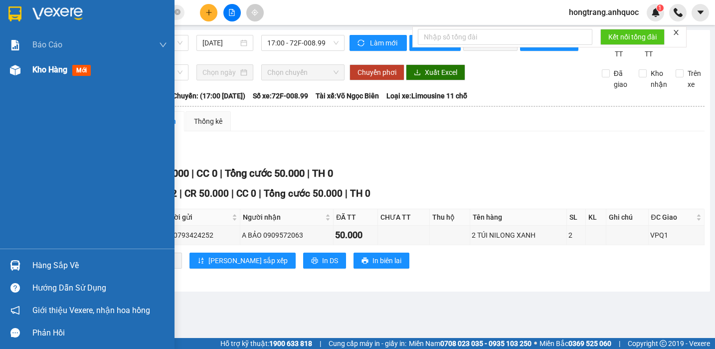
click at [11, 68] on img at bounding box center [15, 70] width 10 height 10
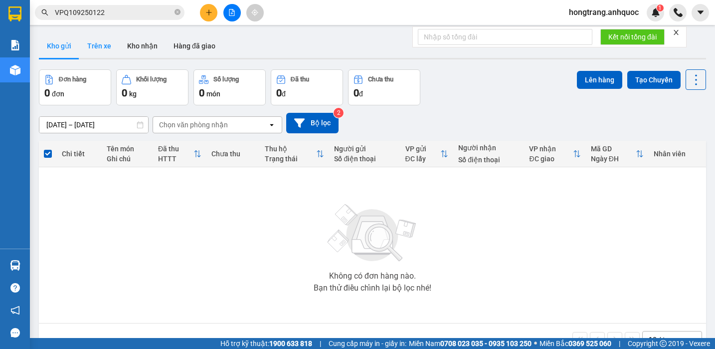
click at [89, 40] on button "Trên xe" at bounding box center [99, 46] width 40 height 24
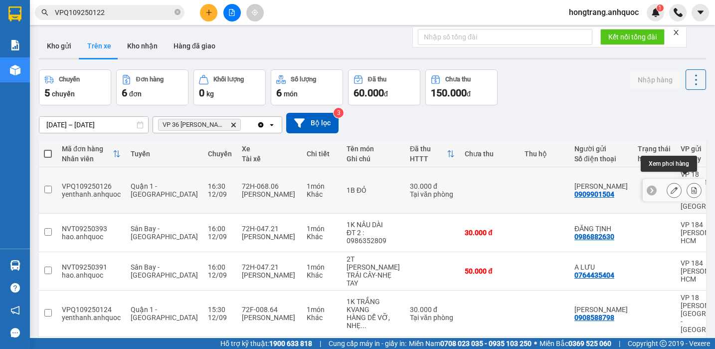
click at [692, 186] on icon at bounding box center [694, 189] width 5 height 7
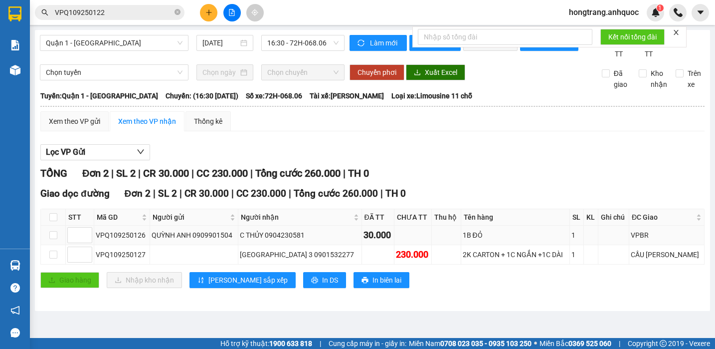
drag, startPoint x: 95, startPoint y: 245, endPoint x: 500, endPoint y: 242, distance: 404.9
click at [500, 242] on tr "VPQ109250126 QUỲNH ANH 0909901504 C THỦY 0904230581 30.000 1B ĐỎ 1 VPBR" at bounding box center [373, 234] width 664 height 19
click at [540, 181] on div "TỔNG Đơn 2 | SL 2 | CR 30.000 | CC 230.000 | Tổng cước 260.000 | TH 0" at bounding box center [372, 173] width 664 height 15
click at [208, 13] on icon "plus" at bounding box center [208, 12] width 7 height 7
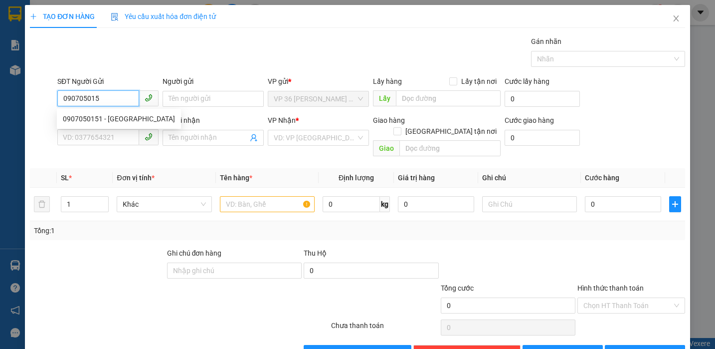
type input "0907050151"
click at [117, 111] on div "0907050151 - [GEOGRAPHIC_DATA]" at bounding box center [119, 119] width 124 height 16
type input "[PERSON_NAME]"
type input "0856666721"
type input "ANH TÀI"
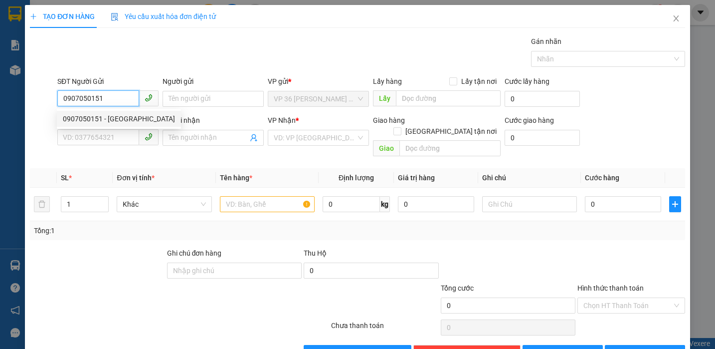
type input "VPSG"
type input "20.000"
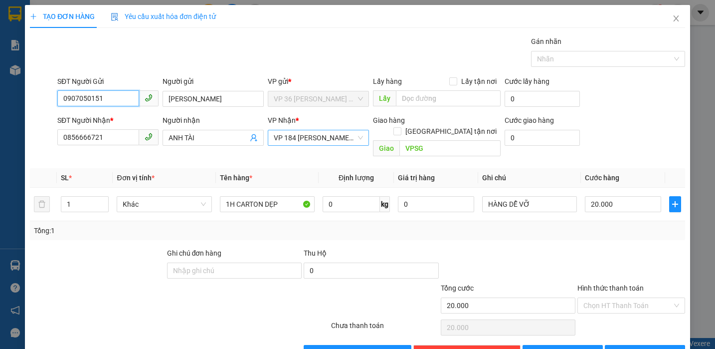
click at [302, 140] on span "VP 184 [PERSON_NAME] - HCM" at bounding box center [318, 137] width 89 height 15
type input "0907050151"
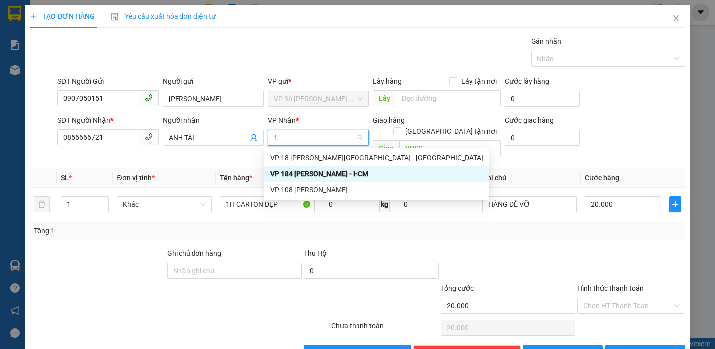
type input "18"
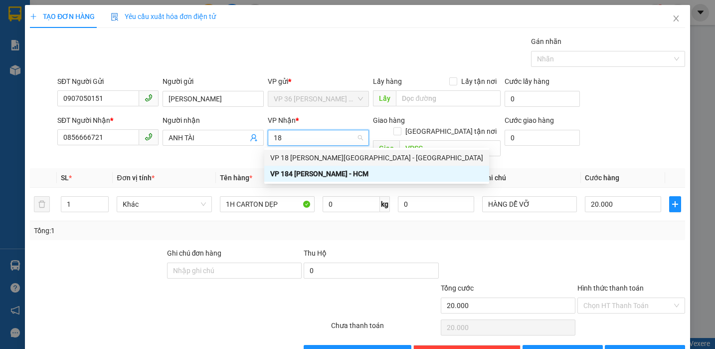
click at [322, 151] on div "VP 18 [PERSON_NAME][GEOGRAPHIC_DATA] - [GEOGRAPHIC_DATA]" at bounding box center [376, 158] width 225 height 16
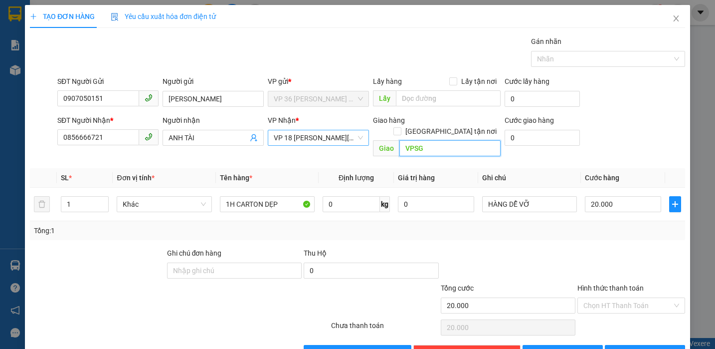
click at [422, 140] on input "VPSG" at bounding box center [449, 148] width 101 height 16
type input "VPQ1"
click at [120, 135] on input "0856666721" at bounding box center [98, 137] width 82 height 16
click at [119, 135] on input "0856666721" at bounding box center [98, 137] width 82 height 16
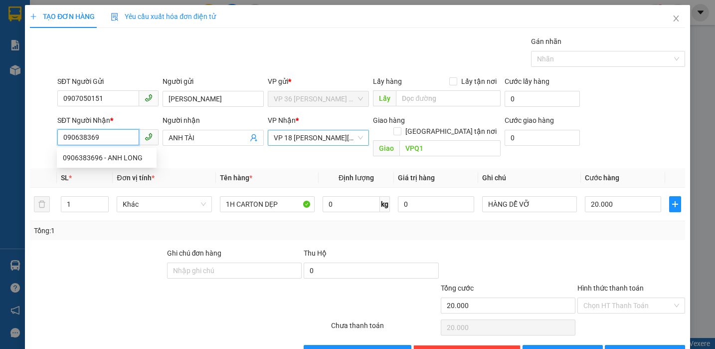
type input "0906383696"
click at [114, 158] on div "0906383696 - ANH LONG" at bounding box center [107, 157] width 88 height 11
type input "ANH LONG"
type input "0906383696"
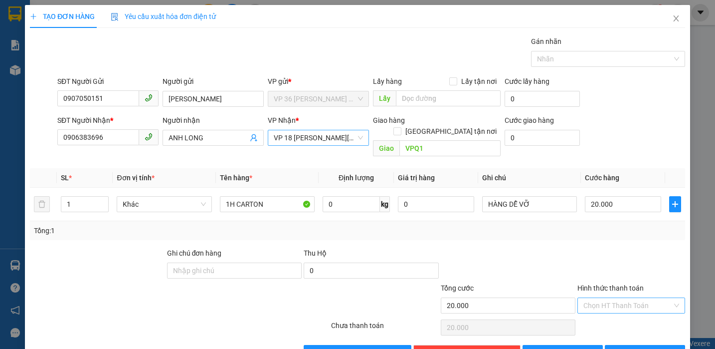
click at [602, 298] on input "Hình thức thanh toán" at bounding box center [627, 305] width 89 height 15
click at [593, 309] on div "Tại văn phòng" at bounding box center [623, 314] width 94 height 11
type input "0"
click at [629, 347] on span "[PERSON_NAME] và In" at bounding box center [659, 352] width 70 height 11
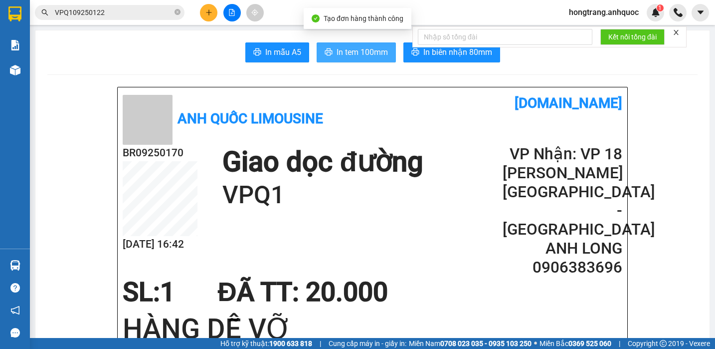
click at [353, 52] on span "In tem 100mm" at bounding box center [362, 52] width 51 height 12
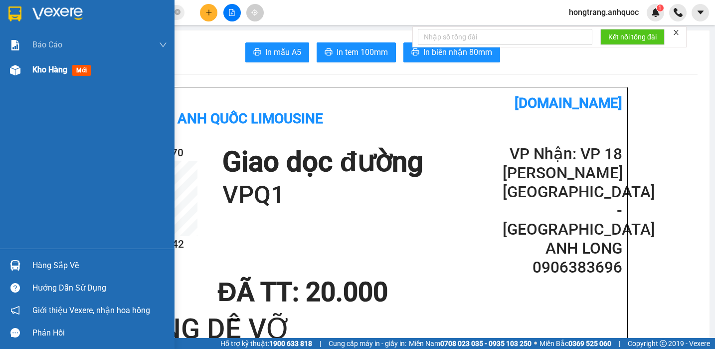
click at [13, 70] on img at bounding box center [15, 70] width 10 height 10
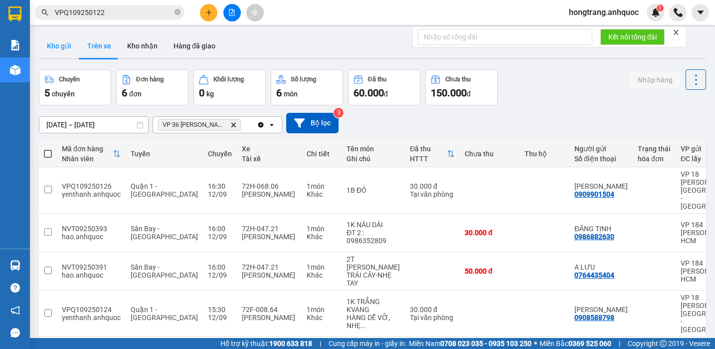
click at [66, 44] on button "Kho gửi" at bounding box center [59, 46] width 40 height 24
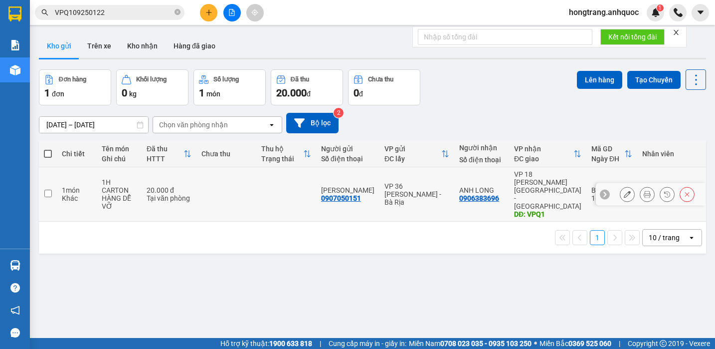
click at [69, 186] on div "1 món" at bounding box center [77, 190] width 30 height 8
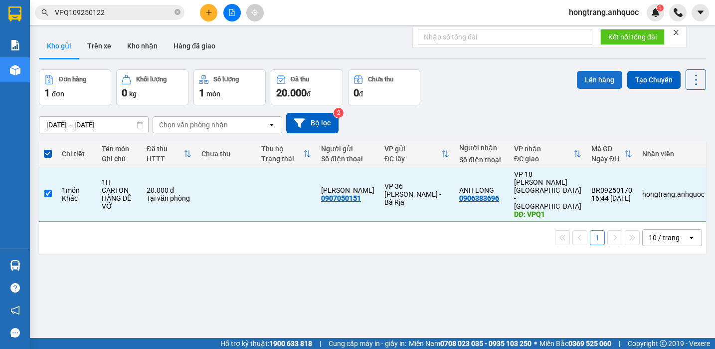
click at [579, 80] on button "Lên hàng" at bounding box center [599, 80] width 45 height 18
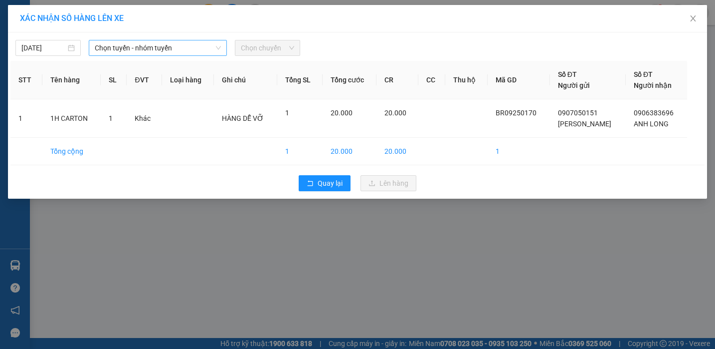
click at [128, 47] on span "Chọn tuyến - nhóm tuyến" at bounding box center [158, 47] width 126 height 15
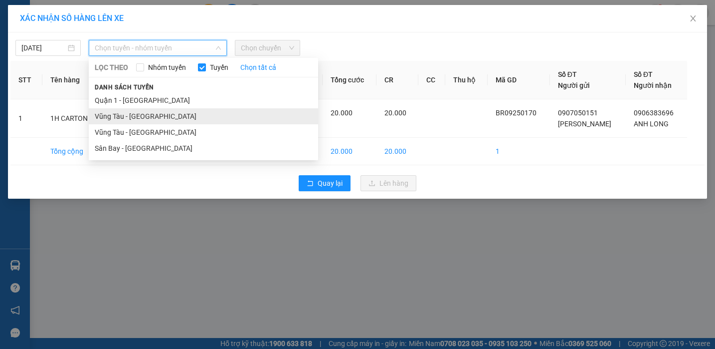
click at [112, 115] on li "Vũng Tàu - [GEOGRAPHIC_DATA]" at bounding box center [203, 116] width 229 height 16
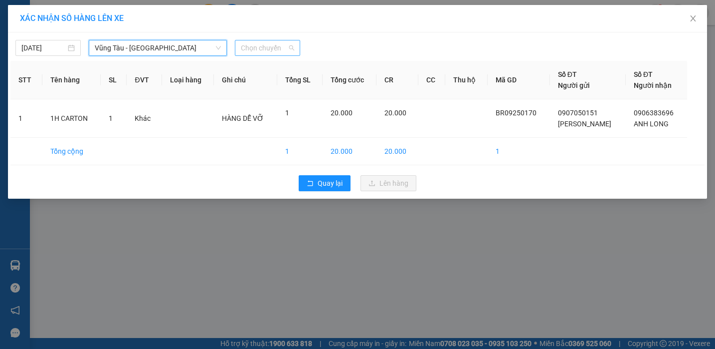
click at [274, 50] on span "Chọn chuyến" at bounding box center [267, 47] width 53 height 15
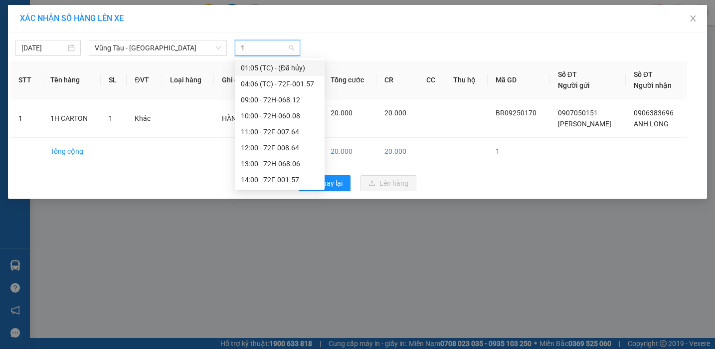
type input "17"
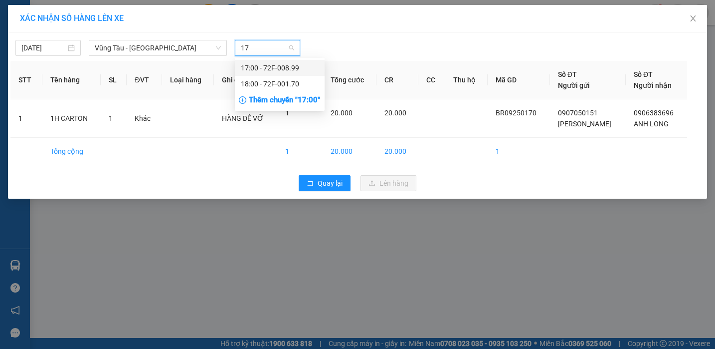
click at [273, 68] on div "17:00 - 72F-008.99" at bounding box center [280, 67] width 78 height 11
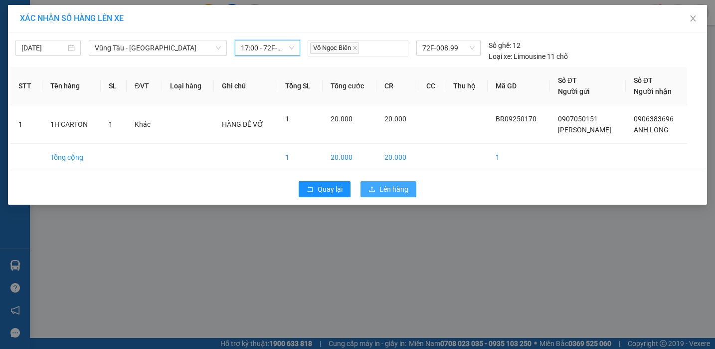
click at [404, 189] on span "Lên hàng" at bounding box center [393, 189] width 29 height 11
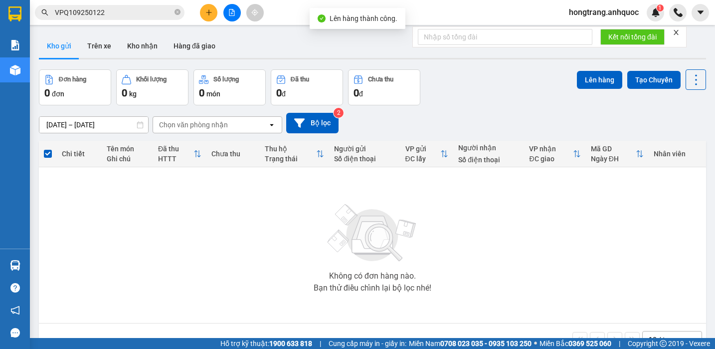
click at [232, 11] on icon "file-add" at bounding box center [231, 12] width 7 height 7
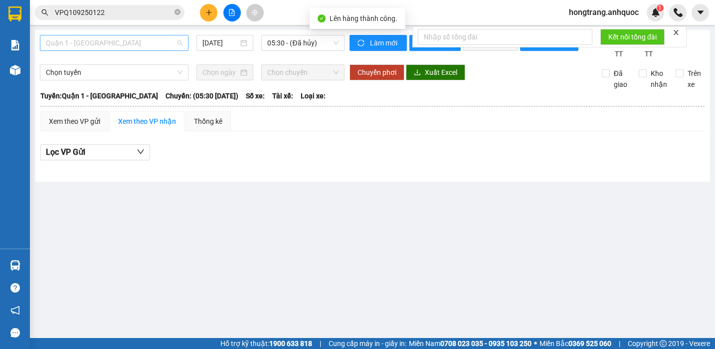
click at [115, 45] on span "Quận 1 - [GEOGRAPHIC_DATA]" at bounding box center [114, 42] width 137 height 15
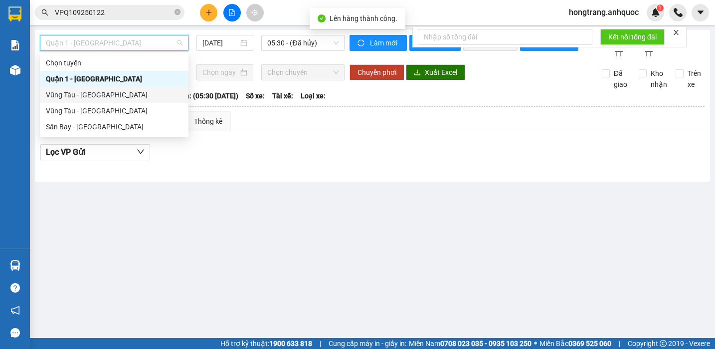
click at [81, 98] on div "Vũng Tàu - [GEOGRAPHIC_DATA]" at bounding box center [114, 94] width 137 height 11
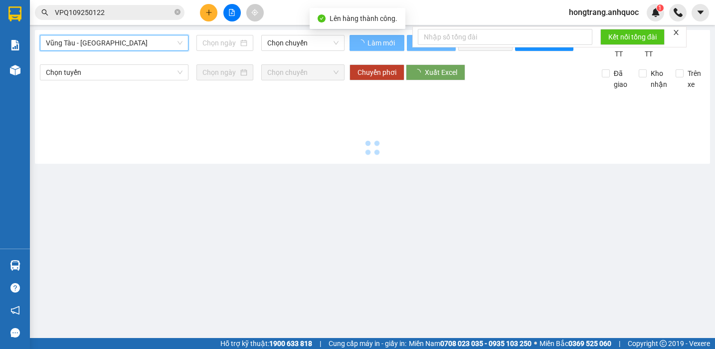
type input "[DATE]"
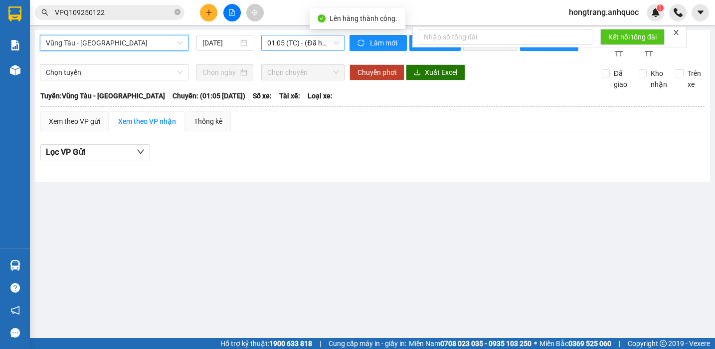
click at [286, 41] on span "01:05 (TC) - (Đã hủy)" at bounding box center [302, 42] width 71 height 15
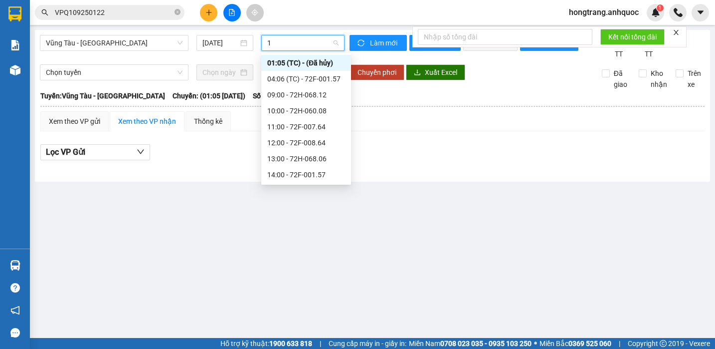
type input "17"
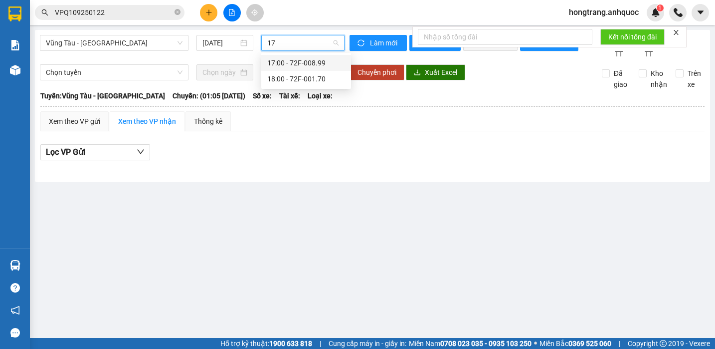
click at [277, 60] on div "17:00 - 72F-008.99" at bounding box center [306, 62] width 78 height 11
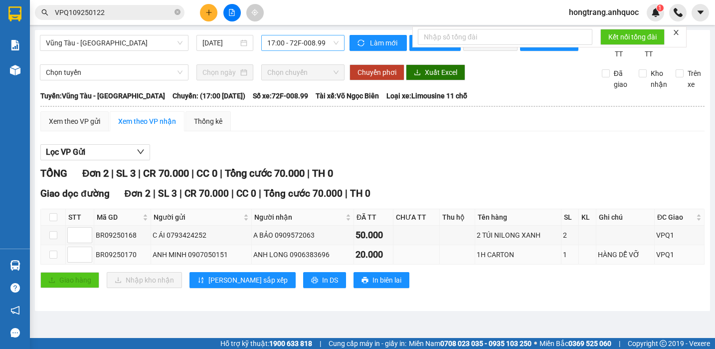
drag, startPoint x: 96, startPoint y: 266, endPoint x: 517, endPoint y: 262, distance: 420.4
click at [517, 262] on tr "BR09250170 ANH MINH 0907050151 ANH LONG 0906383696 20.000 1H CARTON 1 HÀNG DỄ V…" at bounding box center [373, 254] width 664 height 19
drag, startPoint x: 2, startPoint y: 171, endPoint x: 21, endPoint y: 162, distance: 20.8
click at [5, 169] on div "Báo cáo Báo cáo dòng tiền (nhân viên) Doanh số tạo đơn theo VP gửi (nhà xe) Doa…" at bounding box center [15, 140] width 30 height 216
drag, startPoint x: 167, startPoint y: 107, endPoint x: 374, endPoint y: 104, distance: 208.0
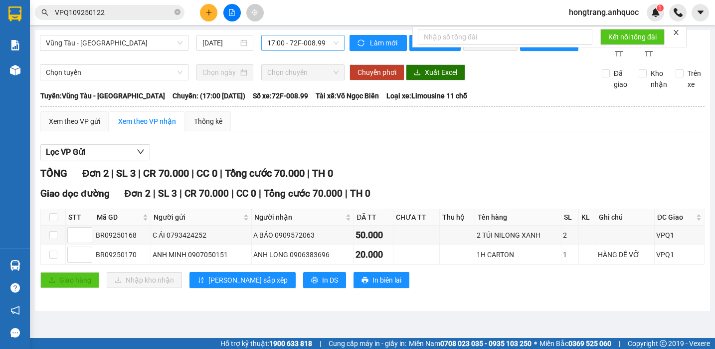
click at [374, 101] on div "Tuyến: Vũng Tàu - Quận 1 [GEOGRAPHIC_DATA]: (17:00 [DATE]) Số xe: 72F-008.99 Tà…" at bounding box center [372, 95] width 664 height 11
click at [185, 161] on div "Lọc VP Gửi" at bounding box center [372, 152] width 664 height 16
click at [136, 11] on input "VPQ109250122" at bounding box center [114, 12] width 118 height 11
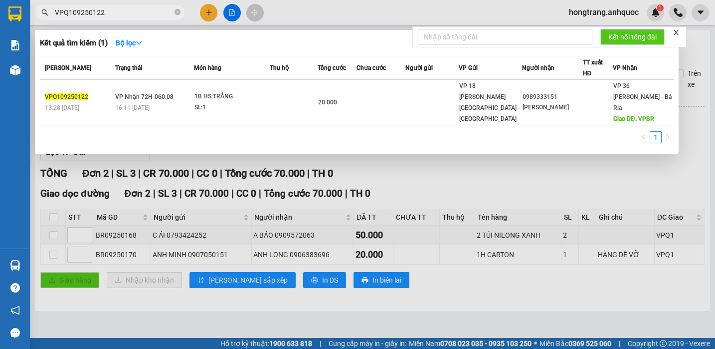
click at [136, 11] on input "VPQ109250122" at bounding box center [114, 12] width 118 height 11
paste input "0"
type input "VPQ109250120"
click at [172, 103] on div "13:46 [DATE]" at bounding box center [153, 107] width 77 height 11
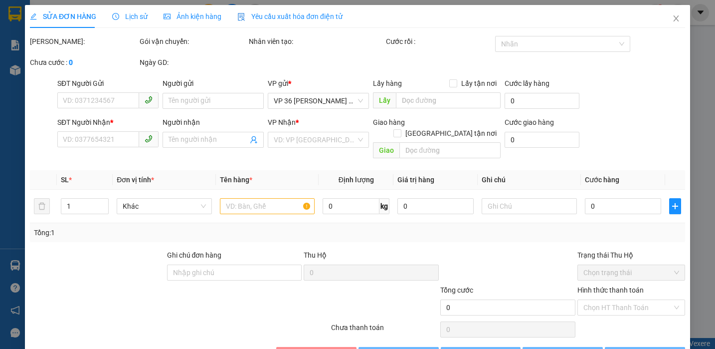
type input "0931427694"
type input "ANH TÀI"
type input "0878082192"
type input "[PERSON_NAME]"
type input "VPBR"
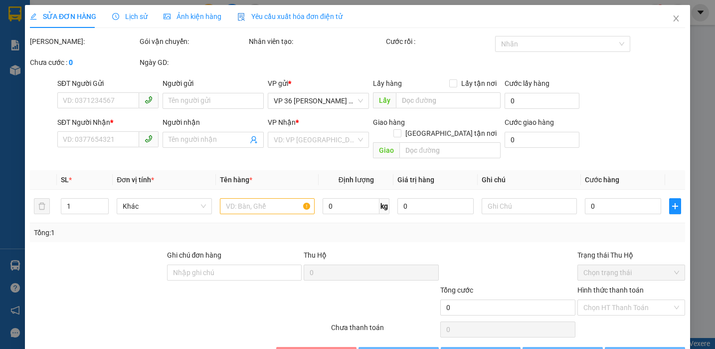
type input "TM VPQ1 12/9 THẢO"
type input "40.000"
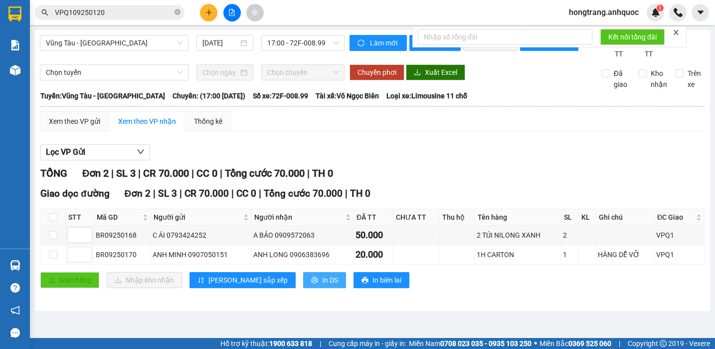
click at [322, 285] on span "In DS" at bounding box center [330, 279] width 16 height 11
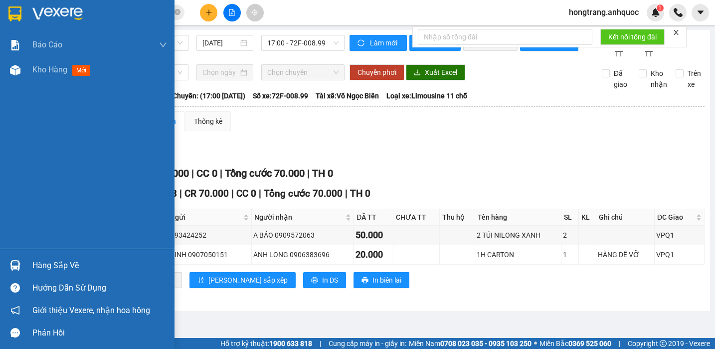
click at [2, 165] on div "Báo cáo Báo cáo dòng tiền (nhân viên) Doanh số tạo đơn theo VP gửi (nhà xe) Doa…" at bounding box center [87, 140] width 175 height 216
click at [50, 72] on span "Kho hàng" at bounding box center [49, 69] width 35 height 9
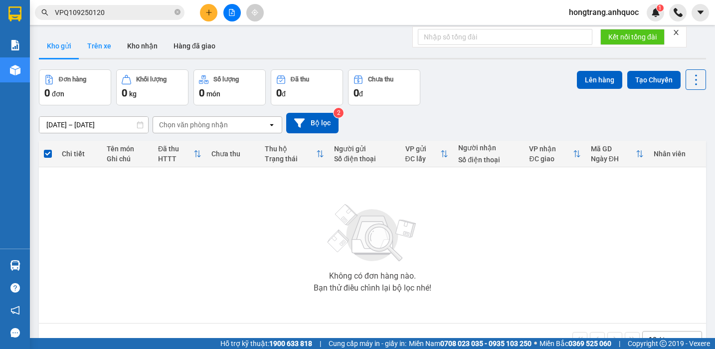
click at [100, 47] on button "Trên xe" at bounding box center [99, 46] width 40 height 24
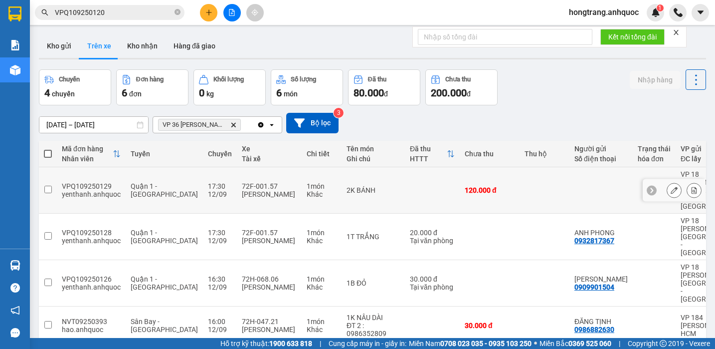
click at [689, 182] on button at bounding box center [694, 190] width 14 height 17
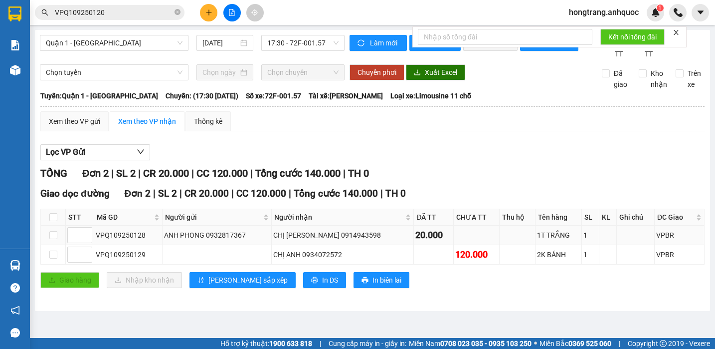
drag, startPoint x: 96, startPoint y: 246, endPoint x: 567, endPoint y: 248, distance: 471.2
click at [567, 245] on tr "VPQ109250128 ANH PHONG 0932817367 CHỊ [PERSON_NAME] 0914943598 20.000 1T TRẮNG …" at bounding box center [373, 234] width 664 height 19
drag, startPoint x: 98, startPoint y: 267, endPoint x: 554, endPoint y: 272, distance: 456.3
click at [554, 264] on tr "VPQ109250129 CHỊ ANH 0934072572 120.000 2K BÁNH 1 VPBR" at bounding box center [373, 254] width 664 height 19
drag, startPoint x: 166, startPoint y: 105, endPoint x: 381, endPoint y: 105, distance: 214.9
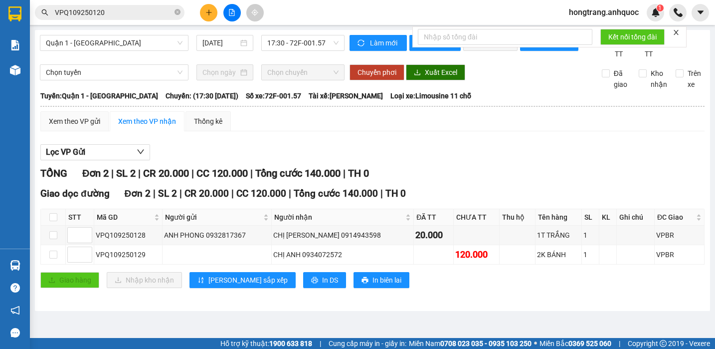
click at [381, 101] on div "Tuyến: Quận 1 - Vũng [PERSON_NAME]: (17:30 [DATE]) Số xe: 72F-001.57 Tài xế: [P…" at bounding box center [372, 95] width 664 height 11
